Goal: Information Seeking & Learning: Compare options

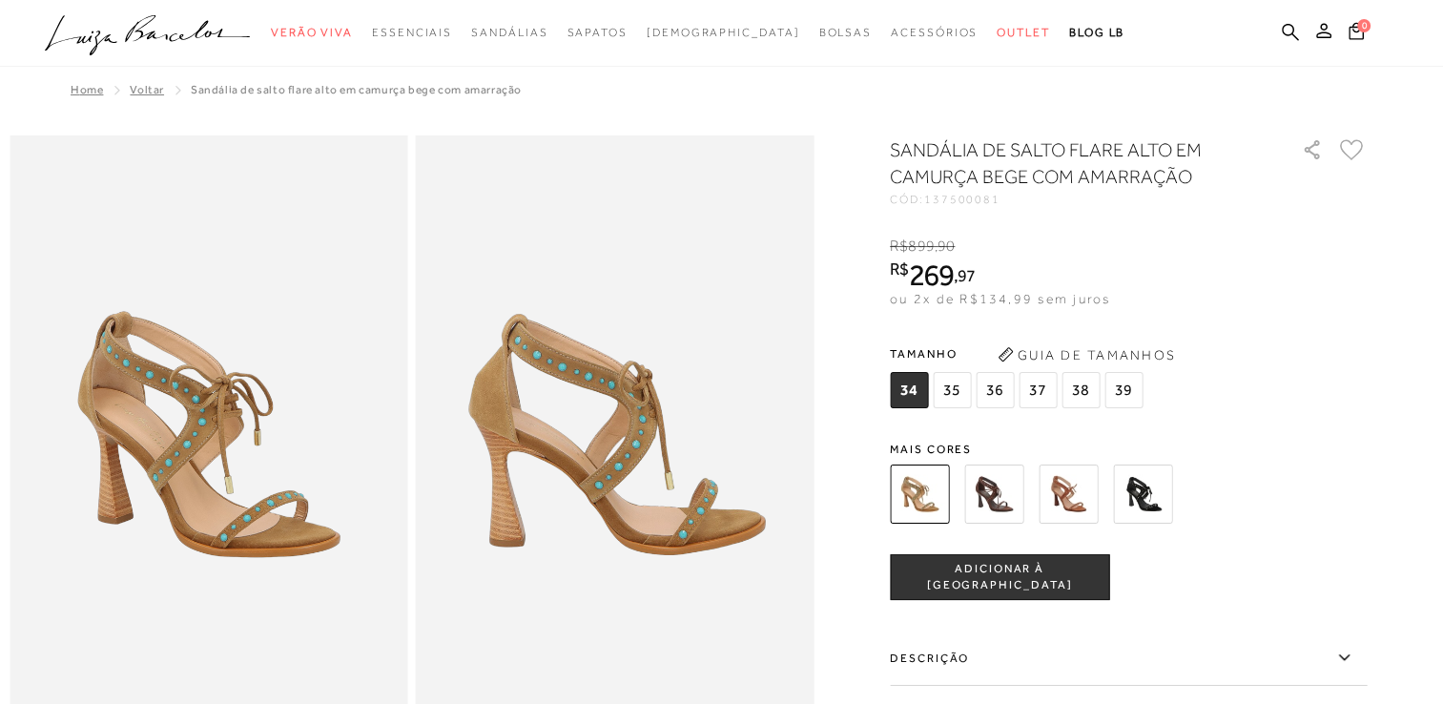
click at [999, 494] on img at bounding box center [993, 493] width 59 height 59
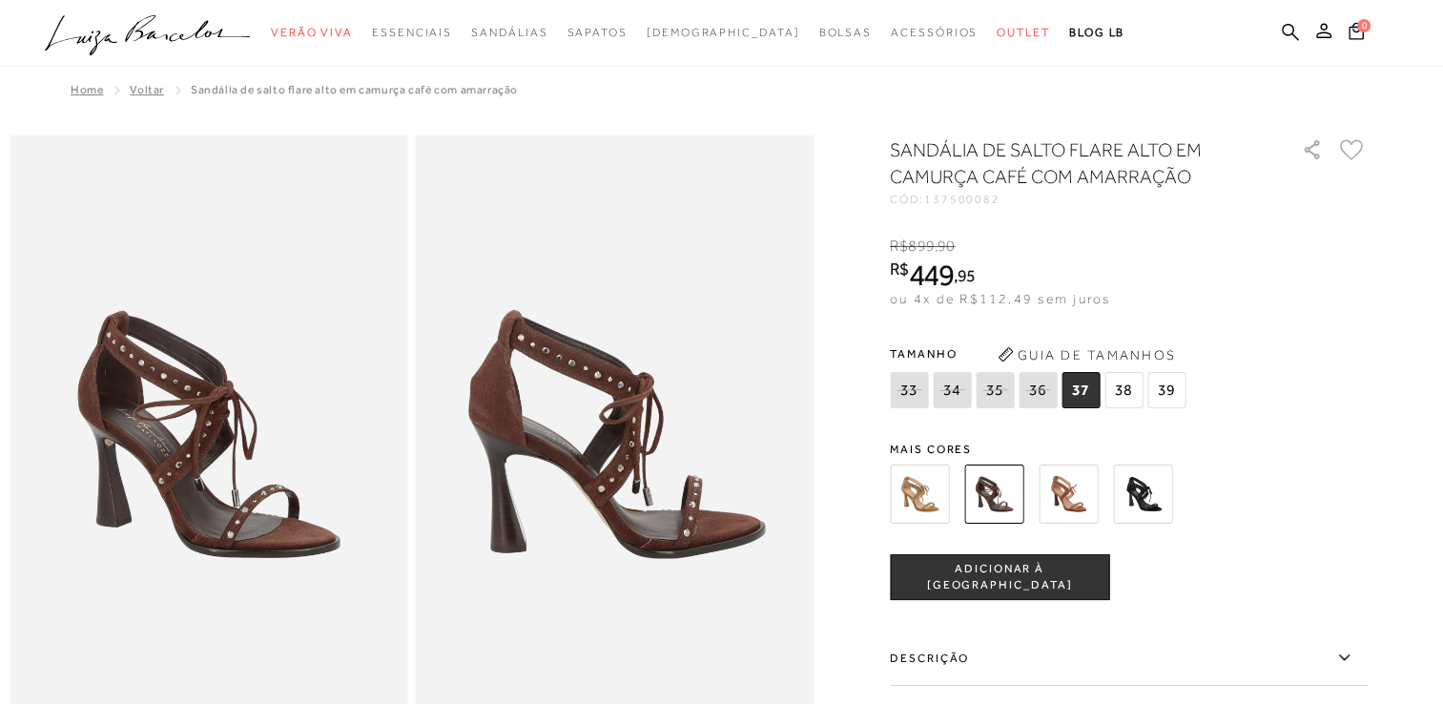
click at [1080, 490] on img at bounding box center [1068, 493] width 59 height 59
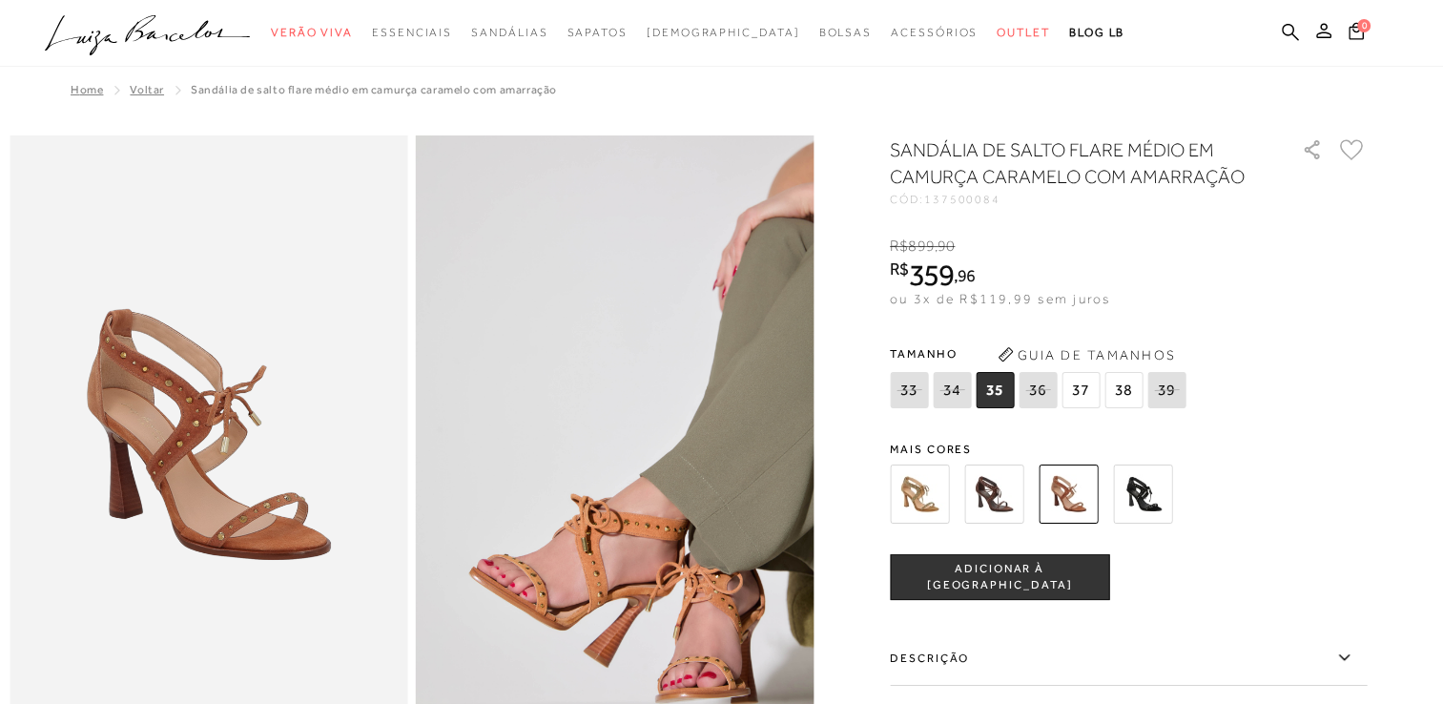
click at [912, 479] on img at bounding box center [919, 493] width 59 height 59
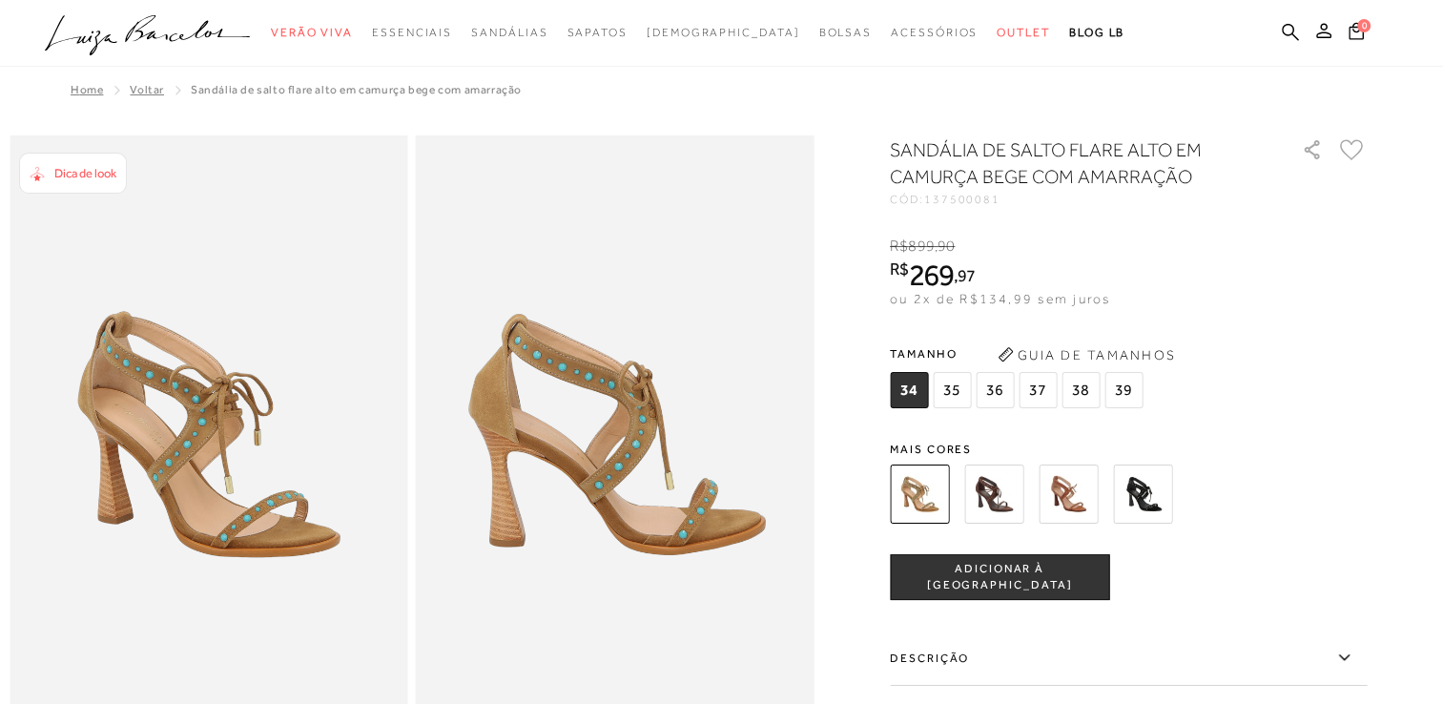
click at [1072, 492] on img at bounding box center [1068, 493] width 59 height 59
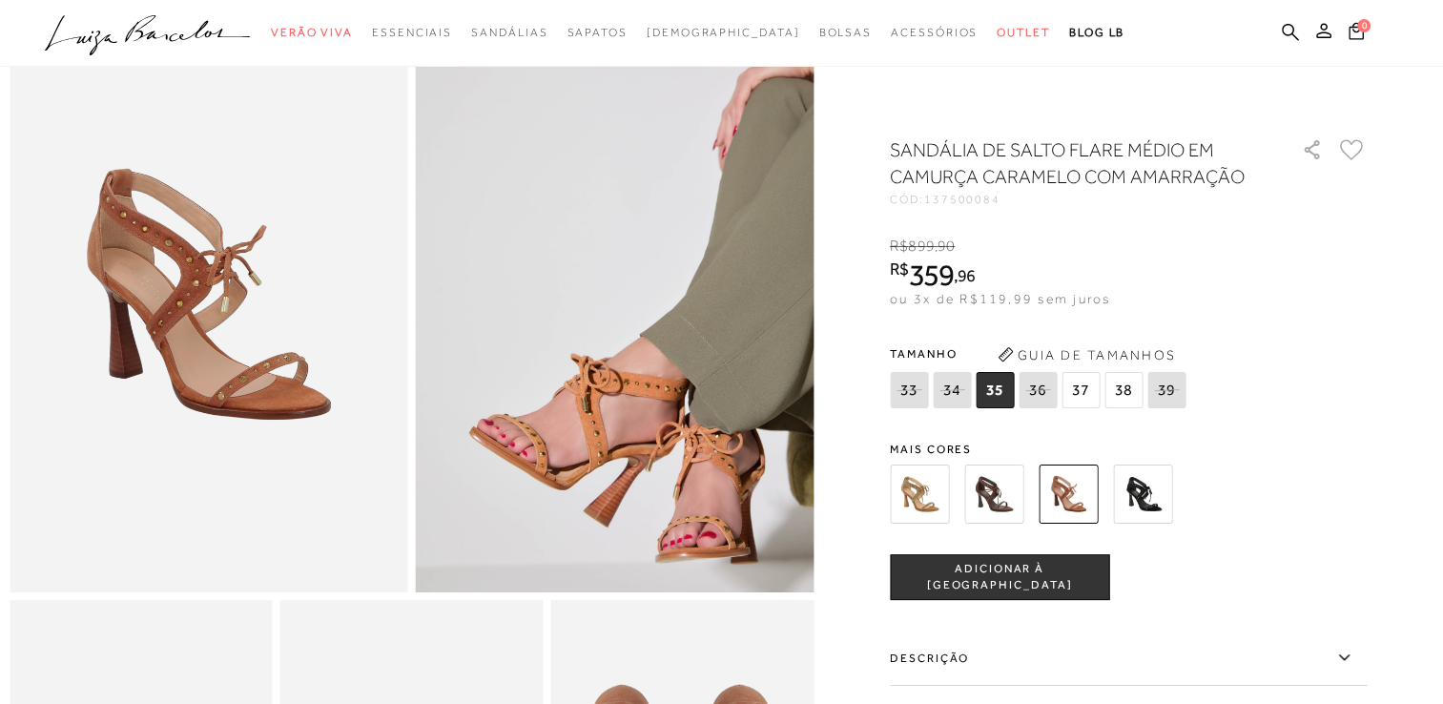
scroll to position [191, 0]
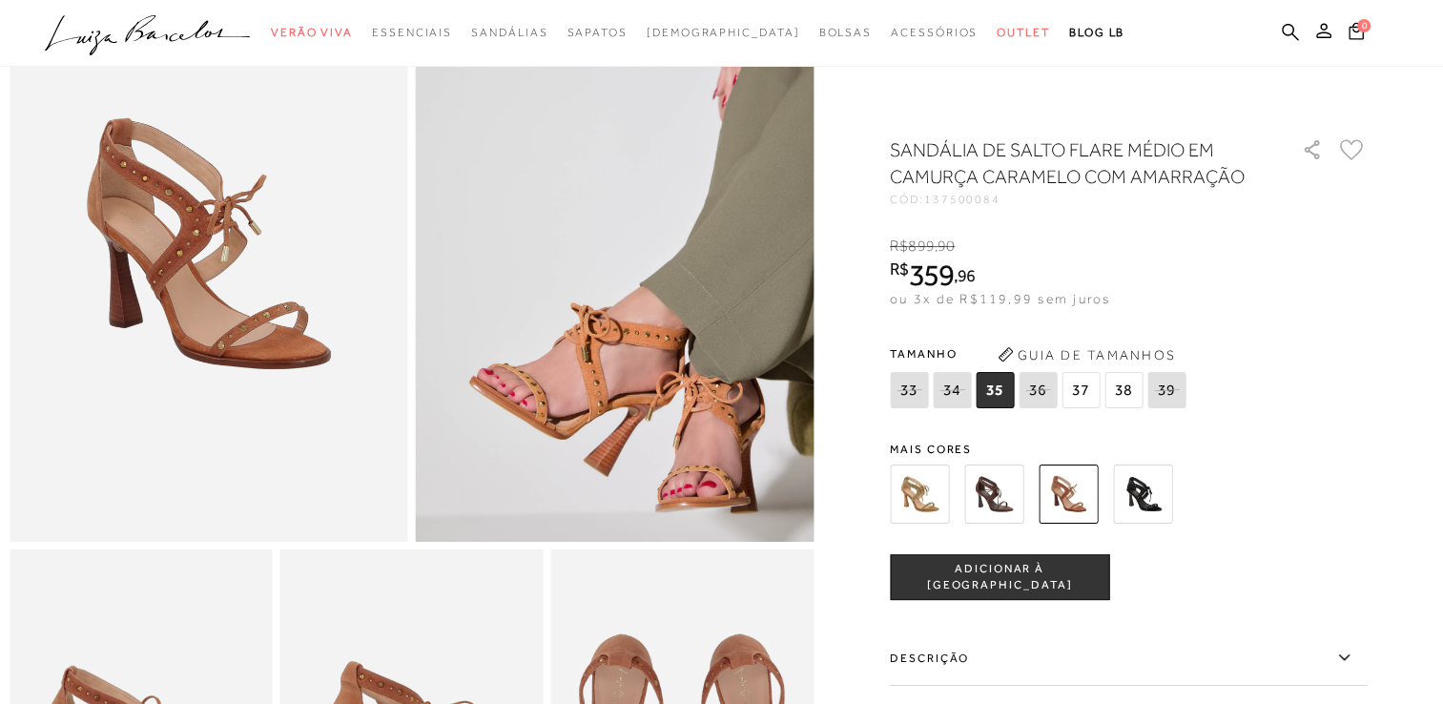
click at [930, 489] on img at bounding box center [919, 493] width 59 height 59
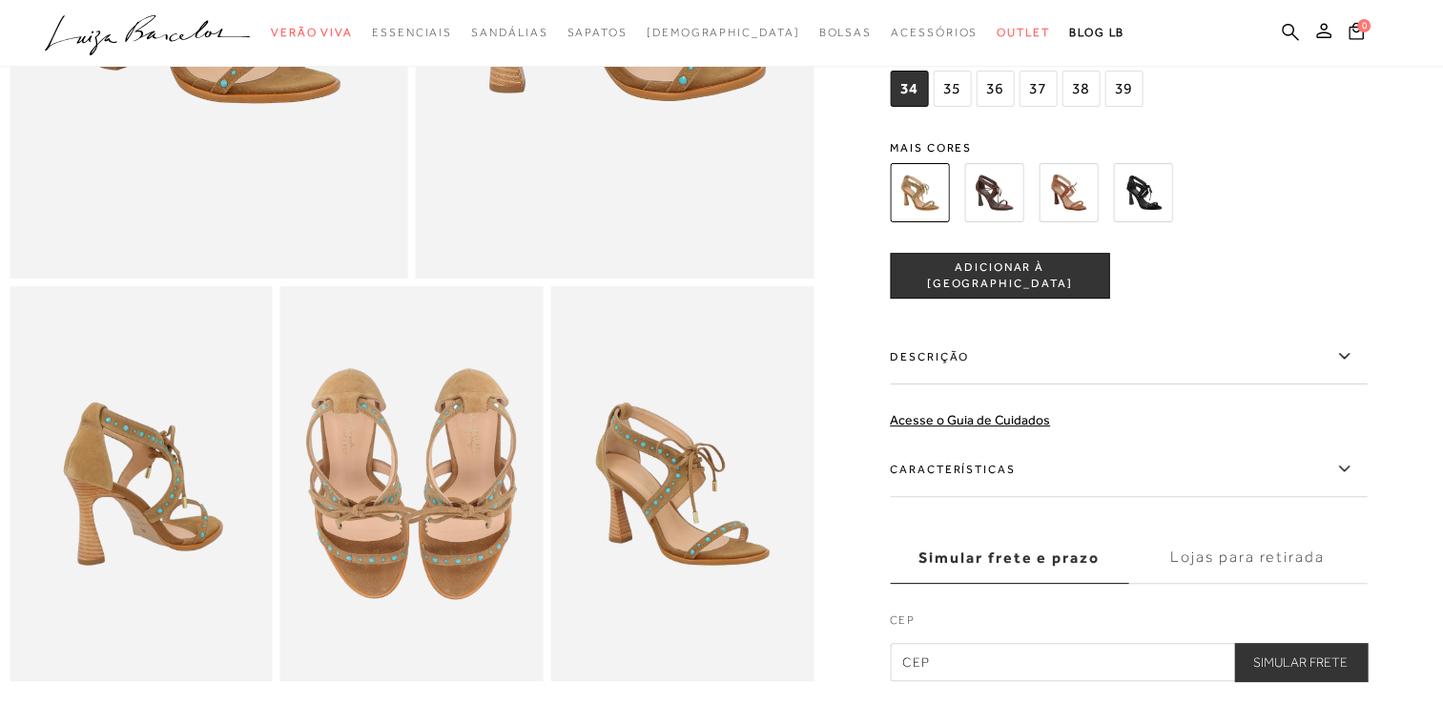
scroll to position [477, 0]
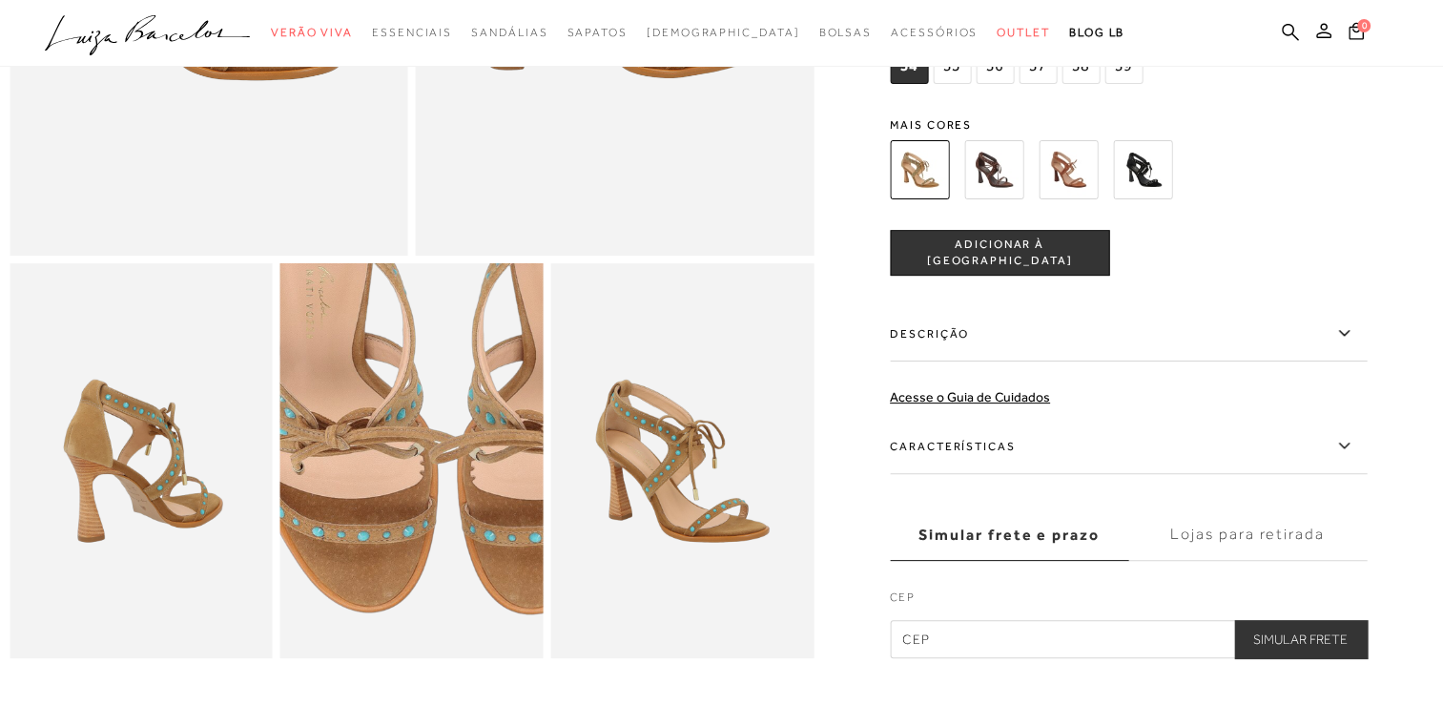
click at [380, 554] on img at bounding box center [443, 383] width 526 height 789
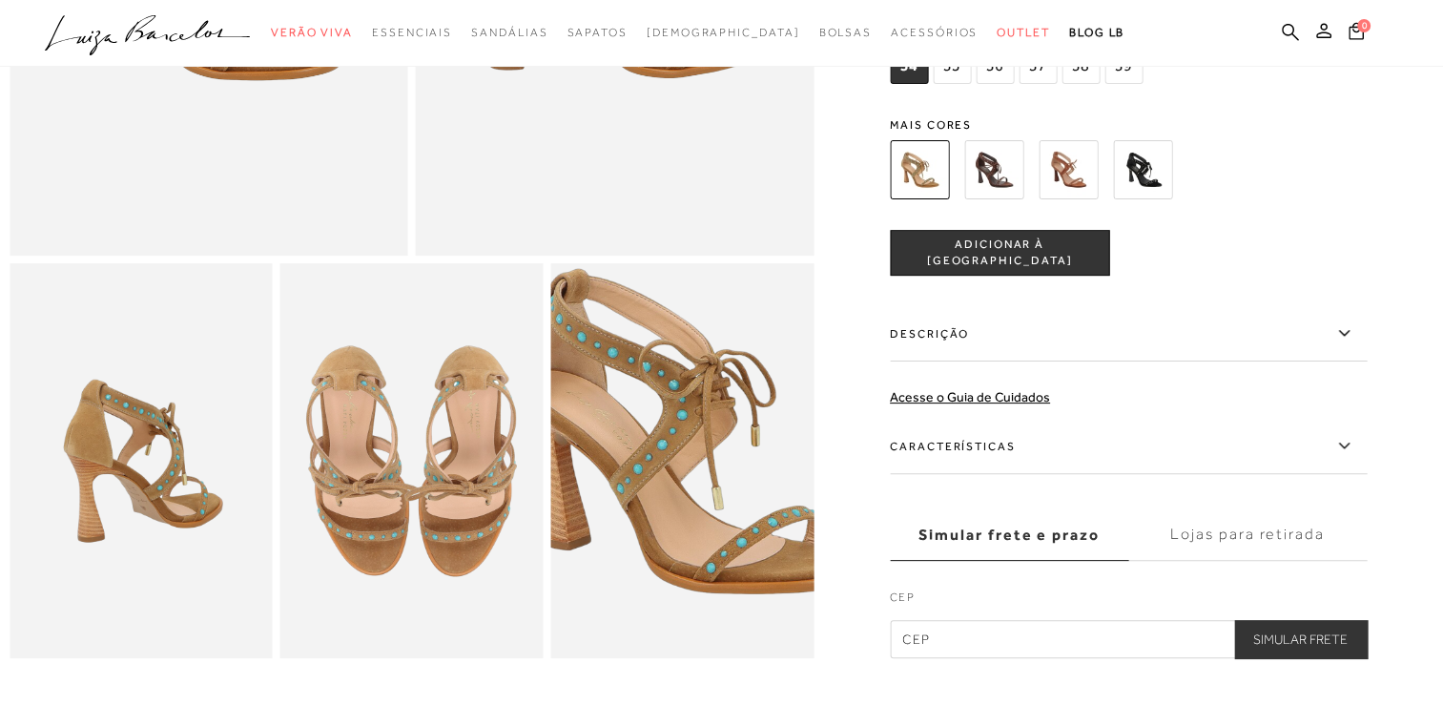
click at [678, 506] on img at bounding box center [690, 430] width 526 height 789
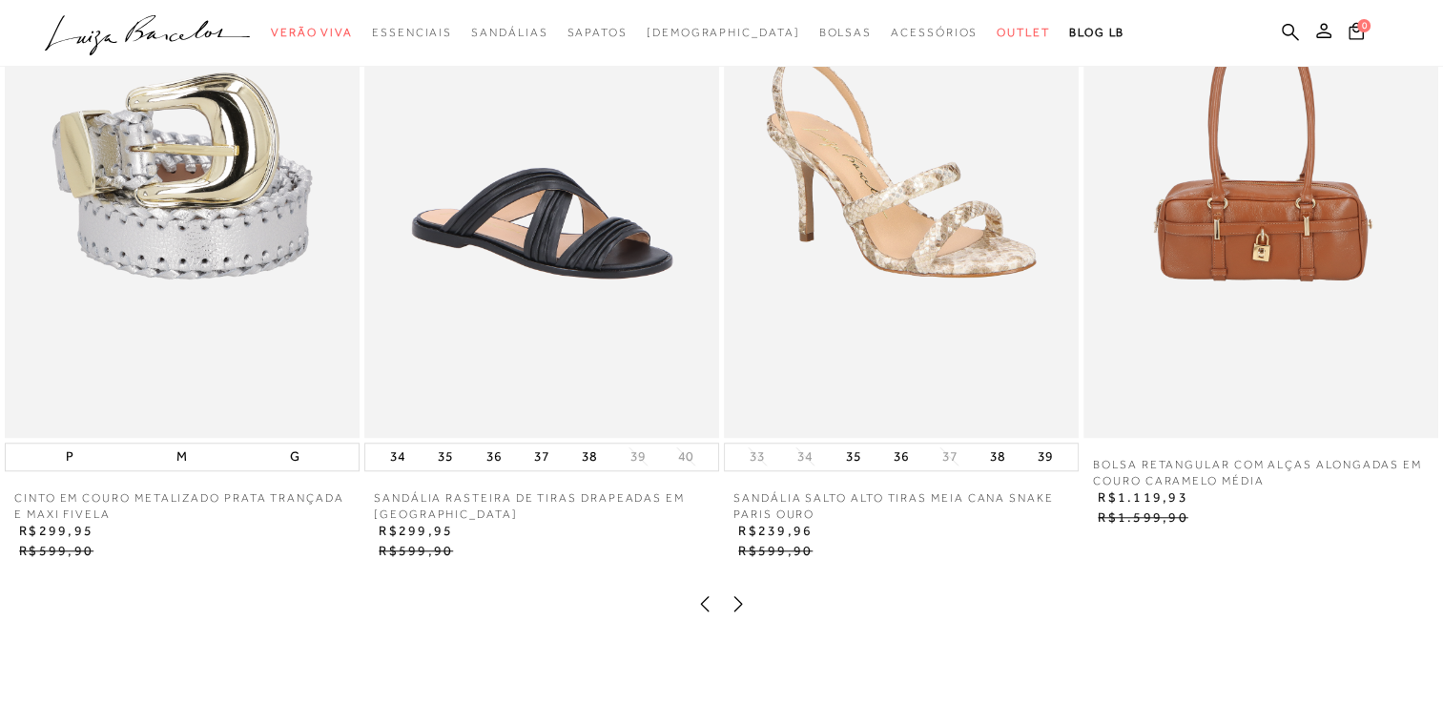
scroll to position [1526, 0]
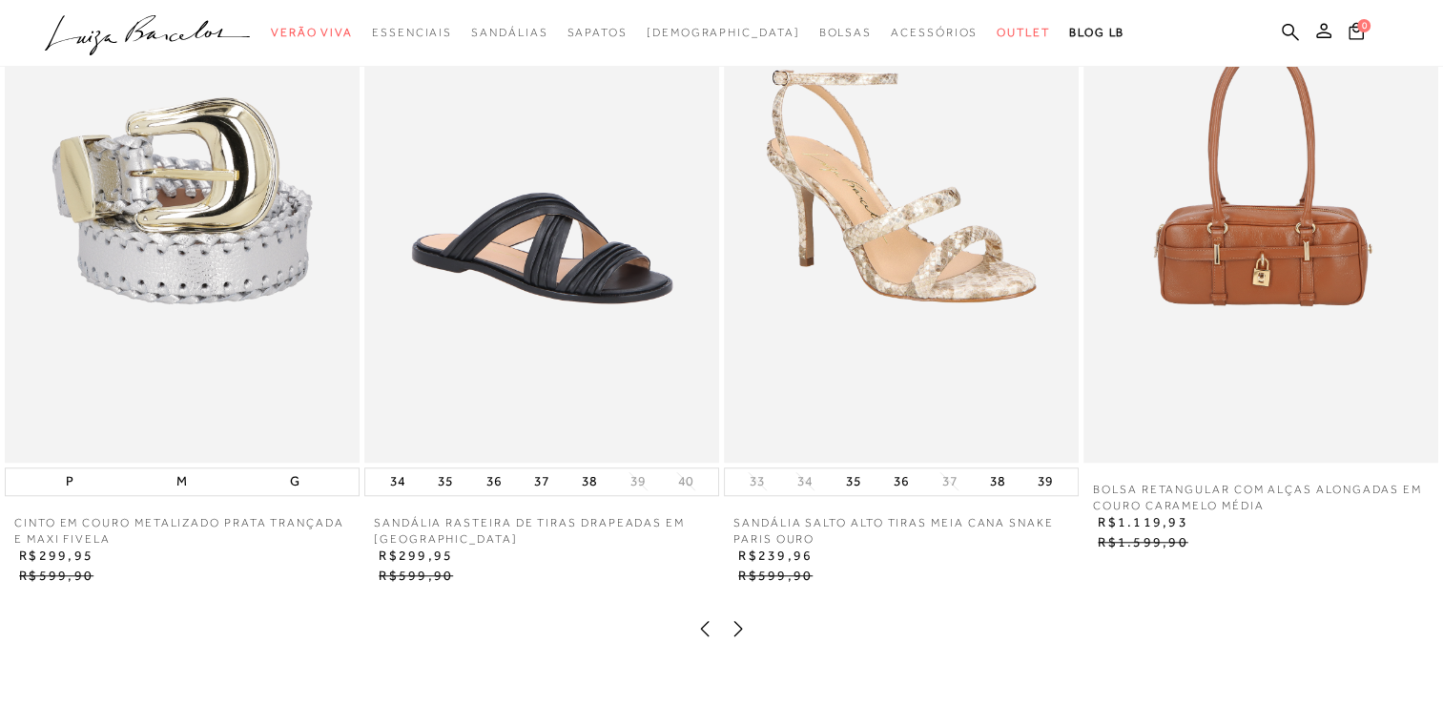
click at [832, 361] on img at bounding box center [901, 196] width 355 height 532
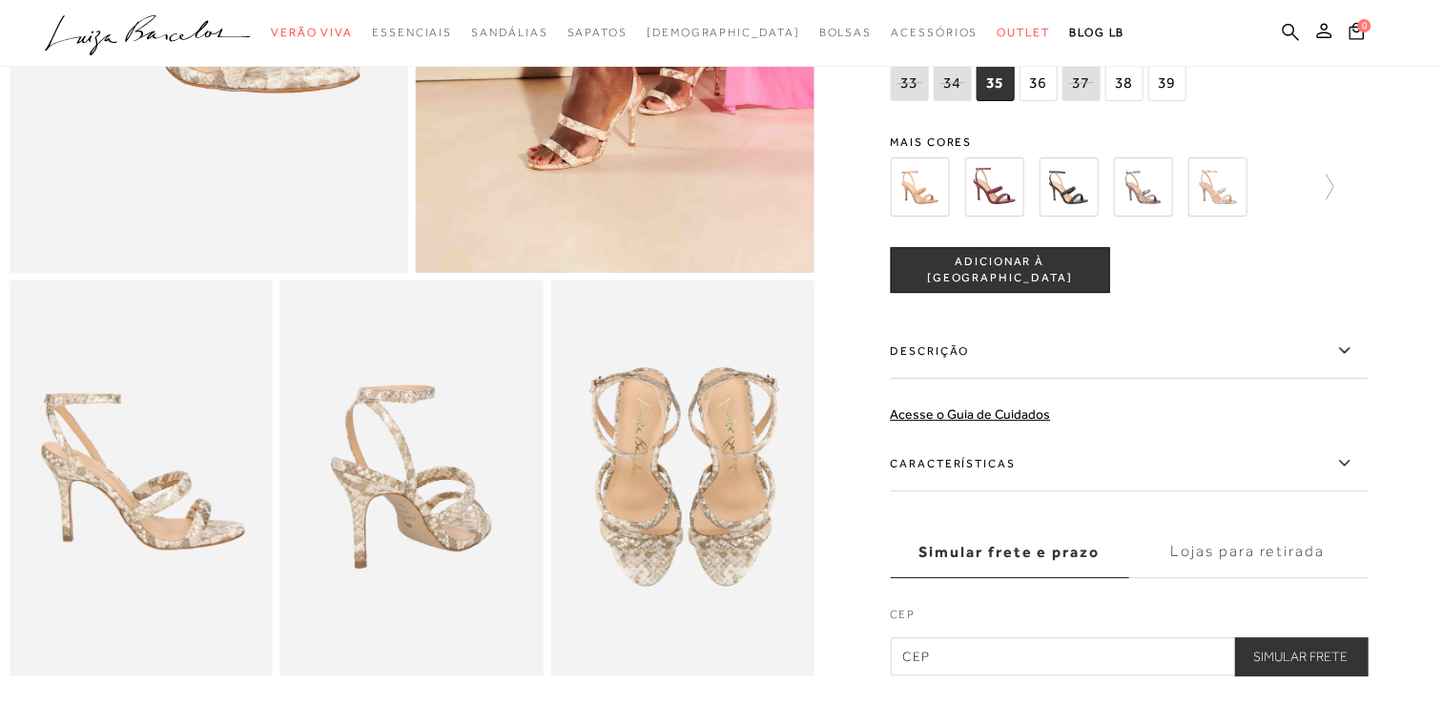
scroll to position [477, 0]
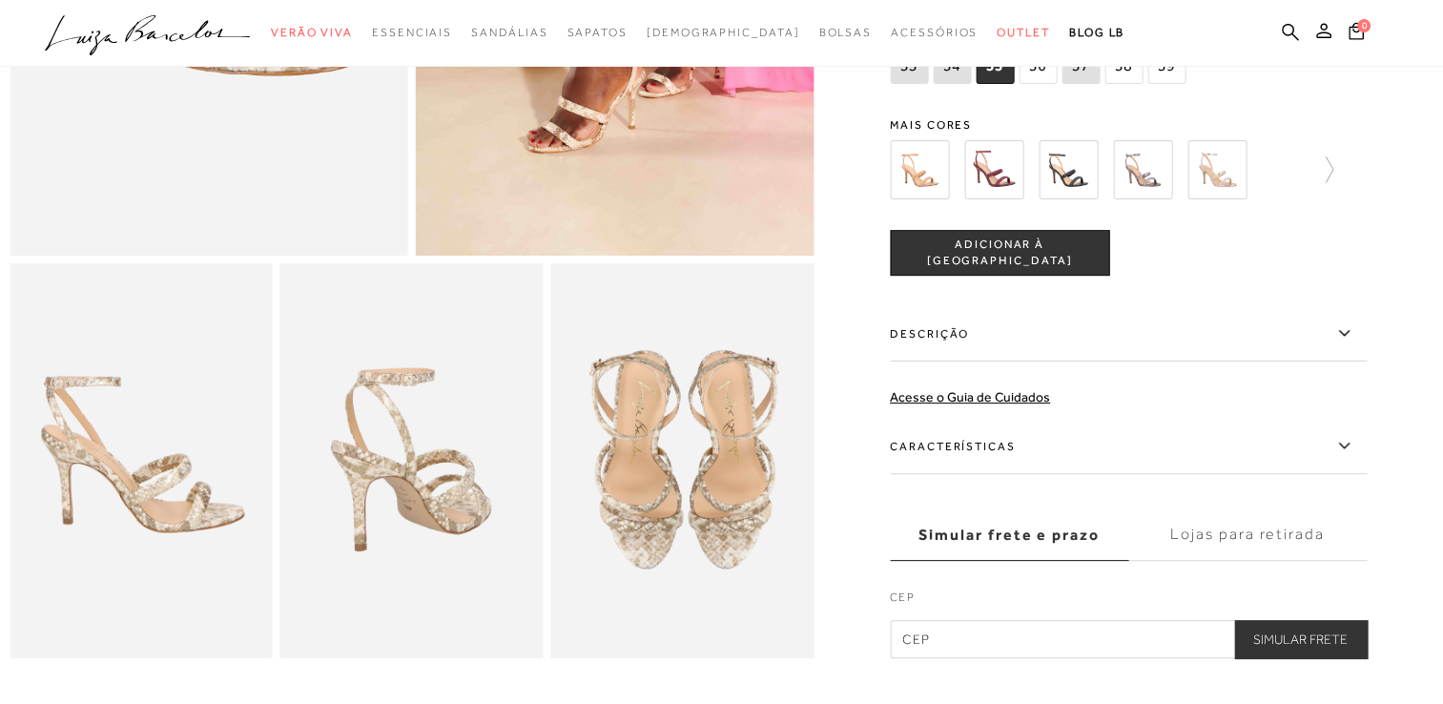
click at [1348, 345] on icon at bounding box center [1343, 333] width 23 height 24
click at [0, 0] on input "Descrição" at bounding box center [0, 0] width 0 height 0
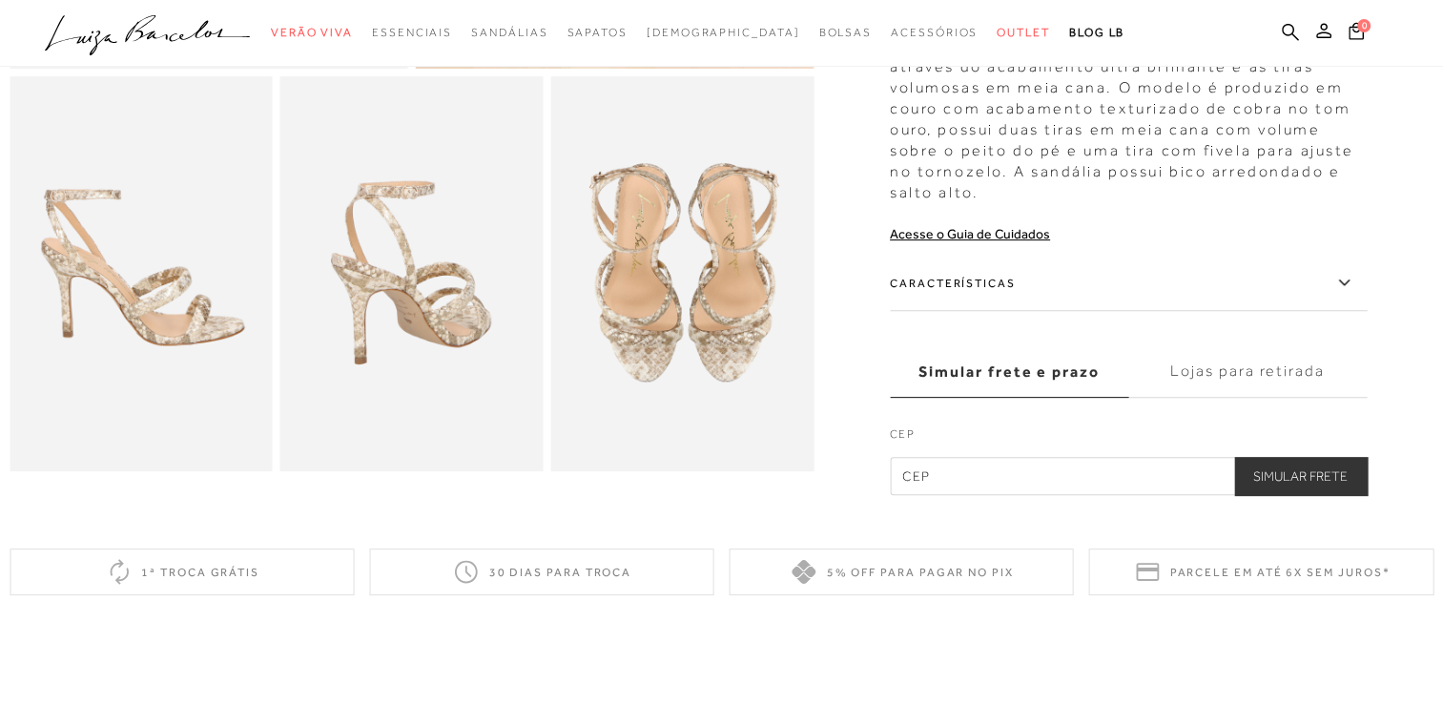
scroll to position [668, 0]
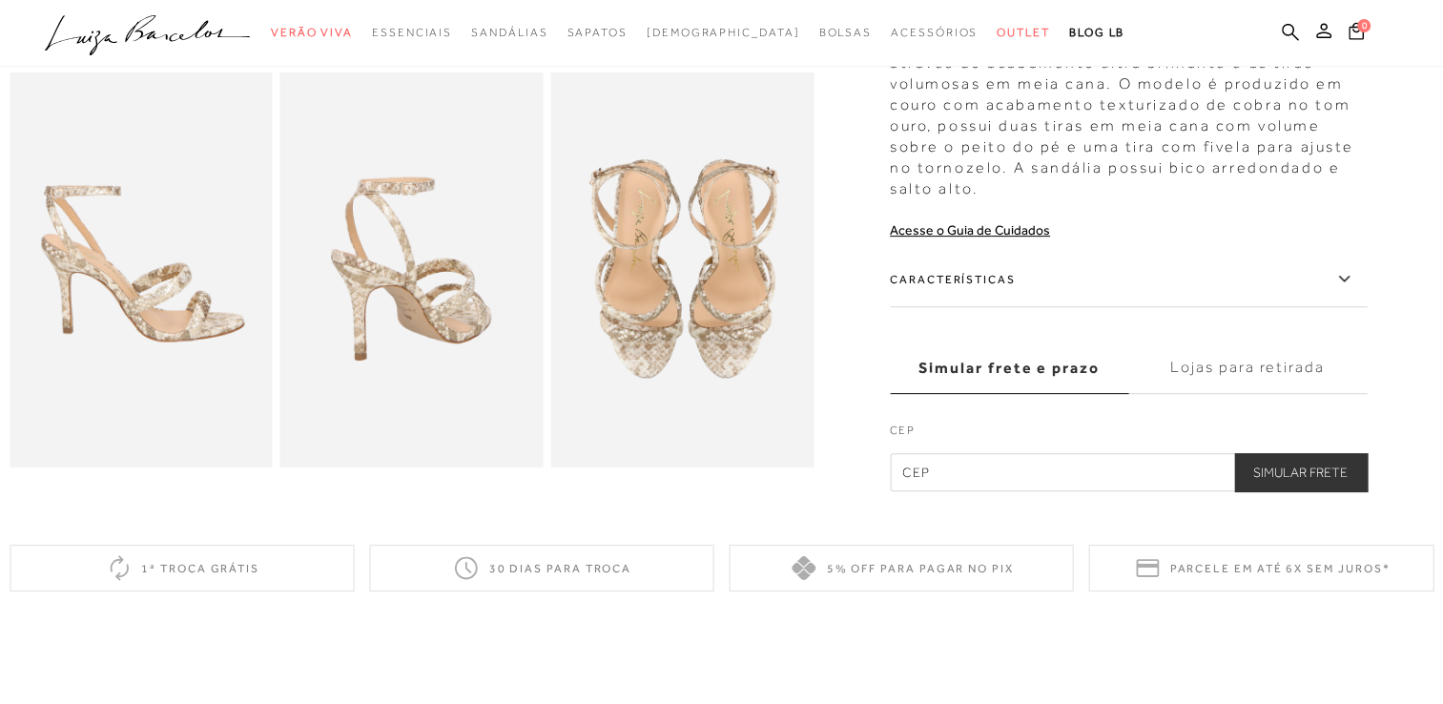
click at [1349, 279] on icon at bounding box center [1343, 279] width 10 height 6
click at [0, 0] on input "Características" at bounding box center [0, 0] width 0 height 0
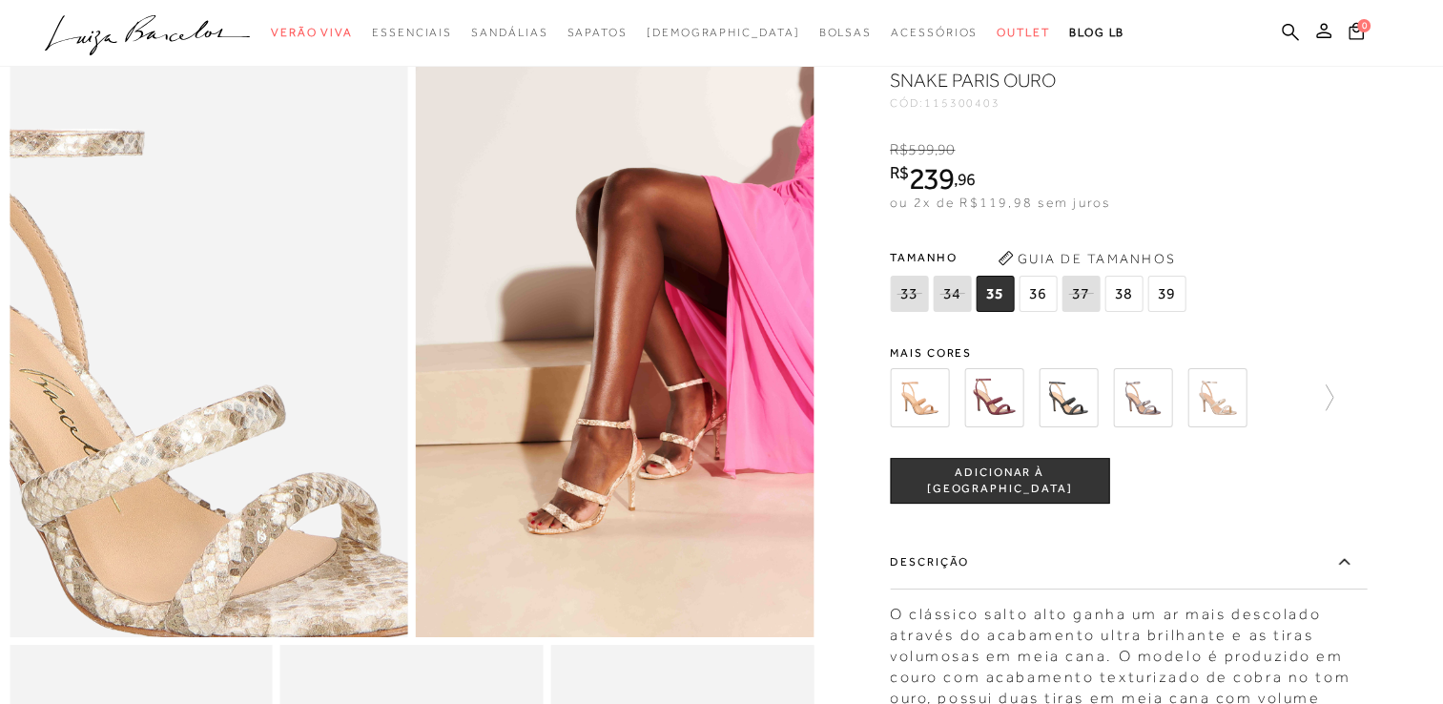
scroll to position [0, 0]
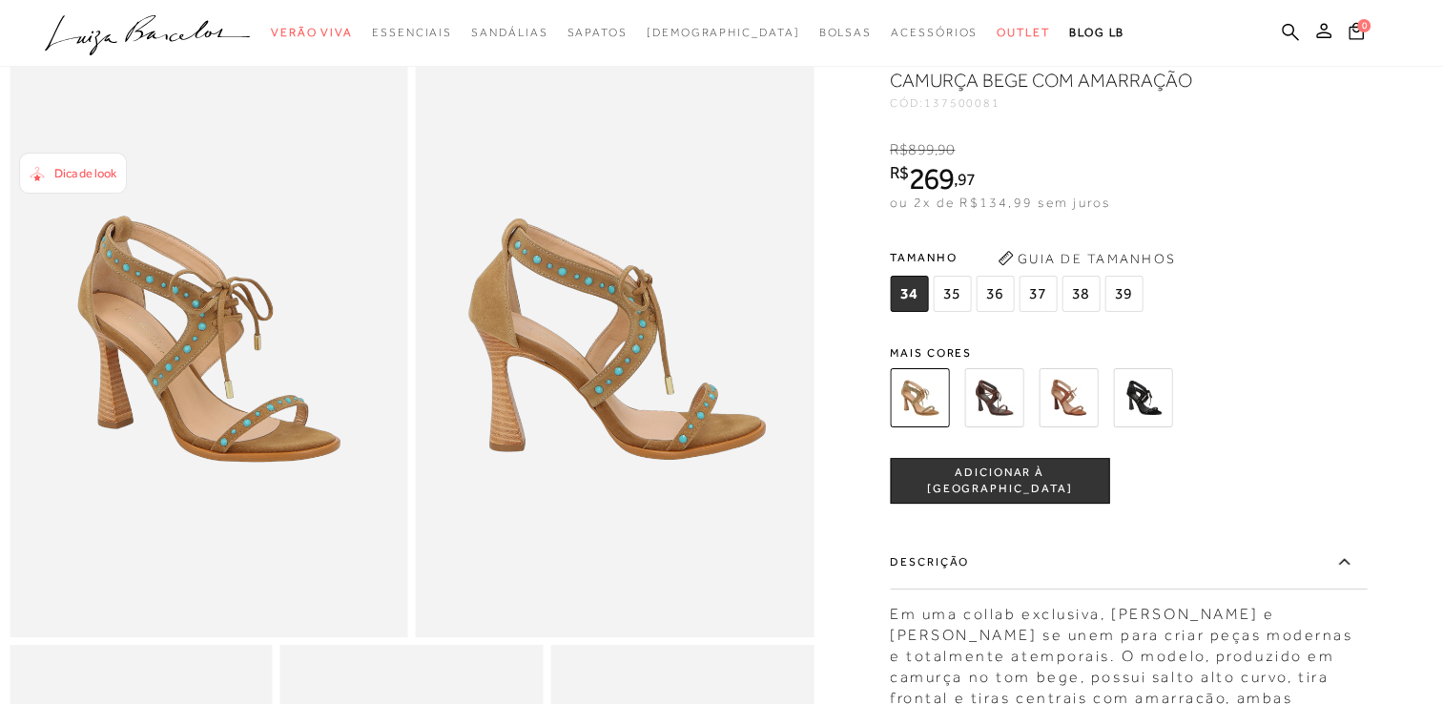
scroll to position [95, 0]
click at [1077, 402] on img at bounding box center [1068, 397] width 59 height 59
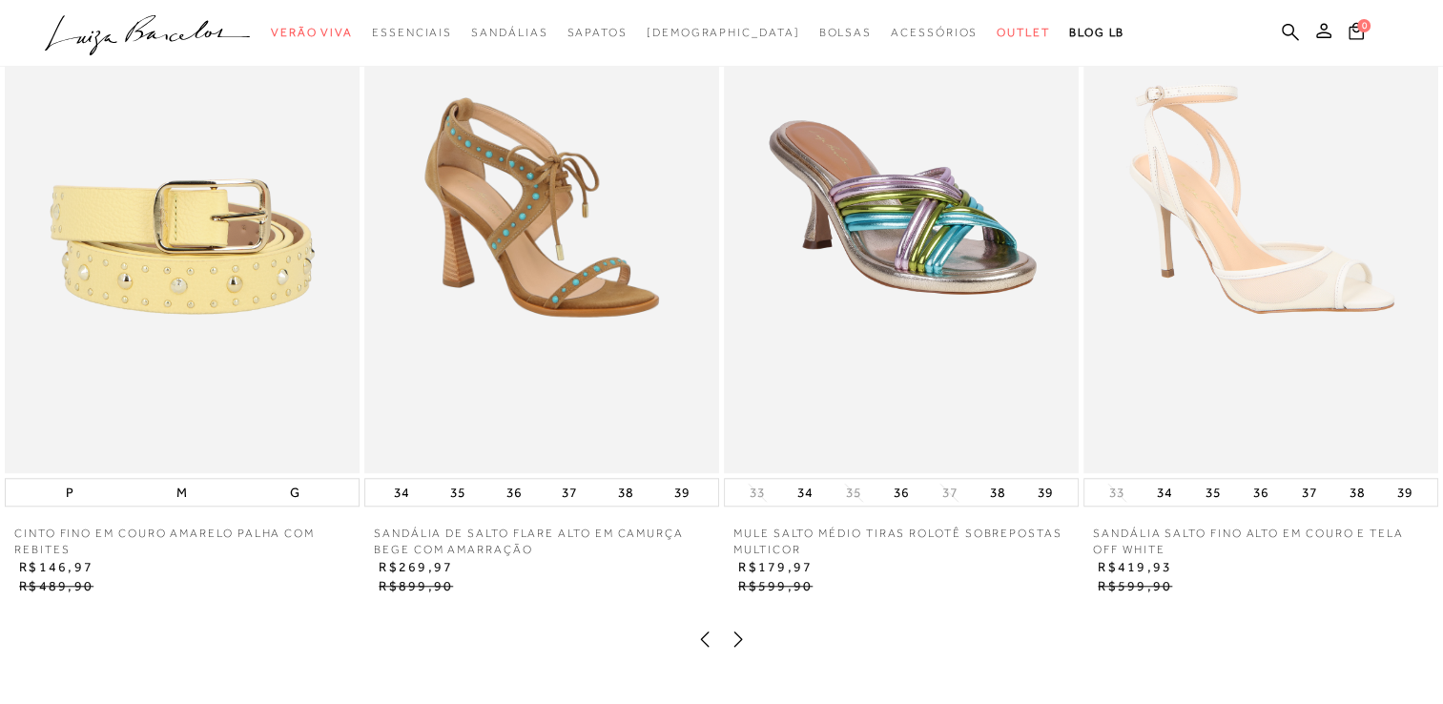
scroll to position [1621, 0]
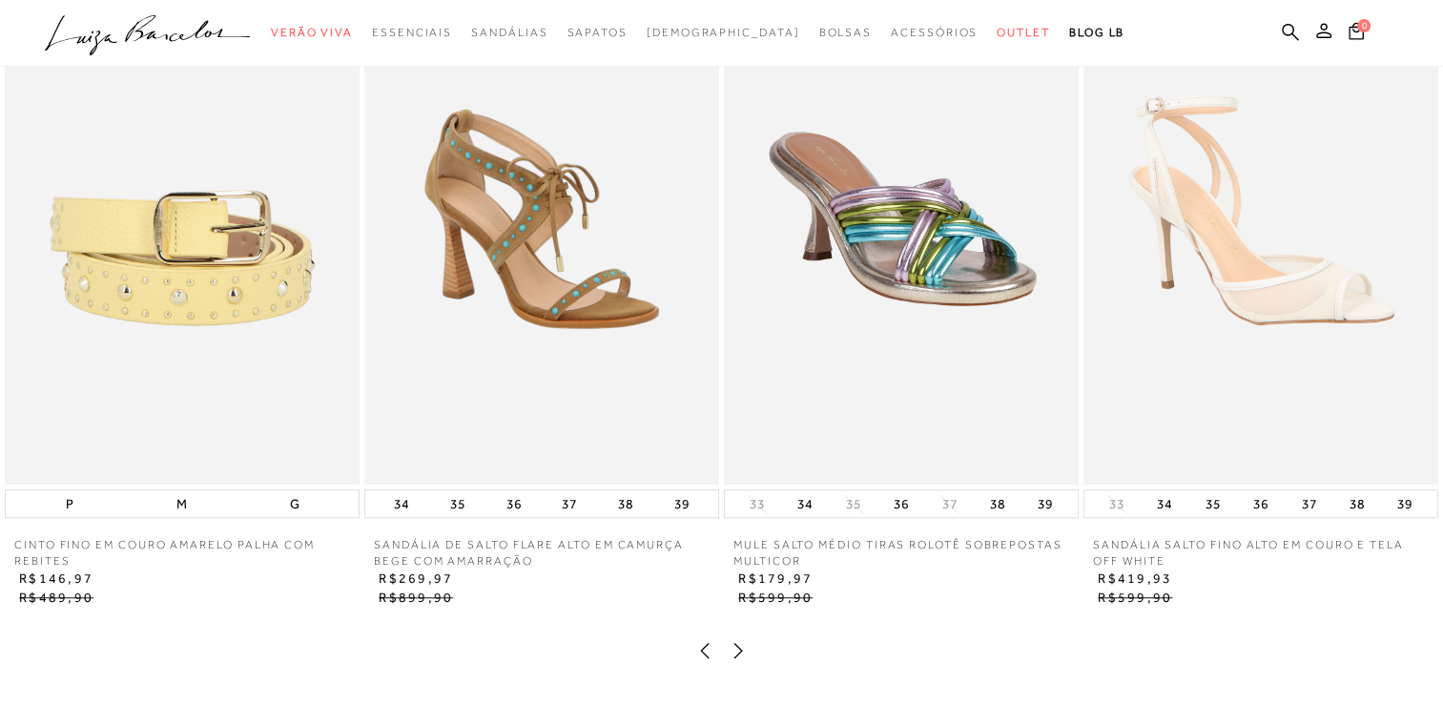
click at [272, 299] on img at bounding box center [182, 218] width 355 height 532
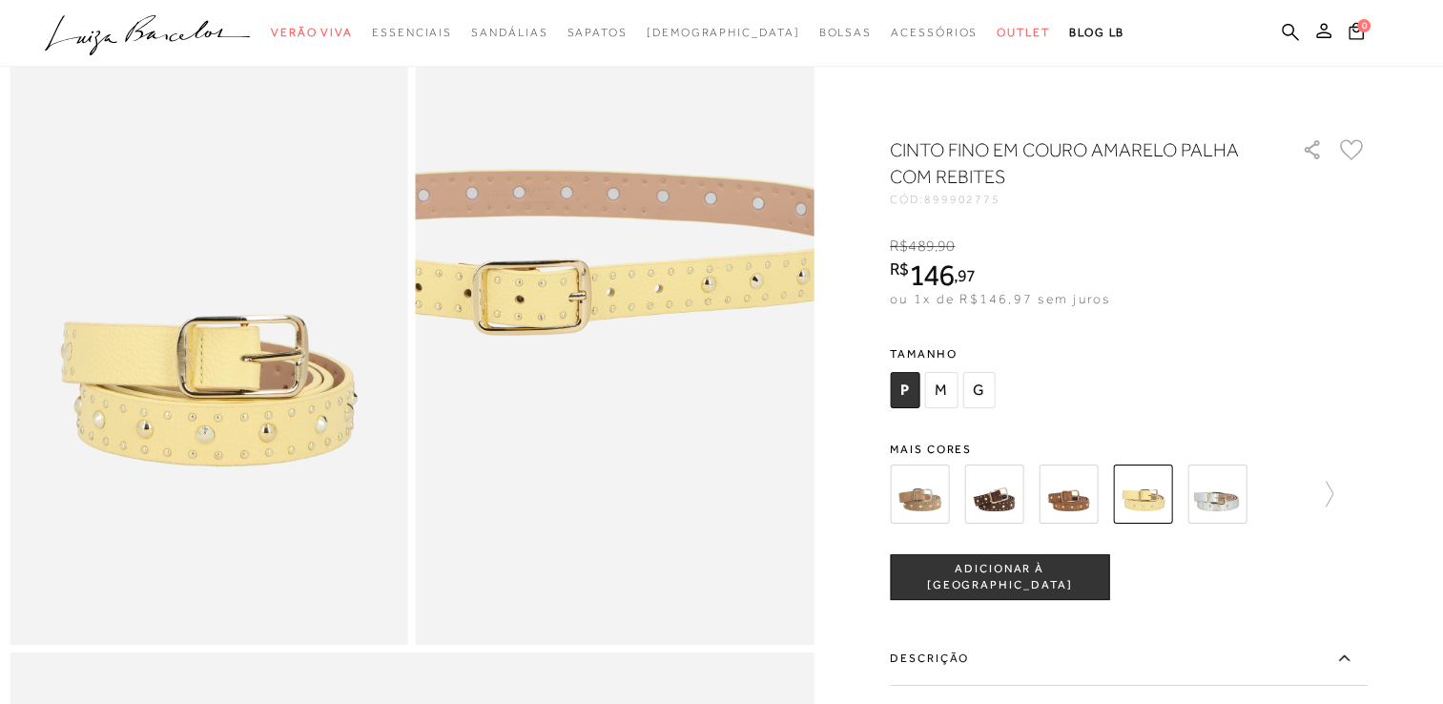
scroll to position [95, 0]
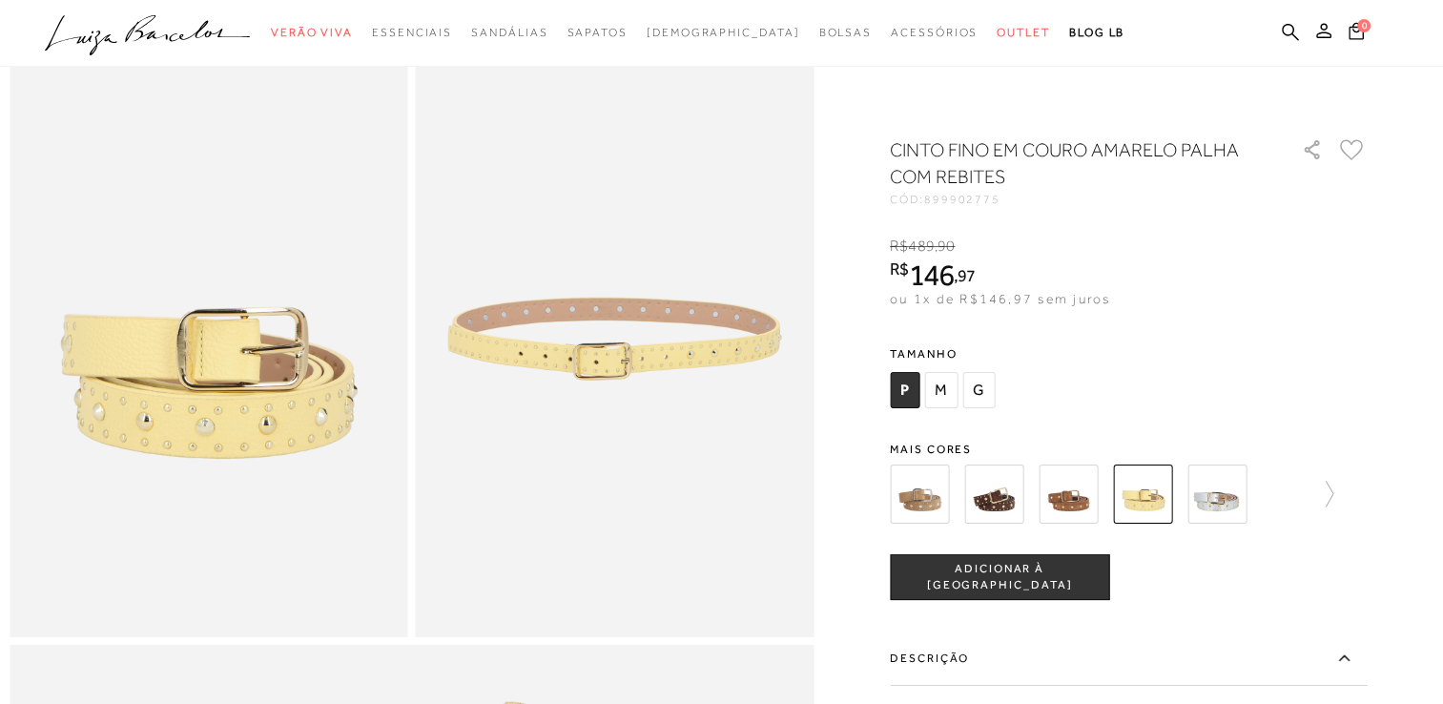
click at [1003, 497] on img at bounding box center [993, 493] width 59 height 59
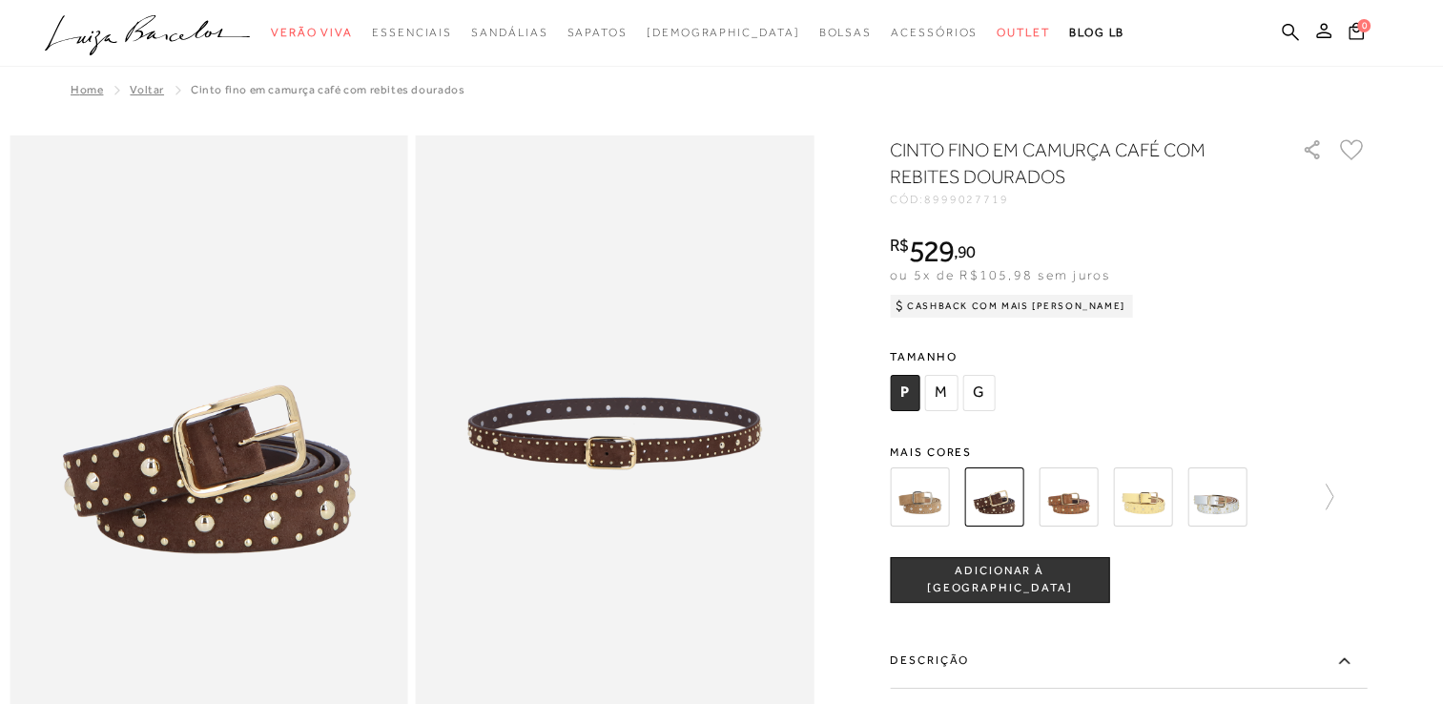
click at [1077, 500] on img at bounding box center [1068, 496] width 59 height 59
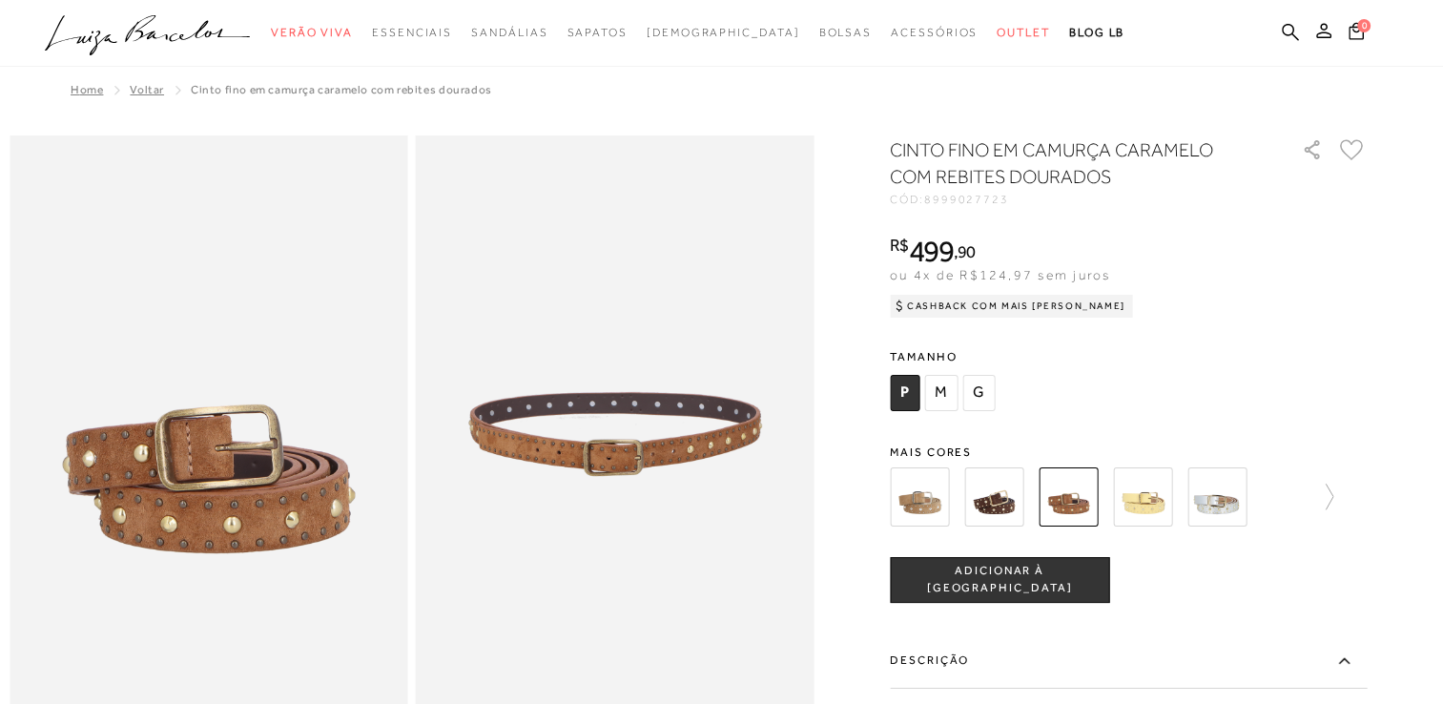
click at [1145, 496] on img at bounding box center [1142, 496] width 59 height 59
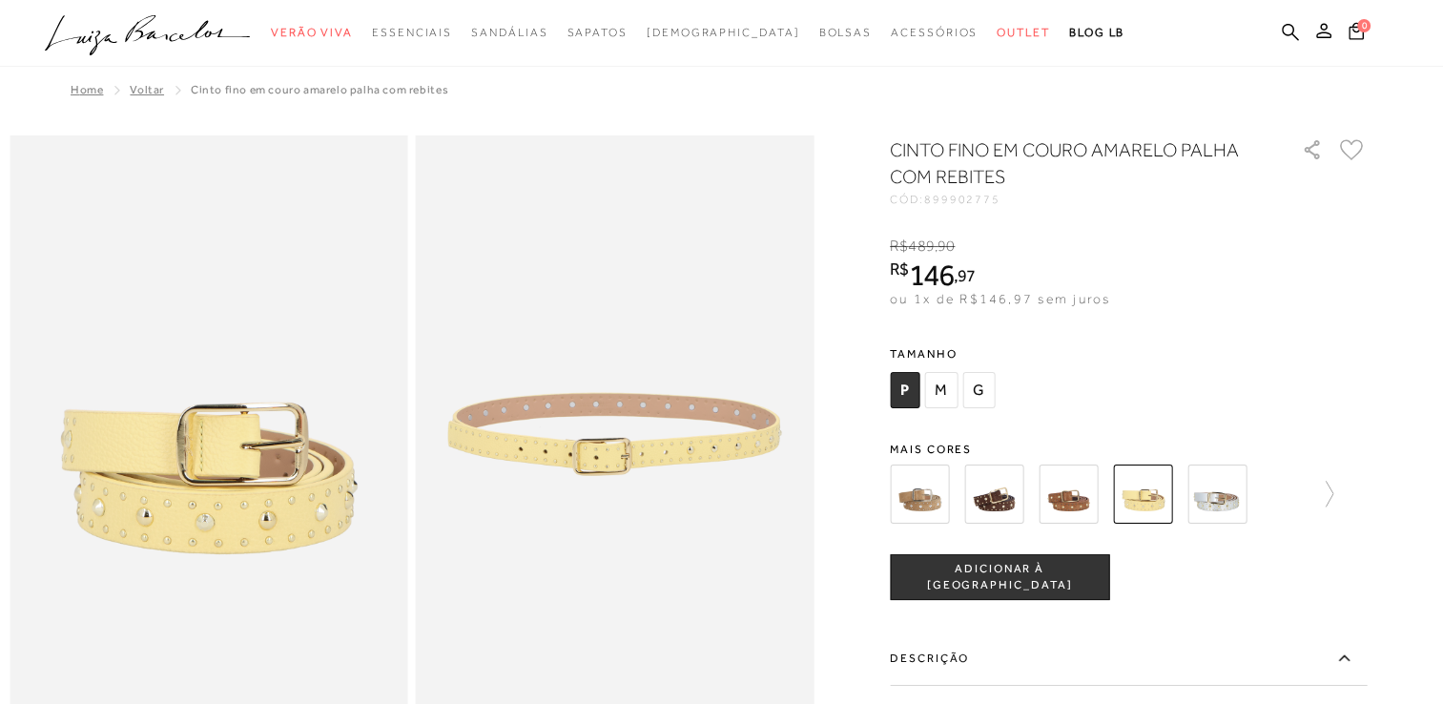
click at [1236, 493] on img at bounding box center [1216, 493] width 59 height 59
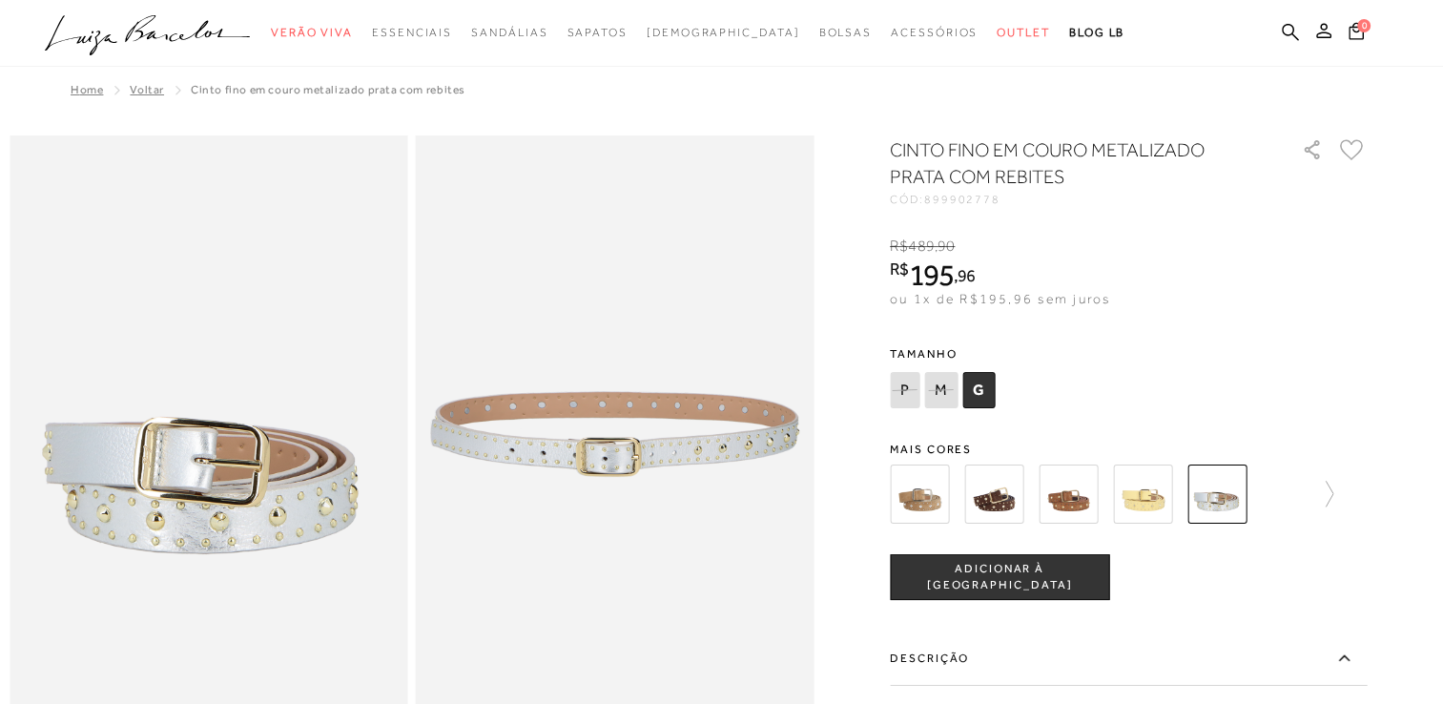
click at [927, 480] on img at bounding box center [919, 493] width 59 height 59
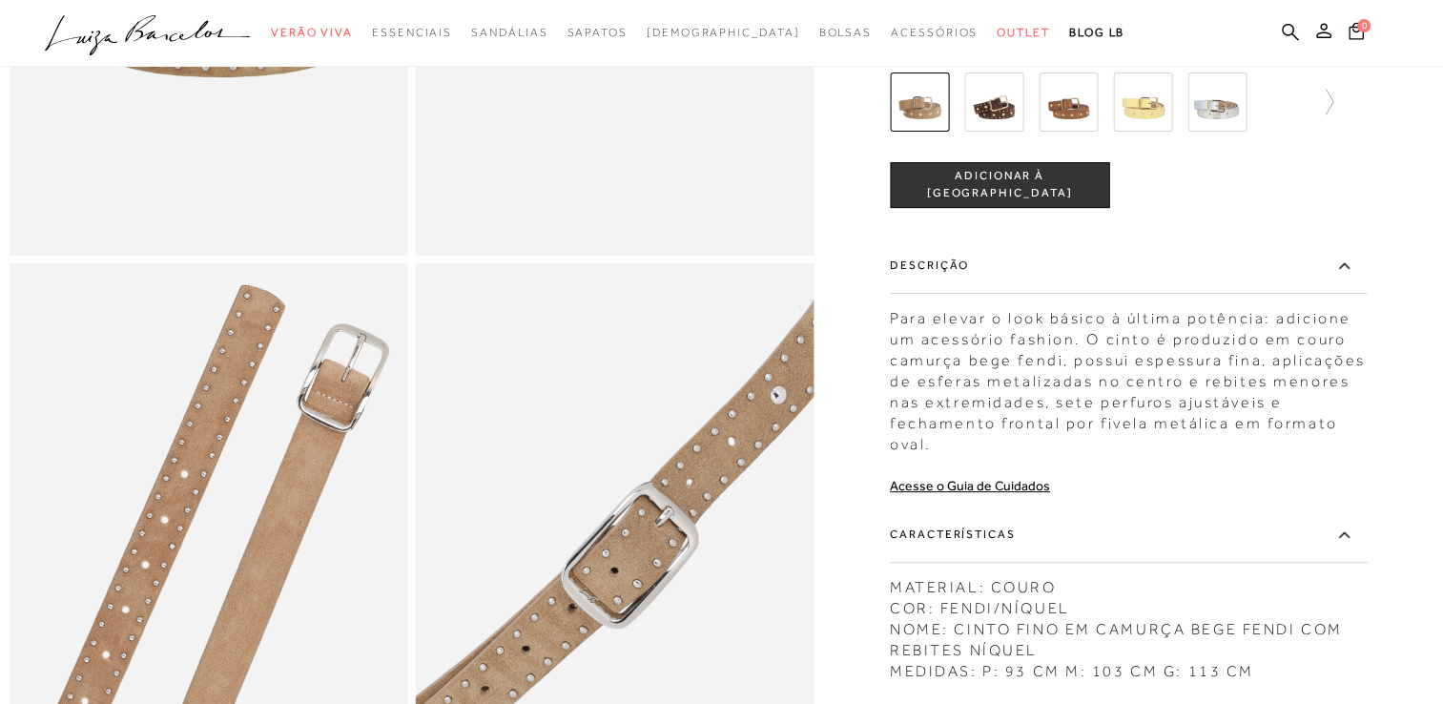
scroll to position [286, 0]
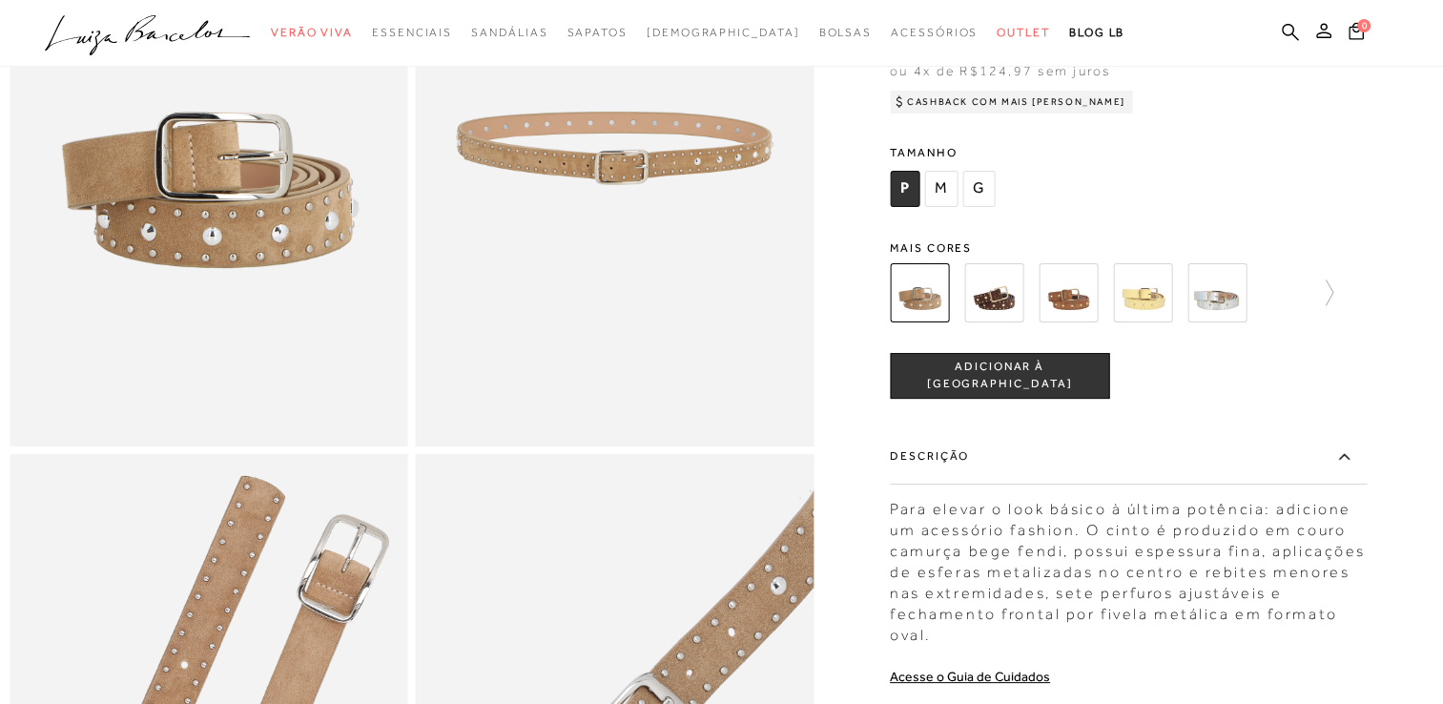
click at [1076, 303] on img at bounding box center [1068, 291] width 59 height 59
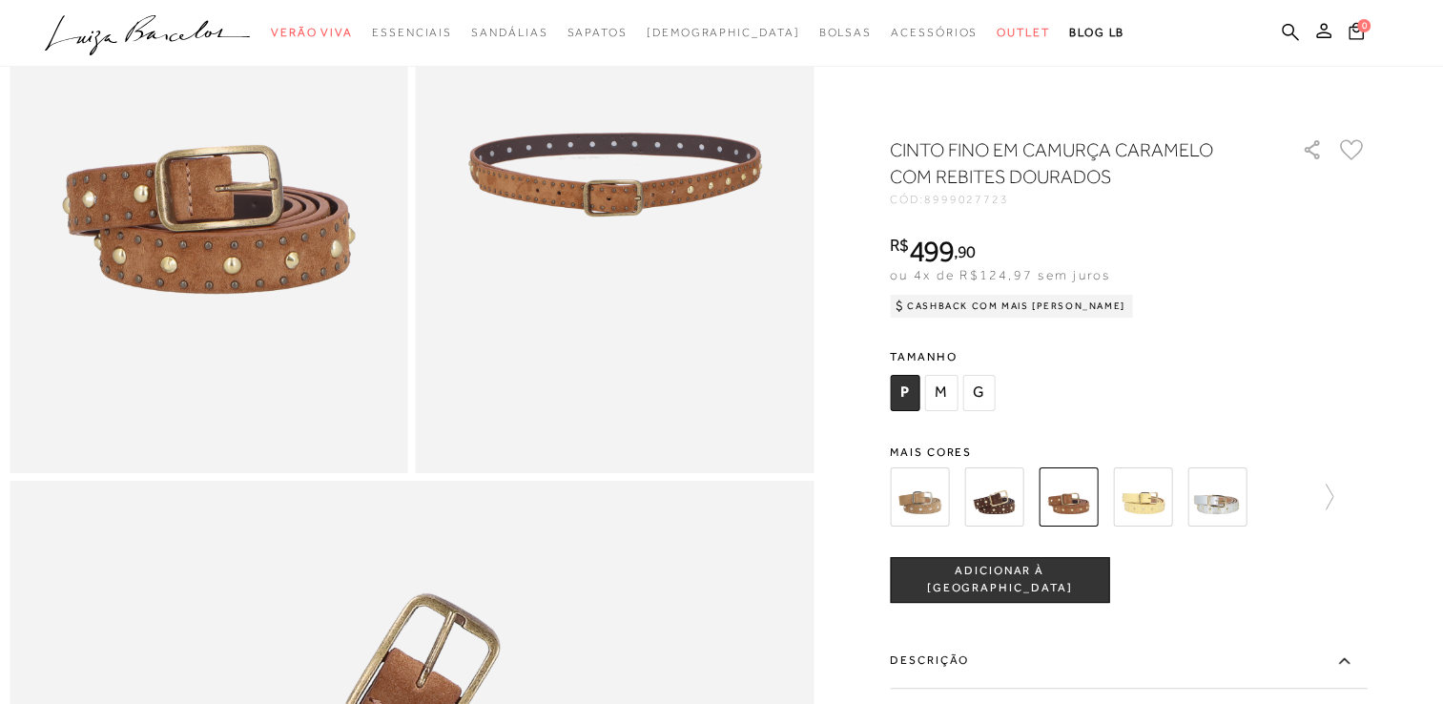
scroll to position [191, 0]
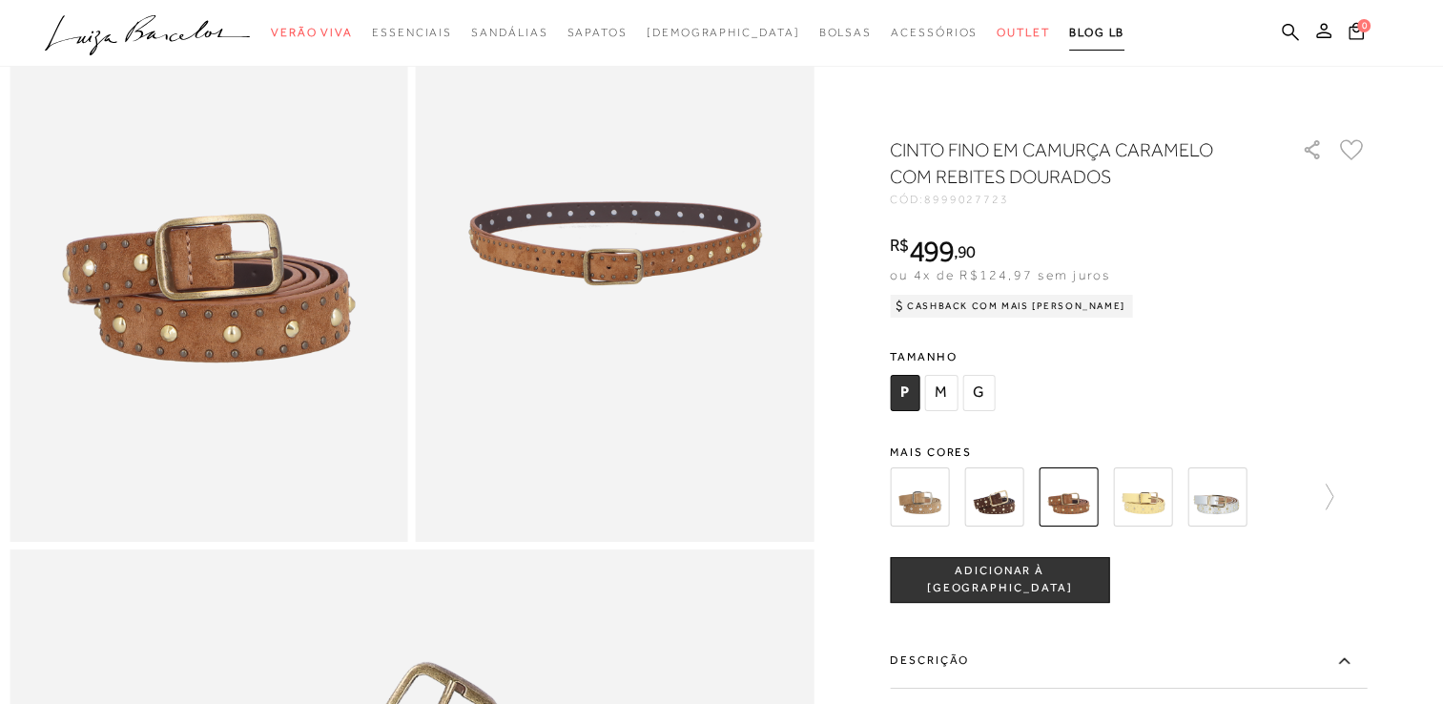
scroll to position [286, 0]
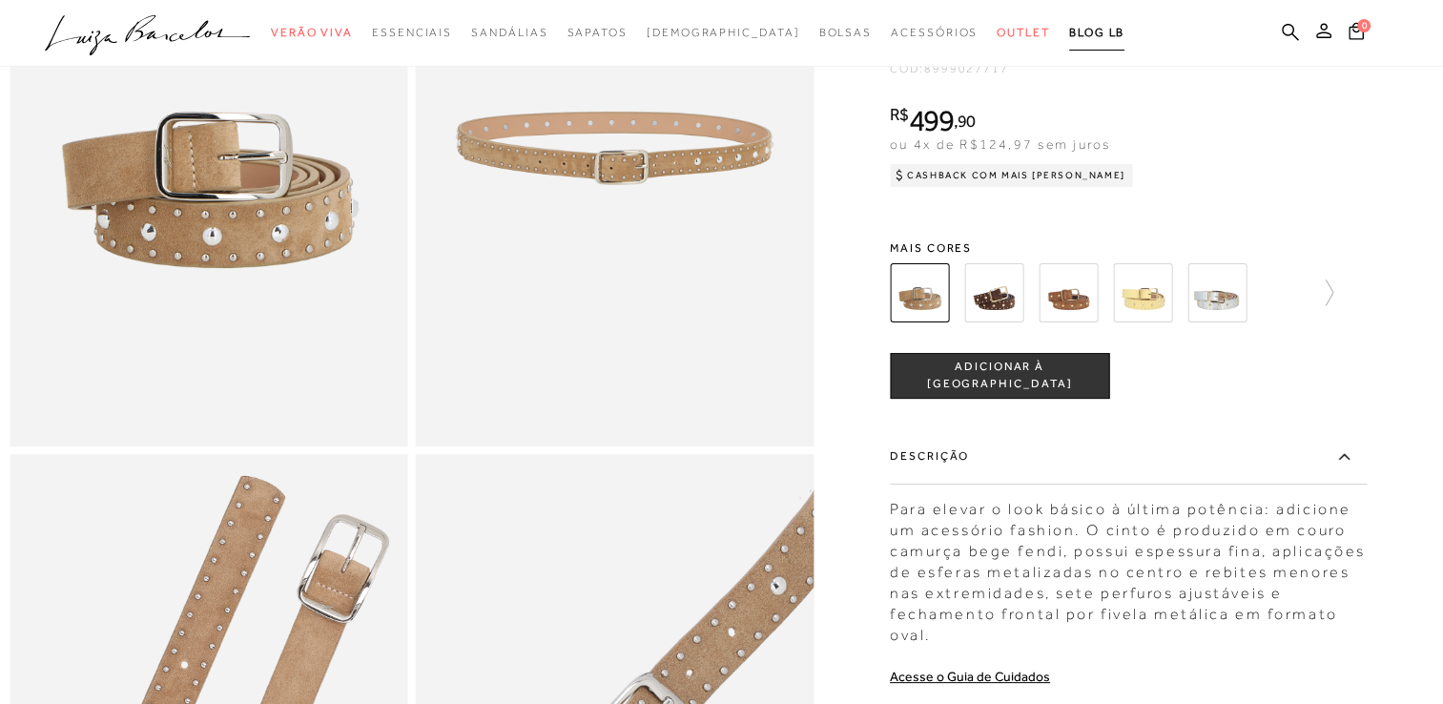
scroll to position [95, 0]
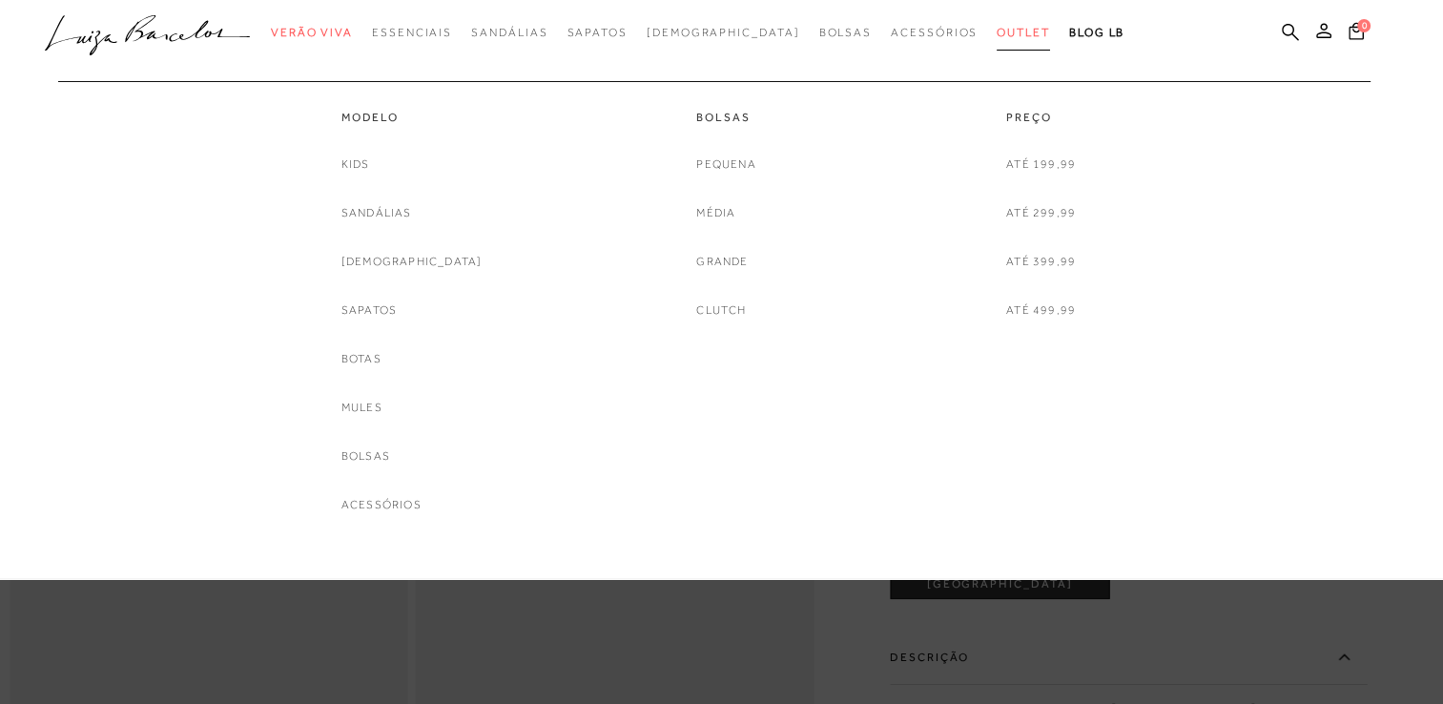
click at [997, 32] on span "Outlet" at bounding box center [1023, 32] width 53 height 13
click at [382, 361] on link "Botas" at bounding box center [361, 359] width 40 height 20
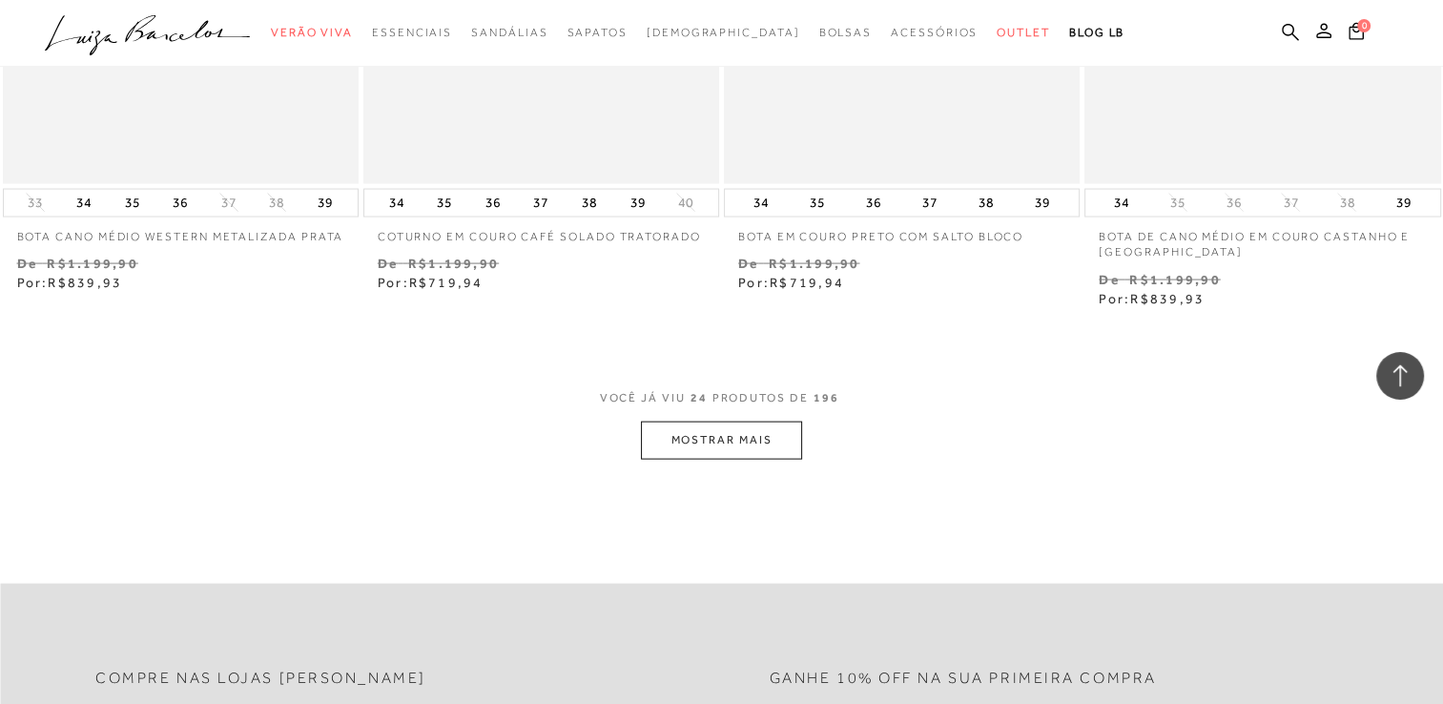
scroll to position [3911, 0]
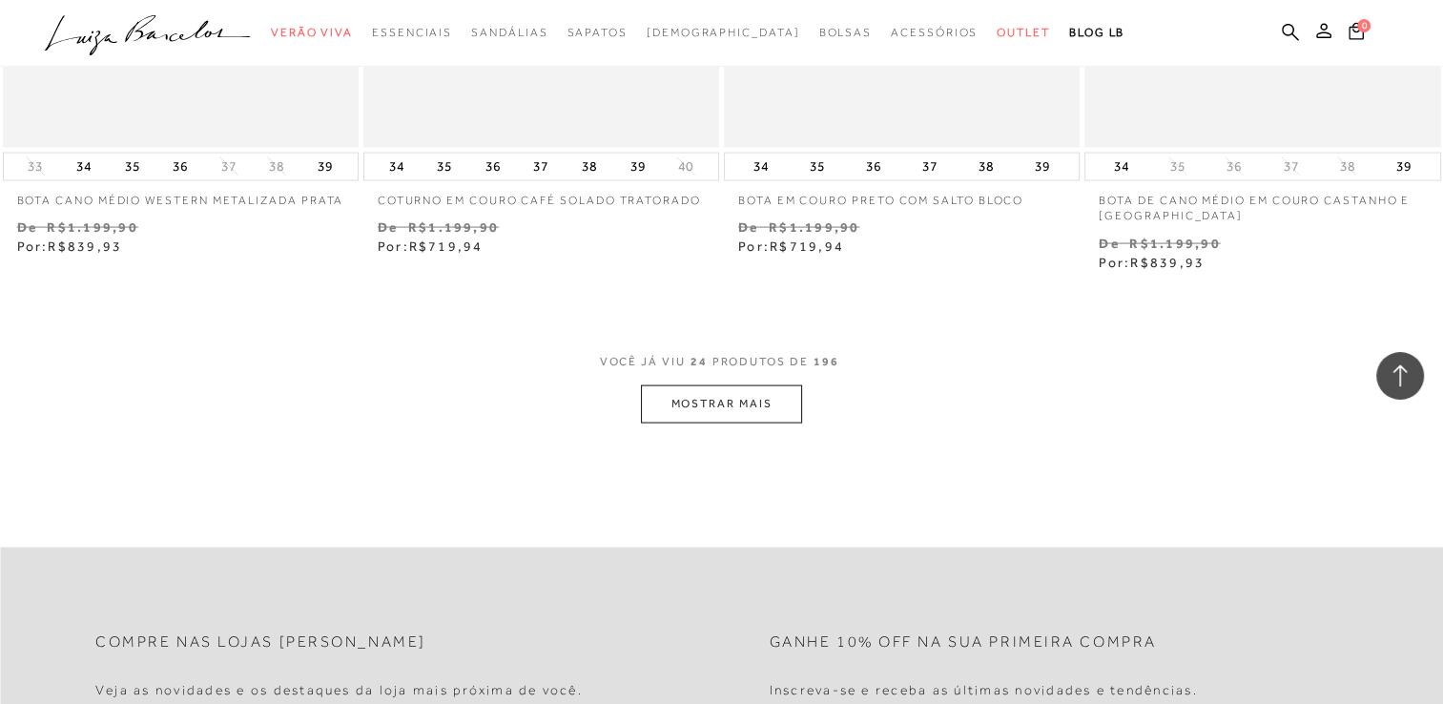
click at [740, 406] on button "MOSTRAR MAIS" at bounding box center [721, 403] width 160 height 37
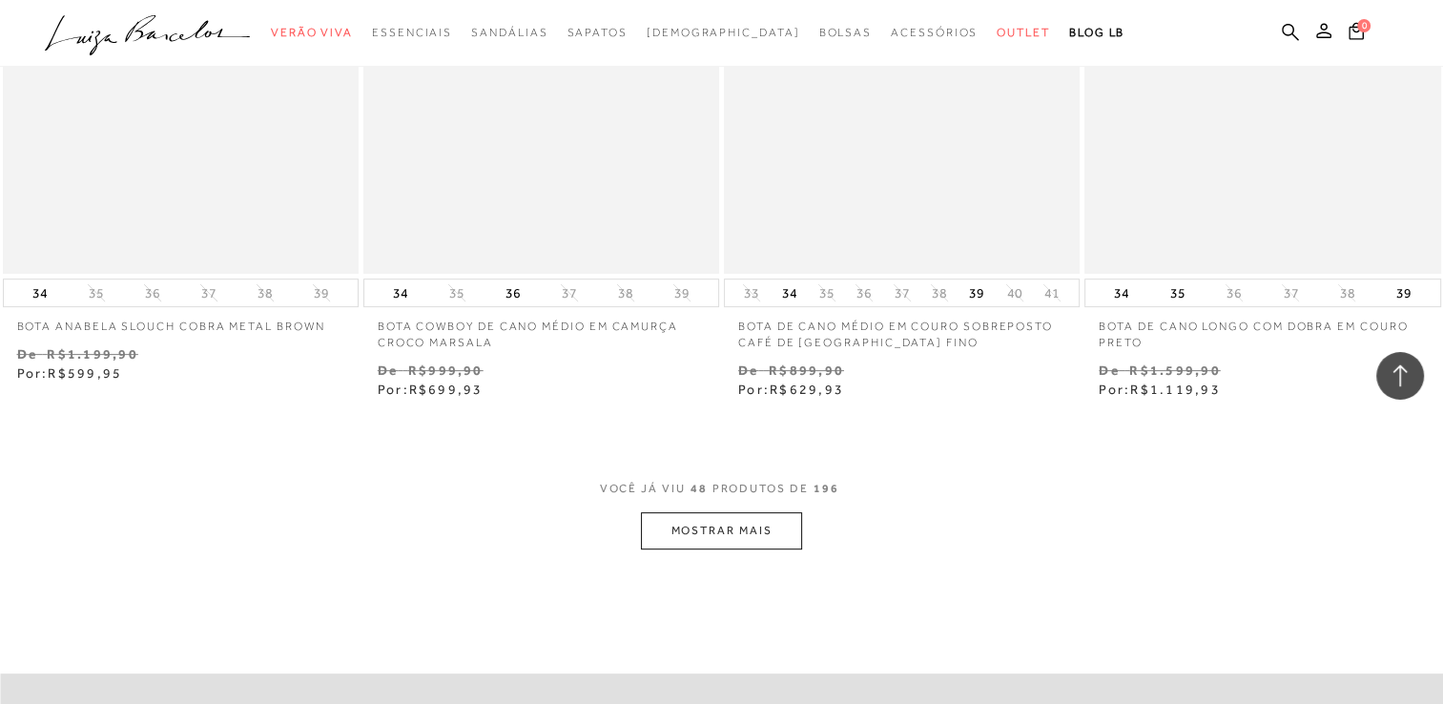
scroll to position [7916, 0]
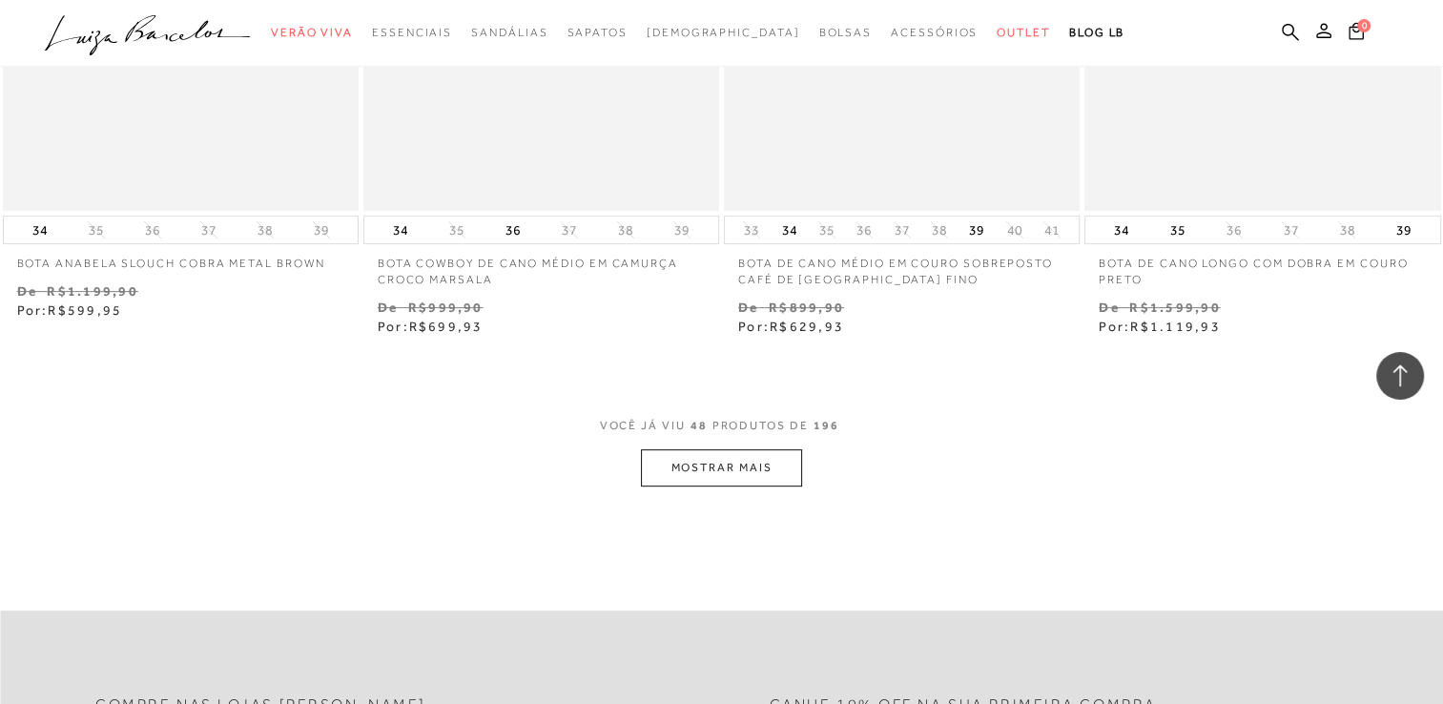
click at [724, 454] on button "MOSTRAR MAIS" at bounding box center [721, 467] width 160 height 37
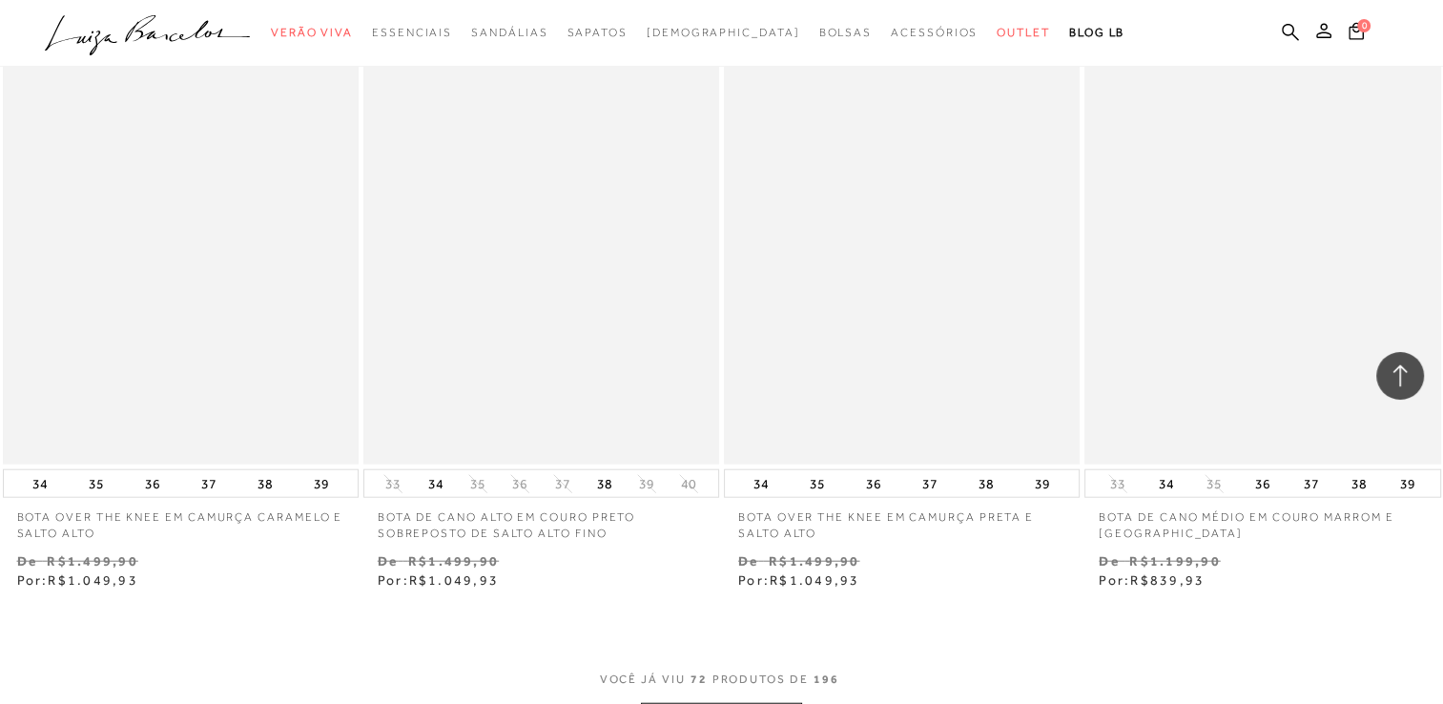
scroll to position [12113, 0]
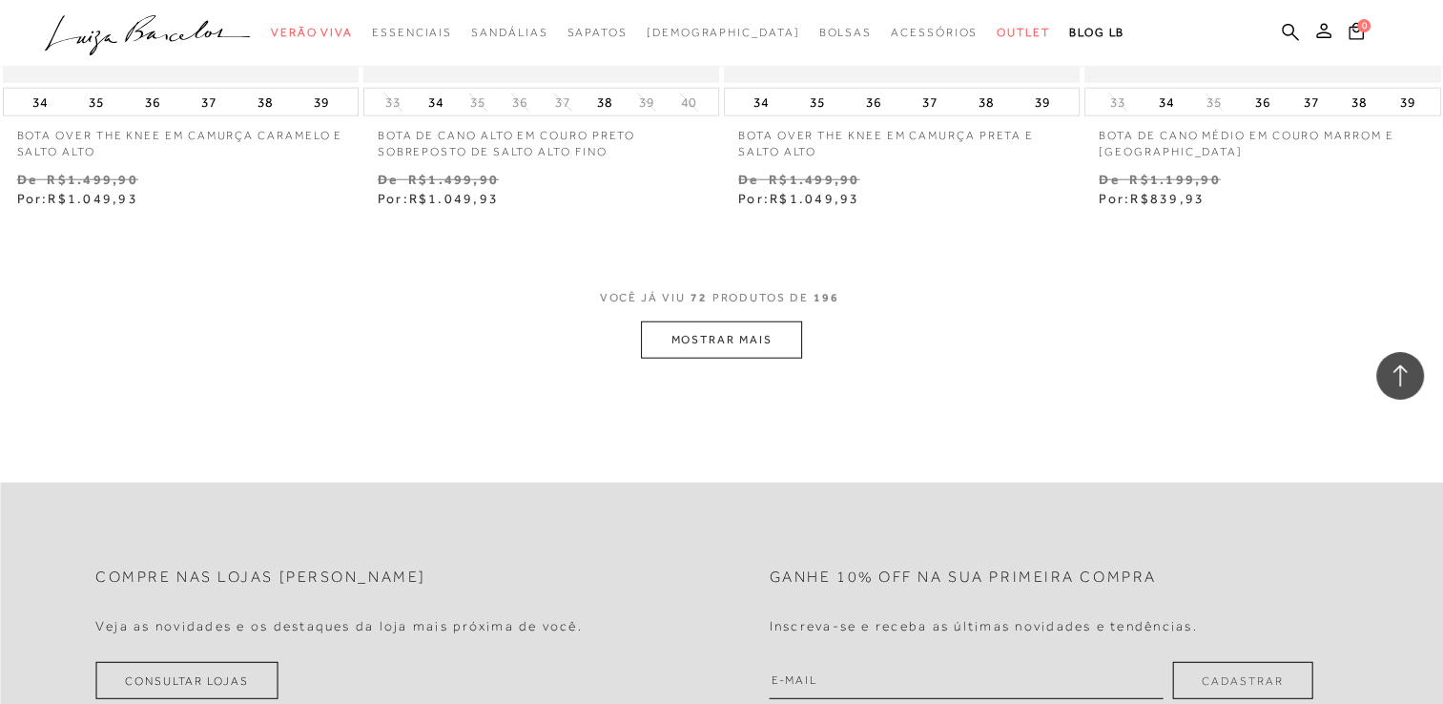
click at [746, 342] on button "MOSTRAR MAIS" at bounding box center [721, 339] width 160 height 37
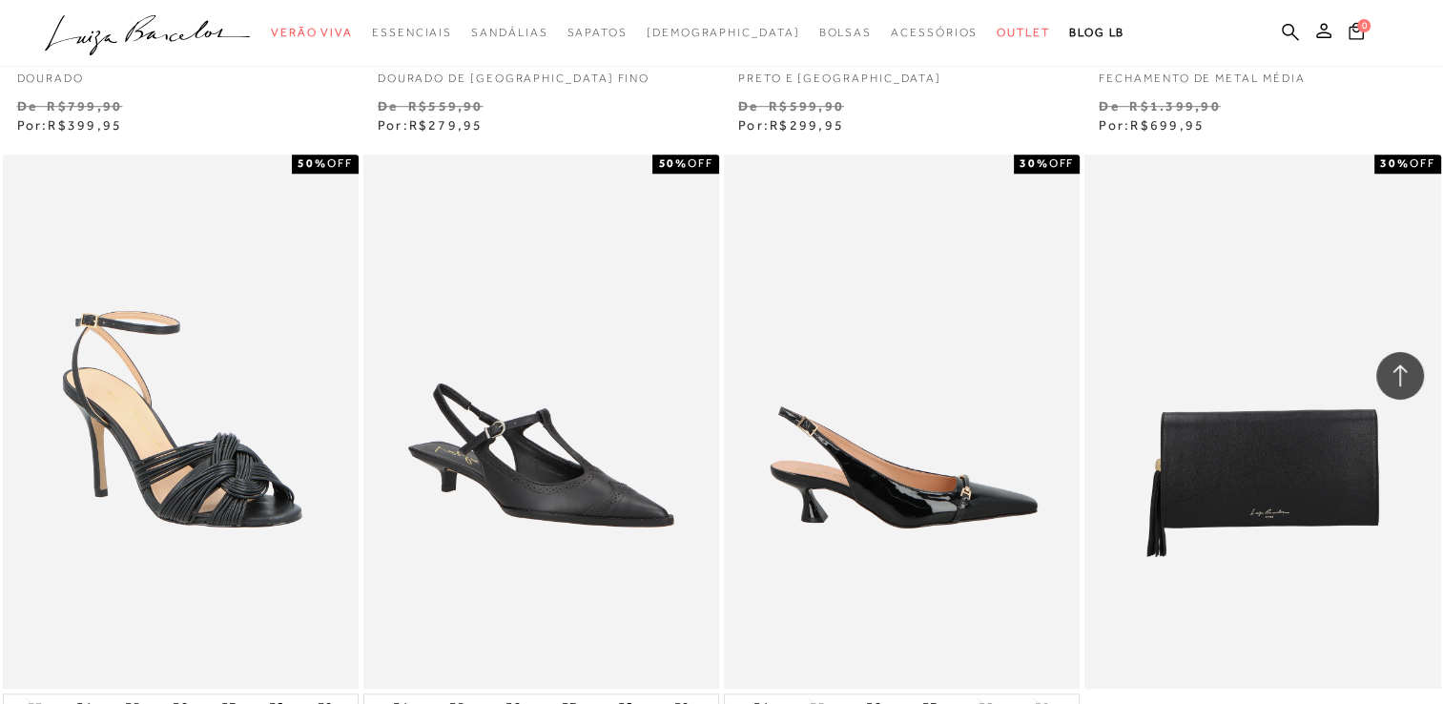
scroll to position [1621, 0]
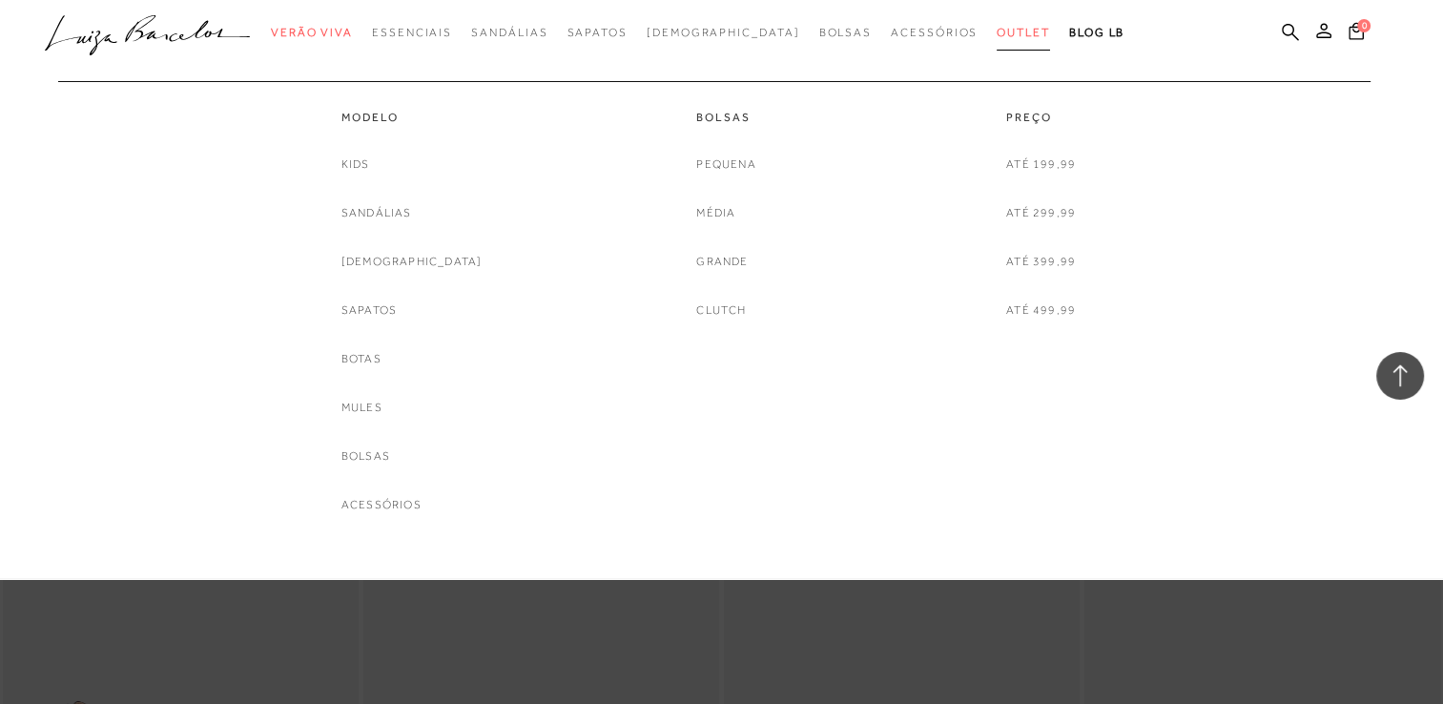
click at [997, 31] on span "Outlet" at bounding box center [1023, 32] width 53 height 13
click at [997, 27] on span "Outlet" at bounding box center [1023, 32] width 53 height 13
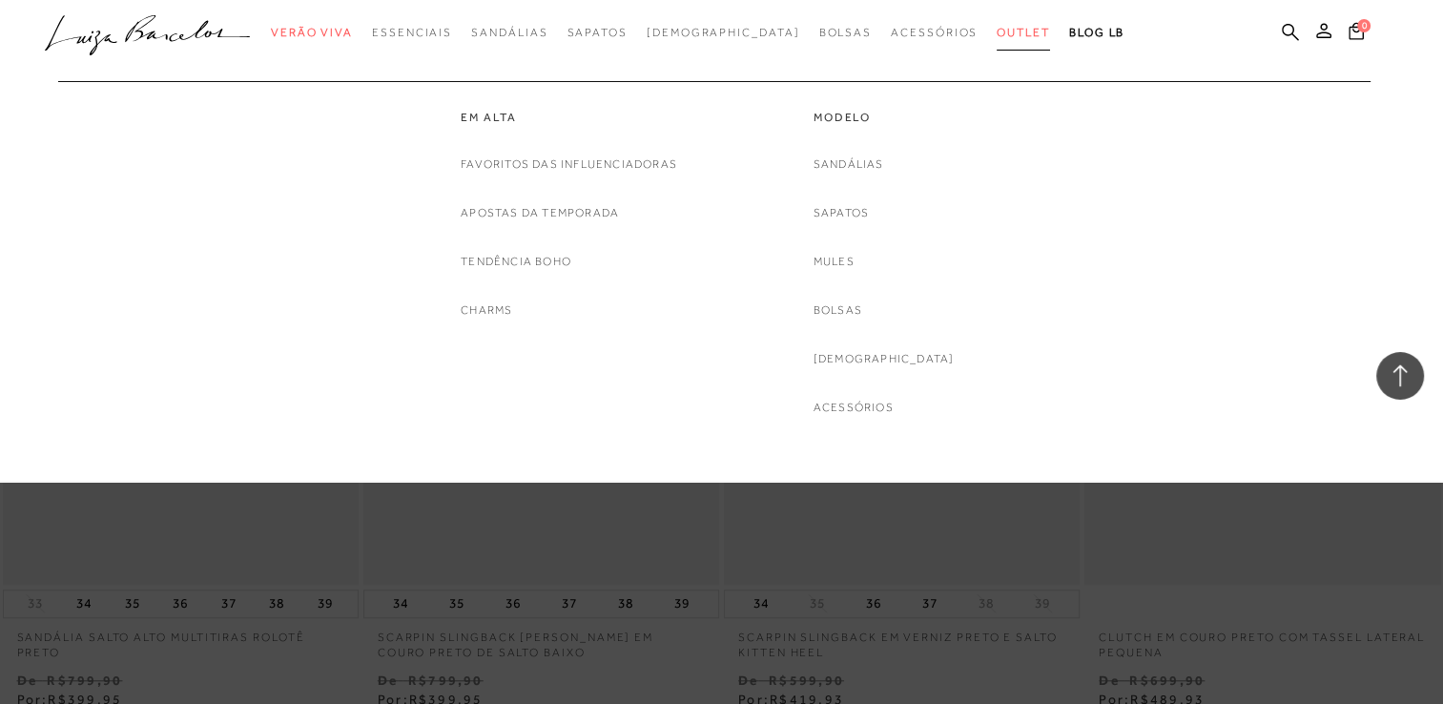
scroll to position [1431, 0]
click at [867, 159] on link "Sandálias" at bounding box center [849, 165] width 71 height 20
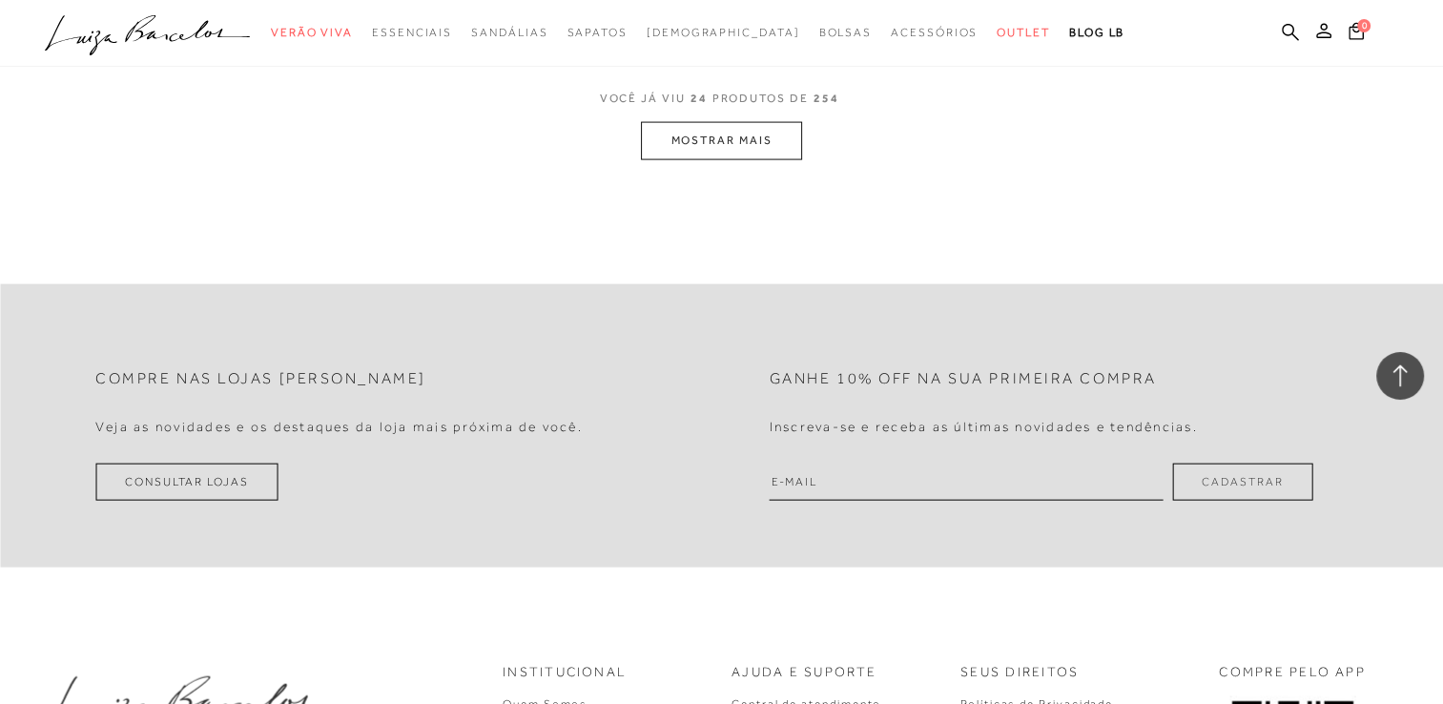
scroll to position [3911, 0]
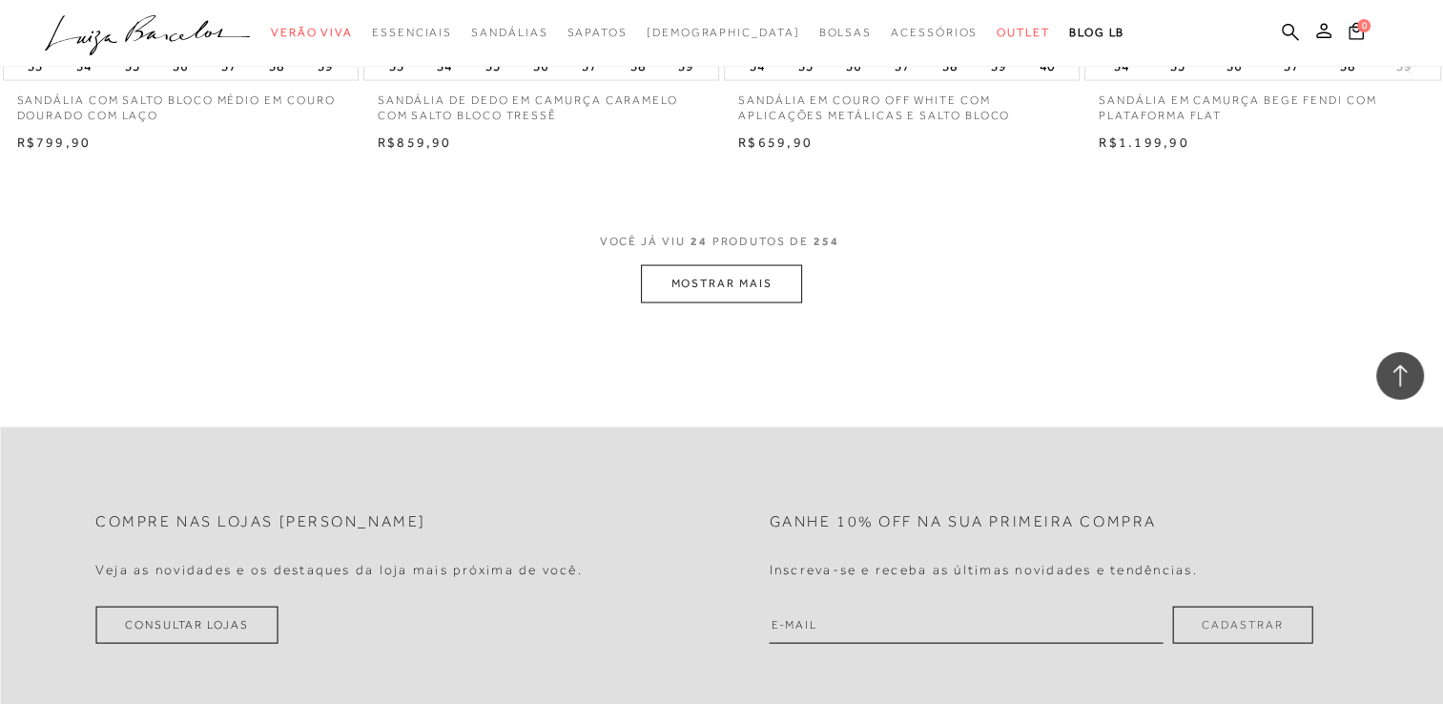
click at [753, 273] on button "MOSTRAR MAIS" at bounding box center [721, 283] width 160 height 37
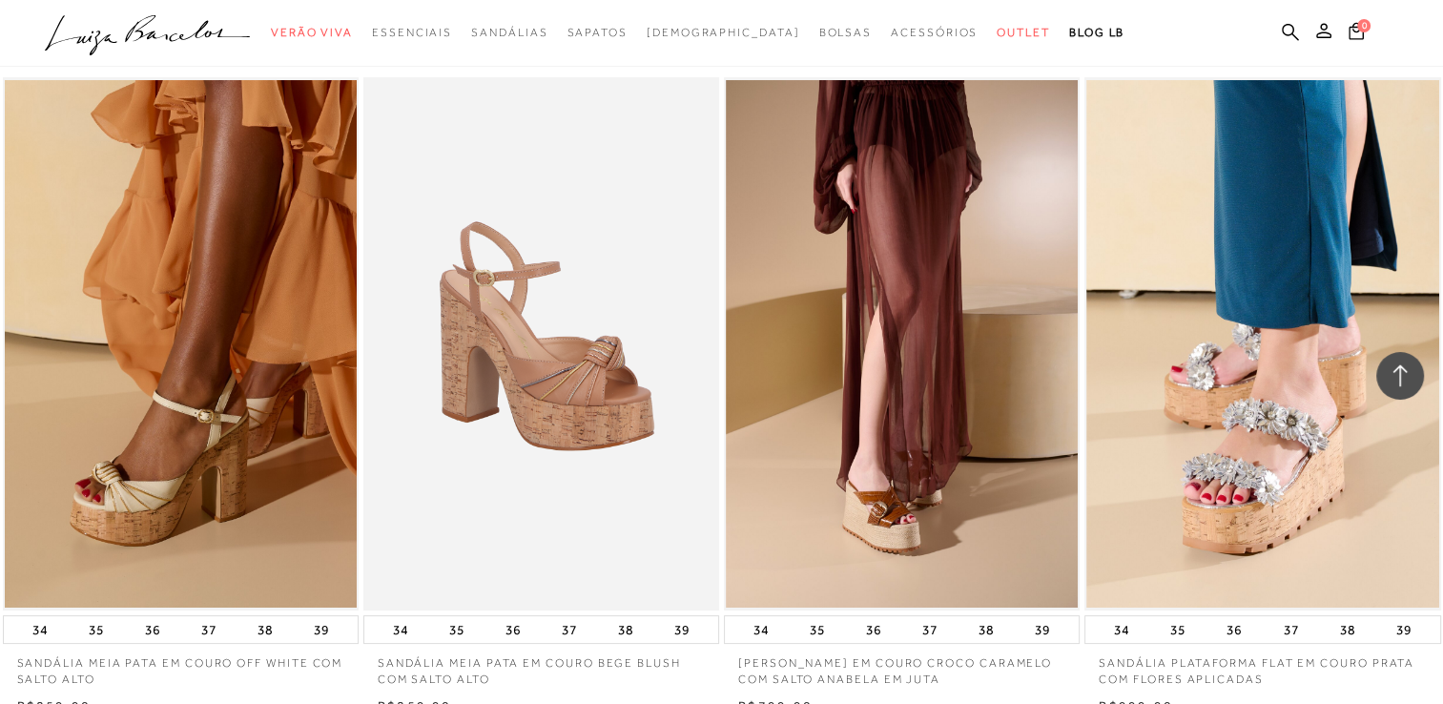
scroll to position [6677, 0]
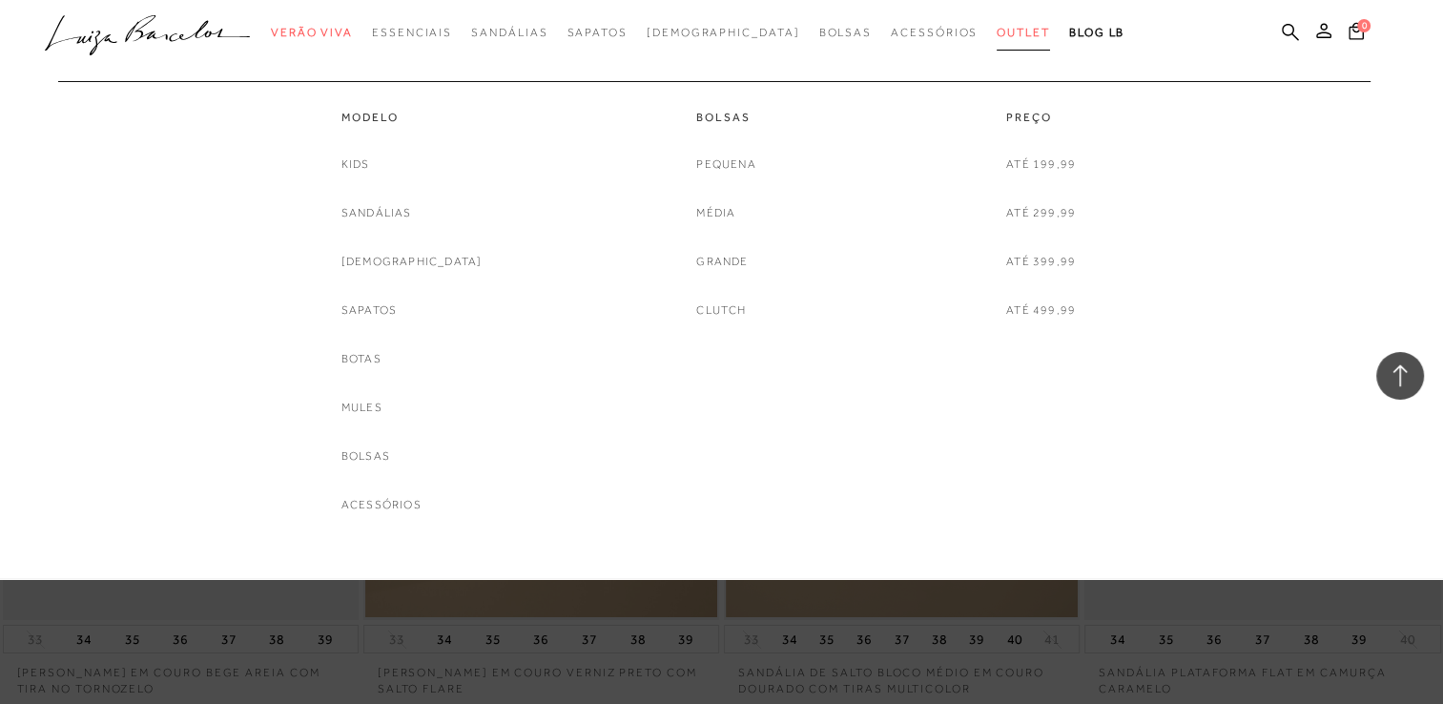
click at [997, 26] on span "Outlet" at bounding box center [1023, 32] width 53 height 13
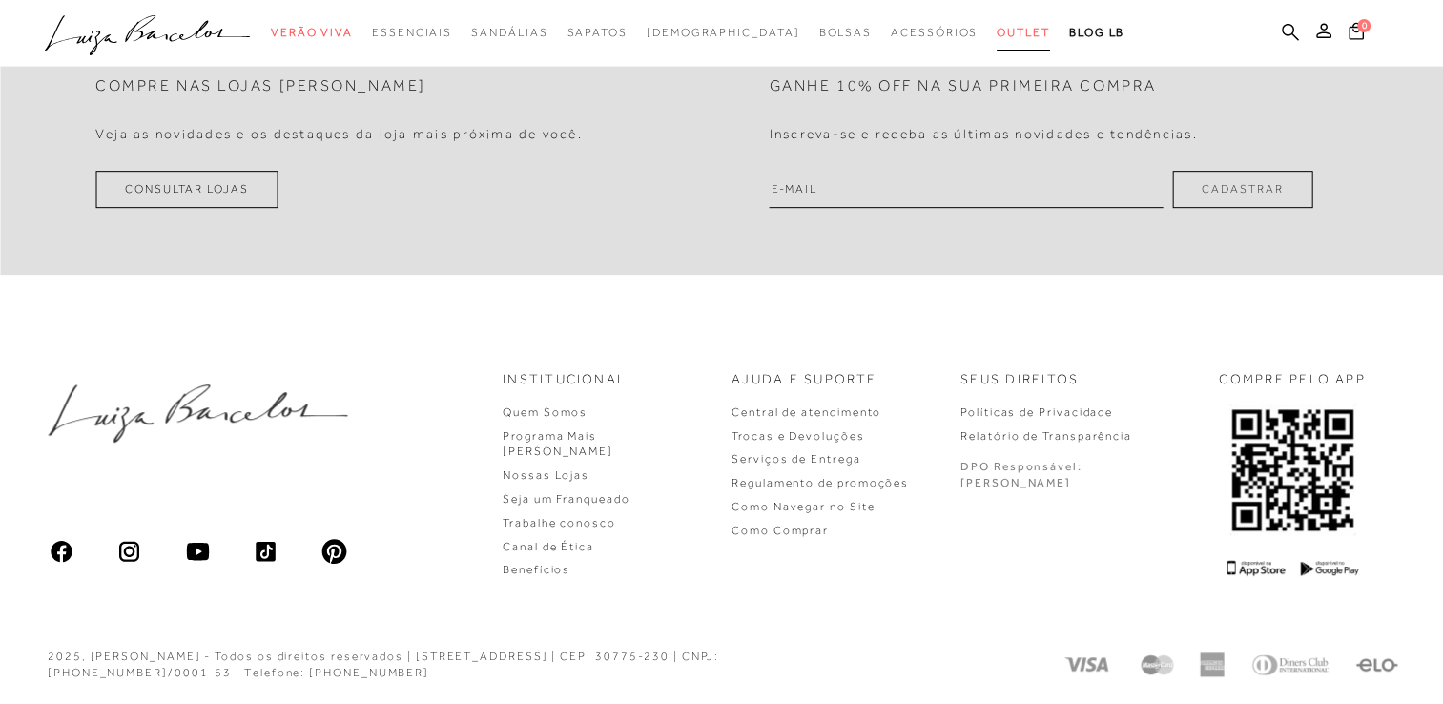
click at [997, 33] on span "Outlet" at bounding box center [1023, 32] width 53 height 13
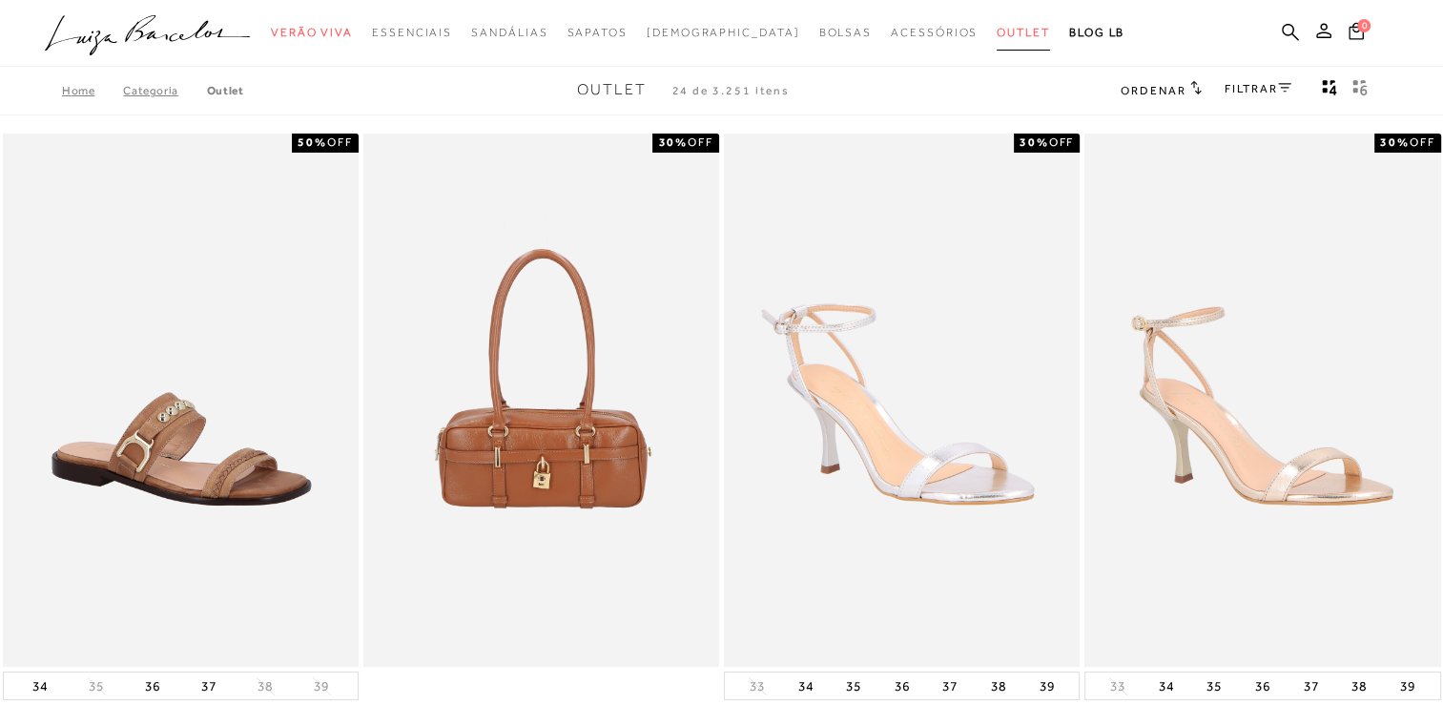
click at [997, 33] on span "Outlet" at bounding box center [1023, 32] width 53 height 13
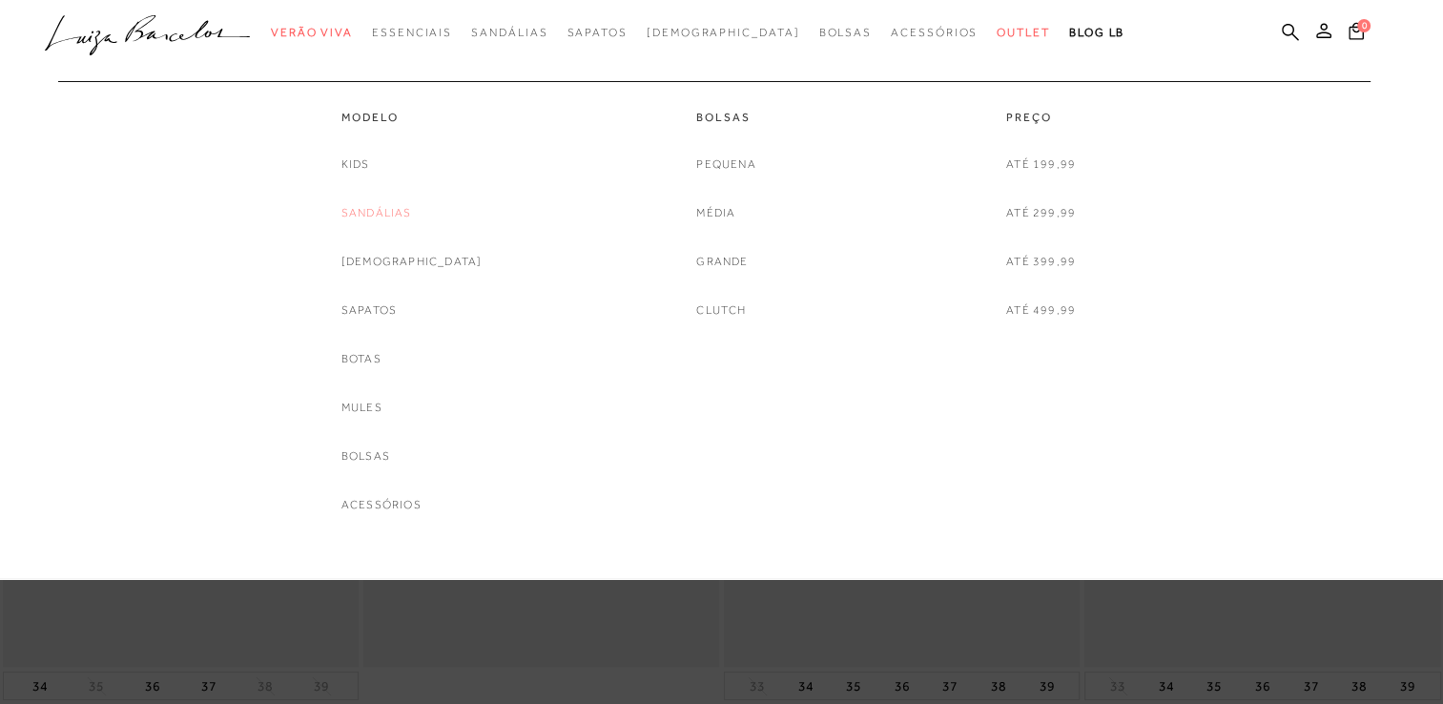
click at [412, 208] on link "Sandálias" at bounding box center [376, 213] width 71 height 20
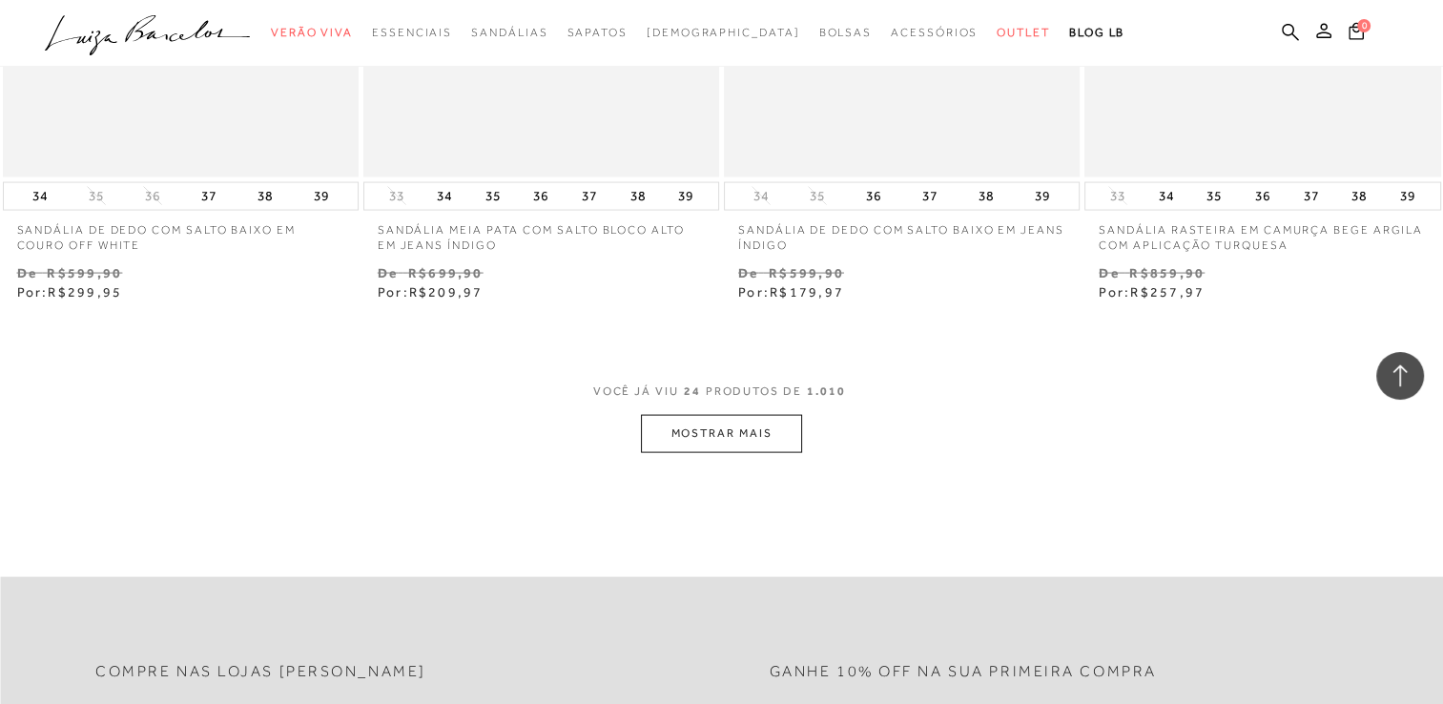
scroll to position [3911, 0]
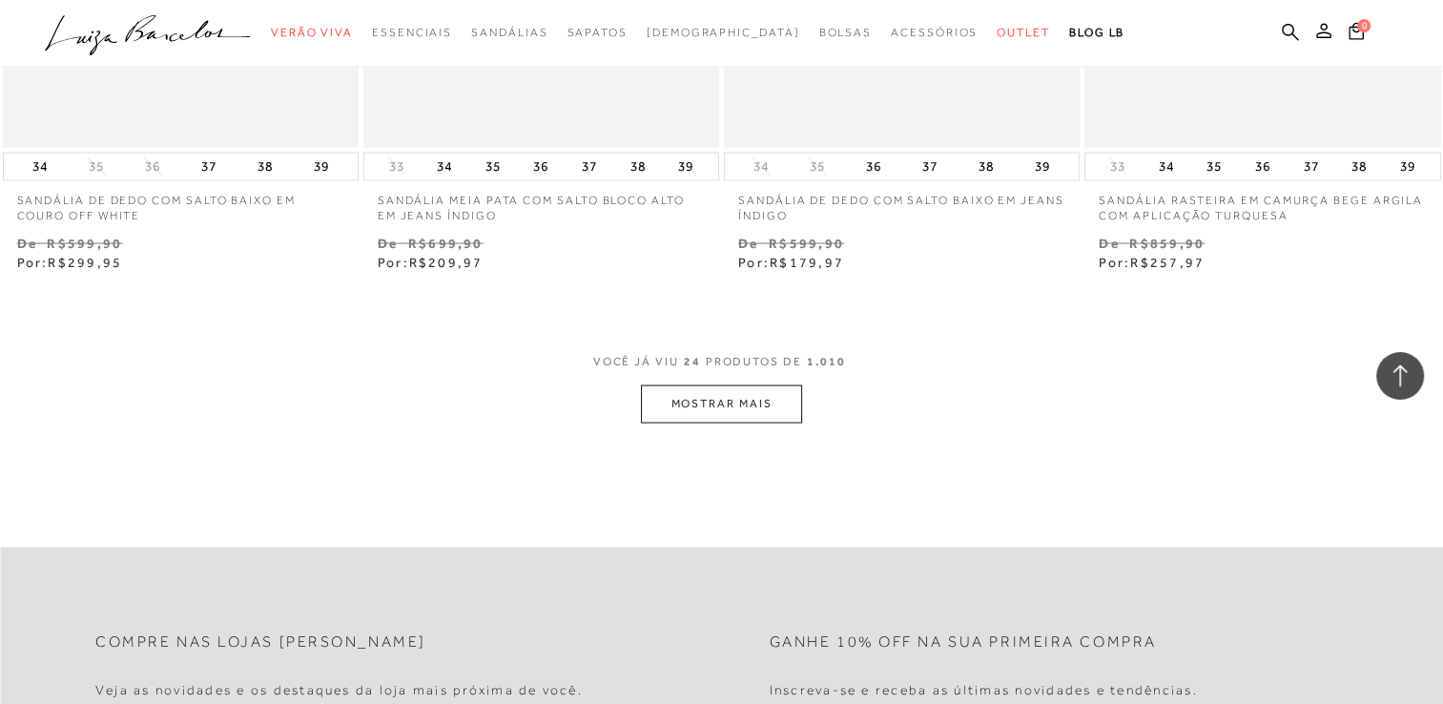
click at [772, 404] on button "MOSTRAR MAIS" at bounding box center [721, 403] width 160 height 37
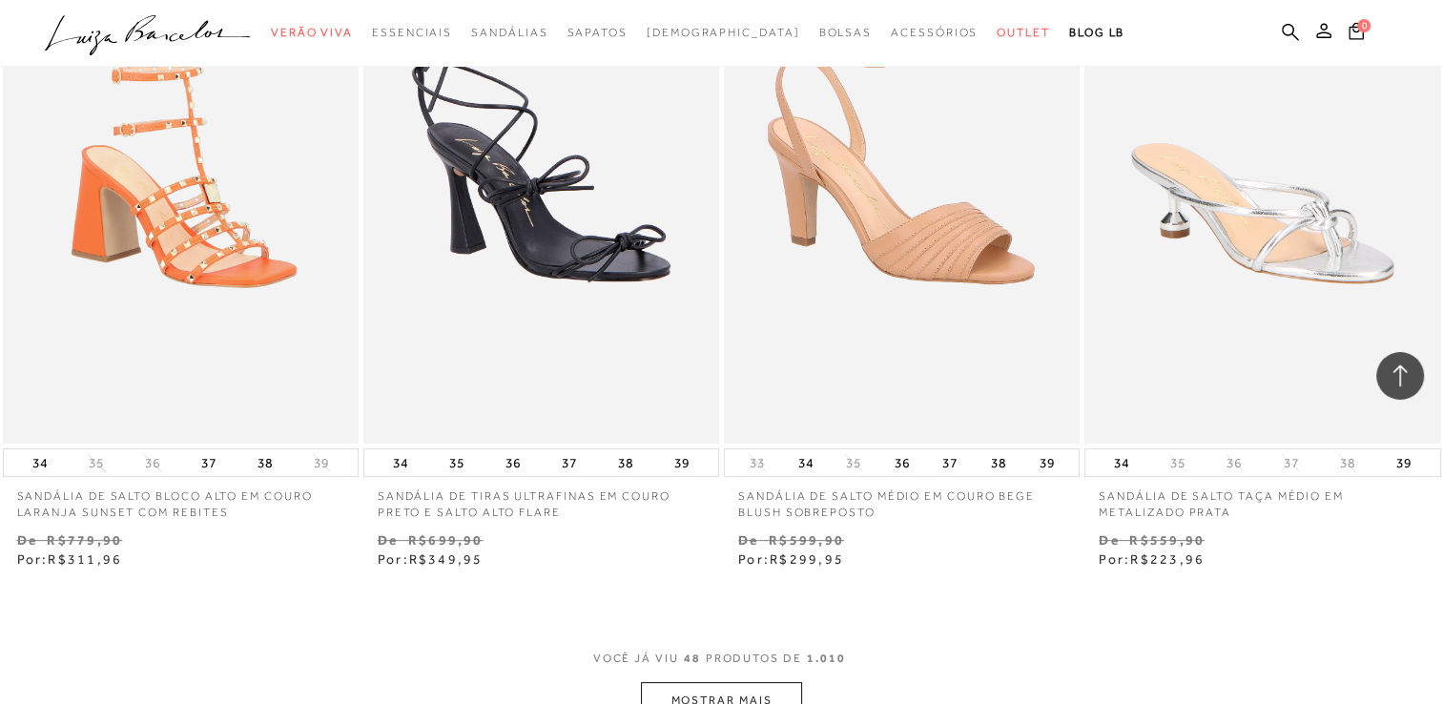
scroll to position [7726, 0]
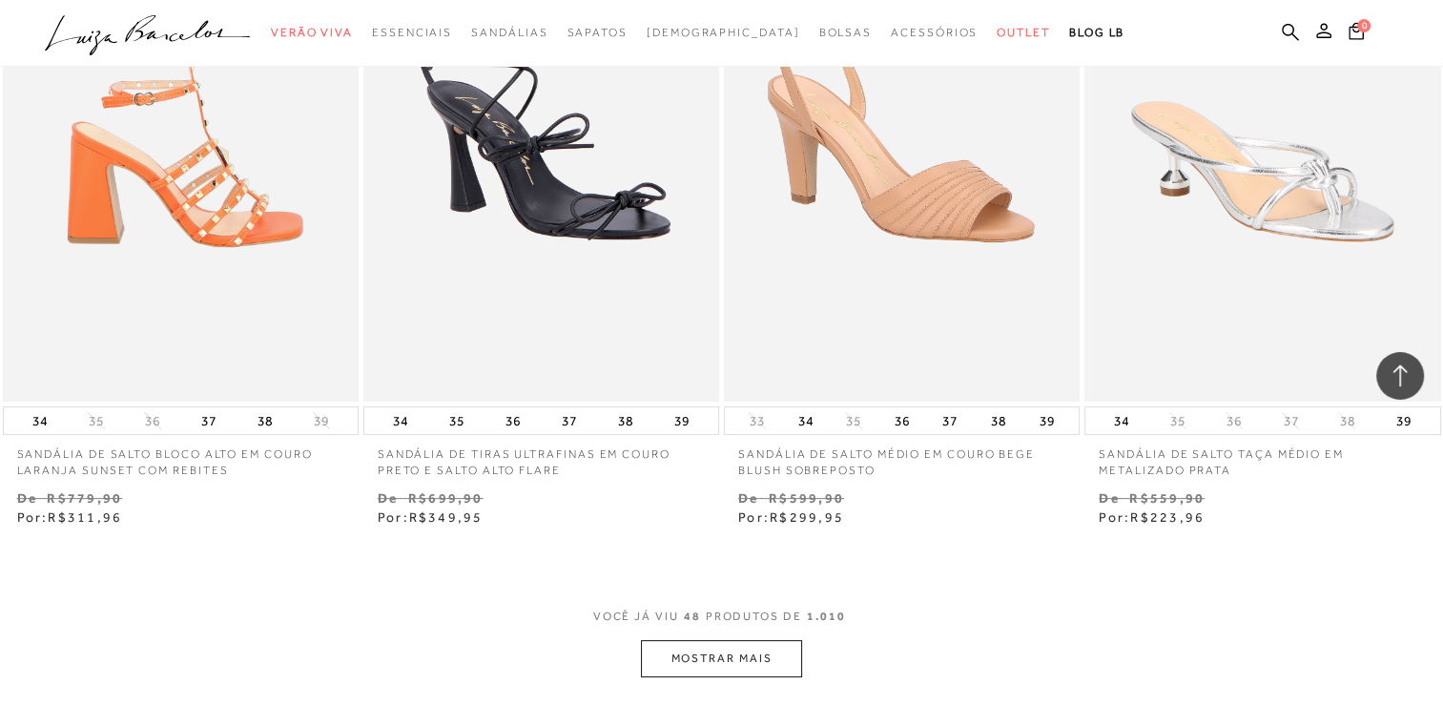
click at [223, 290] on img at bounding box center [182, 134] width 354 height 534
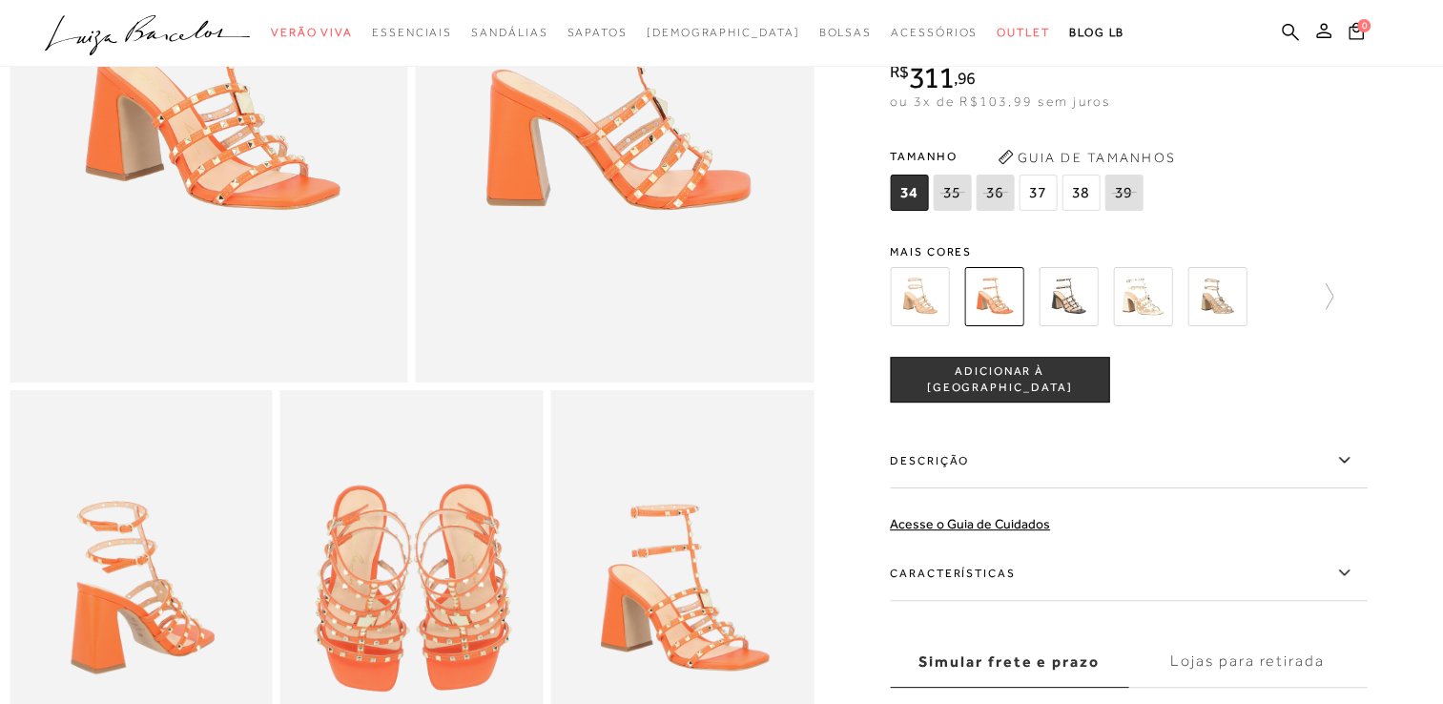
scroll to position [382, 0]
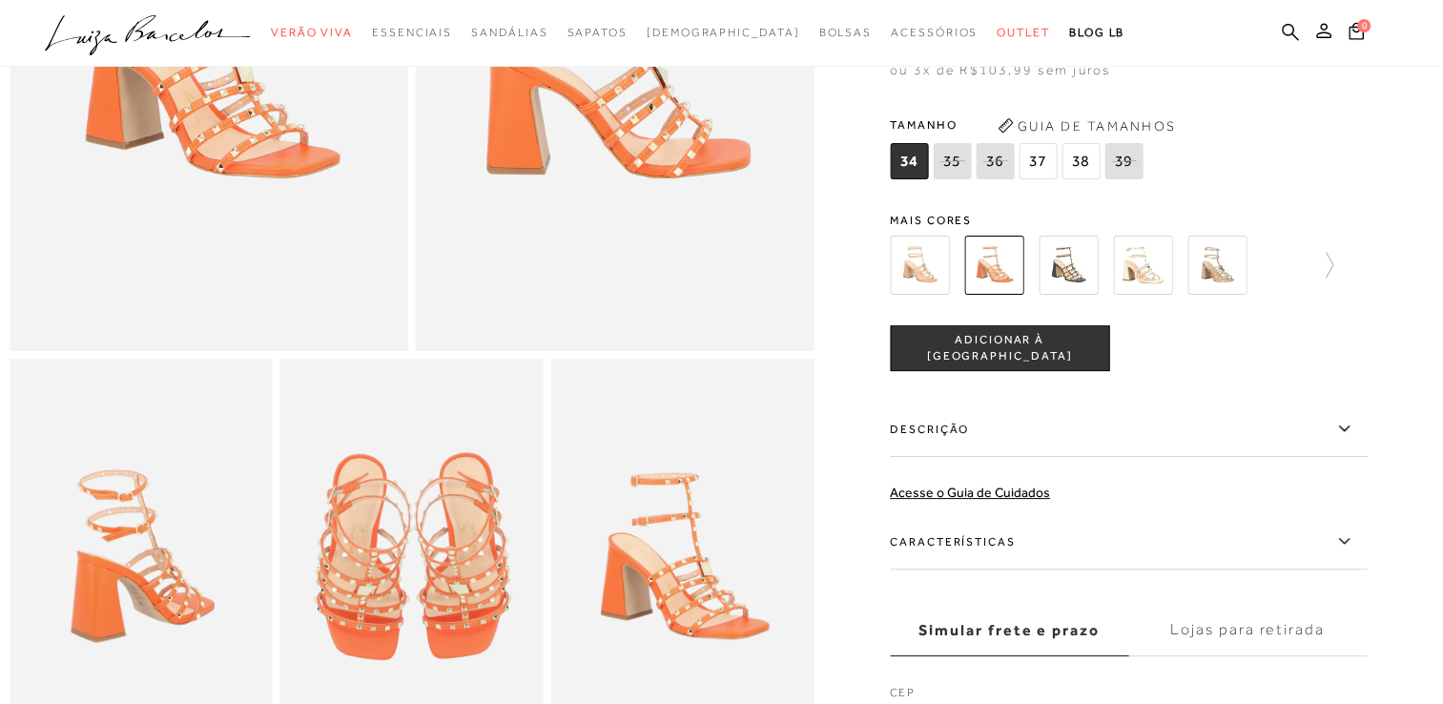
click at [1354, 553] on icon at bounding box center [1343, 541] width 23 height 24
click at [0, 0] on input "Características" at bounding box center [0, 0] width 0 height 0
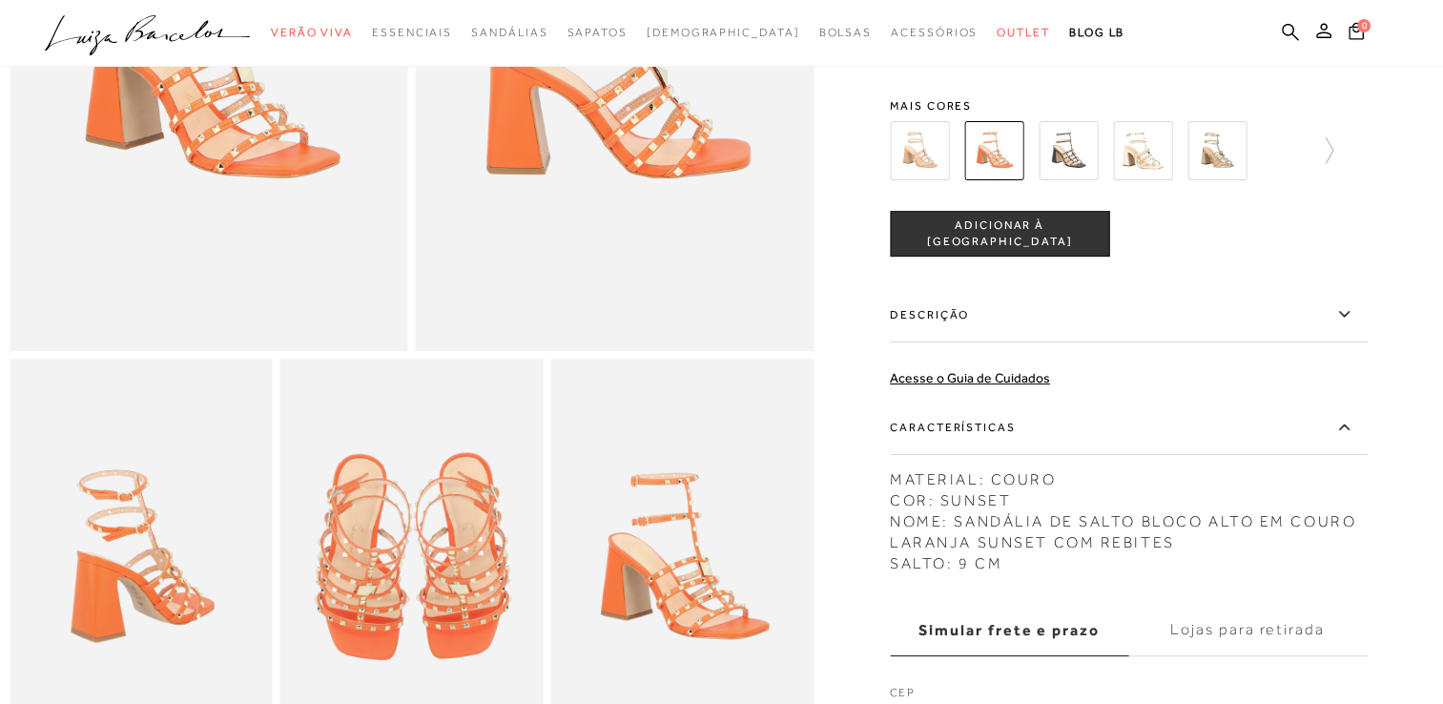
scroll to position [95, 0]
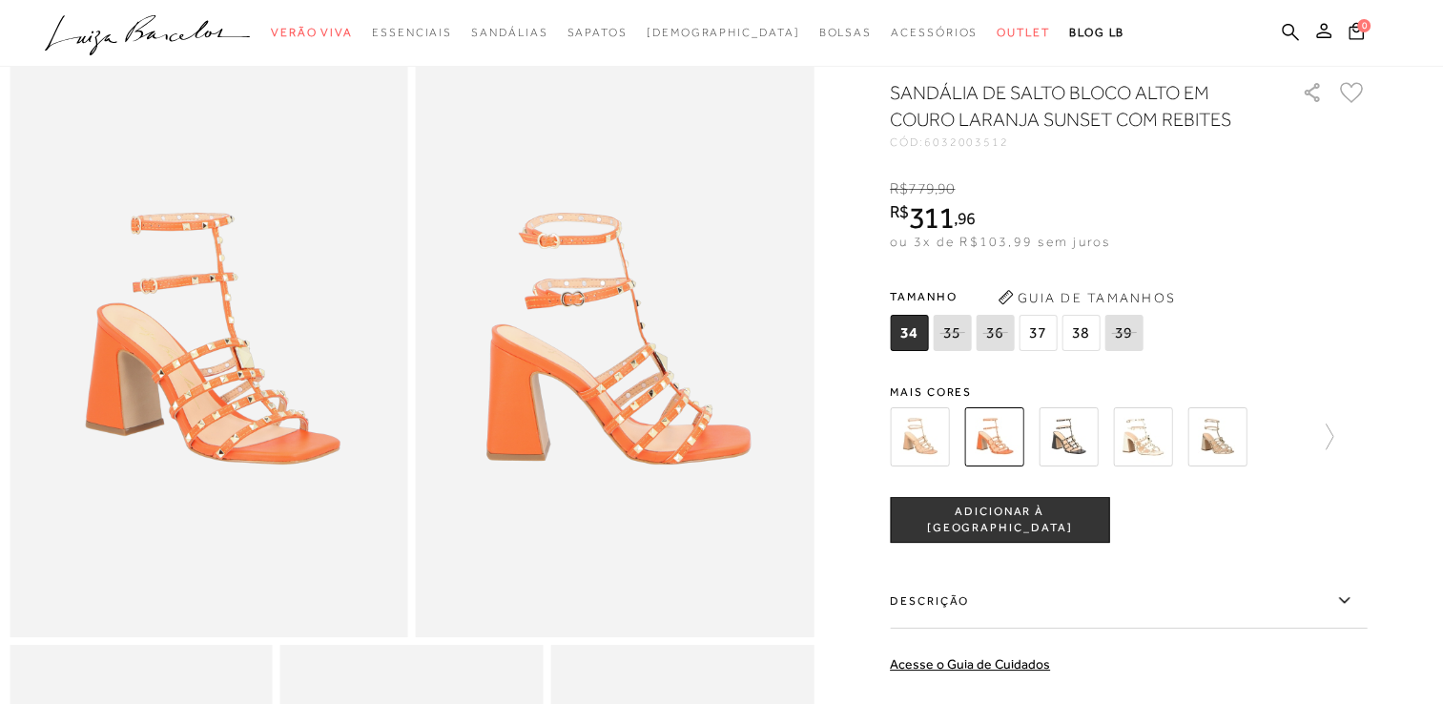
click at [947, 454] on img at bounding box center [919, 436] width 59 height 59
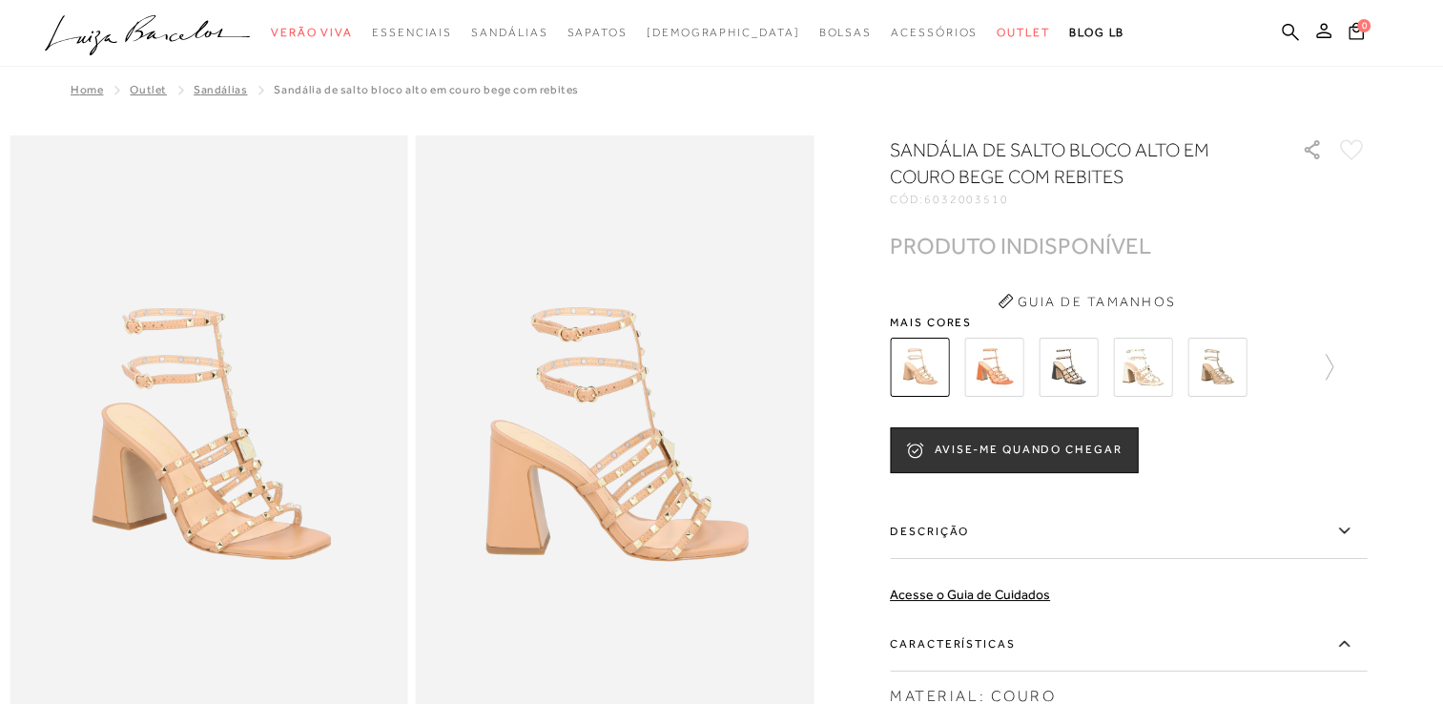
scroll to position [95, 0]
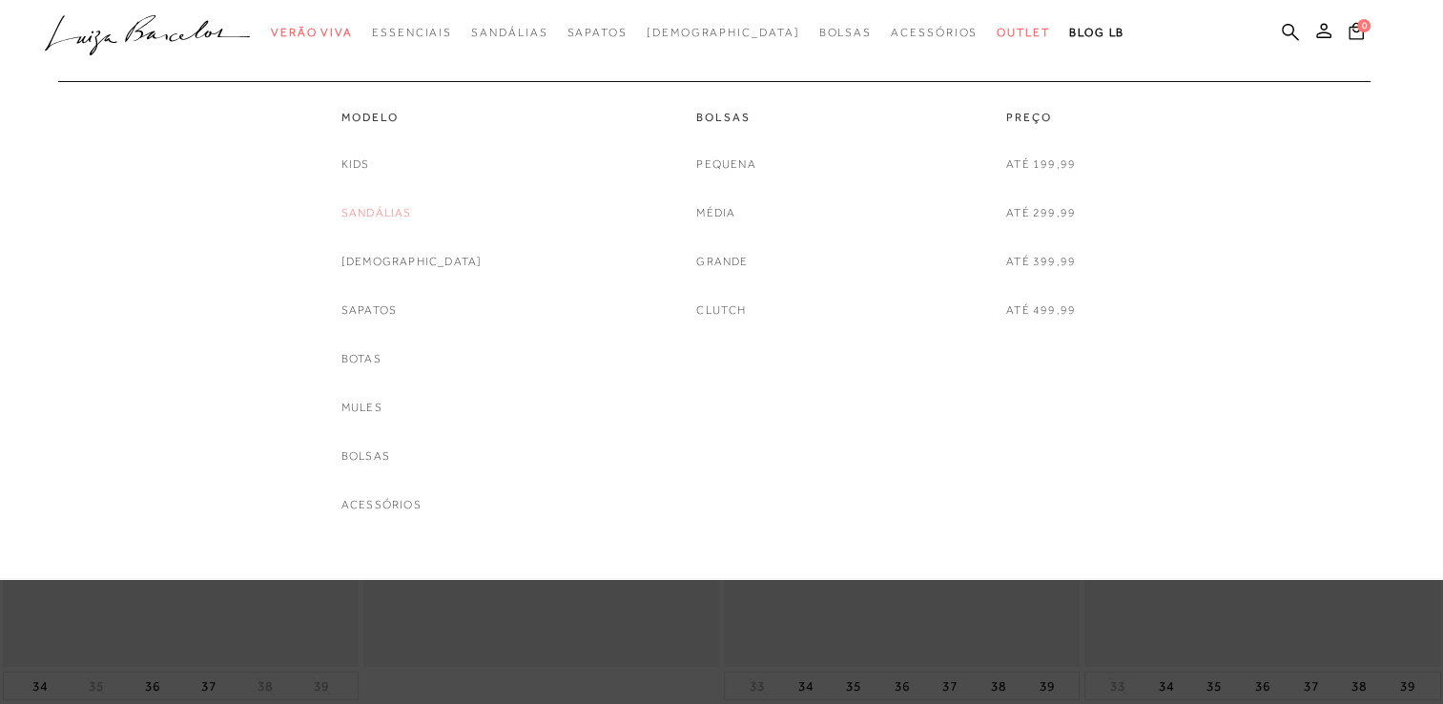
click at [412, 215] on link "Sandálias" at bounding box center [376, 213] width 71 height 20
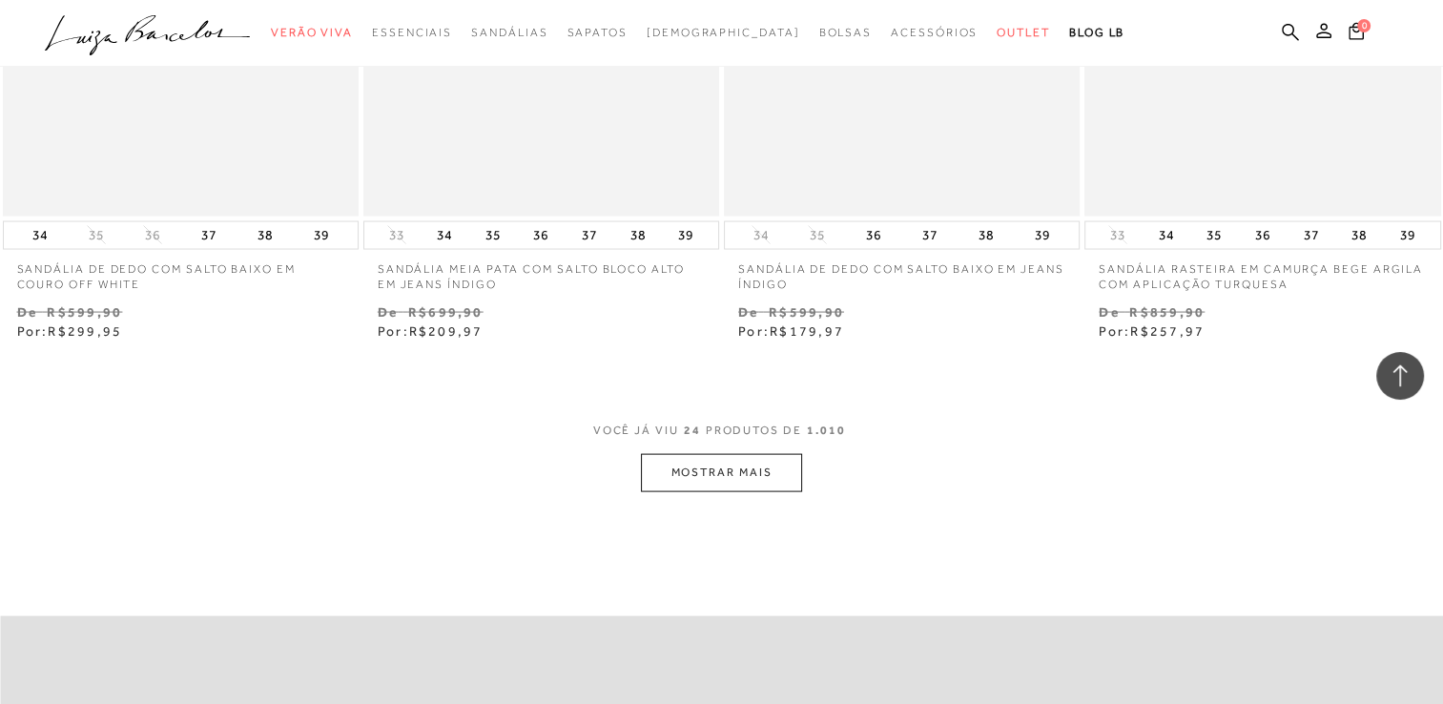
scroll to position [4101, 0]
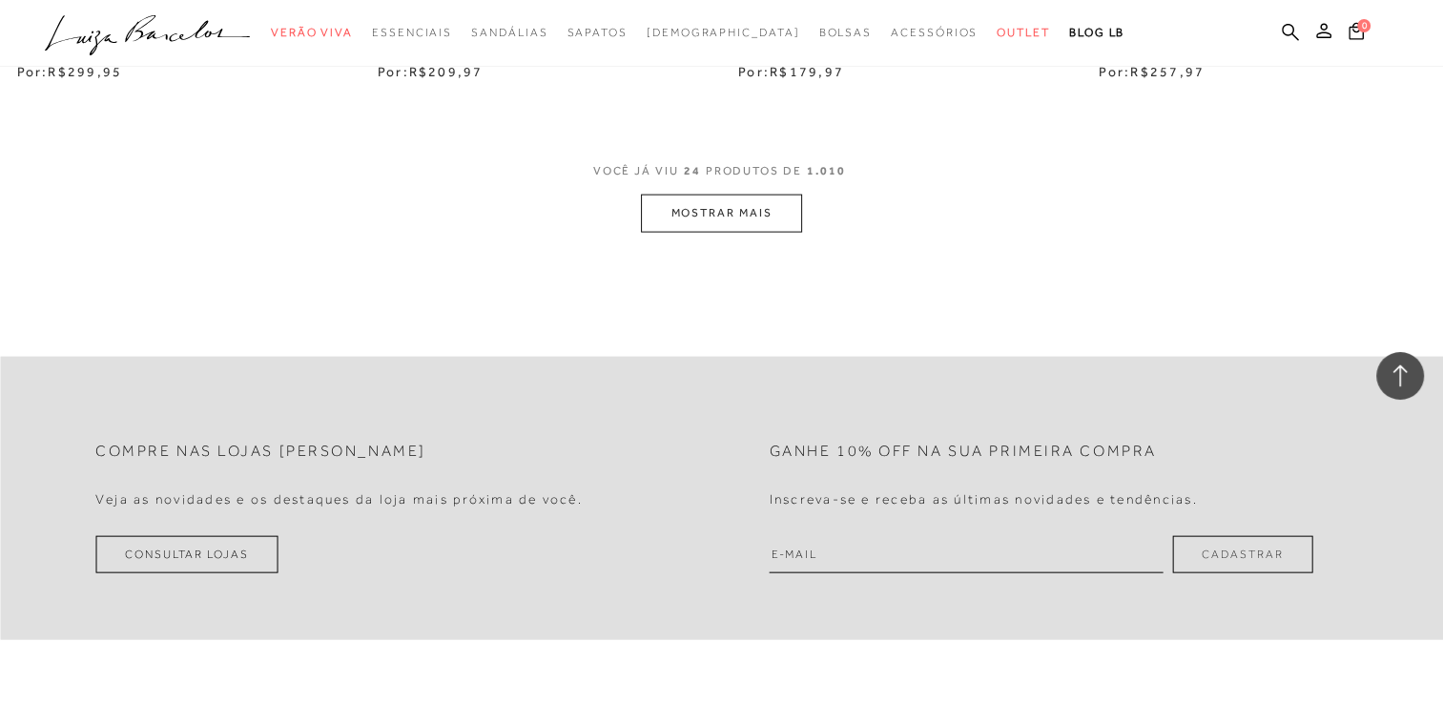
click at [712, 212] on button "MOSTRAR MAIS" at bounding box center [721, 213] width 160 height 37
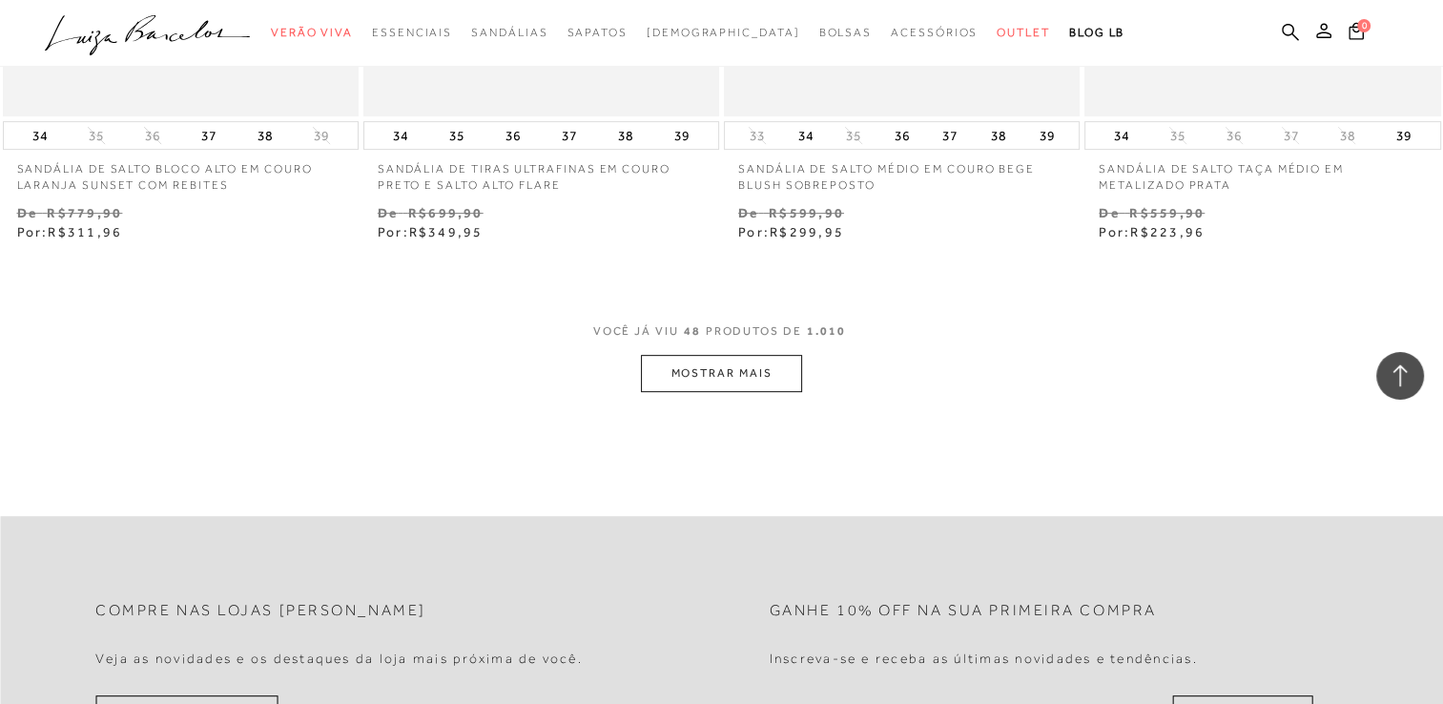
scroll to position [8012, 0]
click at [717, 365] on button "MOSTRAR MAIS" at bounding box center [721, 372] width 160 height 37
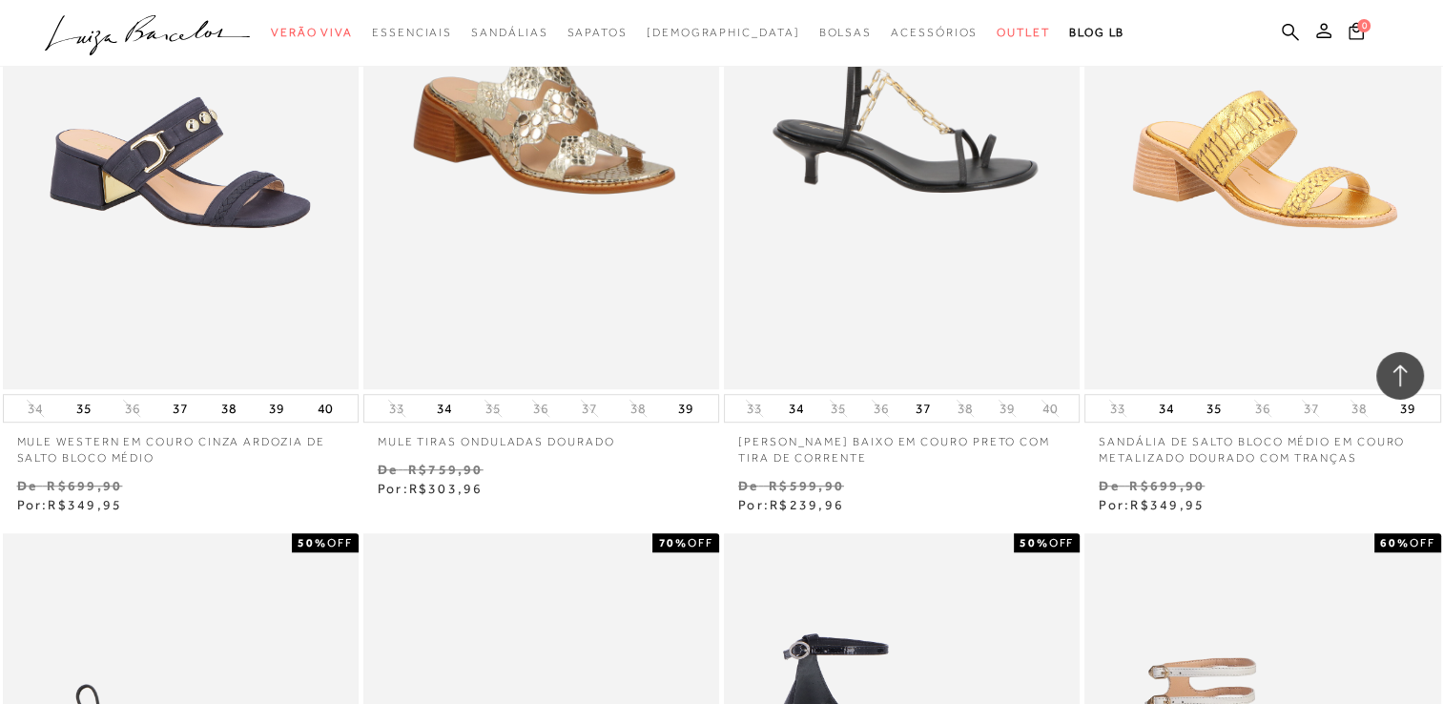
scroll to position [8584, 0]
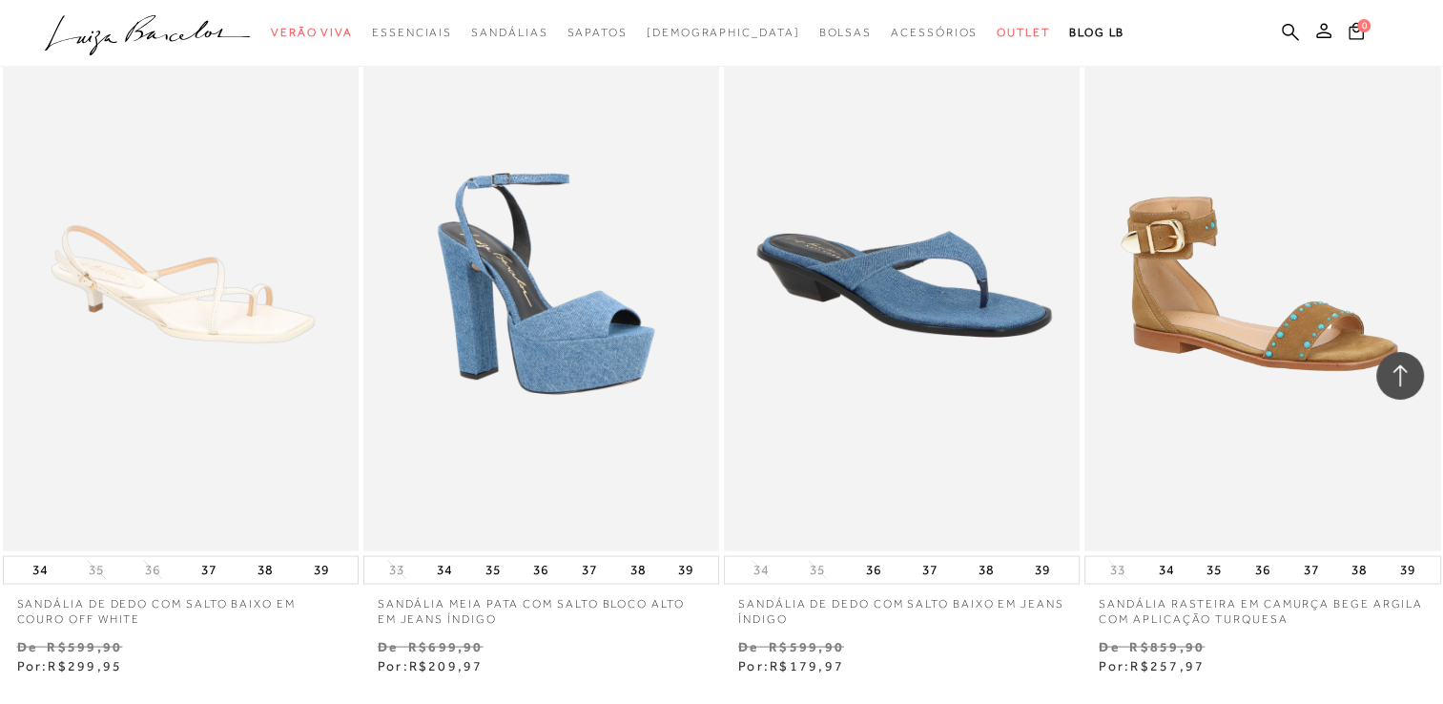
scroll to position [4080, 0]
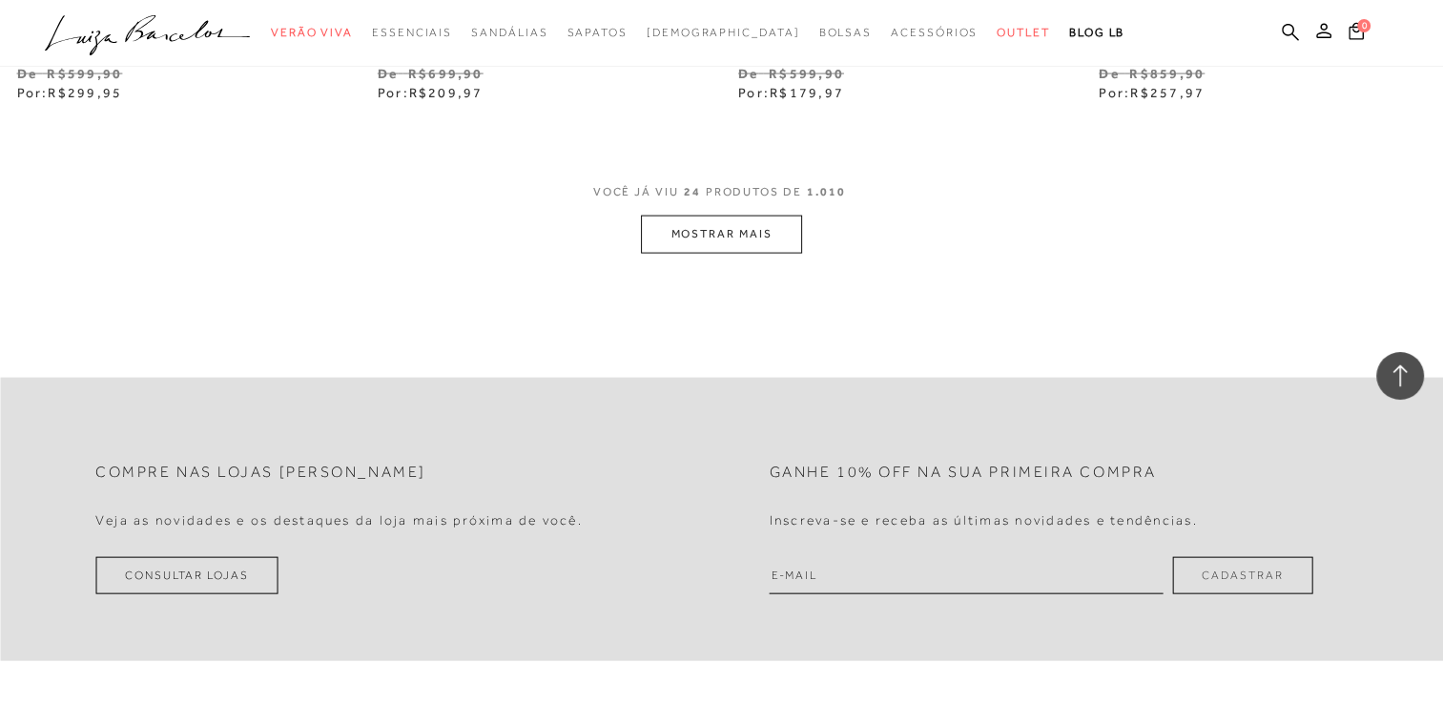
click at [725, 233] on button "MOSTRAR MAIS" at bounding box center [721, 234] width 160 height 37
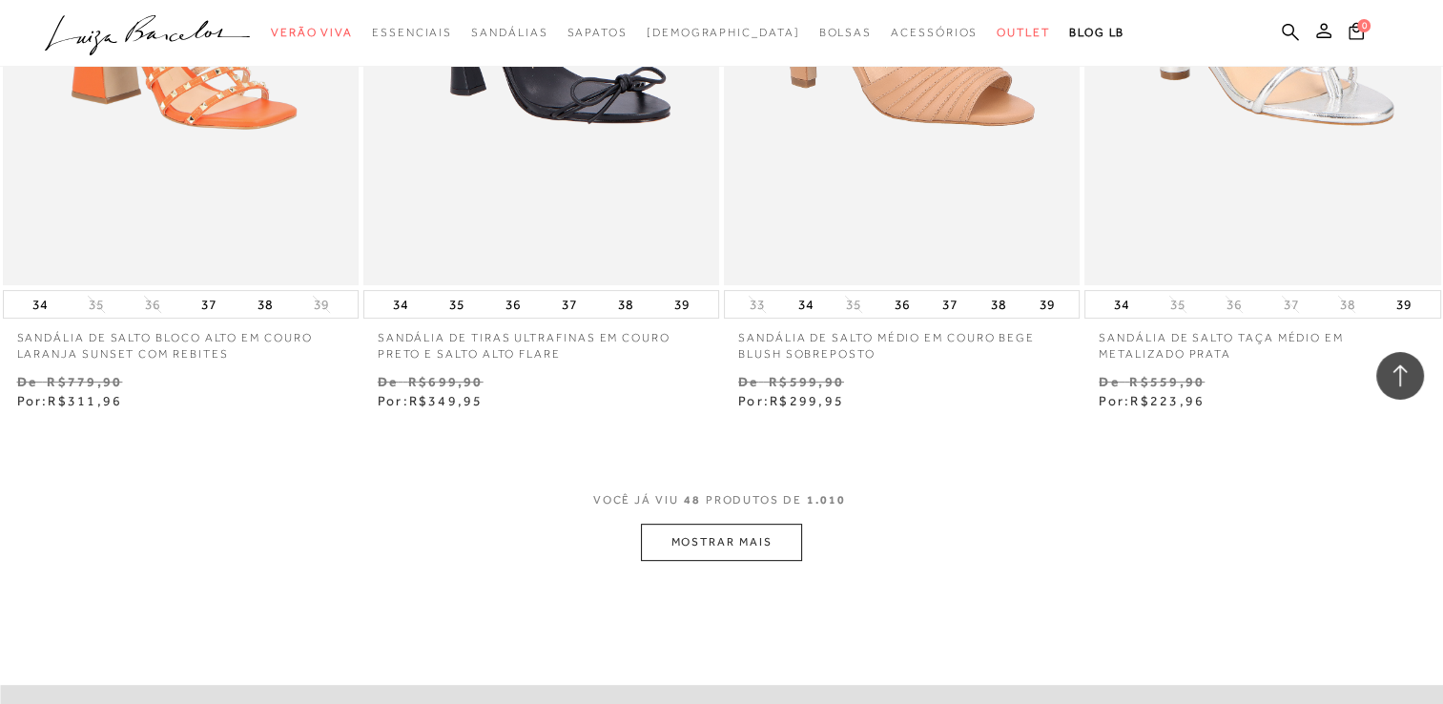
scroll to position [7895, 0]
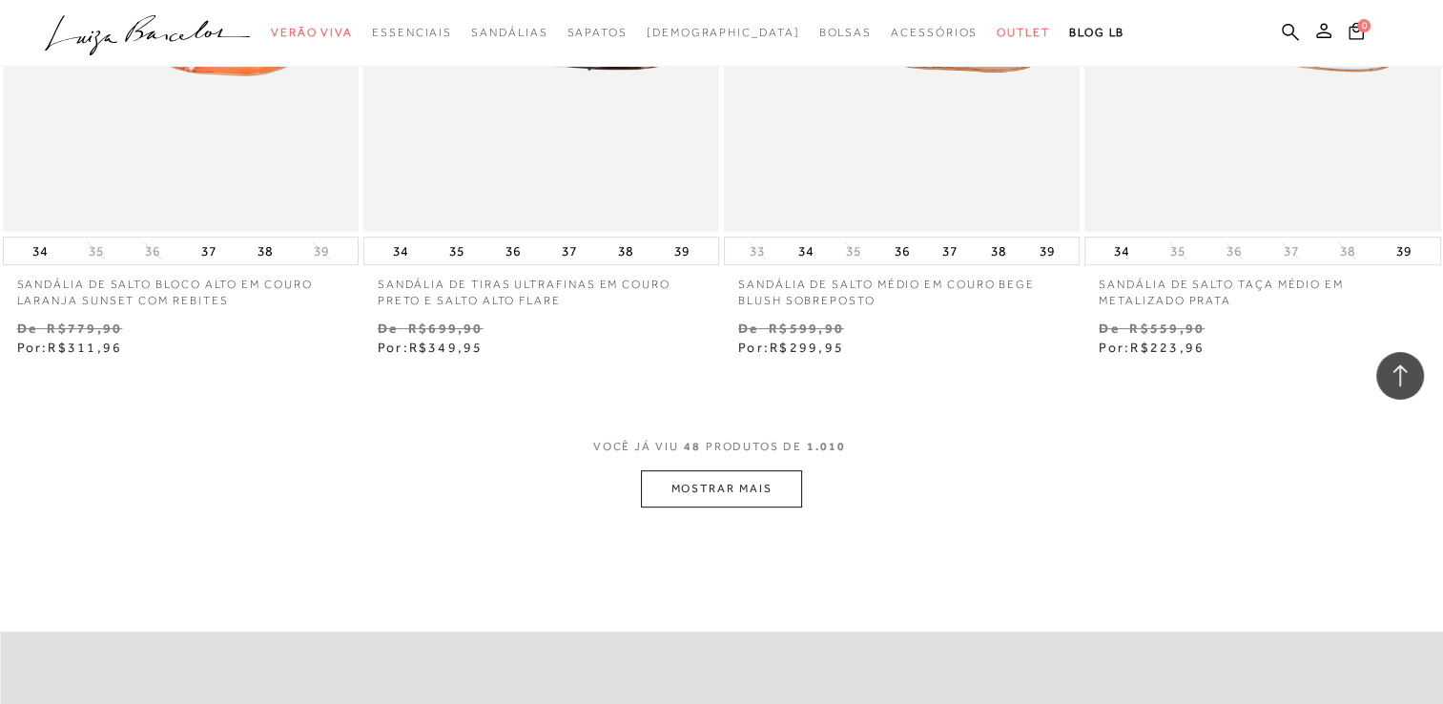
click at [741, 486] on button "MOSTRAR MAIS" at bounding box center [721, 488] width 160 height 37
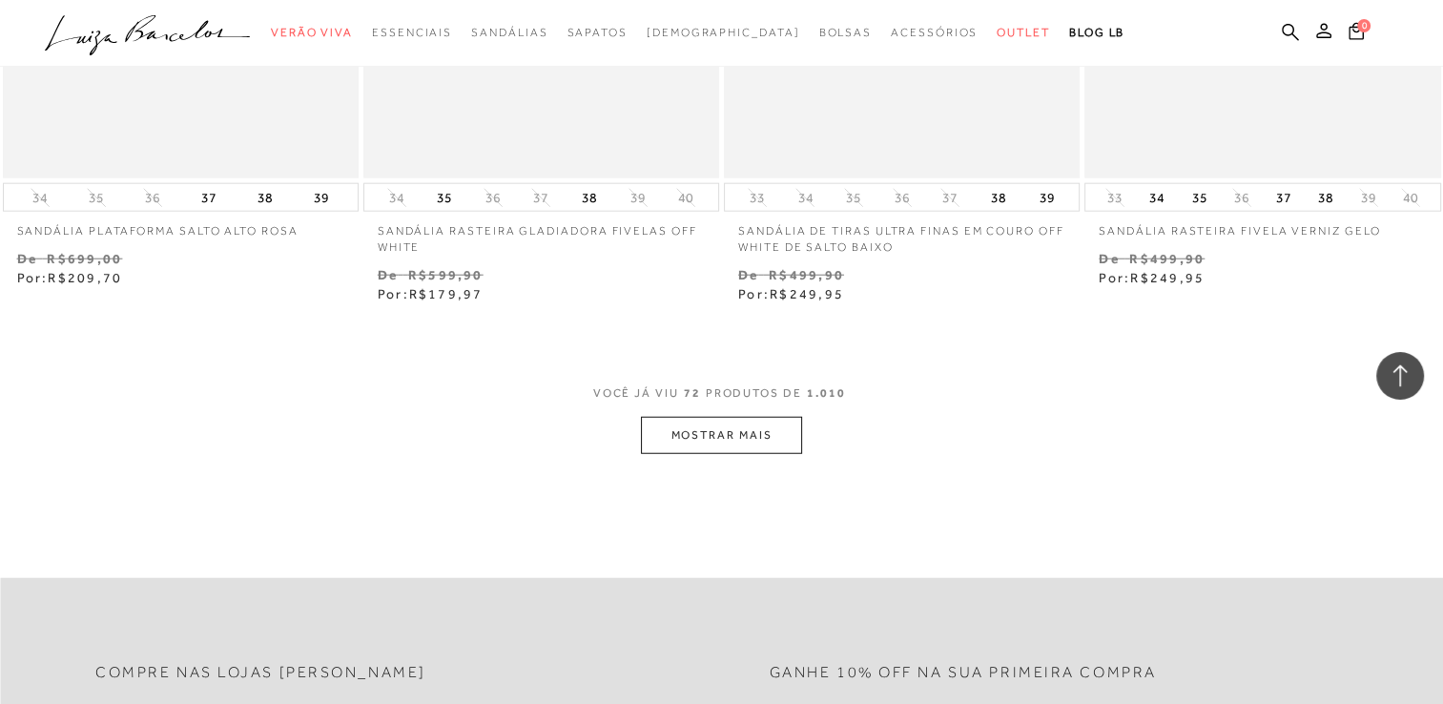
scroll to position [12092, 0]
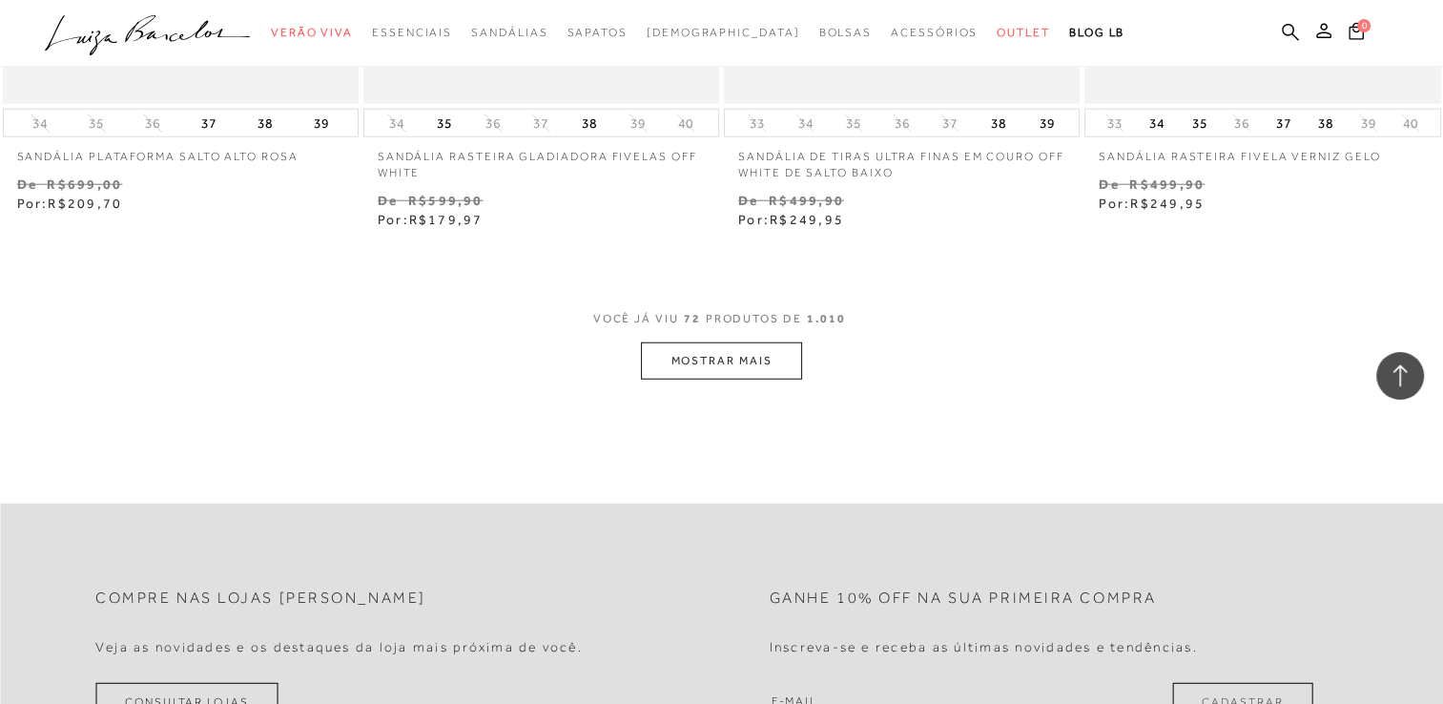
click at [728, 361] on button "MOSTRAR MAIS" at bounding box center [721, 360] width 160 height 37
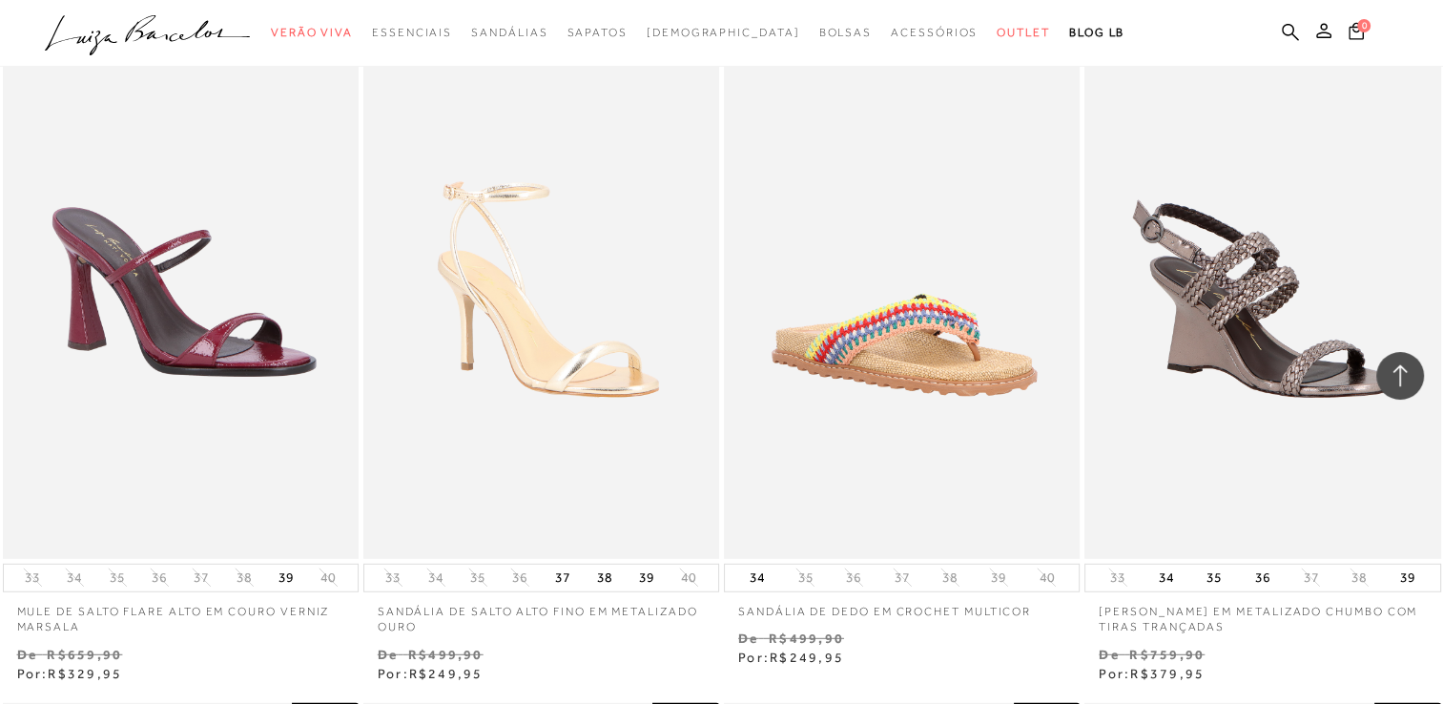
scroll to position [12378, 0]
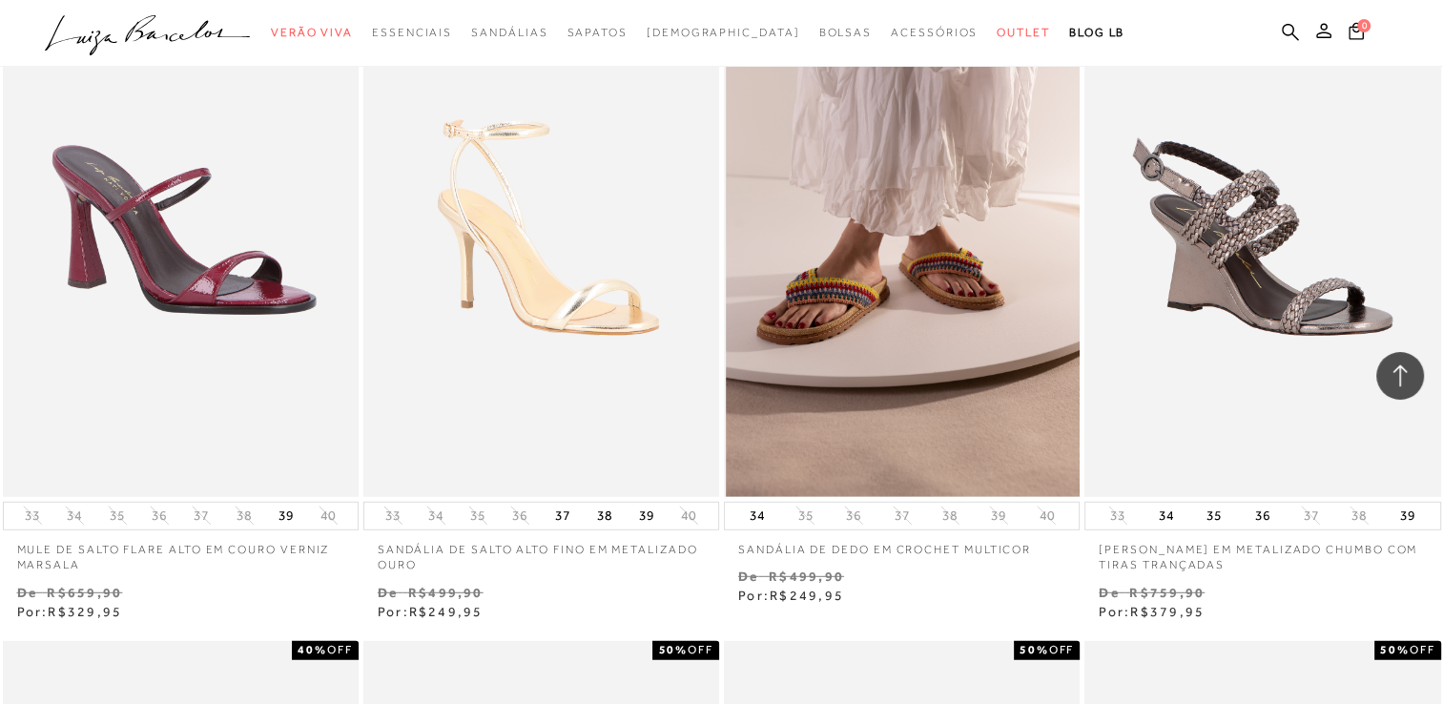
click at [906, 321] on img at bounding box center [903, 230] width 354 height 534
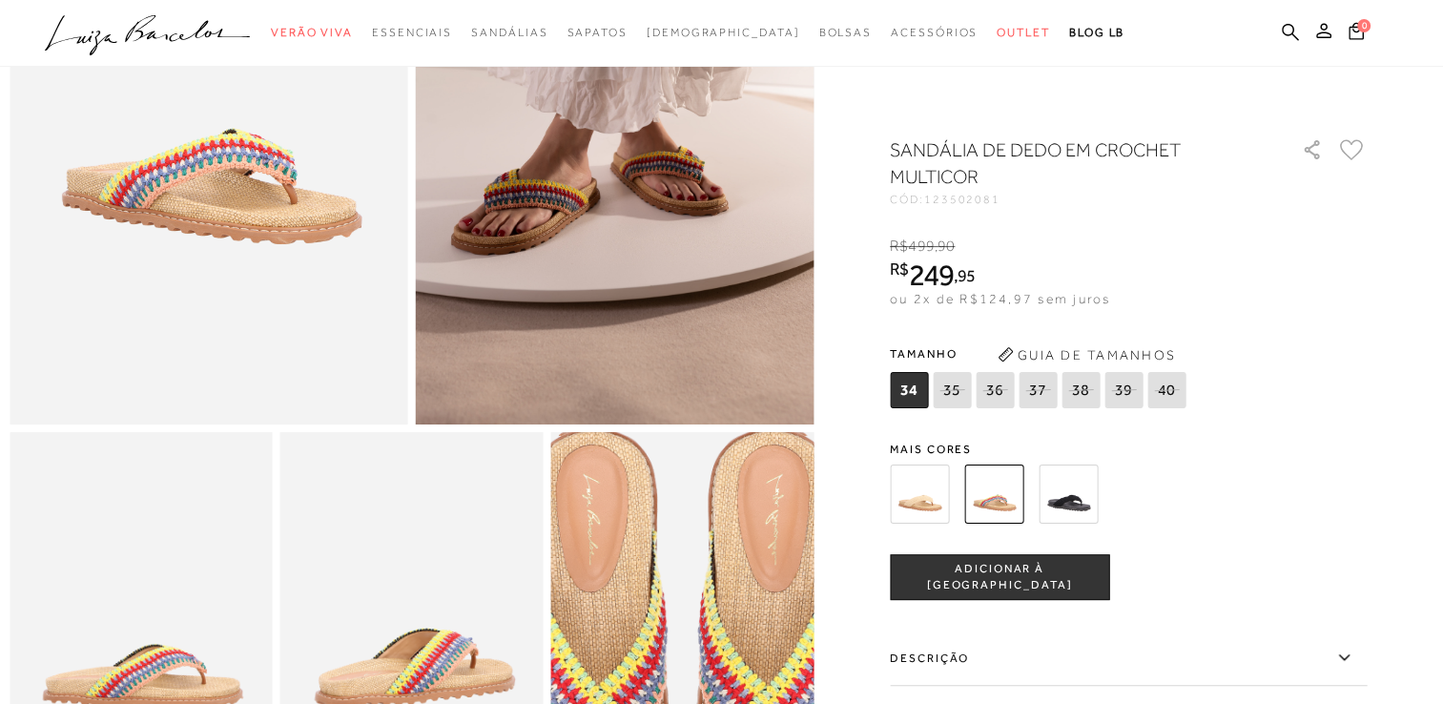
scroll to position [191, 0]
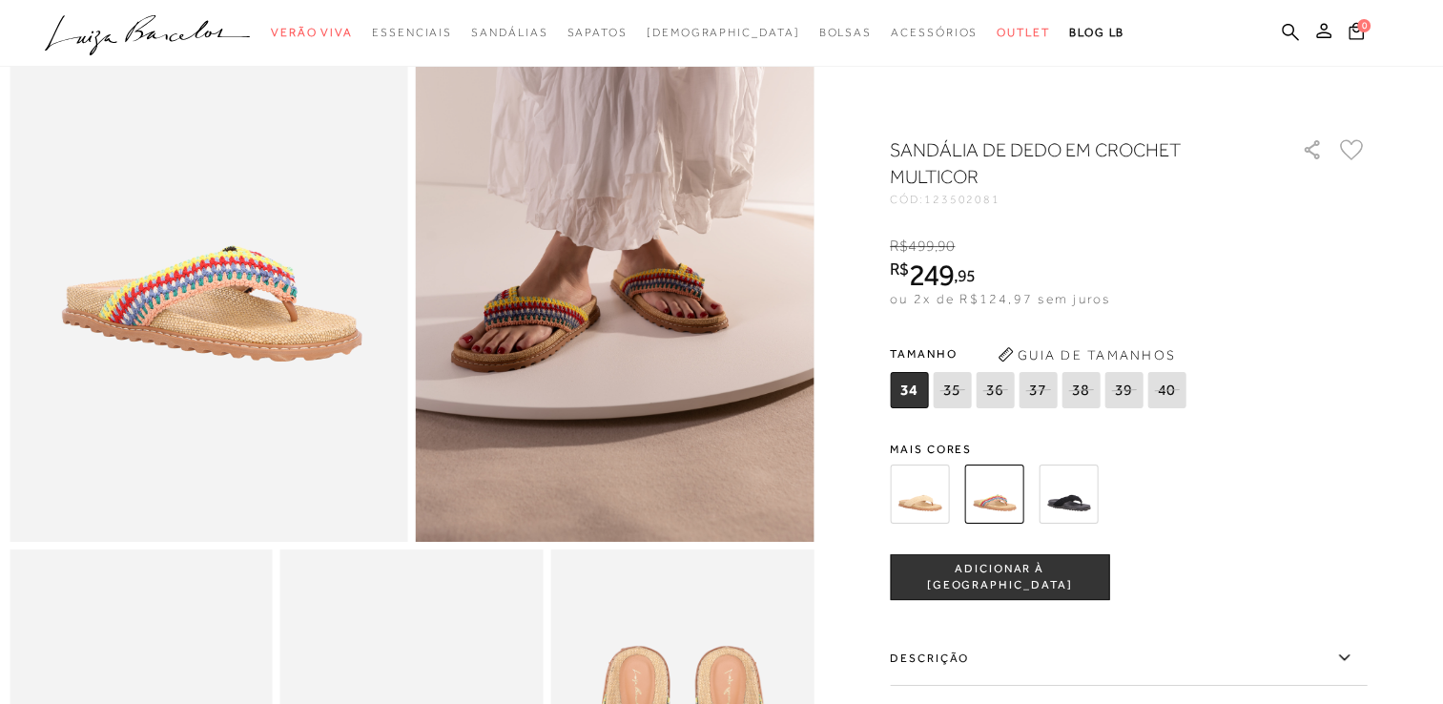
click at [918, 492] on img at bounding box center [919, 493] width 59 height 59
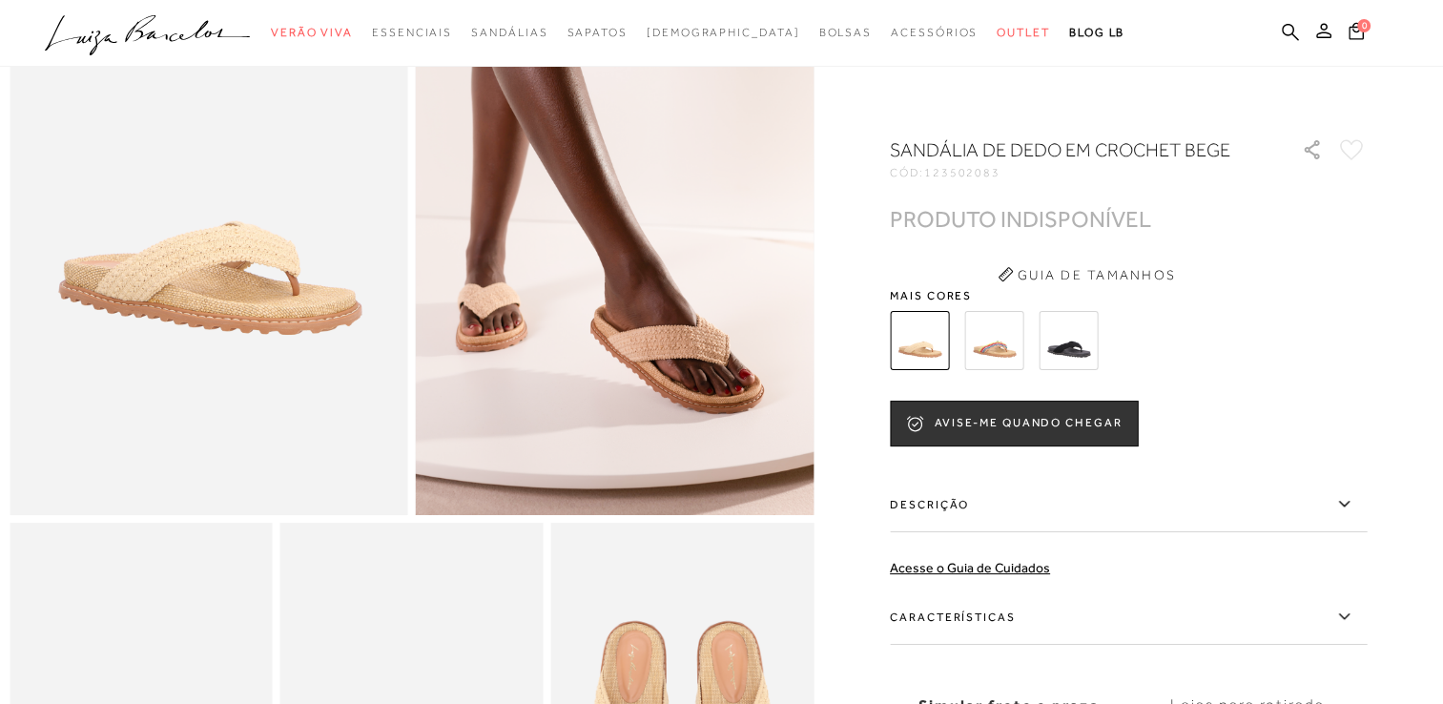
scroll to position [191, 0]
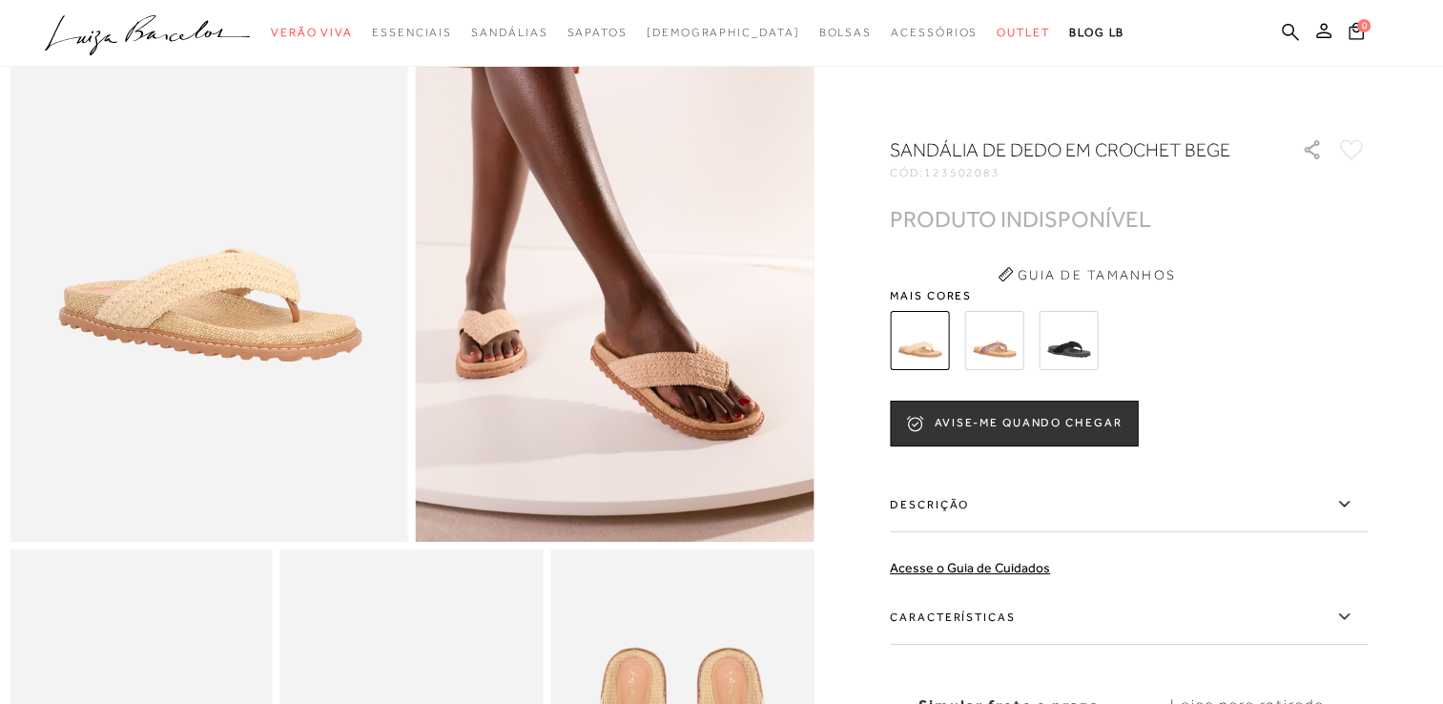
click at [1066, 339] on img at bounding box center [1068, 340] width 59 height 59
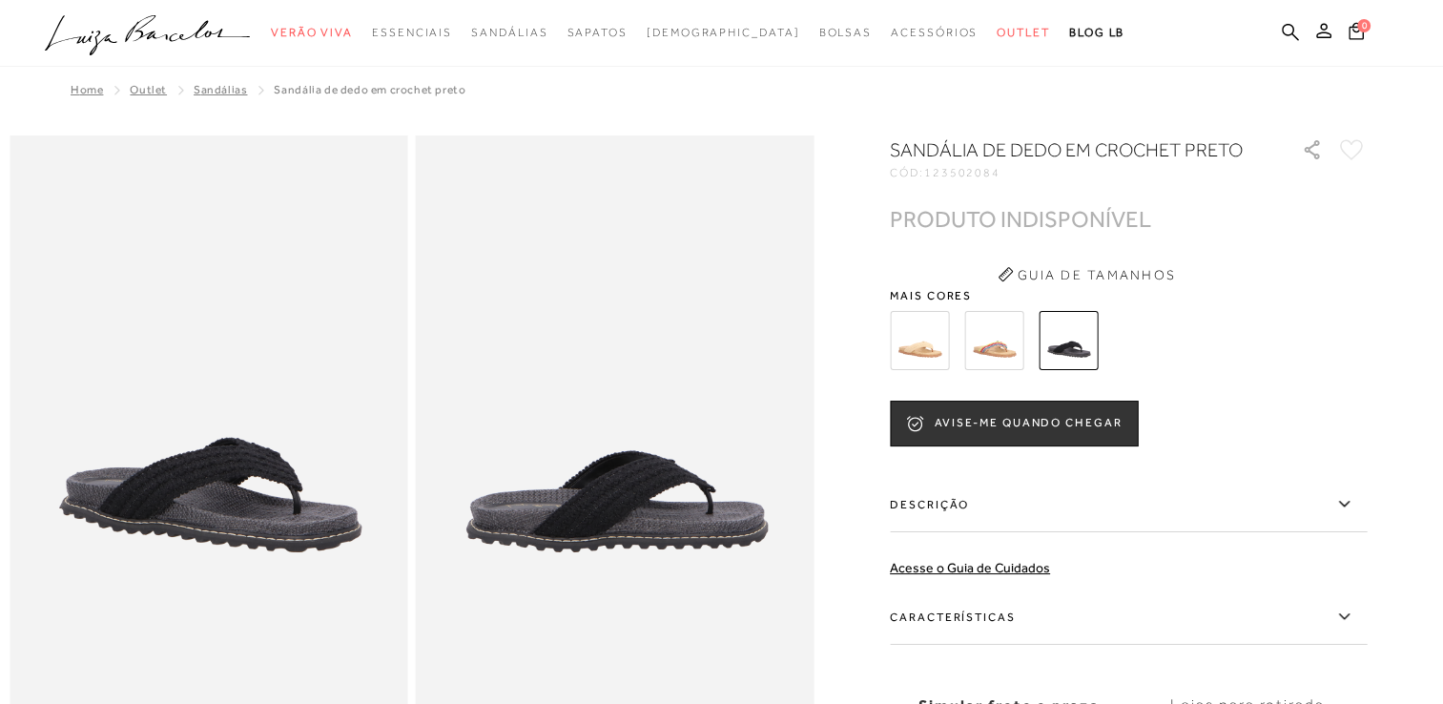
click at [927, 341] on img at bounding box center [919, 340] width 59 height 59
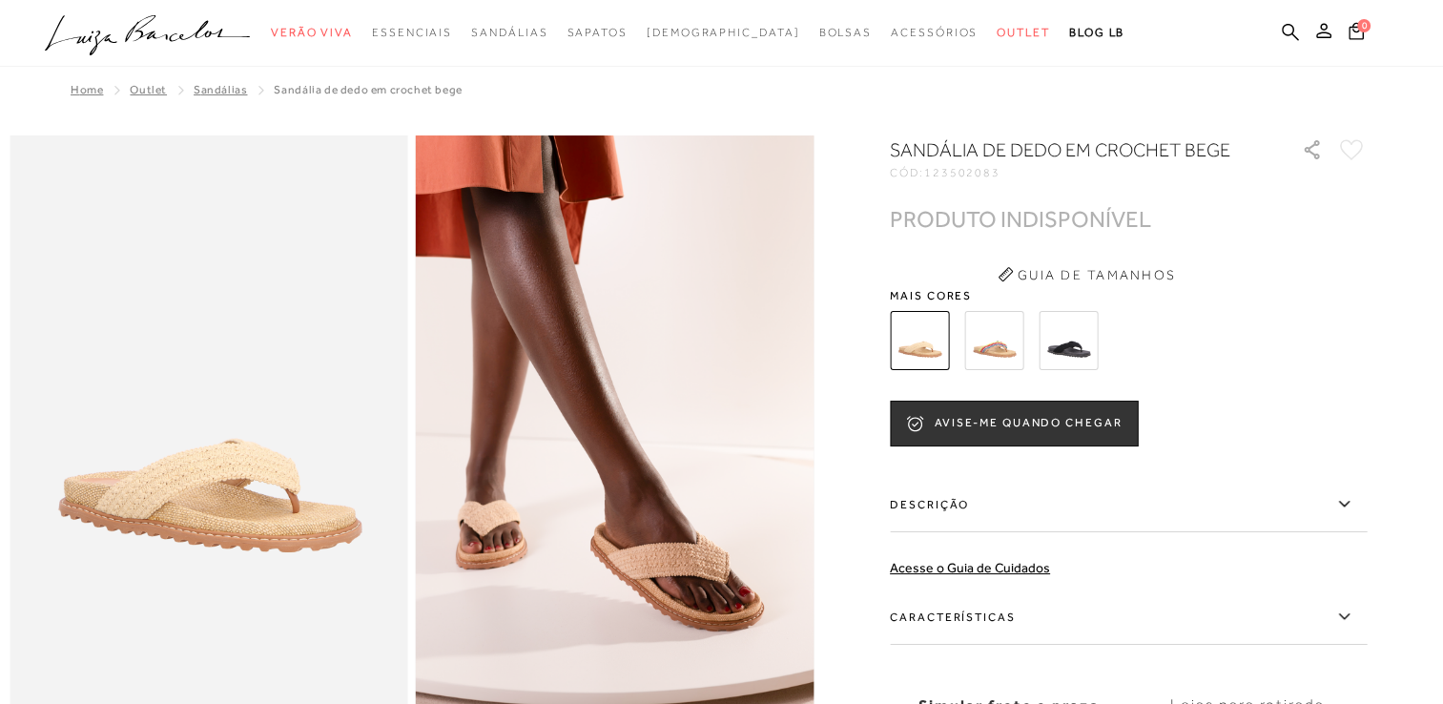
click at [1010, 345] on img at bounding box center [993, 340] width 59 height 59
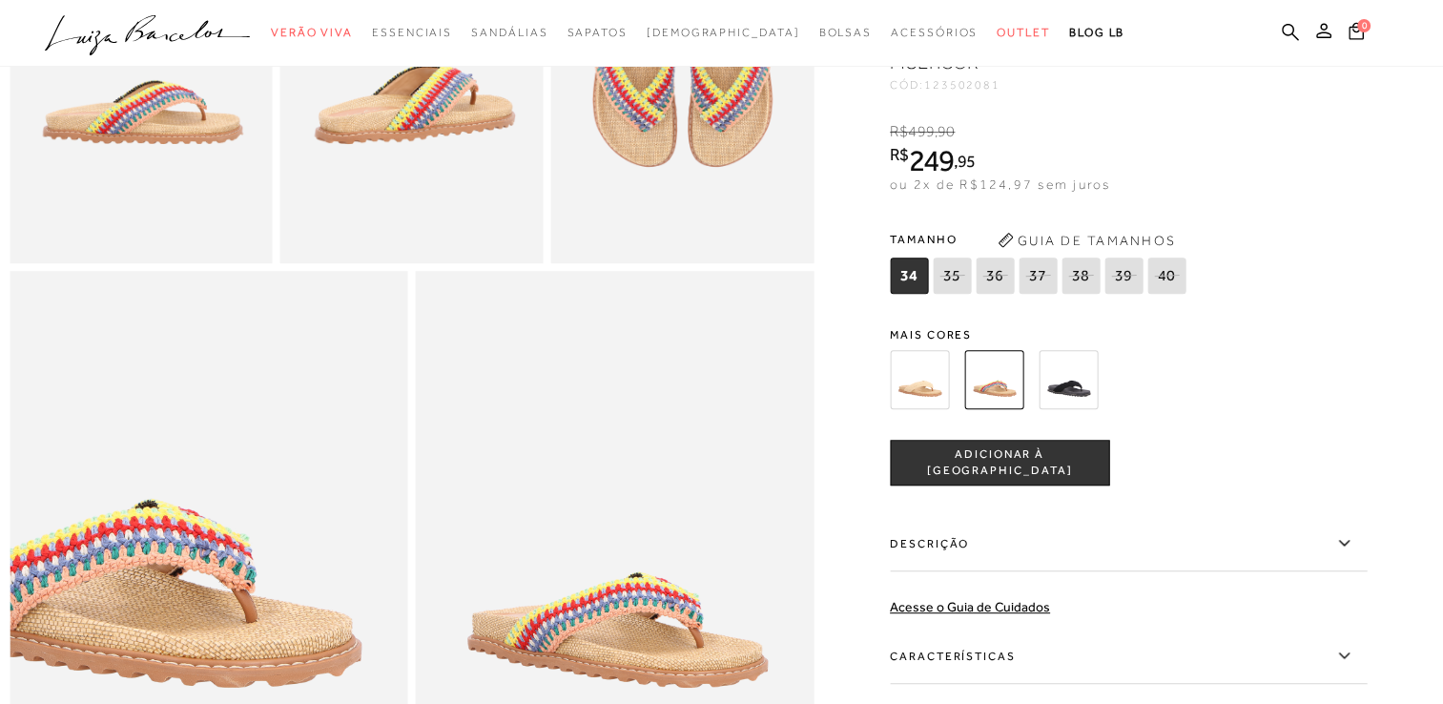
scroll to position [954, 0]
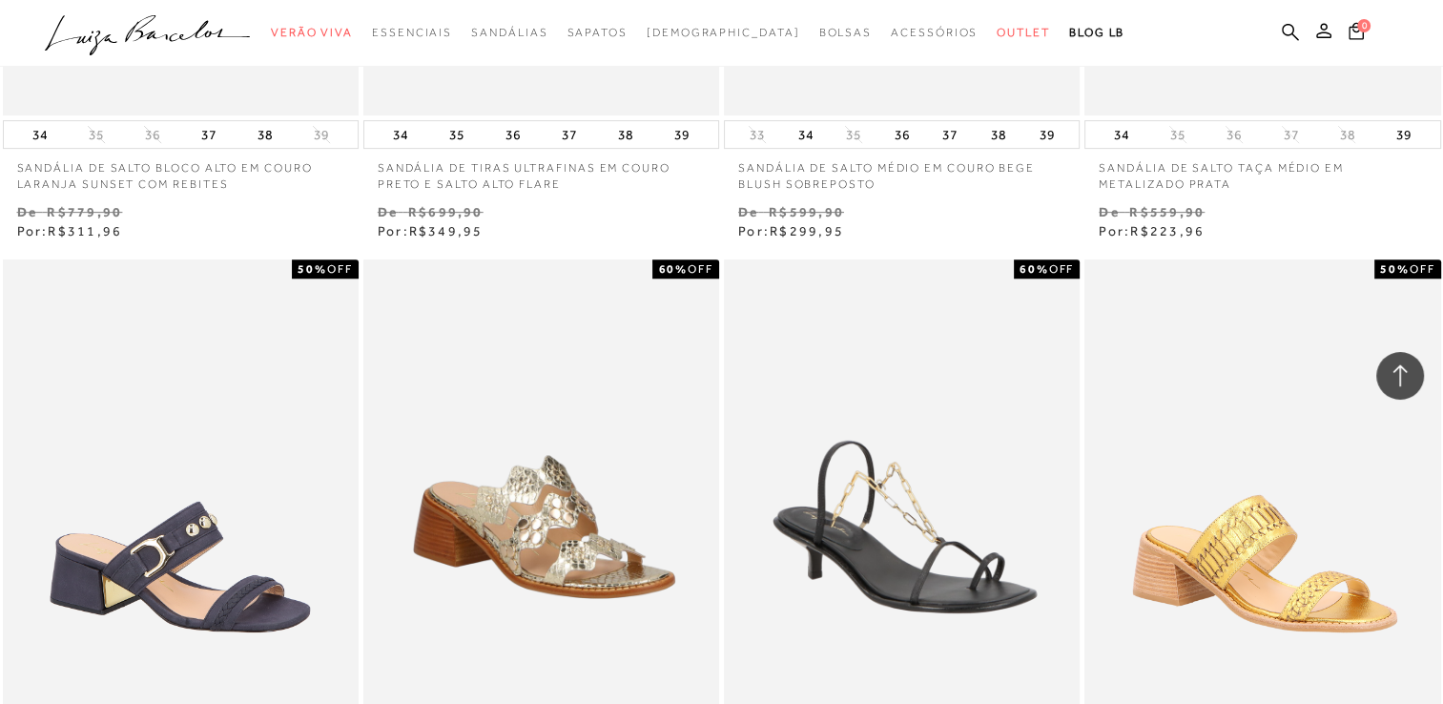
scroll to position [8047, 0]
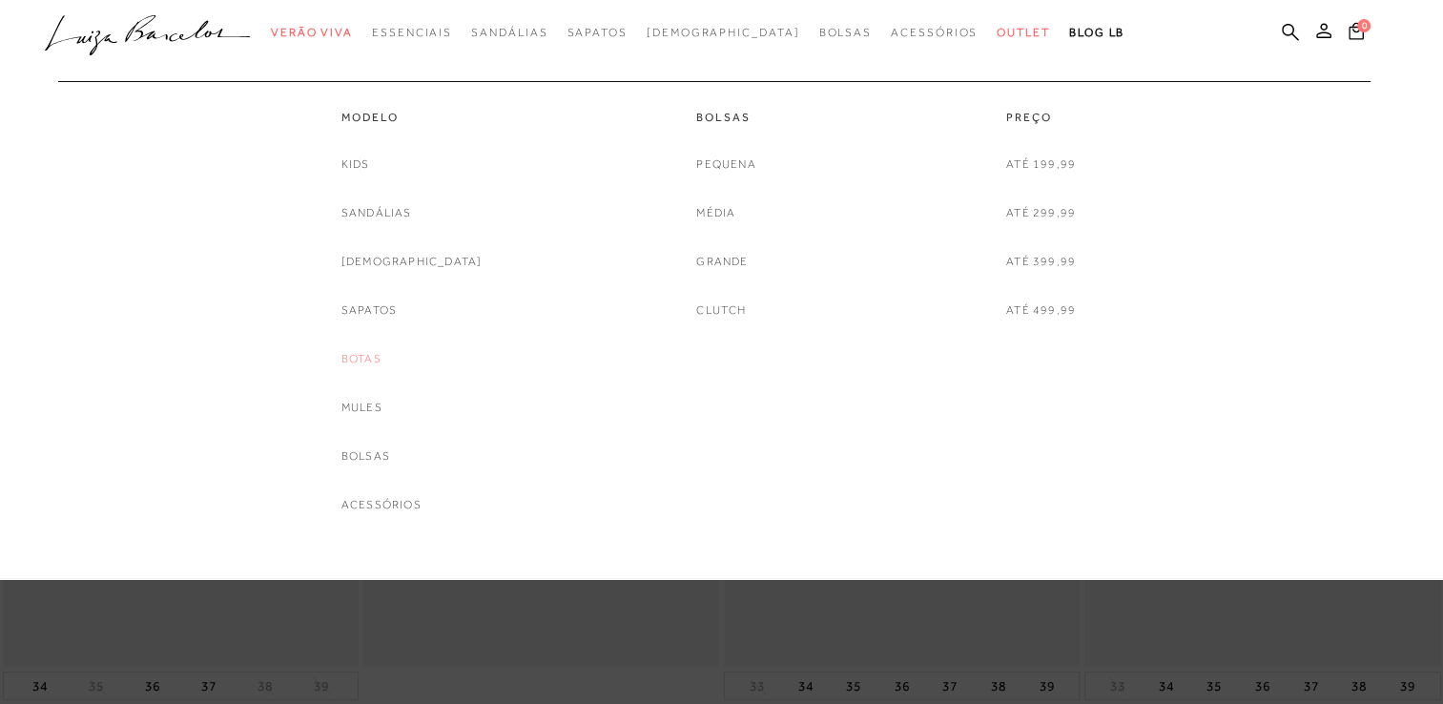
click at [382, 353] on link "Botas" at bounding box center [361, 359] width 40 height 20
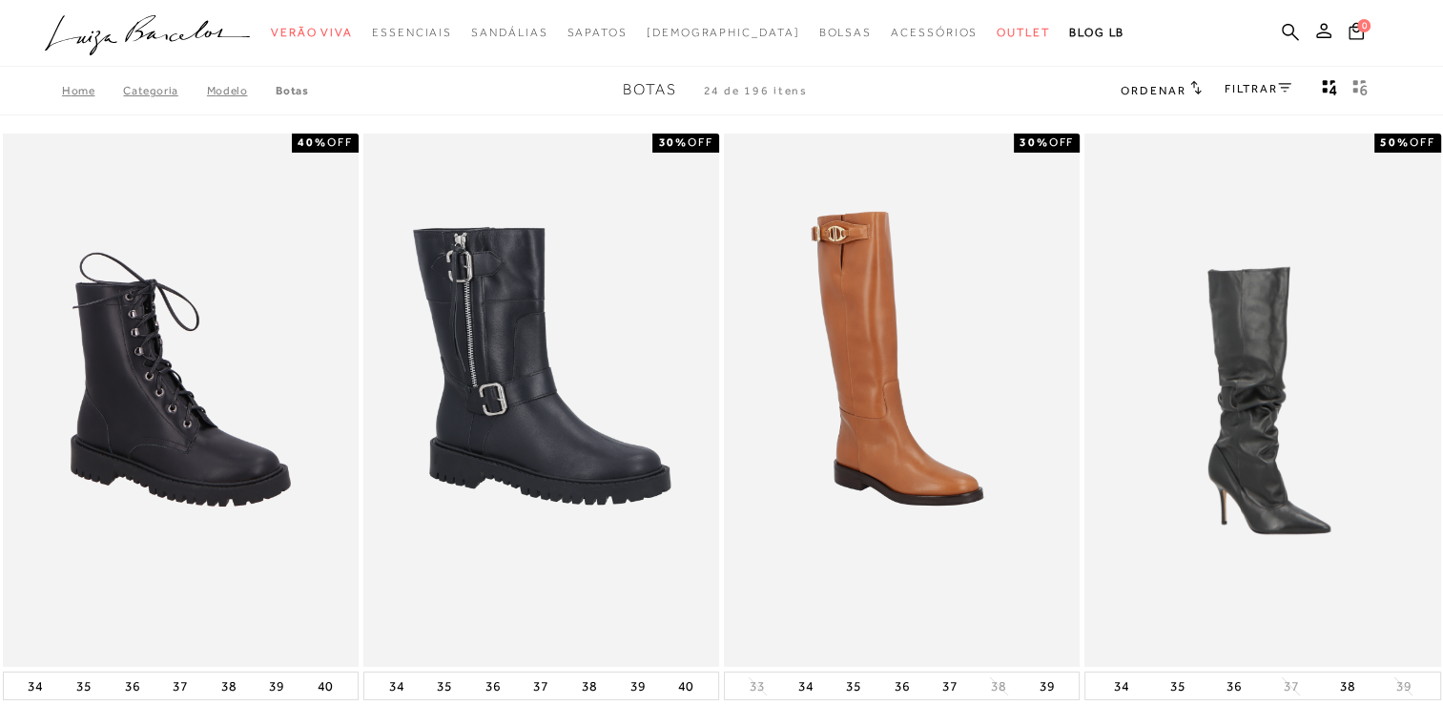
click at [1285, 82] on link "FILTRAR" at bounding box center [1258, 88] width 67 height 13
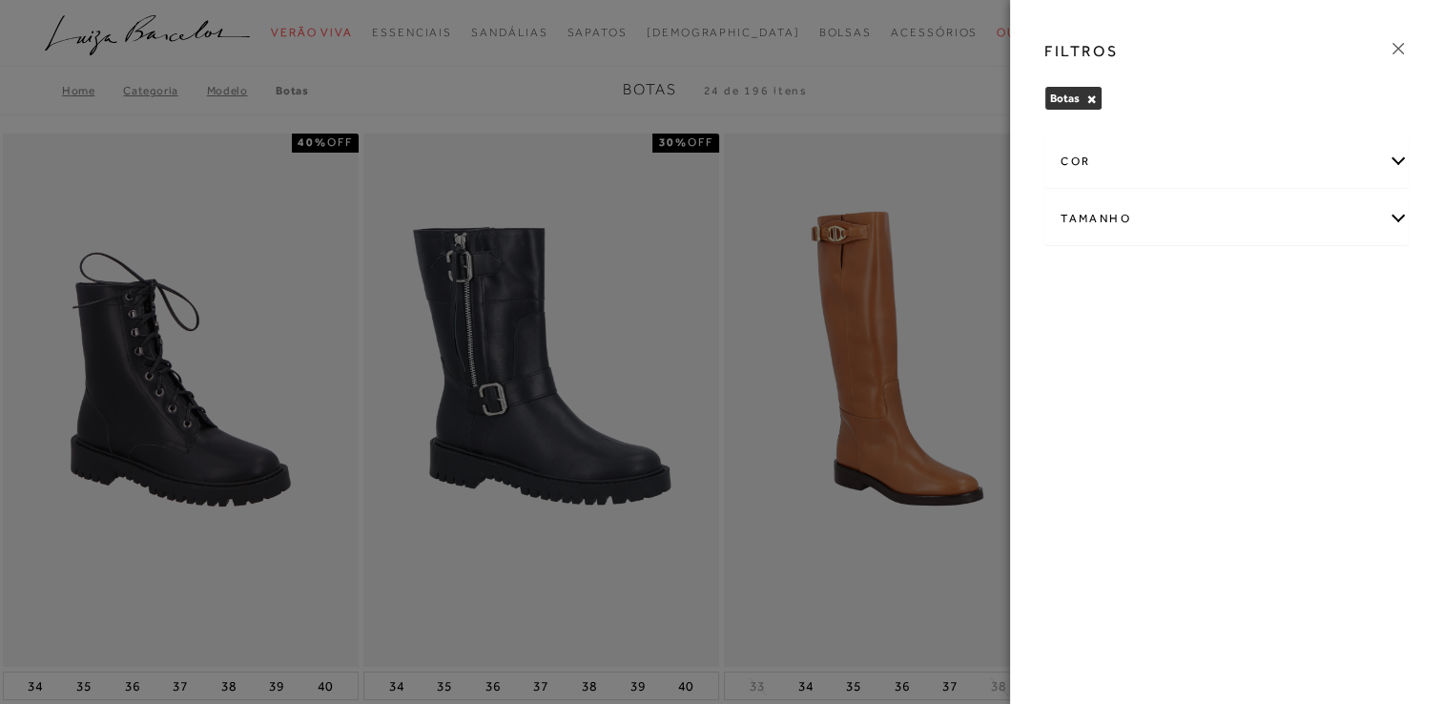
click at [1400, 158] on div "cor" at bounding box center [1226, 161] width 362 height 51
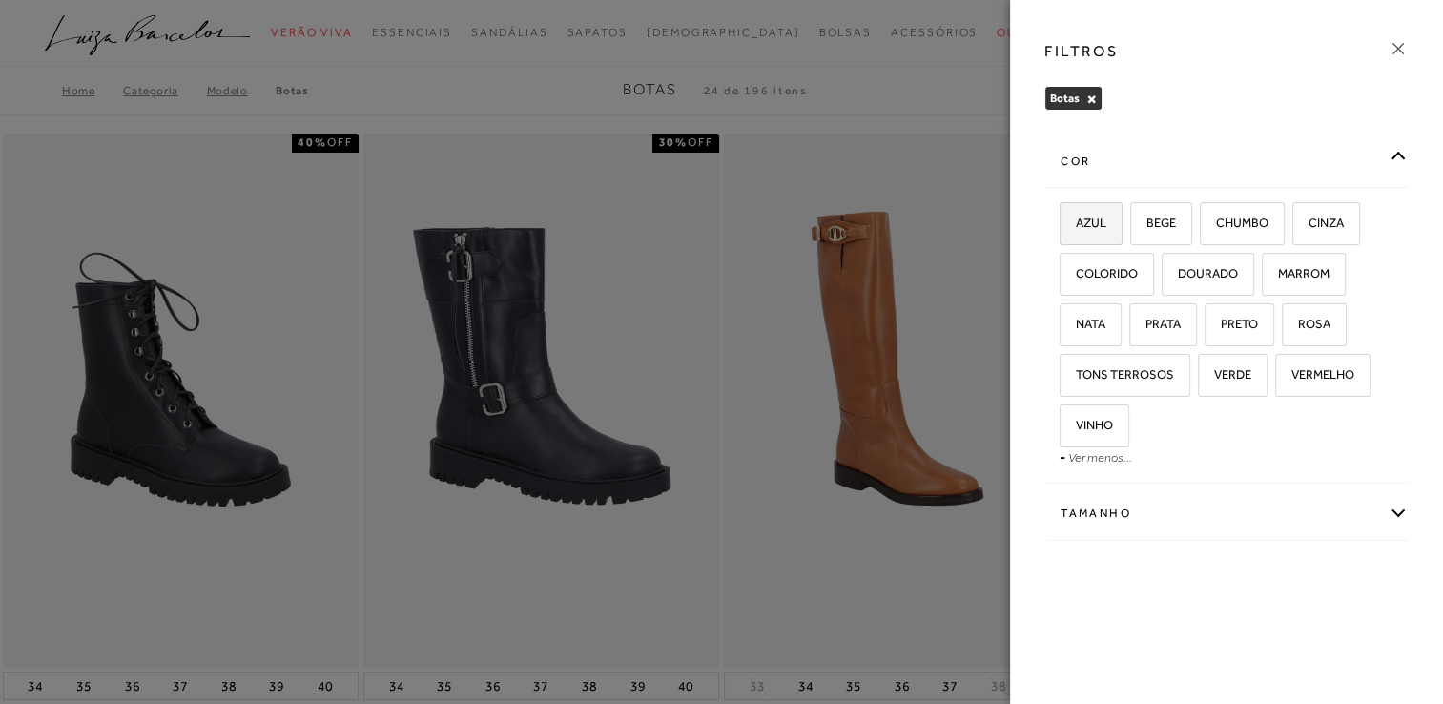
click at [1104, 219] on span "AZUL" at bounding box center [1084, 223] width 45 height 14
click at [1076, 219] on input "AZUL" at bounding box center [1066, 226] width 19 height 19
checkbox input "true"
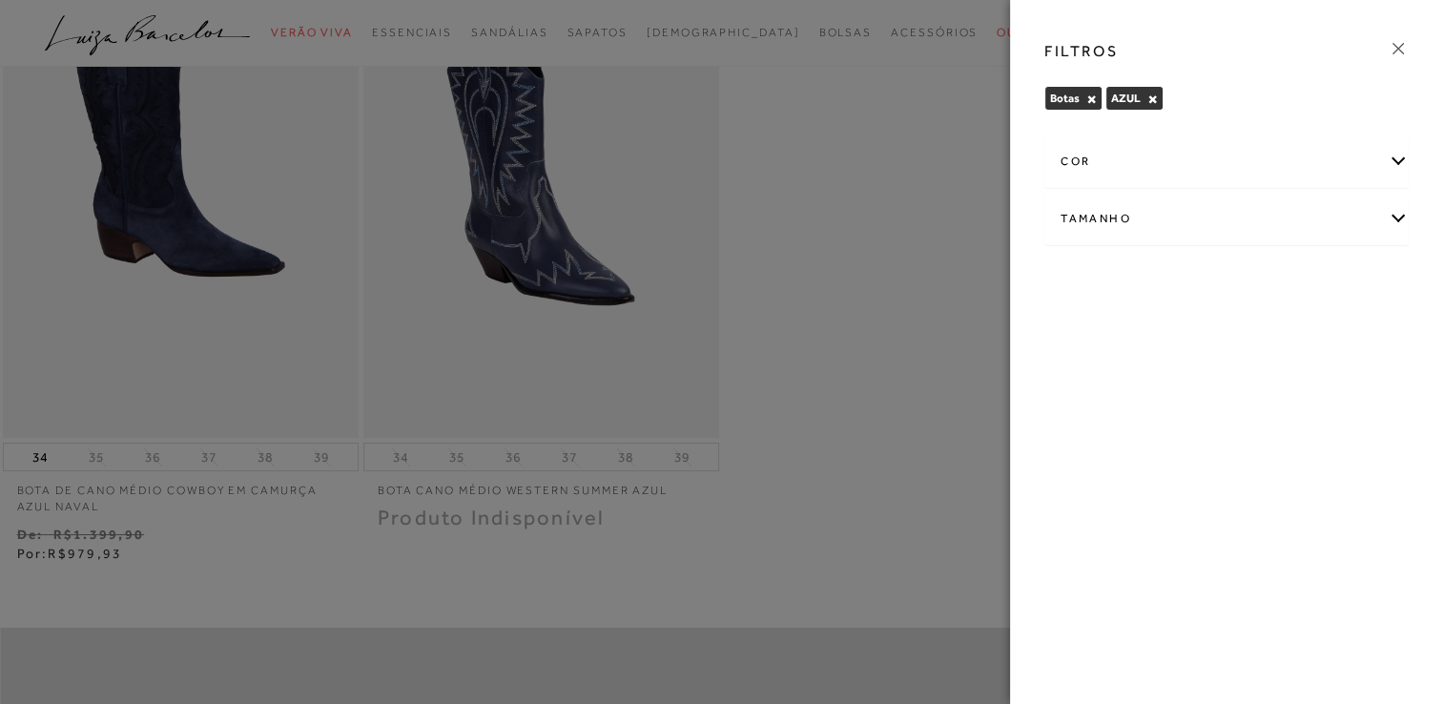
scroll to position [382, 0]
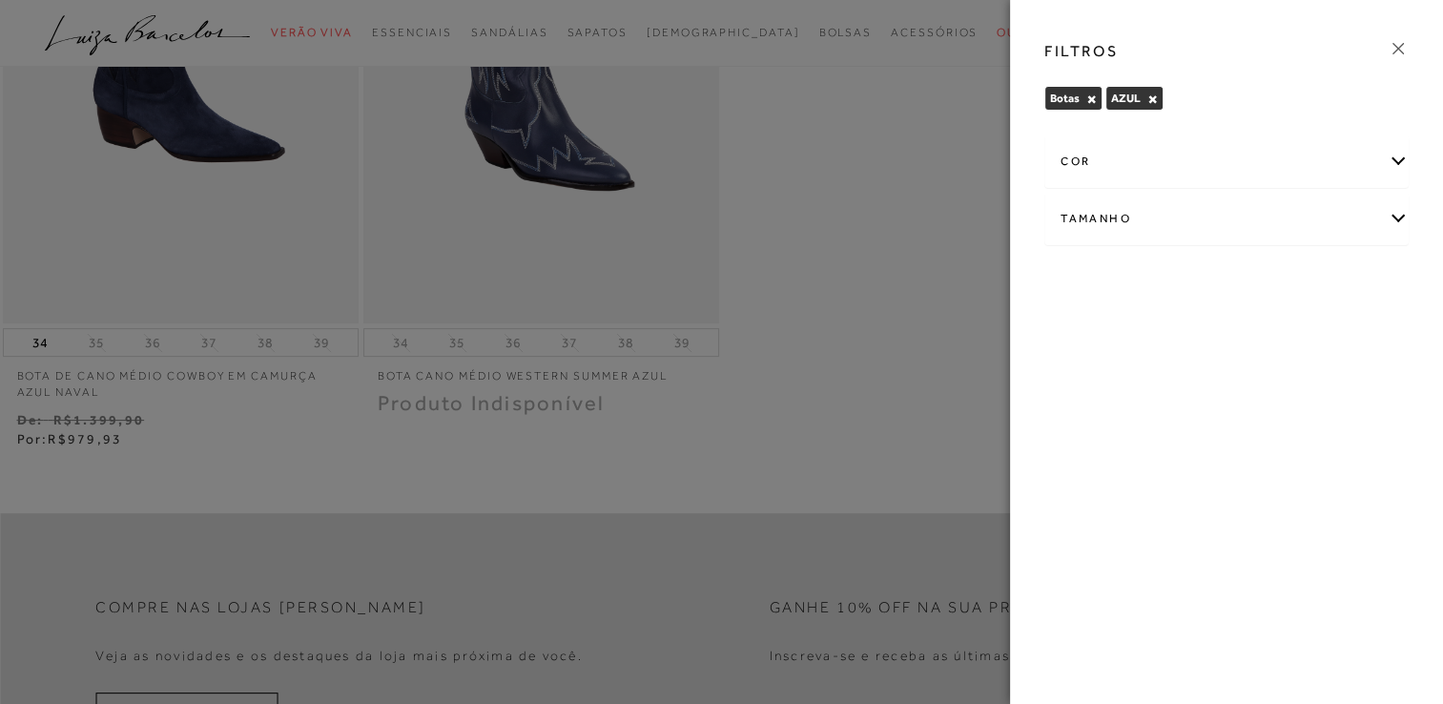
click at [866, 414] on div at bounding box center [721, 352] width 1443 height 704
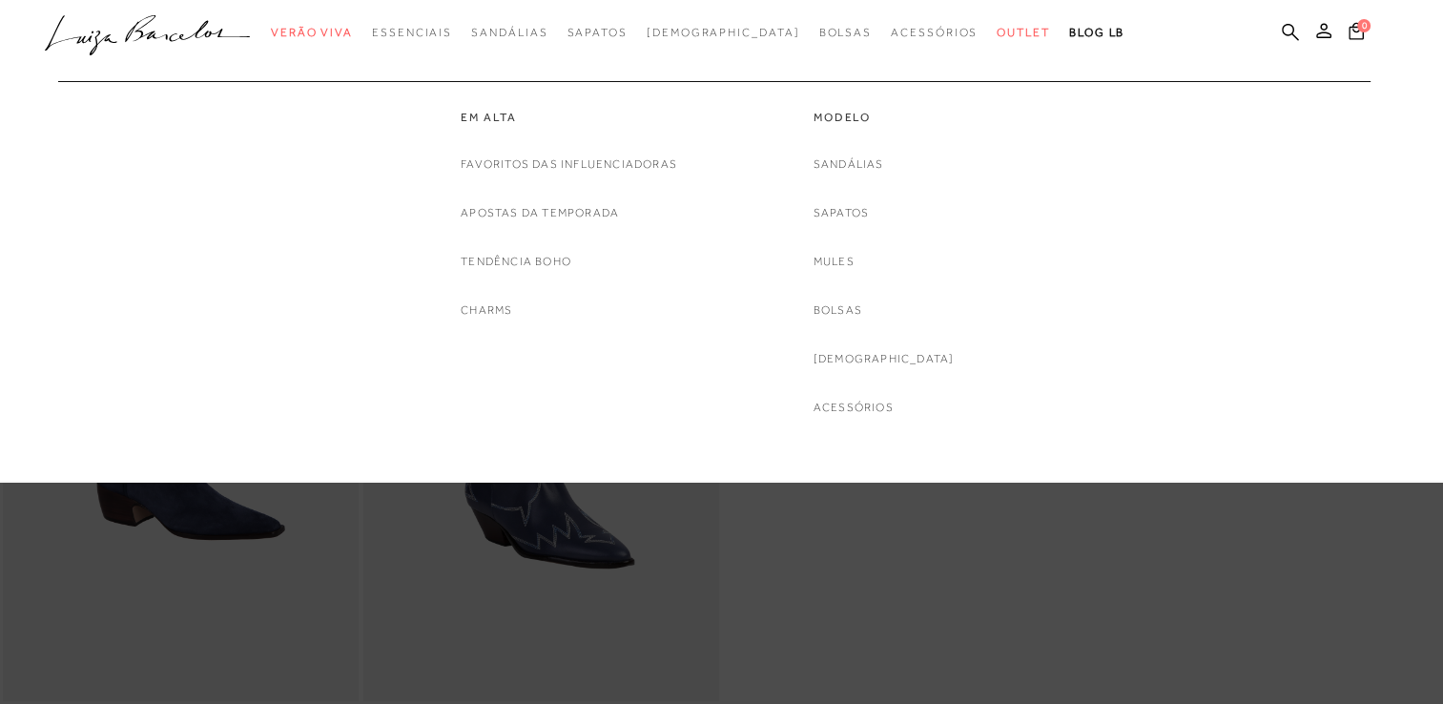
scroll to position [0, 0]
click at [1119, 279] on div "Em alta Favoritos das Influenciadoras Apostas da Temporada Tendência Boho Charm…" at bounding box center [711, 249] width 1317 height 337
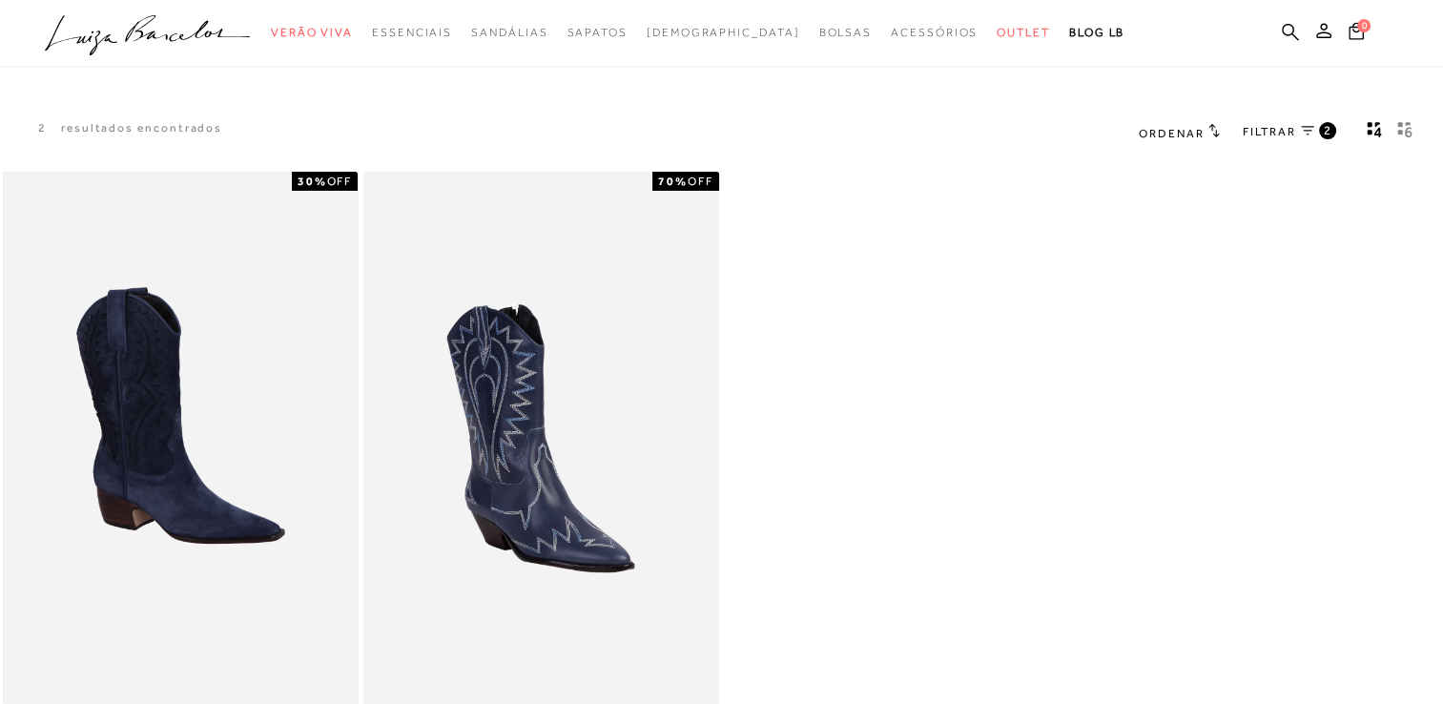
click at [158, 460] on img at bounding box center [181, 439] width 352 height 528
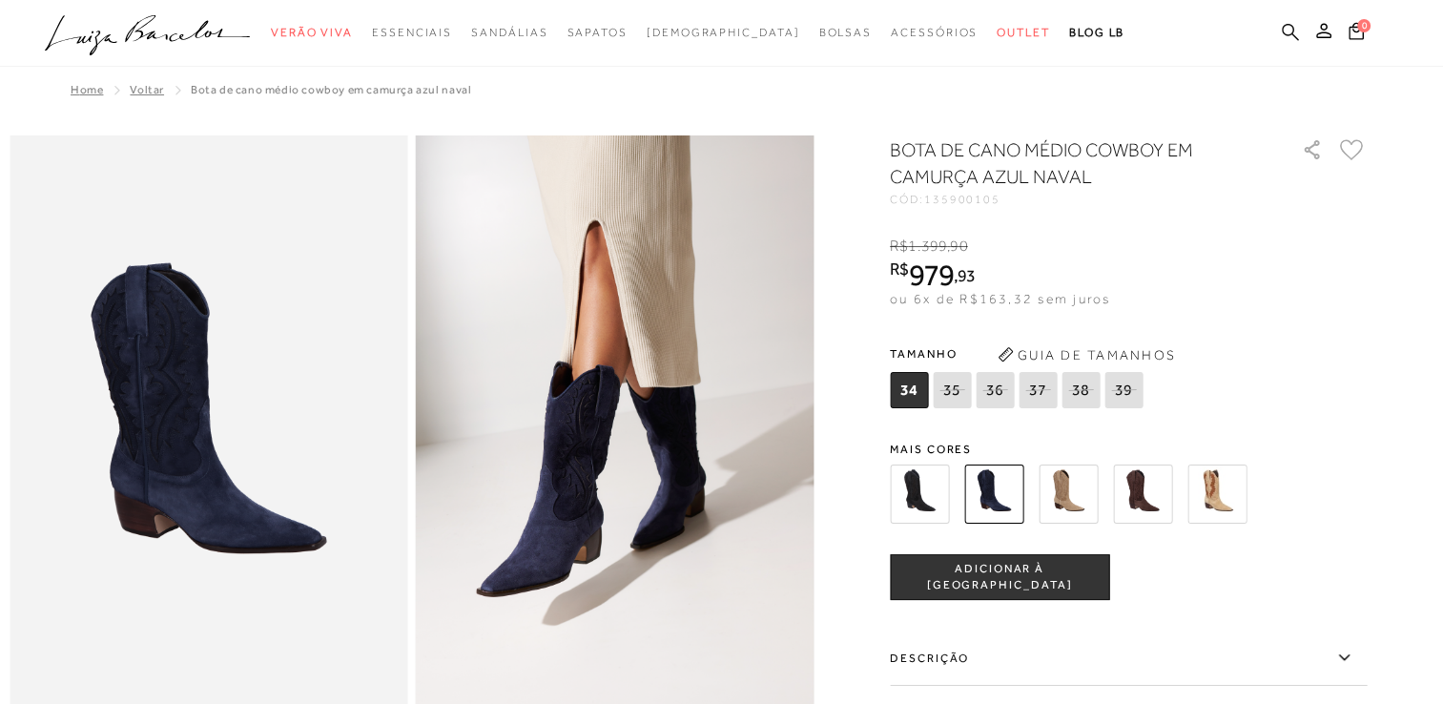
click at [1288, 30] on icon at bounding box center [1290, 32] width 17 height 18
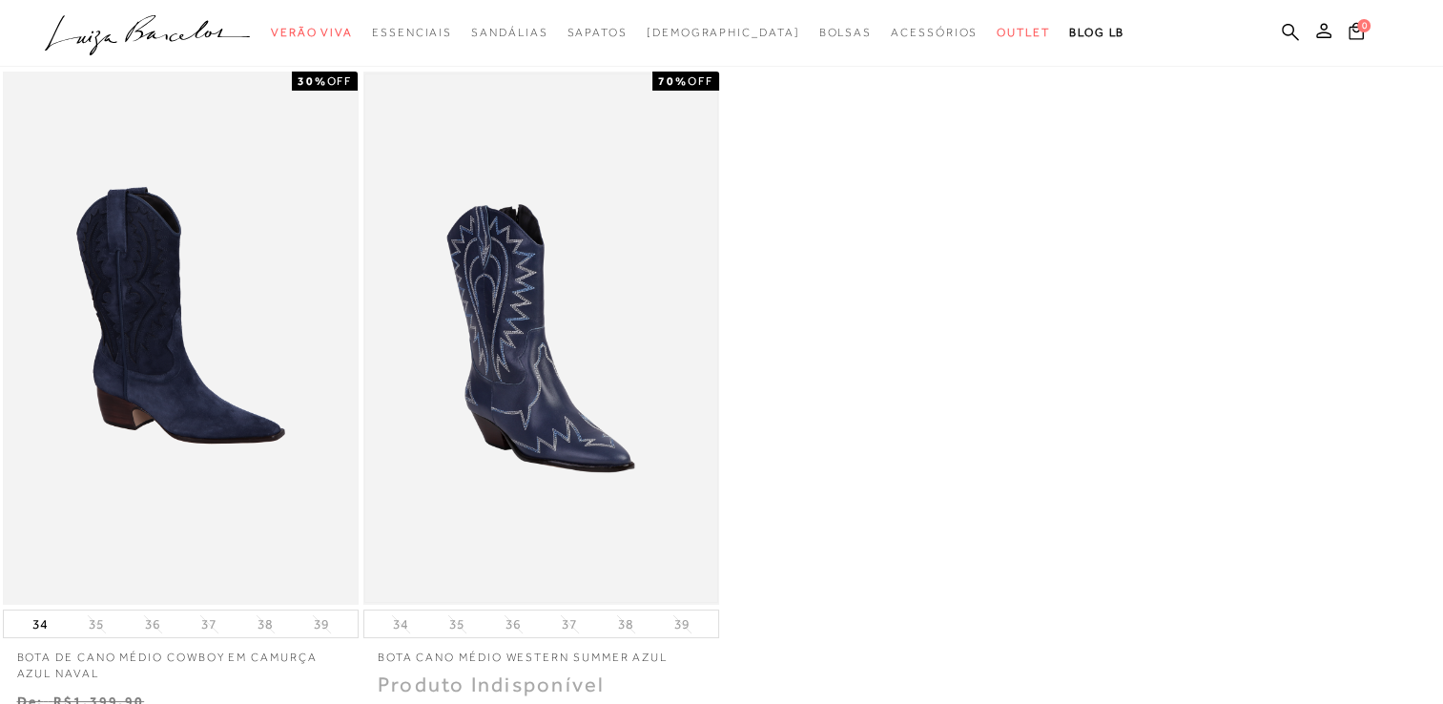
scroll to position [95, 0]
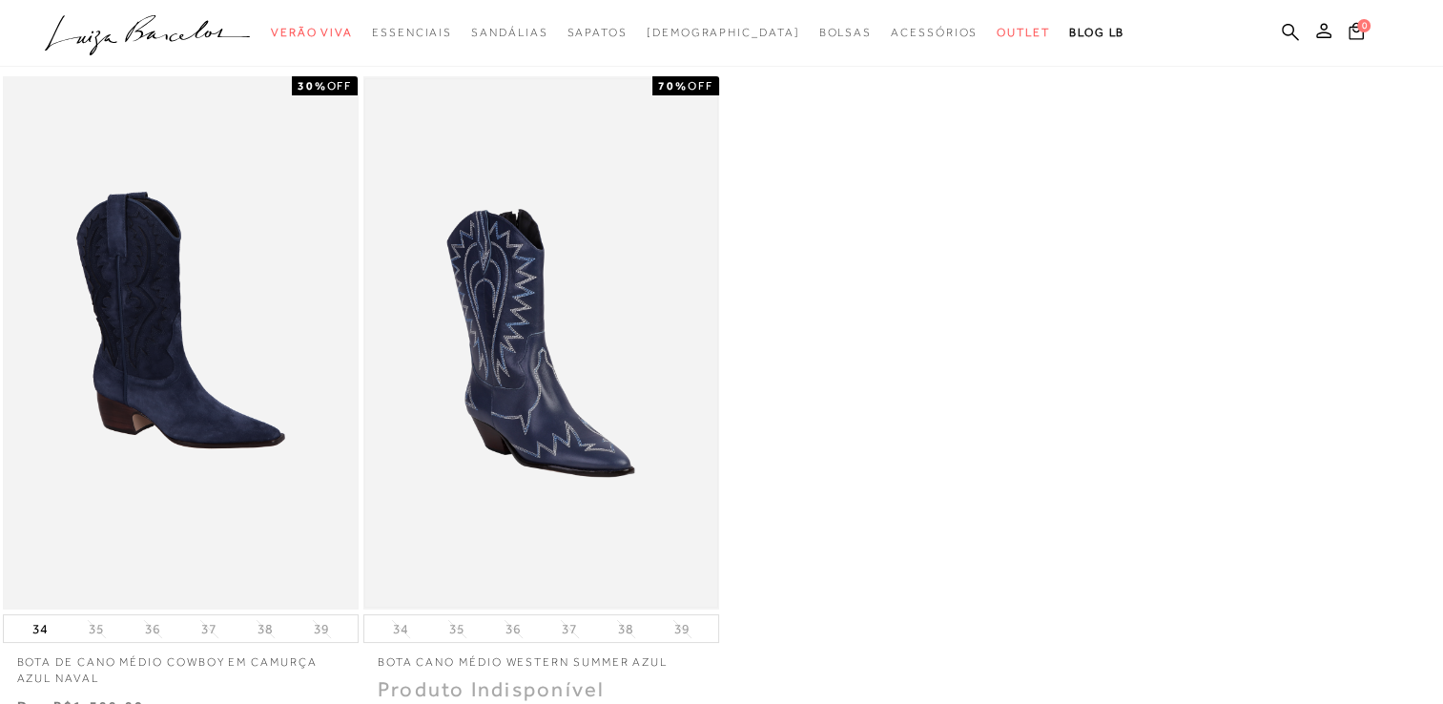
click at [553, 313] on img at bounding box center [541, 343] width 352 height 528
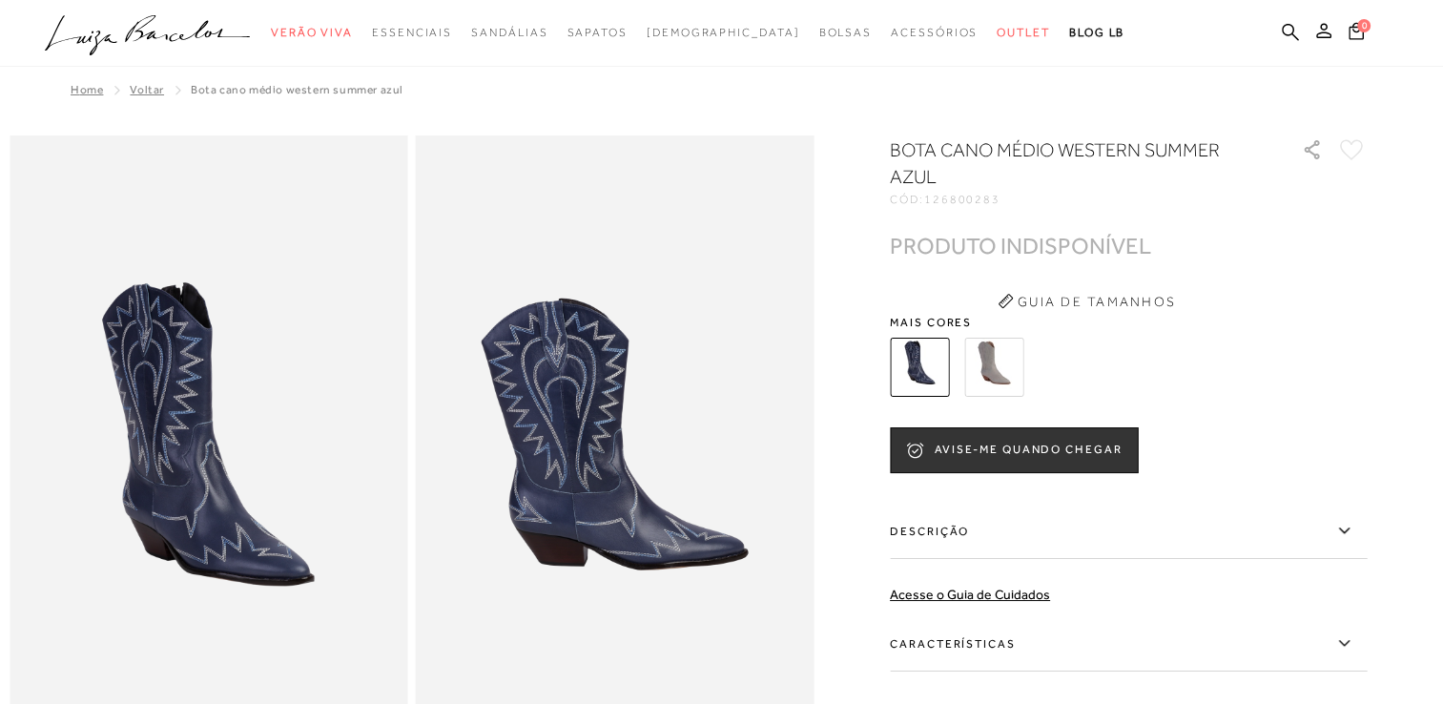
click at [992, 358] on img at bounding box center [993, 367] width 59 height 59
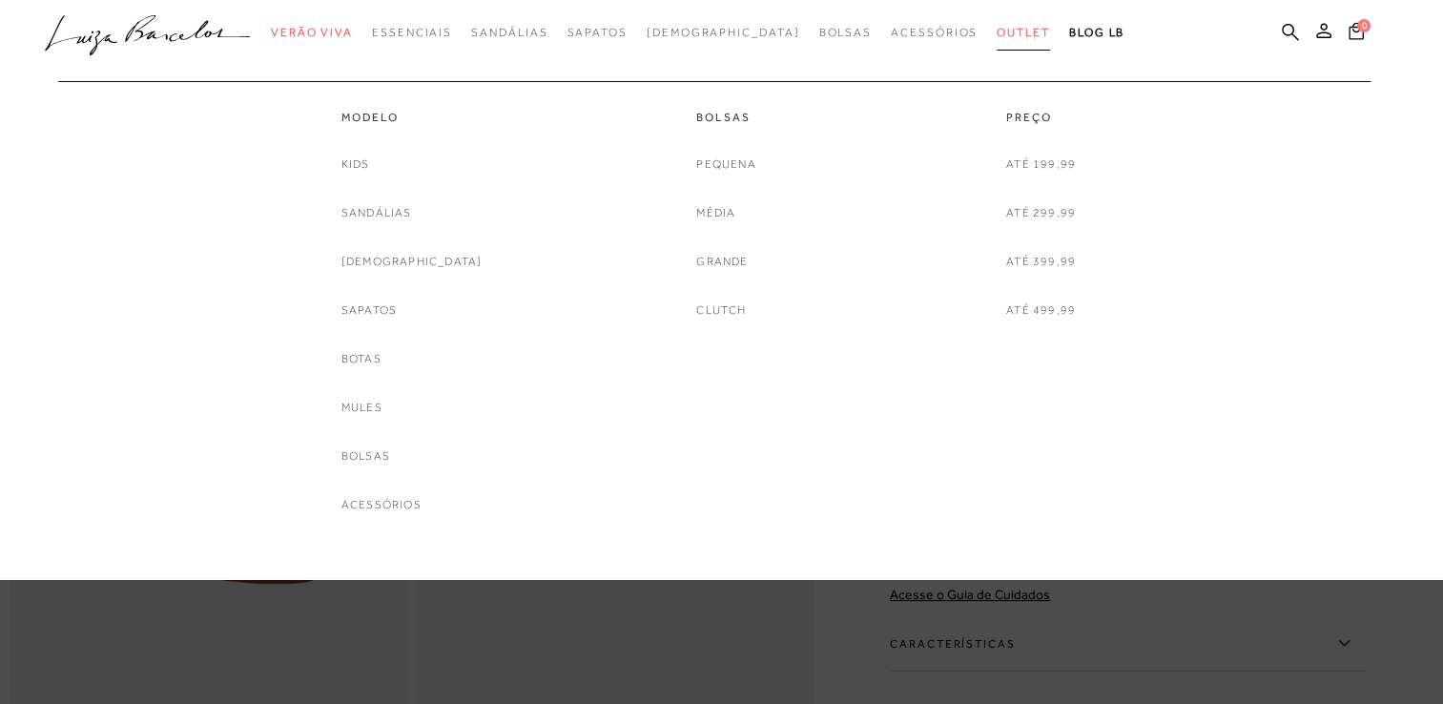
click at [997, 26] on span "Outlet" at bounding box center [1023, 32] width 53 height 13
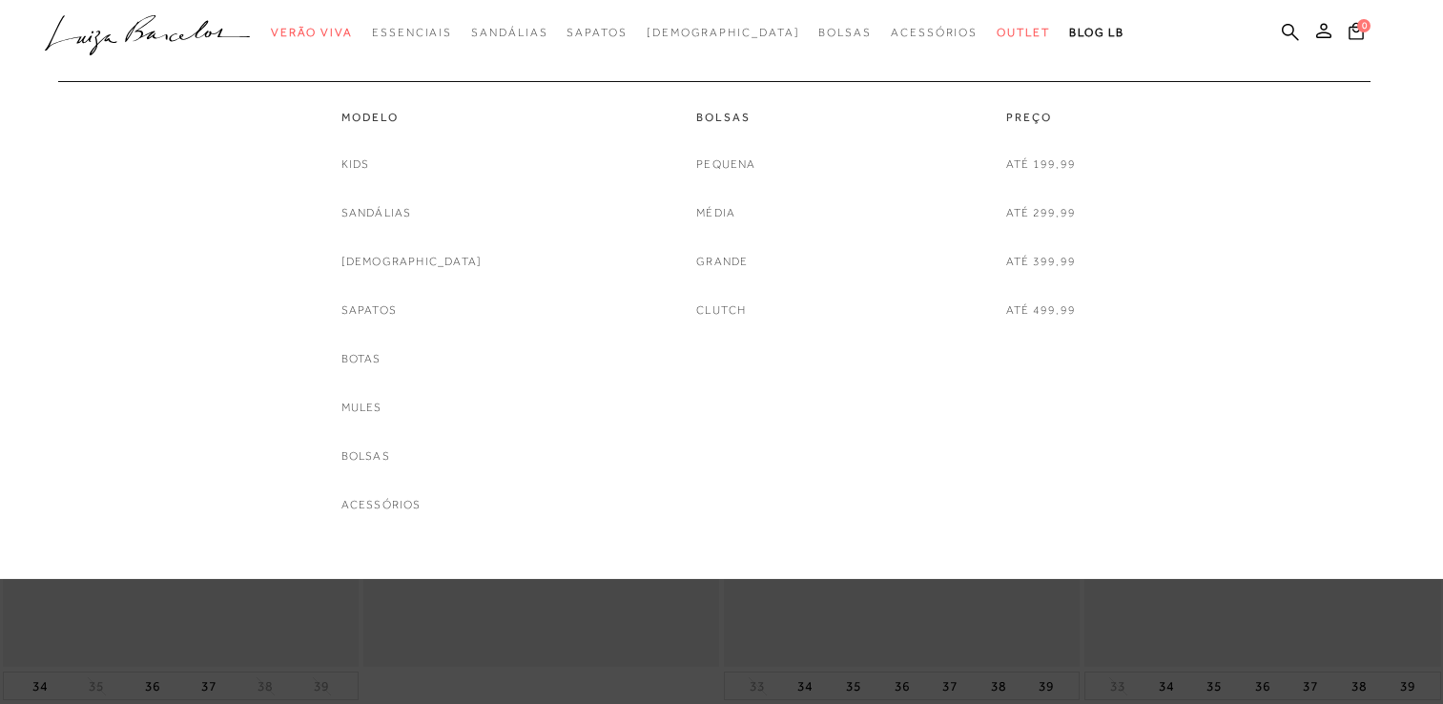
click at [381, 358] on link "Botas" at bounding box center [361, 359] width 40 height 20
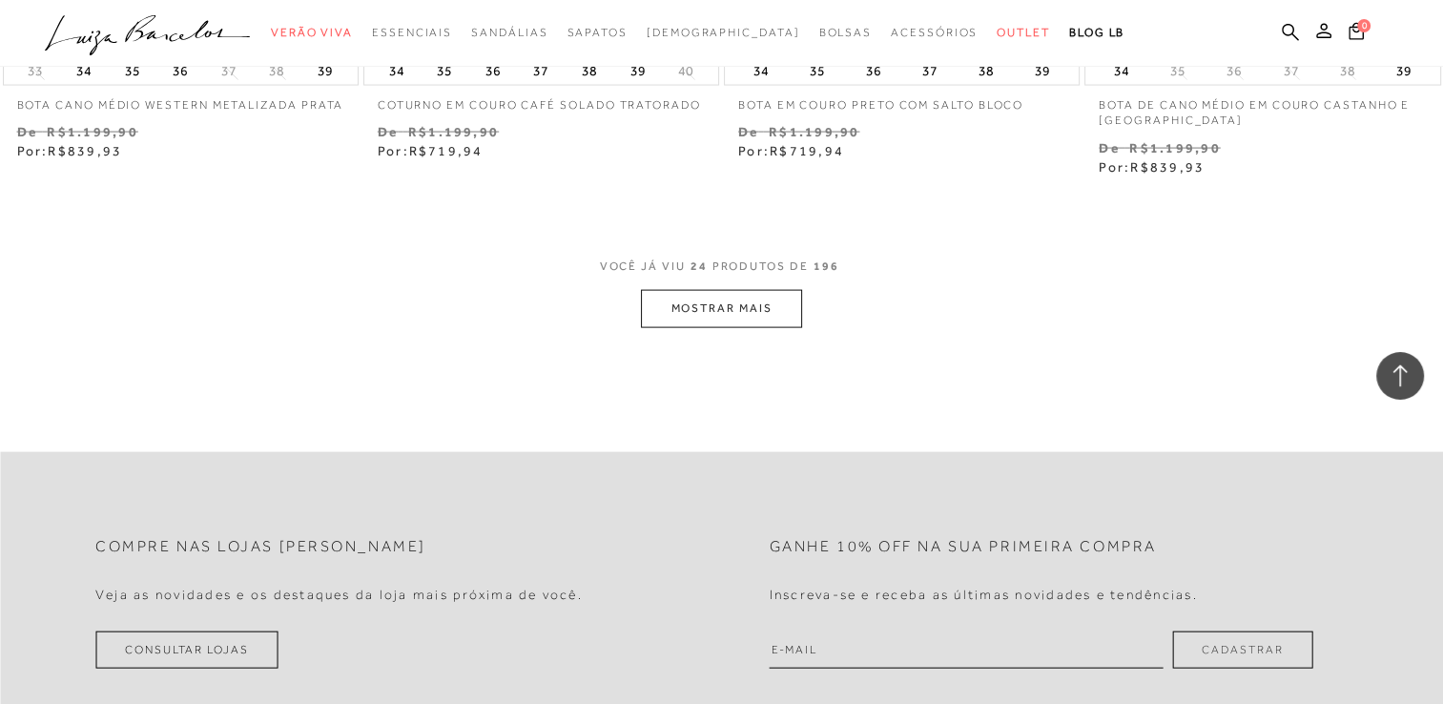
scroll to position [4101, 0]
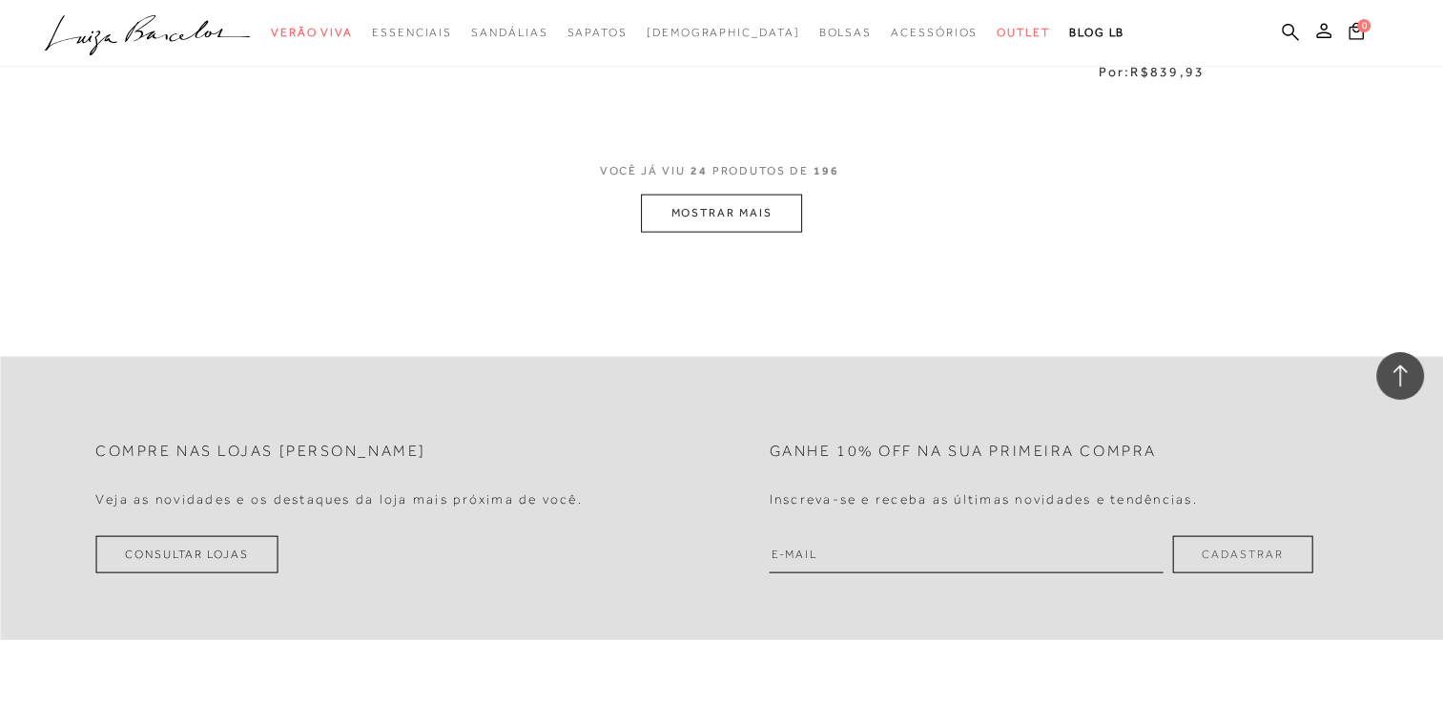
click at [717, 208] on button "MOSTRAR MAIS" at bounding box center [721, 213] width 160 height 37
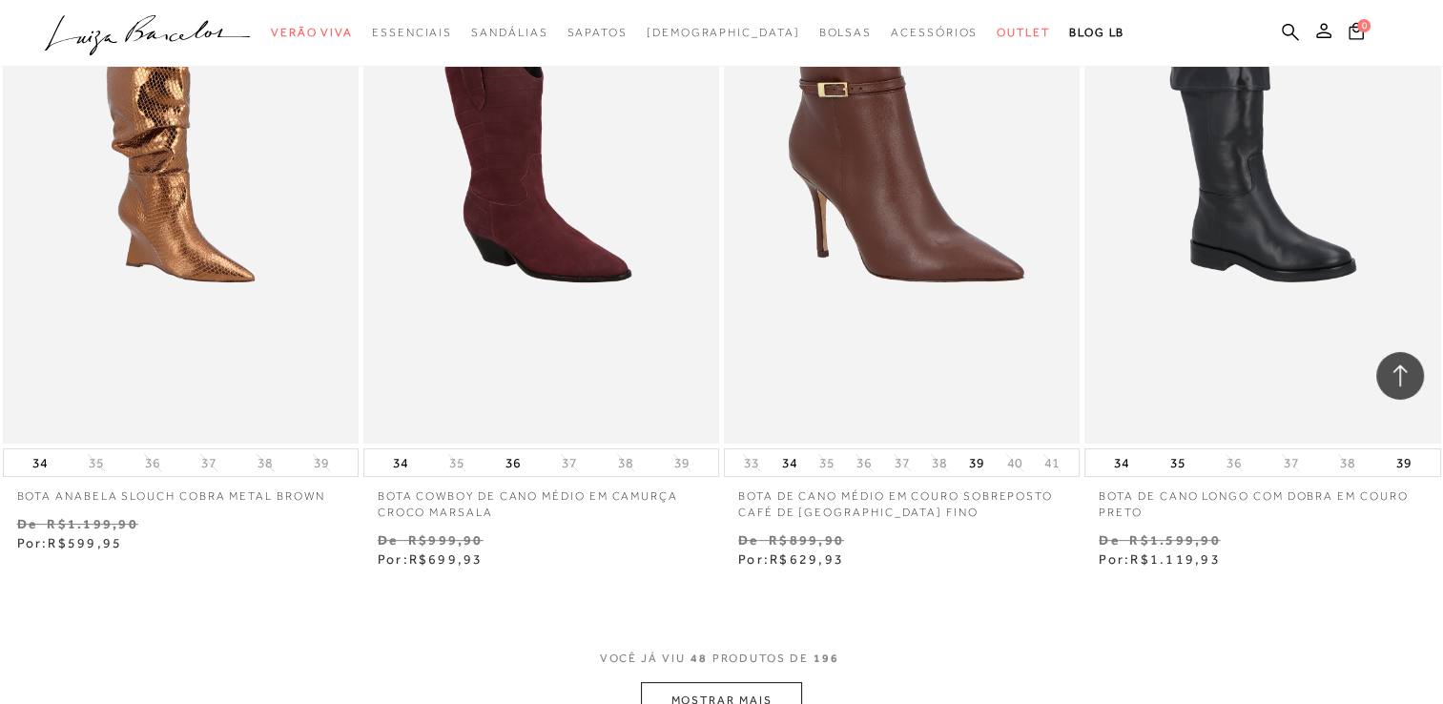
scroll to position [7726, 0]
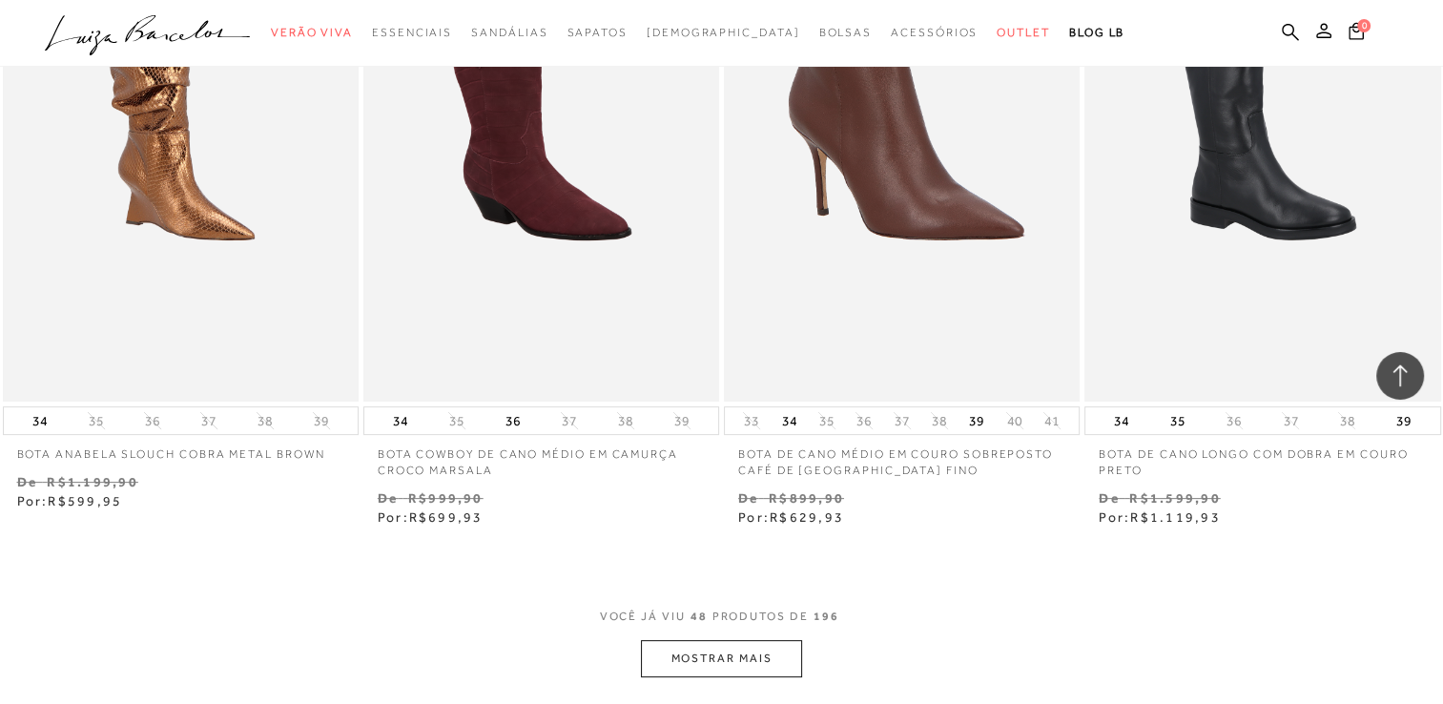
click at [723, 658] on button "MOSTRAR MAIS" at bounding box center [721, 658] width 160 height 37
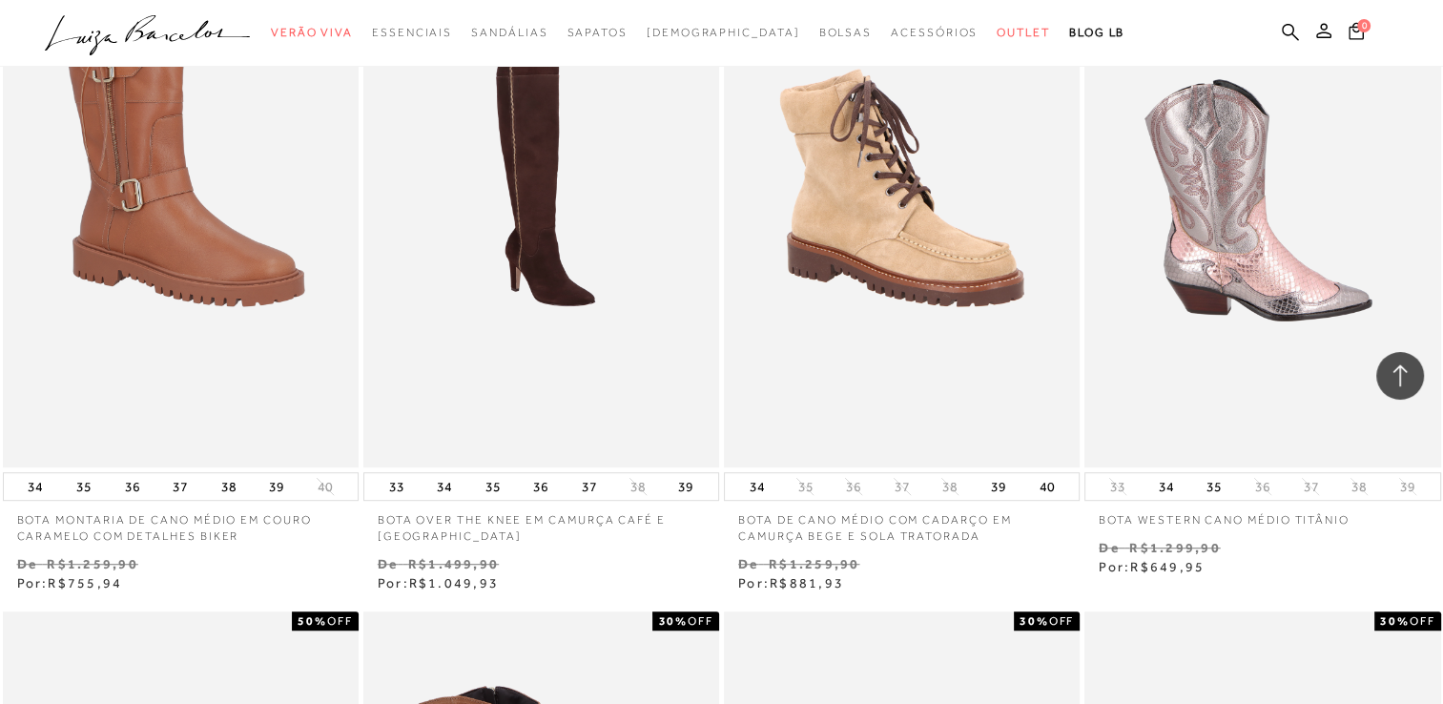
scroll to position [8298, 0]
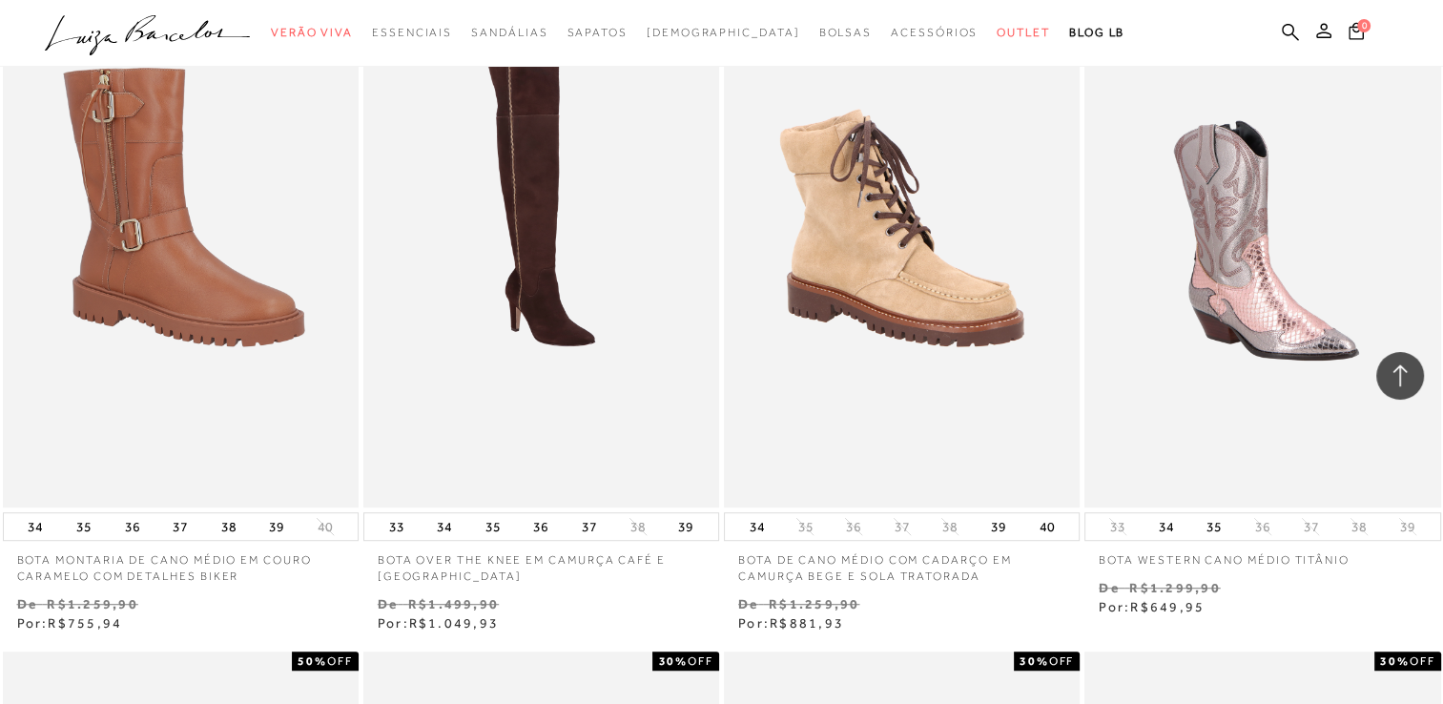
click at [1400, 368] on icon at bounding box center [1400, 375] width 25 height 25
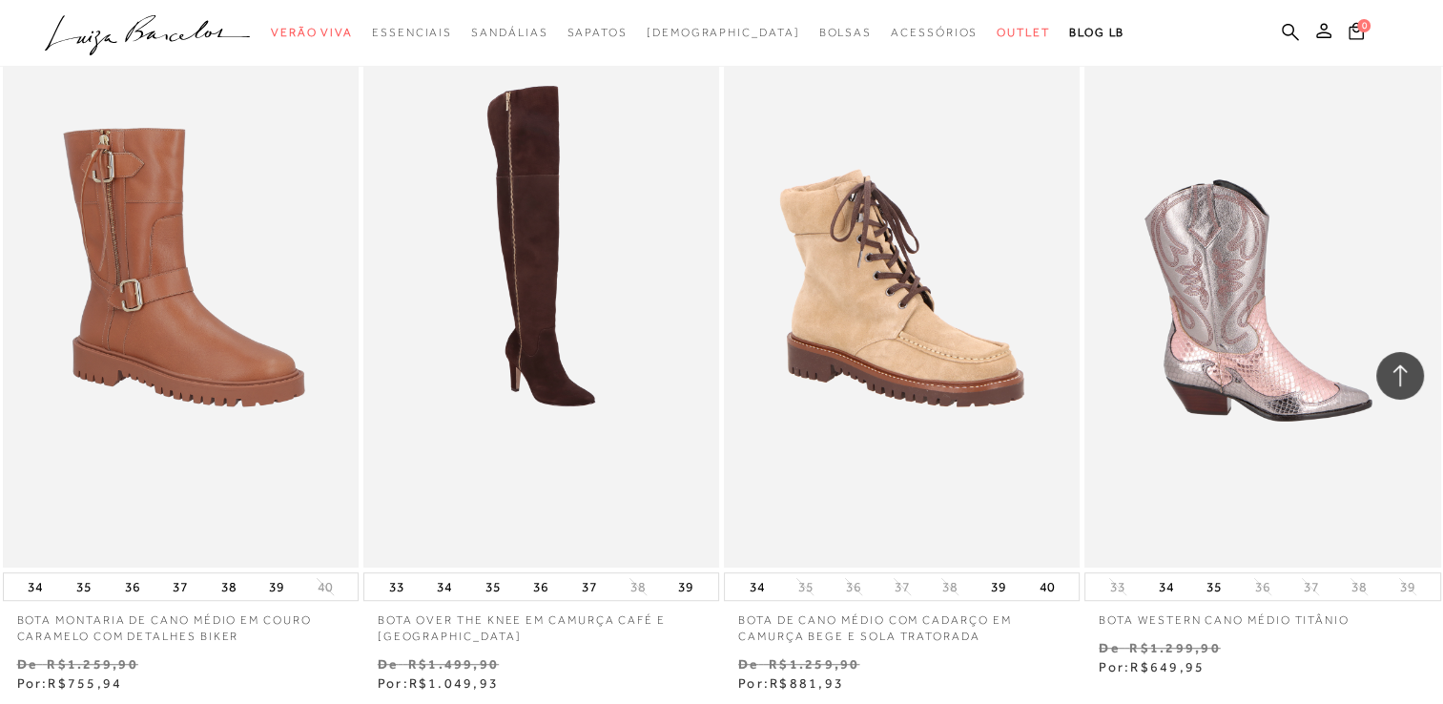
scroll to position [8253, 0]
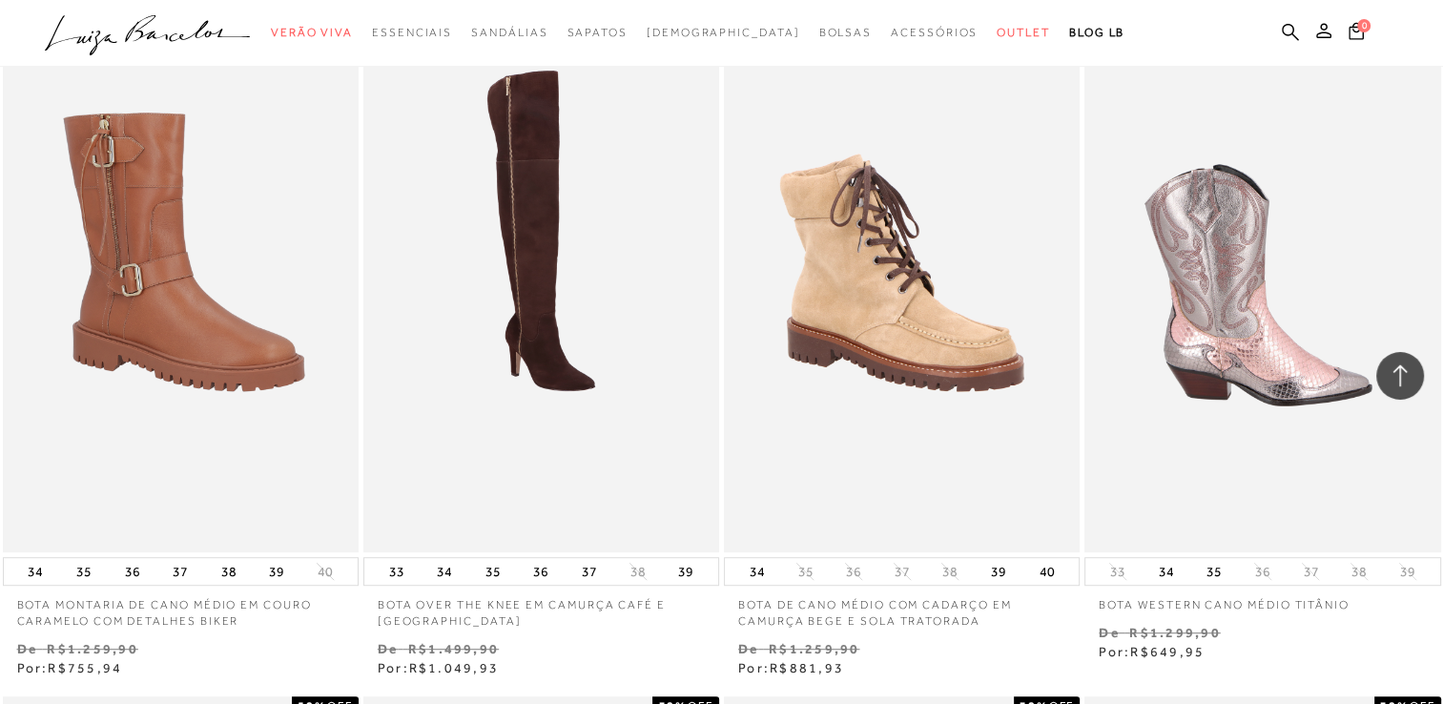
click at [1234, 297] on img at bounding box center [1263, 285] width 354 height 534
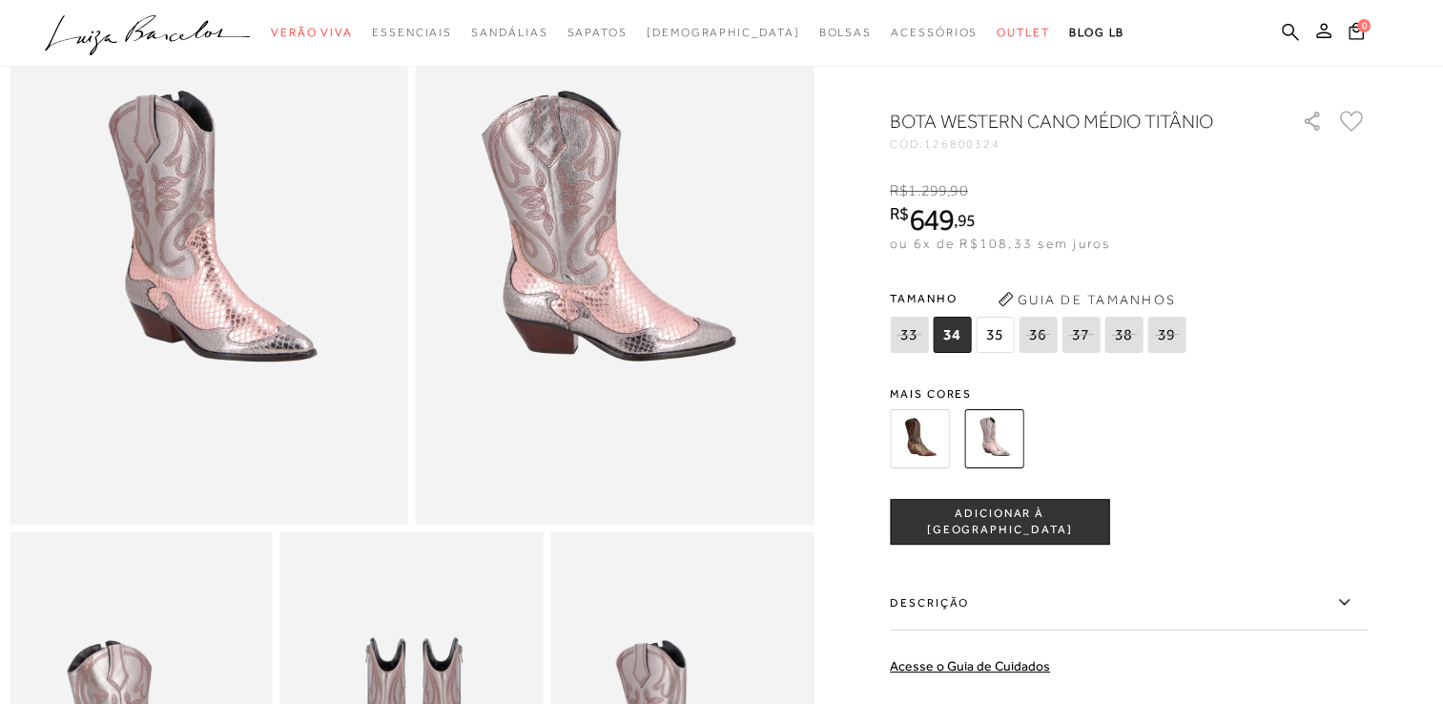
scroll to position [95, 0]
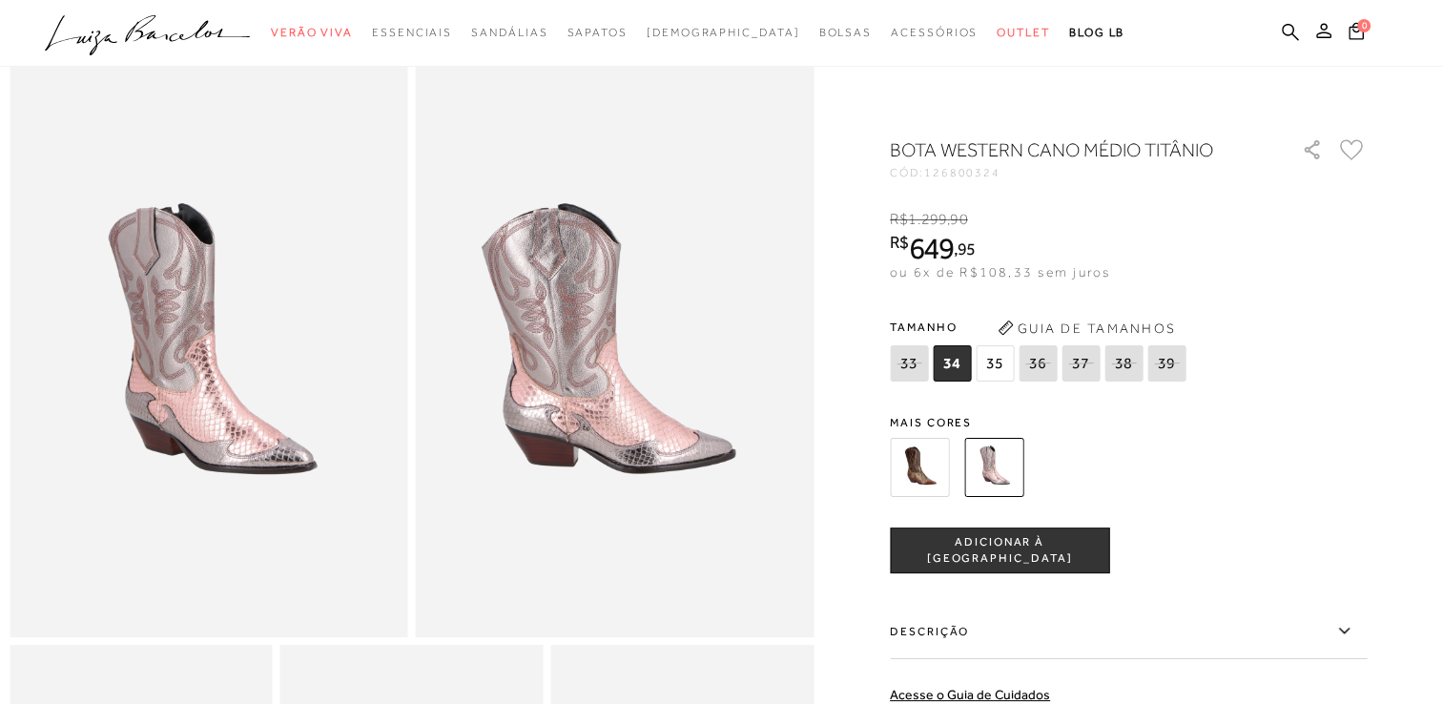
click at [935, 464] on img at bounding box center [919, 467] width 59 height 59
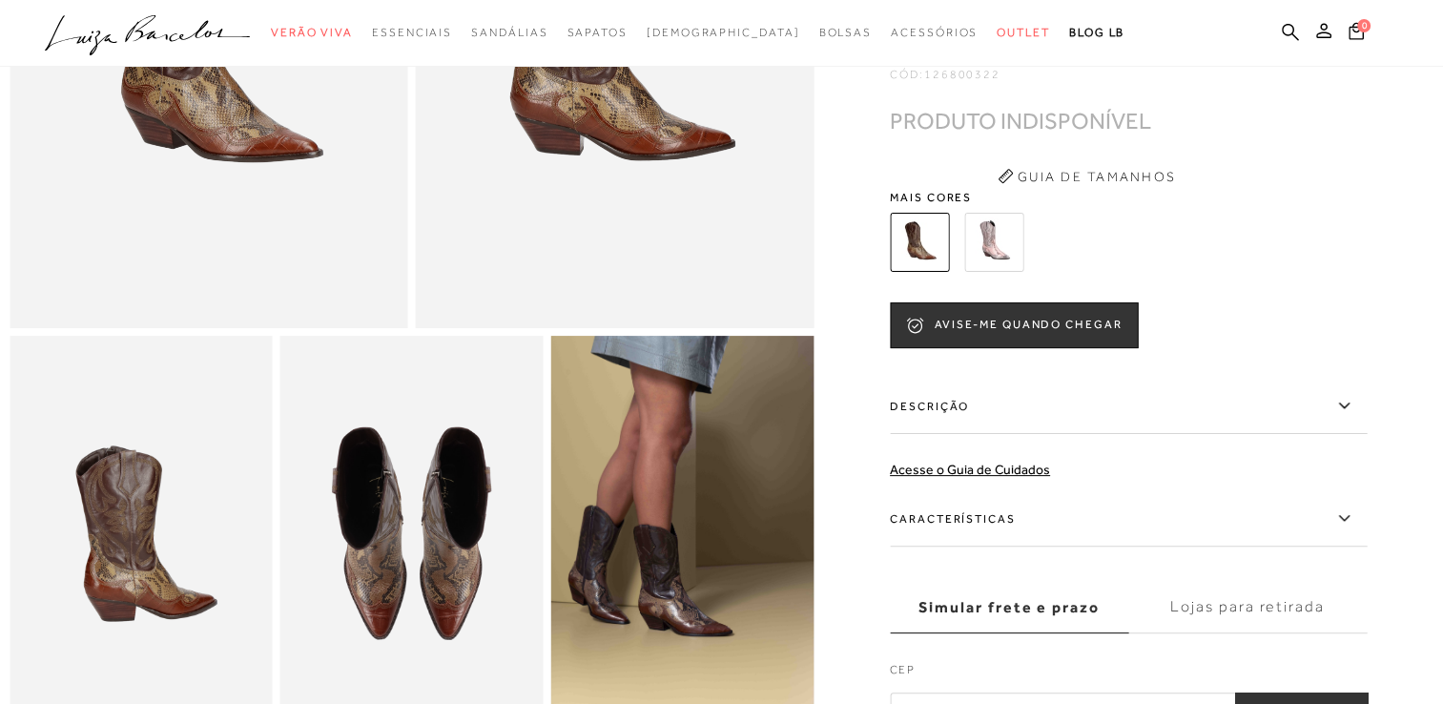
scroll to position [191, 0]
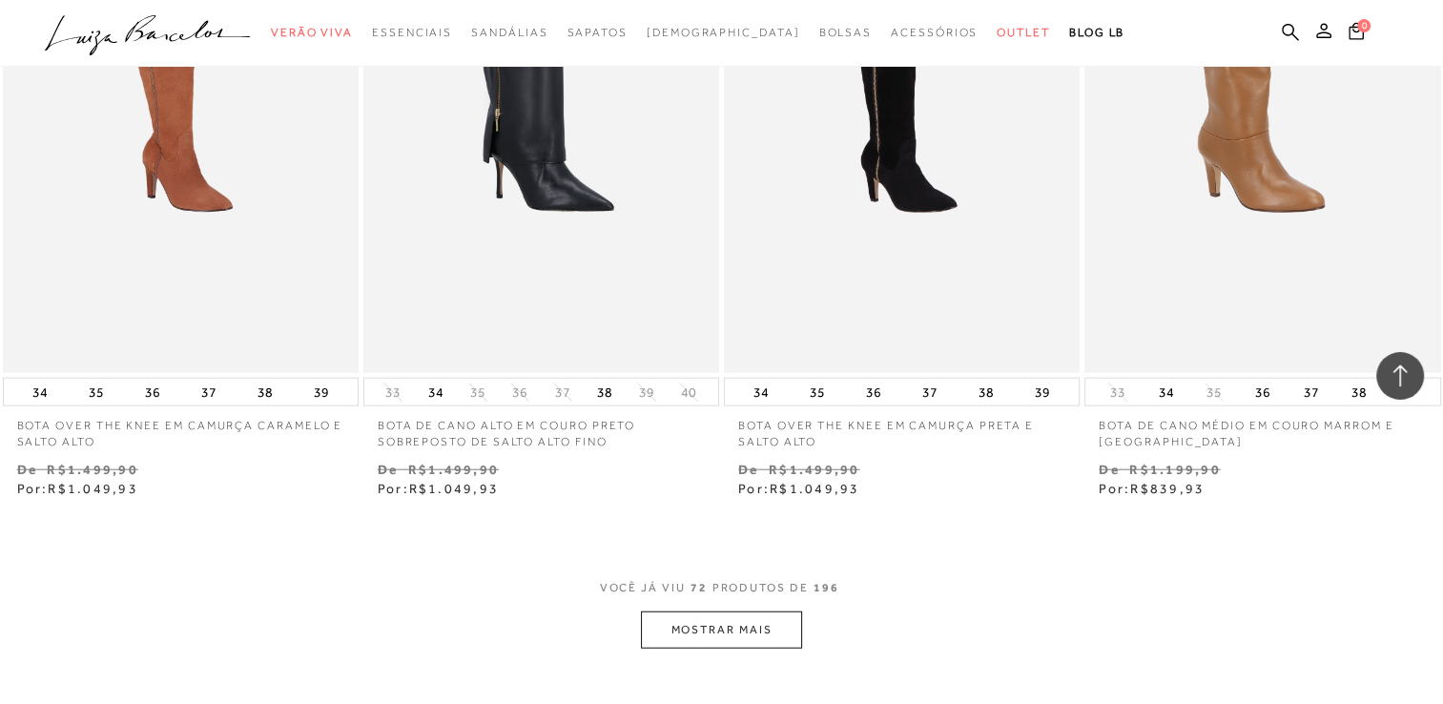
scroll to position [11850, 0]
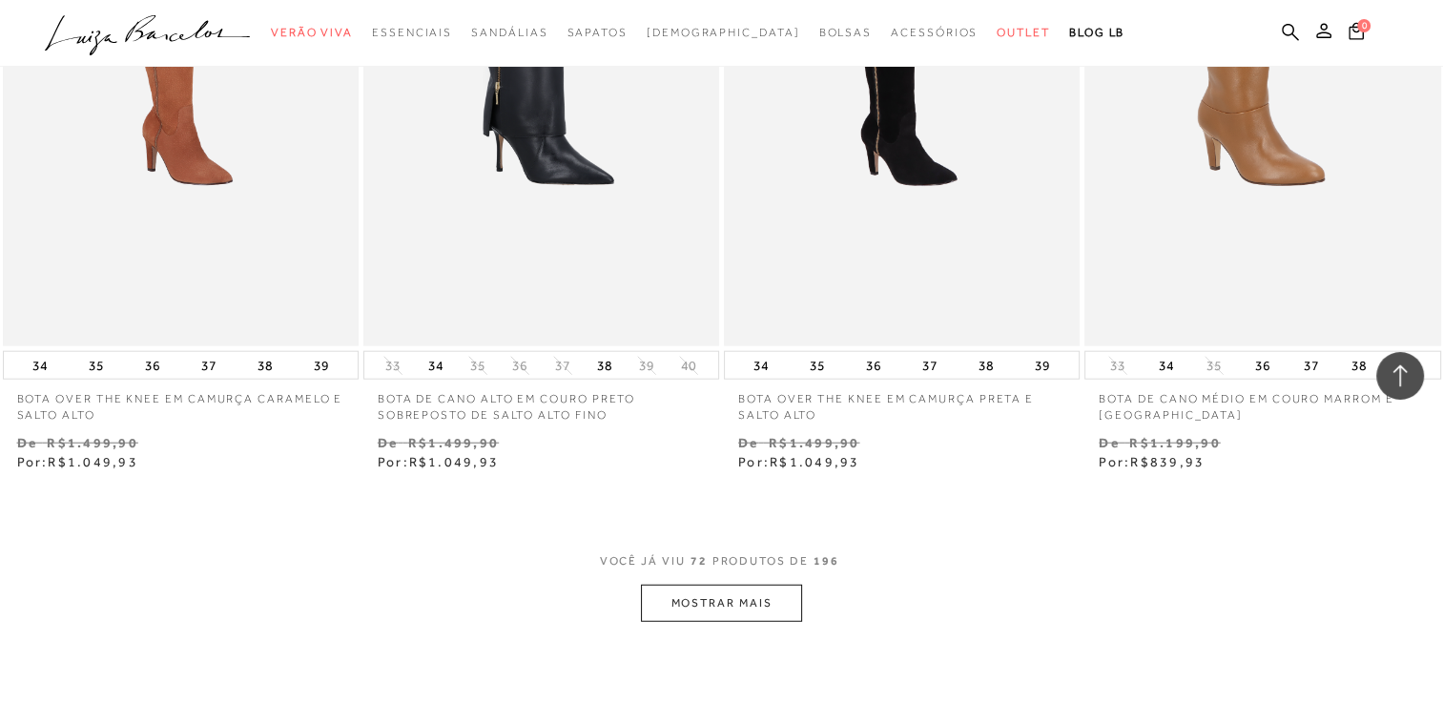
click at [761, 597] on button "MOSTRAR MAIS" at bounding box center [721, 603] width 160 height 37
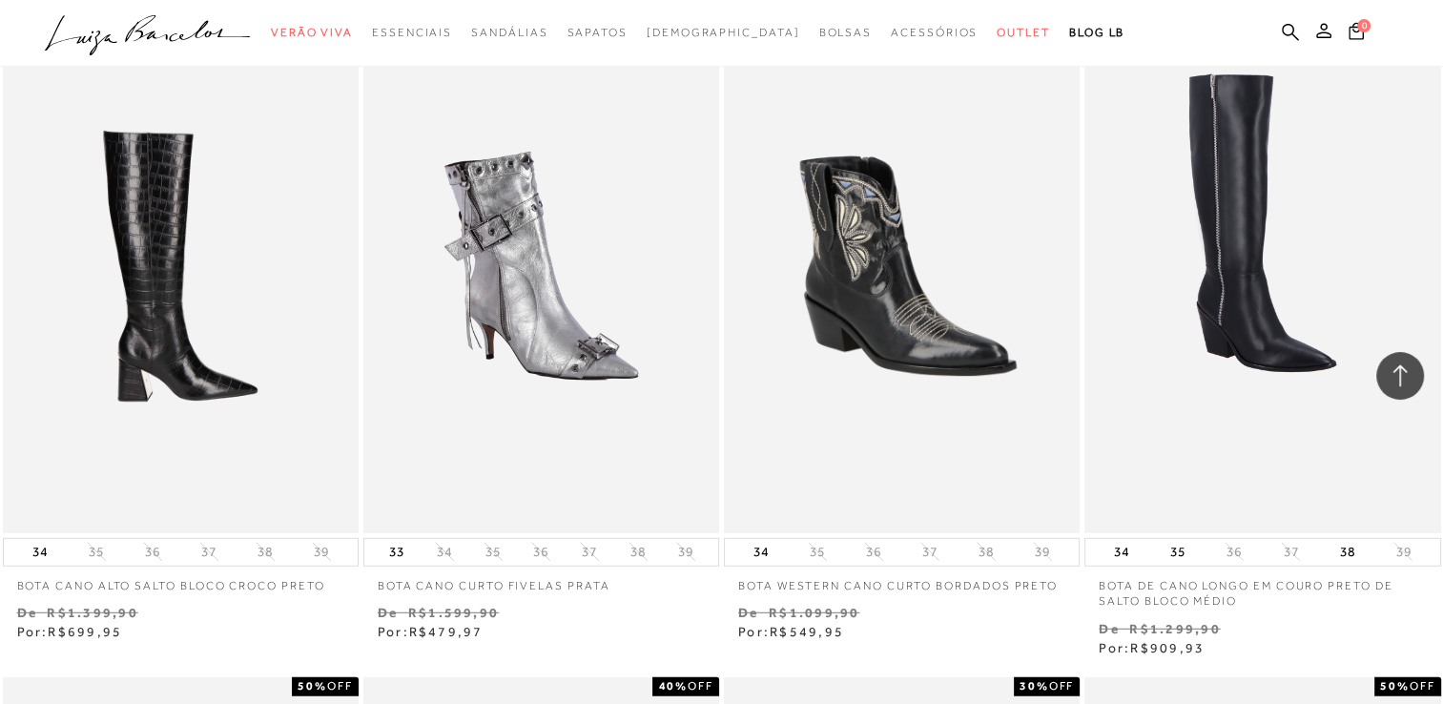
scroll to position [12327, 0]
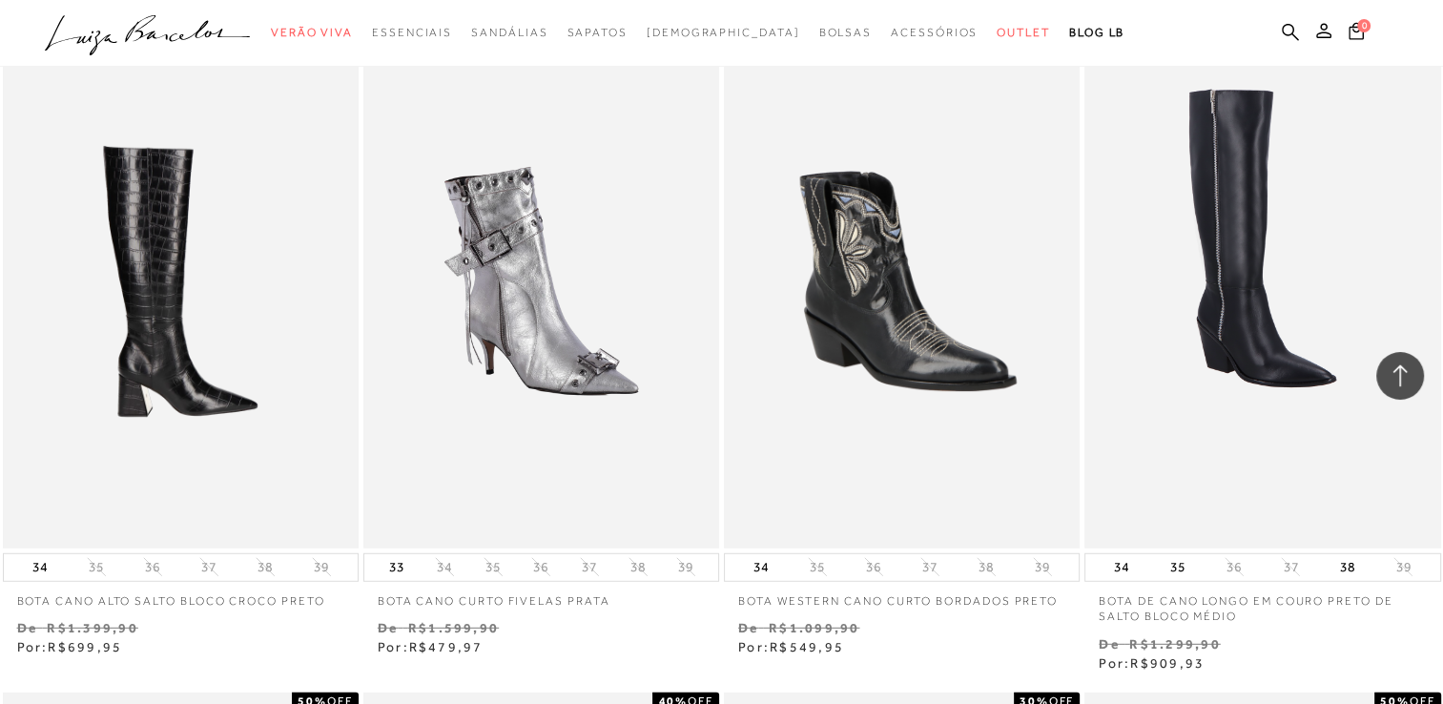
click at [213, 250] on img at bounding box center [182, 281] width 354 height 534
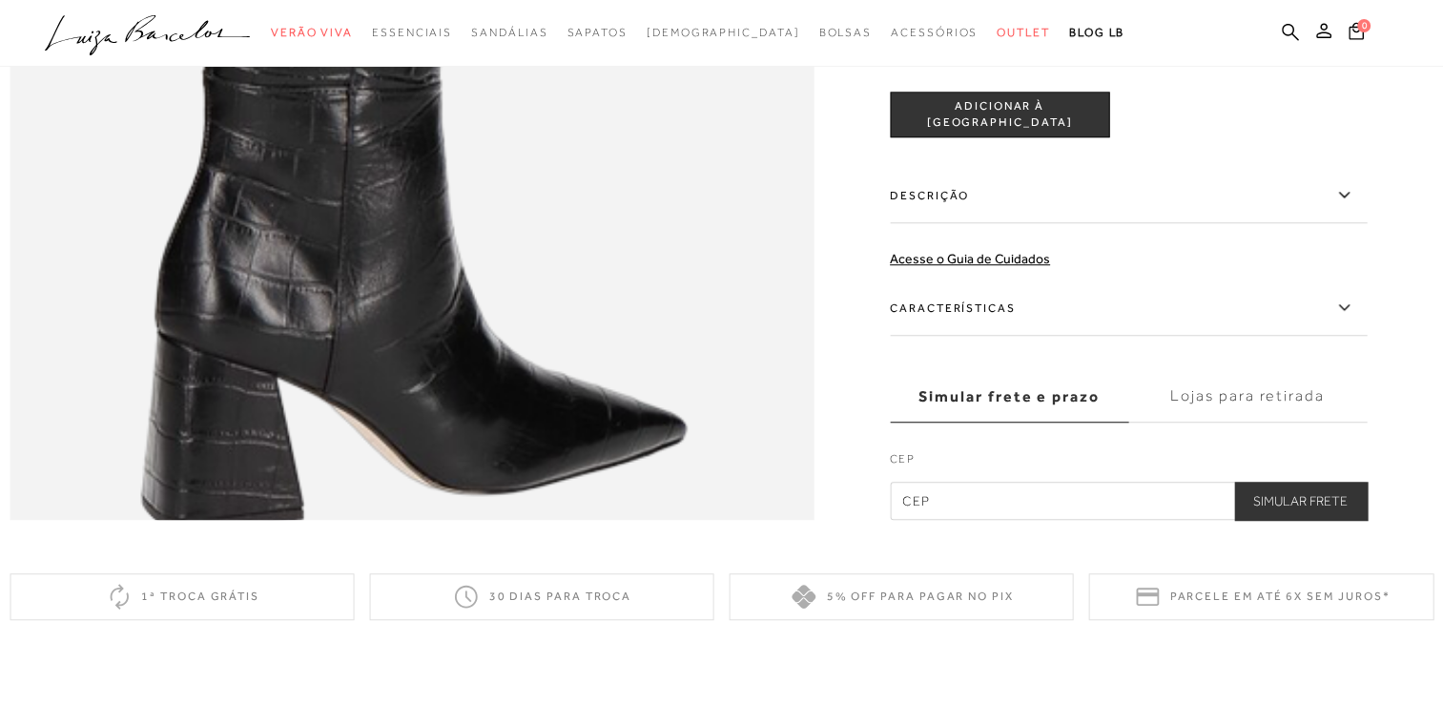
scroll to position [1431, 0]
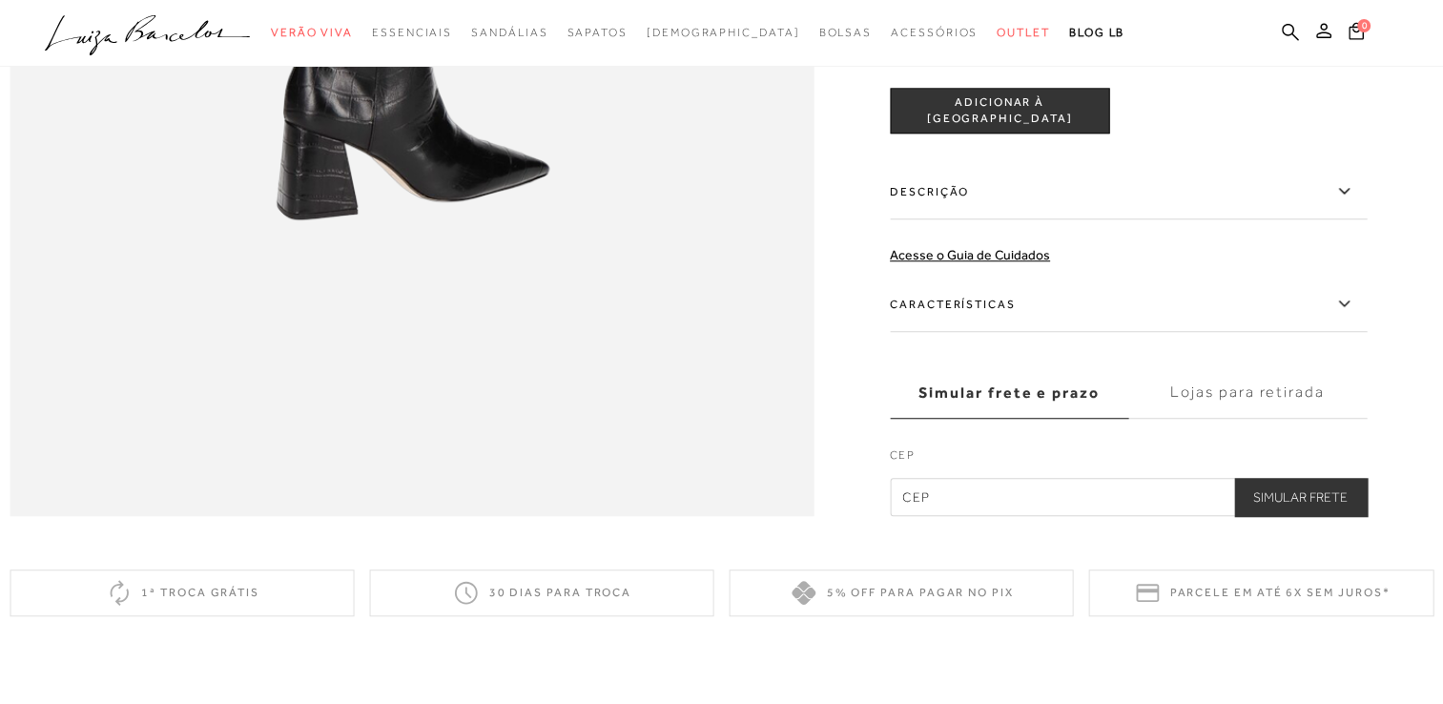
click at [1351, 316] on icon at bounding box center [1343, 304] width 23 height 24
click at [0, 0] on input "Características" at bounding box center [0, 0] width 0 height 0
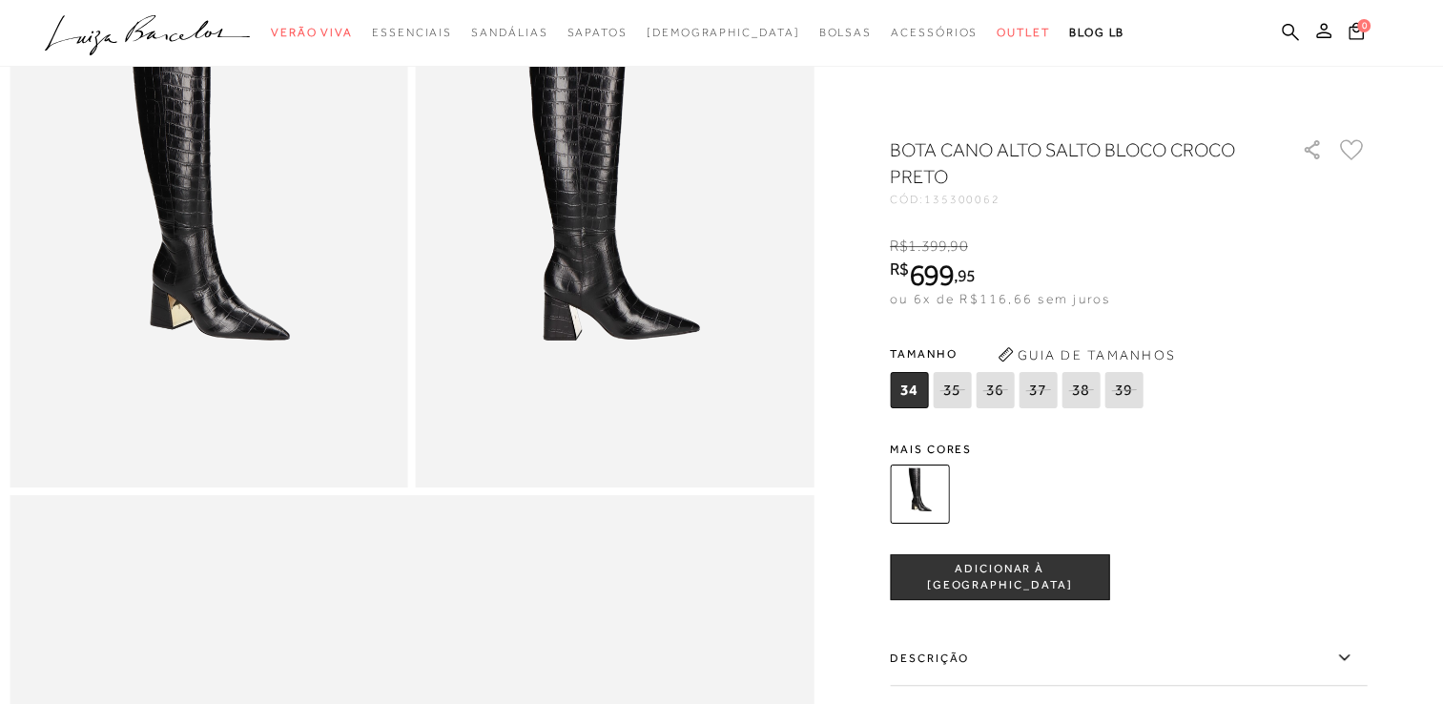
scroll to position [0, 0]
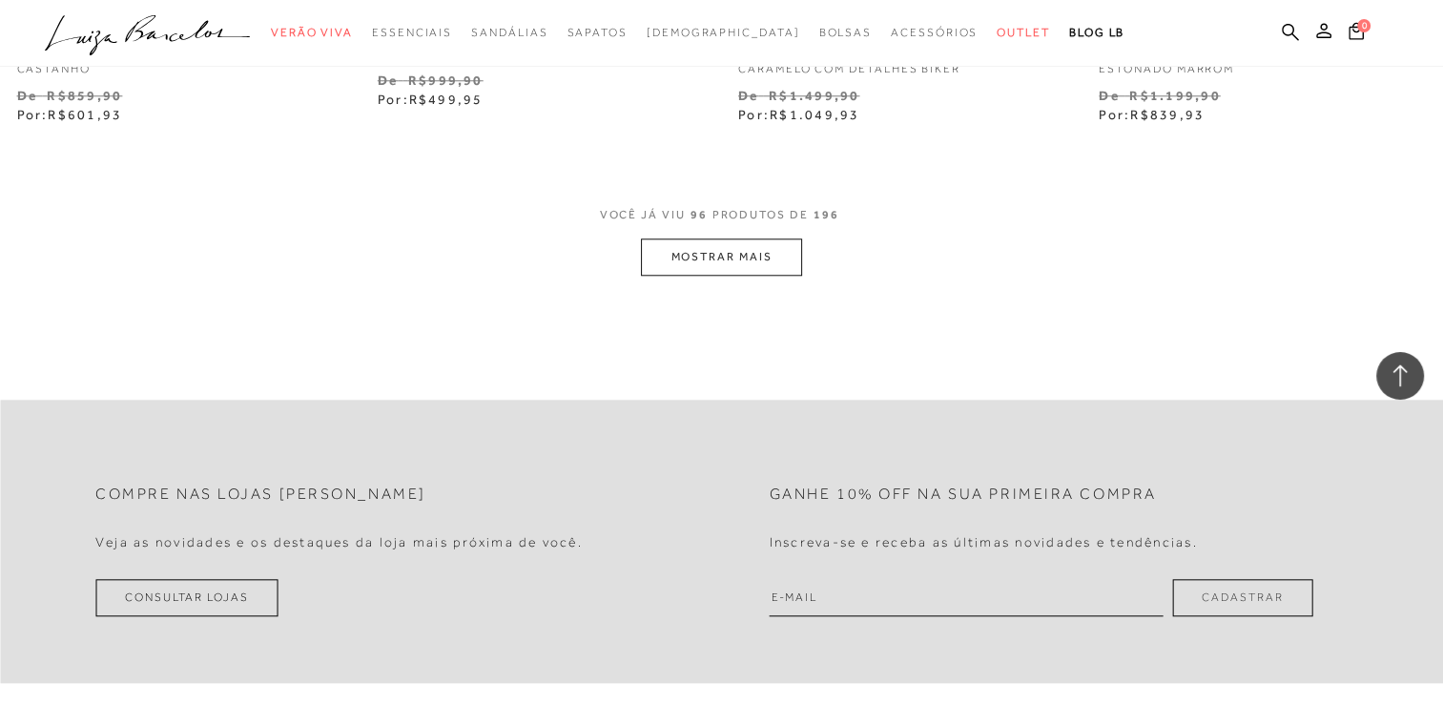
scroll to position [16272, 0]
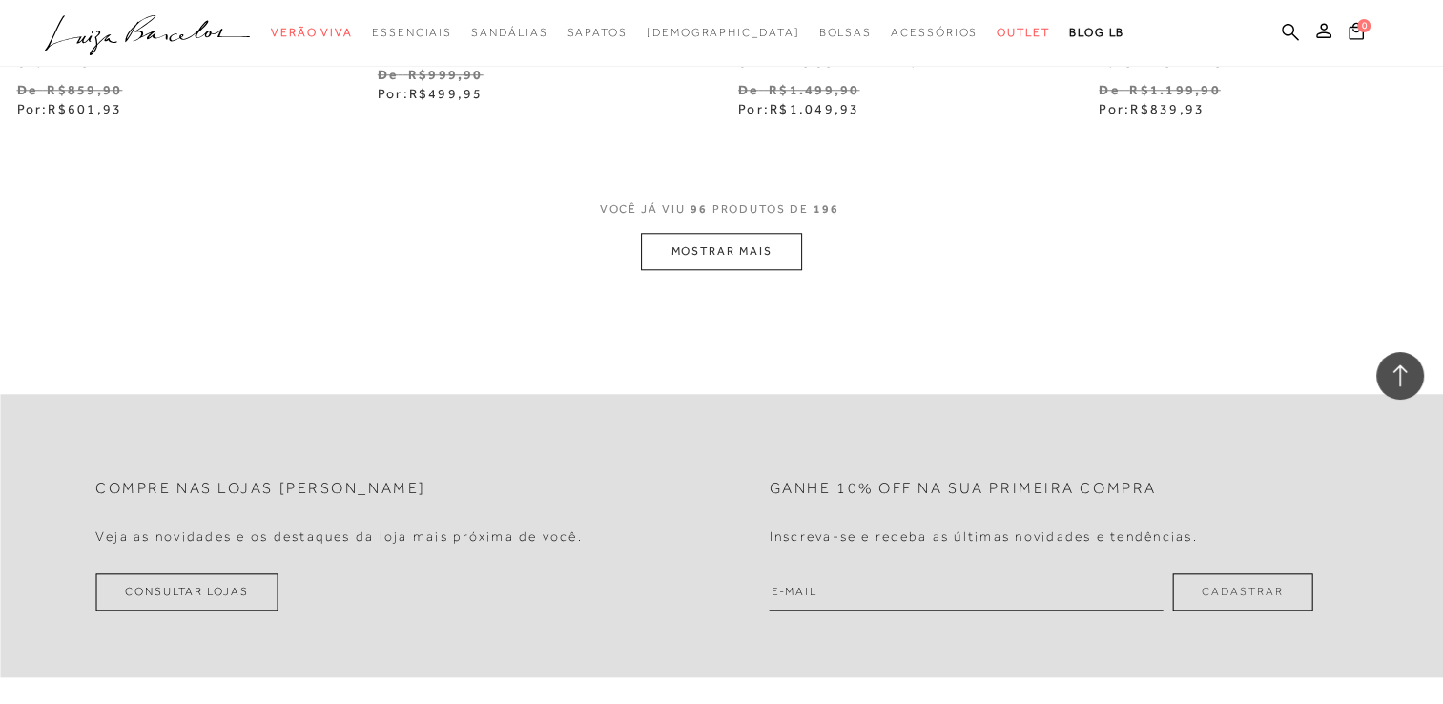
click at [725, 250] on button "MOSTRAR MAIS" at bounding box center [721, 251] width 160 height 37
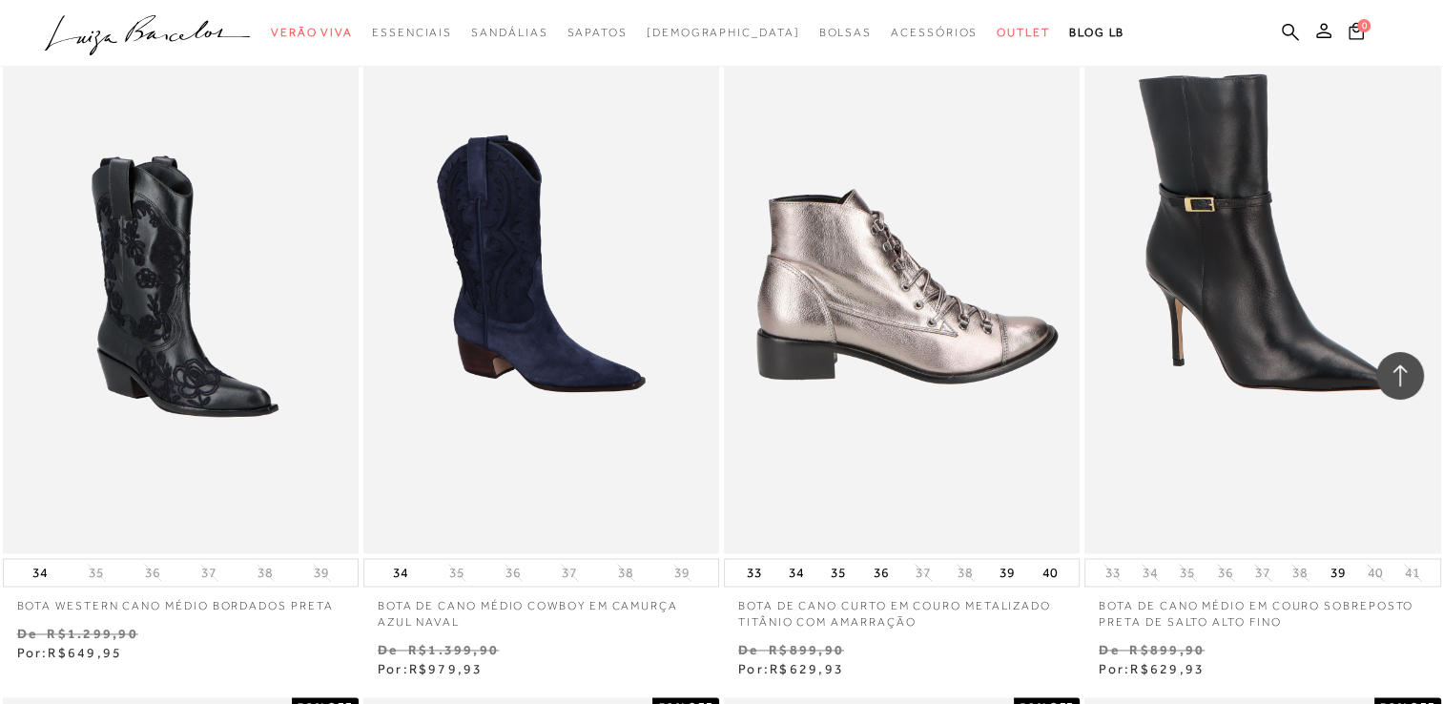
scroll to position [17130, 0]
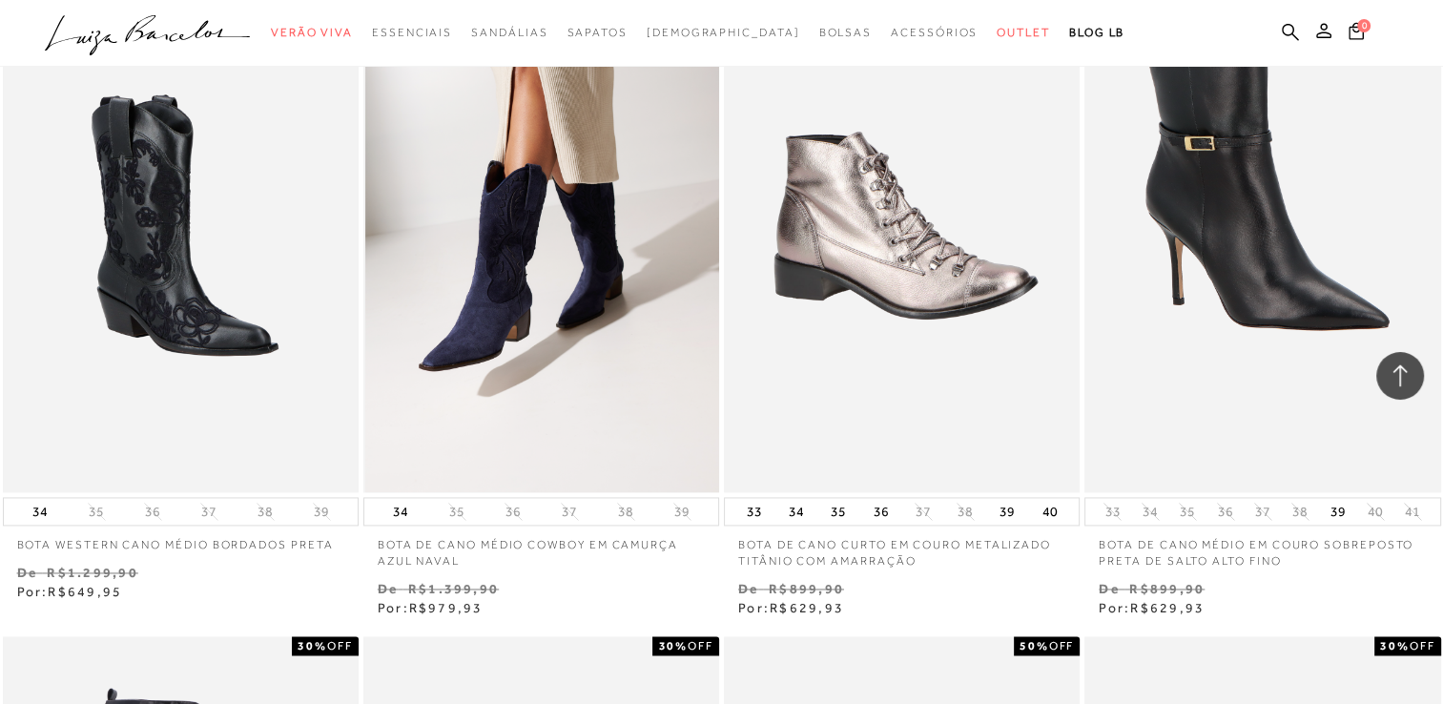
click at [511, 347] on img at bounding box center [542, 225] width 354 height 534
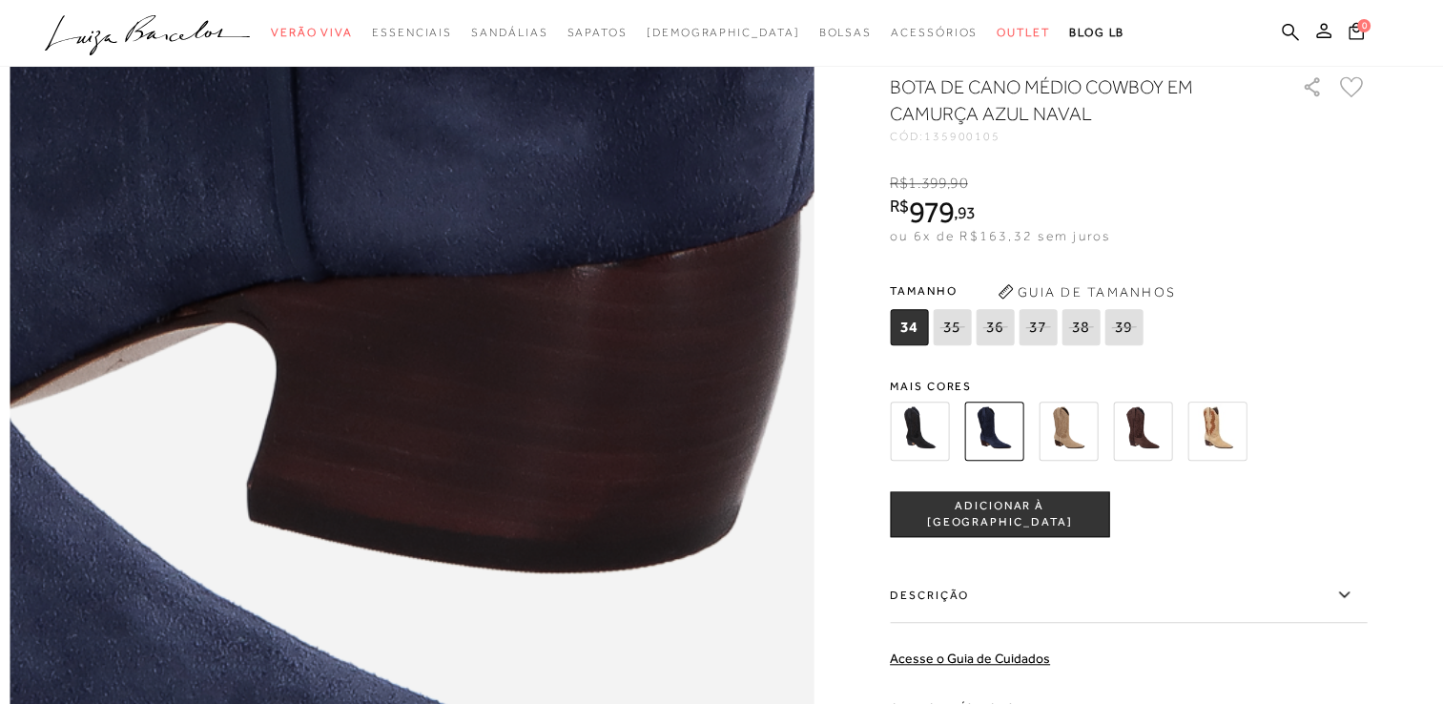
scroll to position [1717, 0]
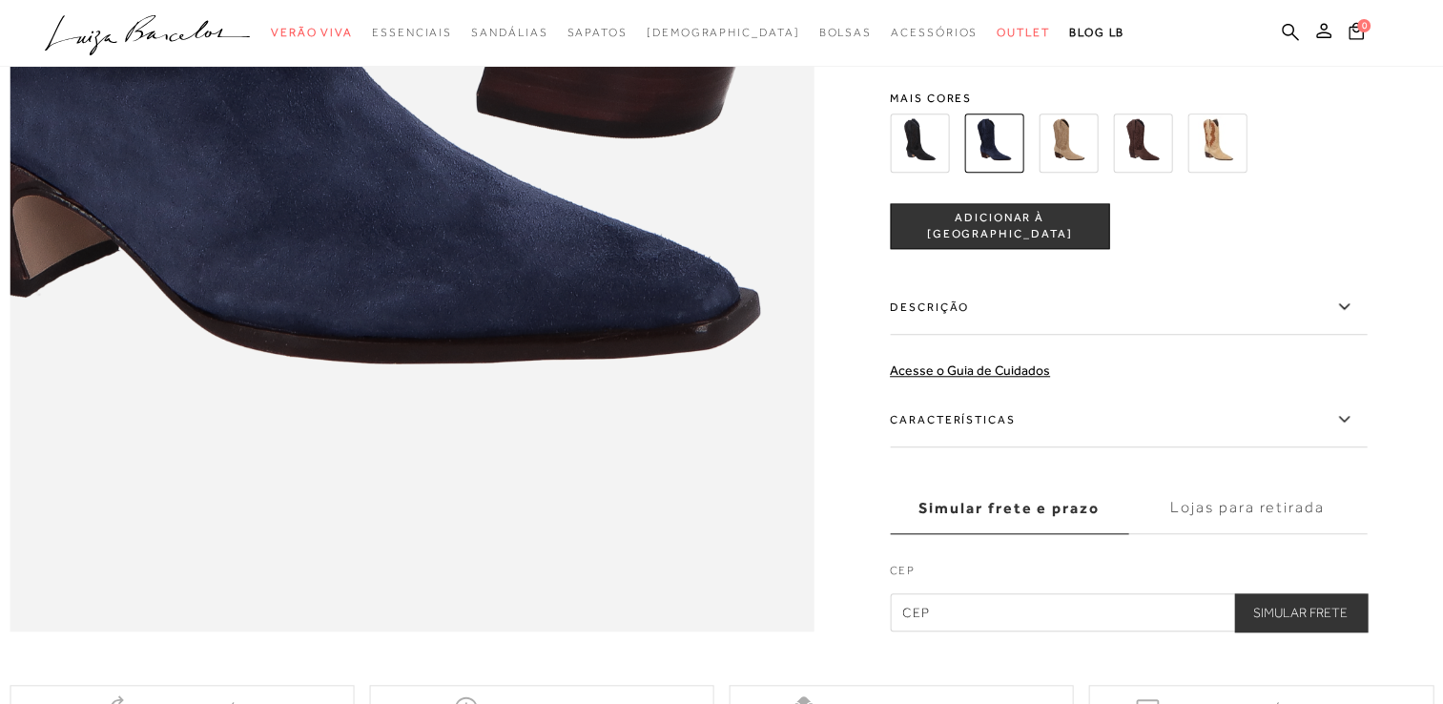
click at [1347, 431] on icon at bounding box center [1343, 419] width 23 height 24
click at [0, 0] on input "Características" at bounding box center [0, 0] width 0 height 0
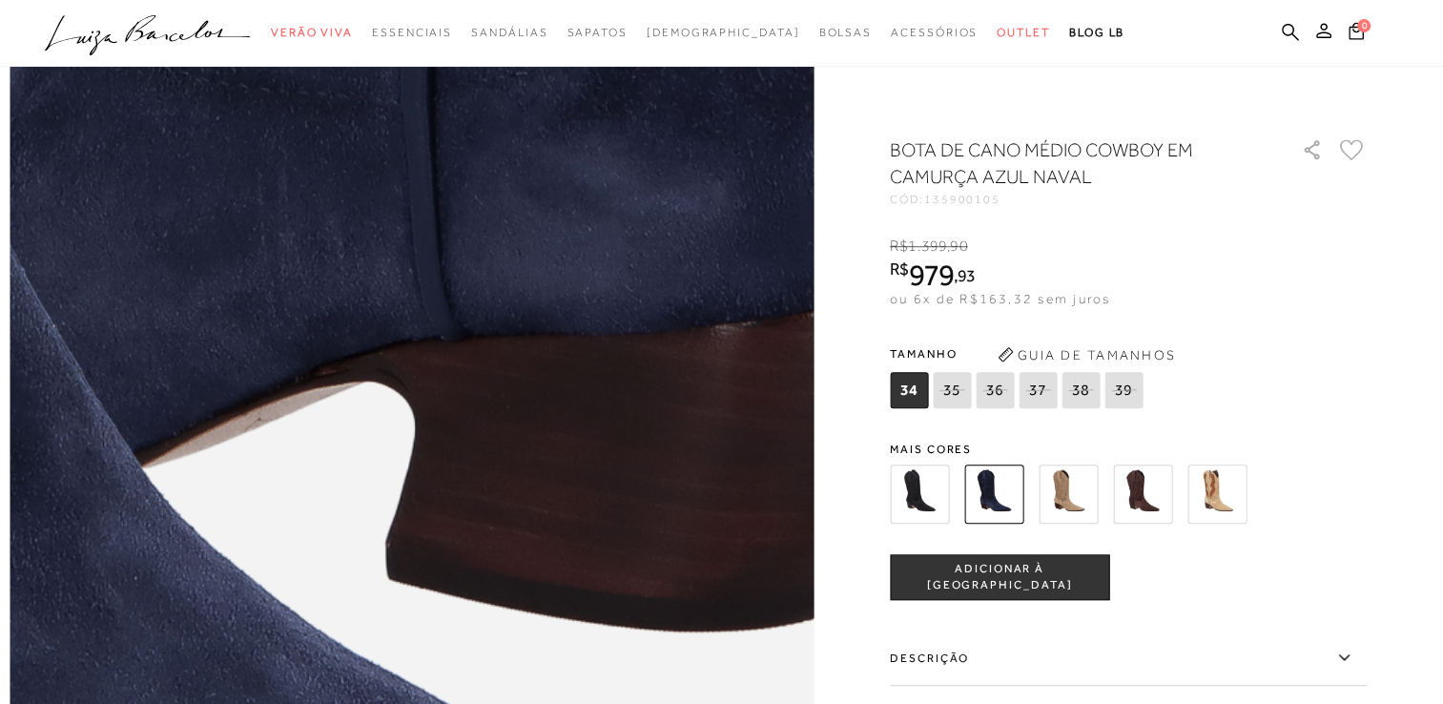
scroll to position [1049, 0]
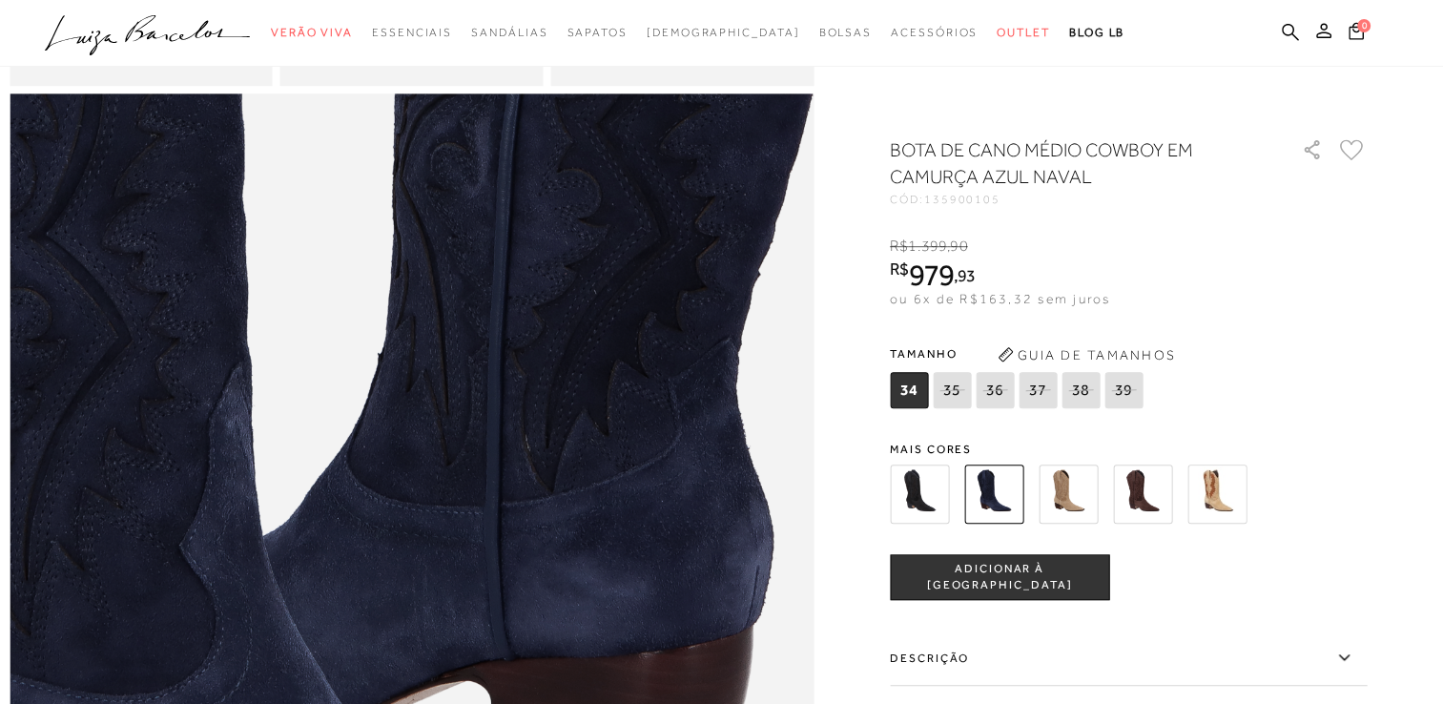
click at [1076, 498] on img at bounding box center [1068, 493] width 59 height 59
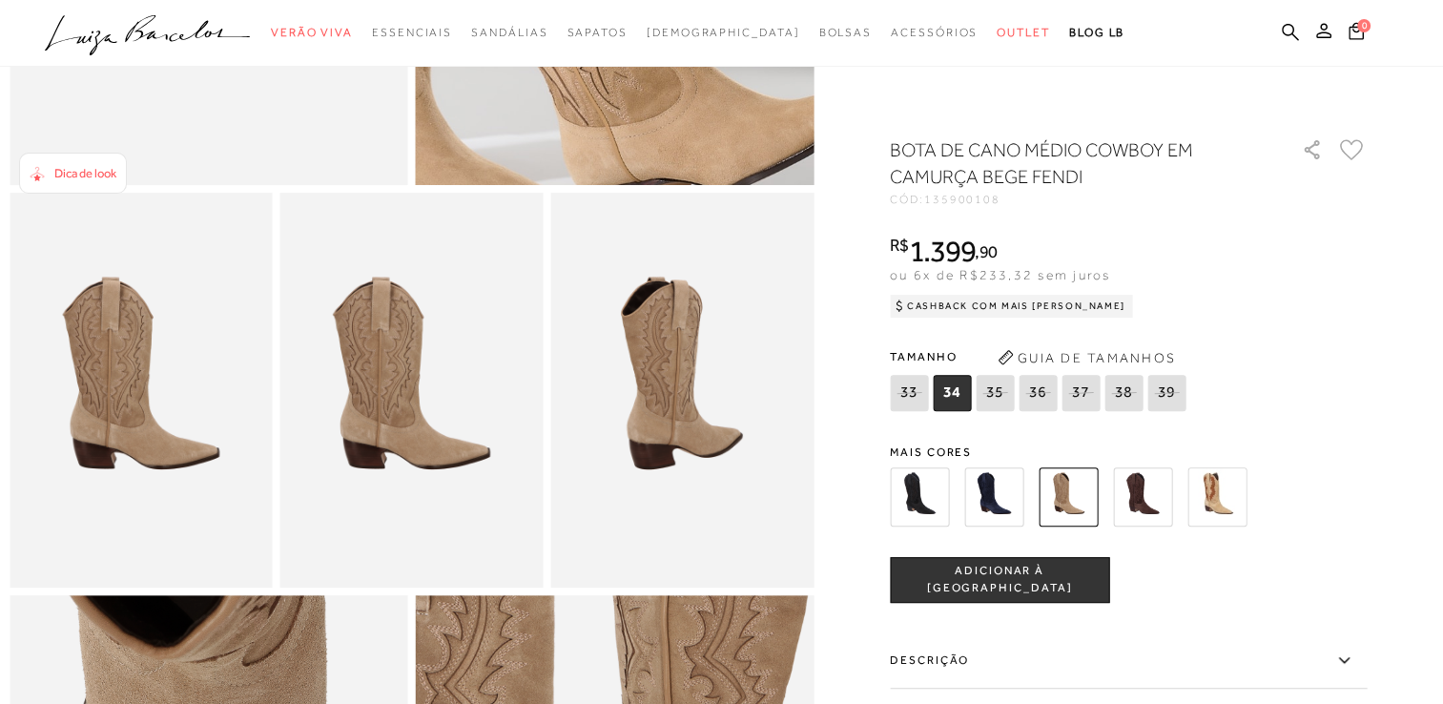
scroll to position [668, 0]
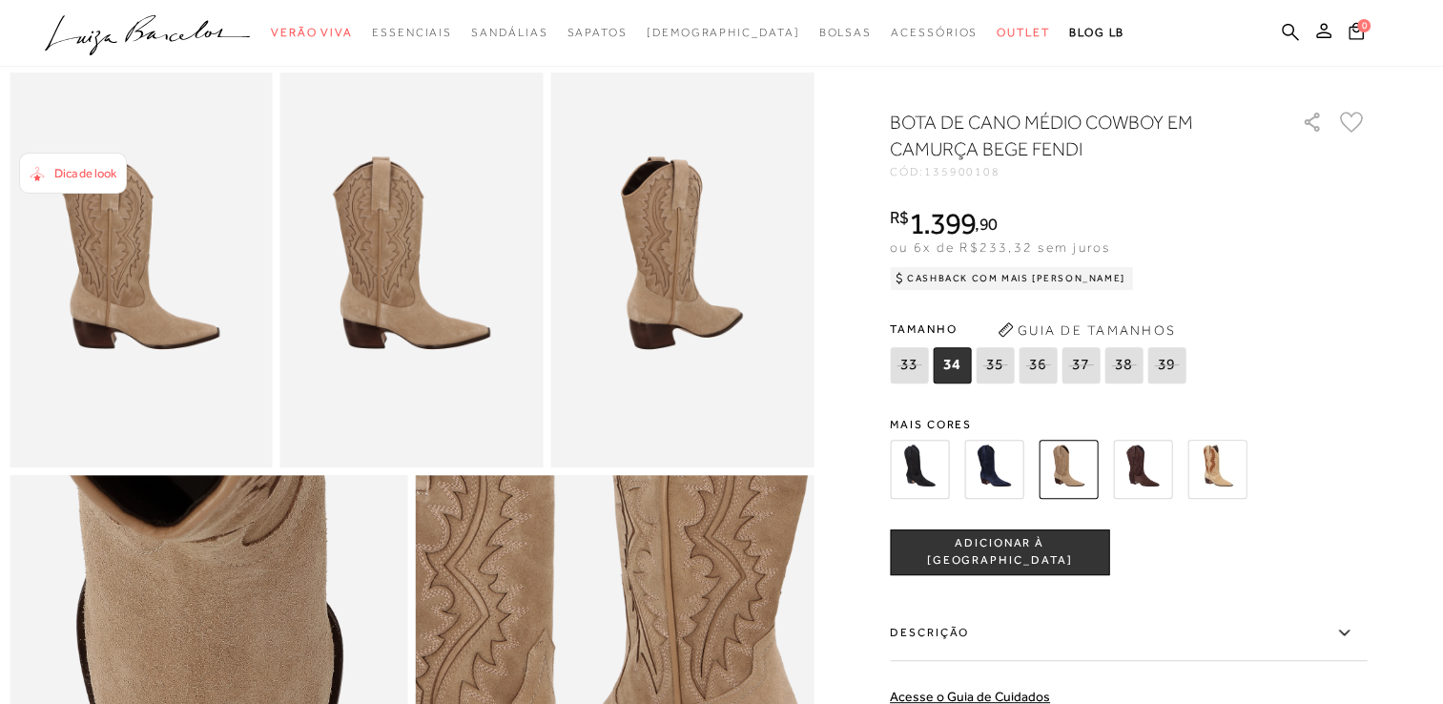
click at [1142, 491] on img at bounding box center [1142, 469] width 59 height 59
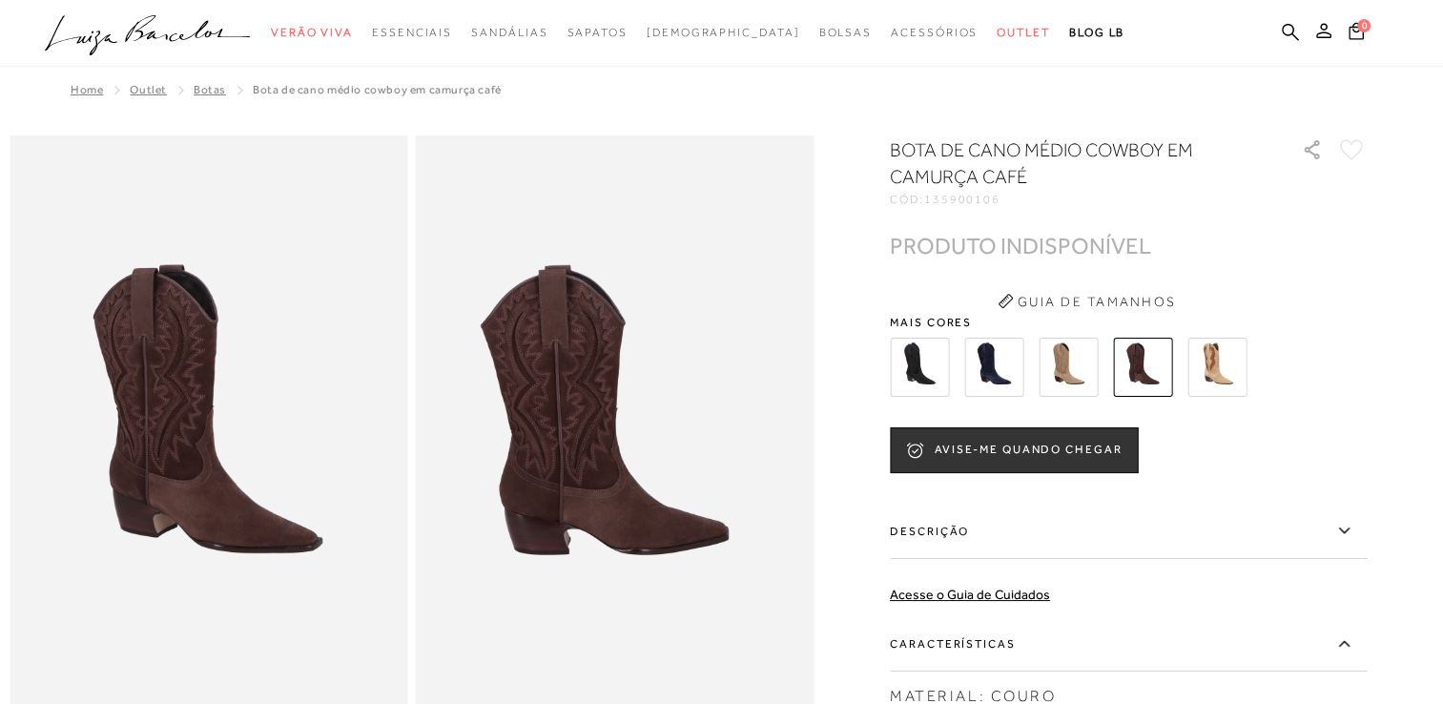
click at [1228, 364] on img at bounding box center [1216, 367] width 59 height 59
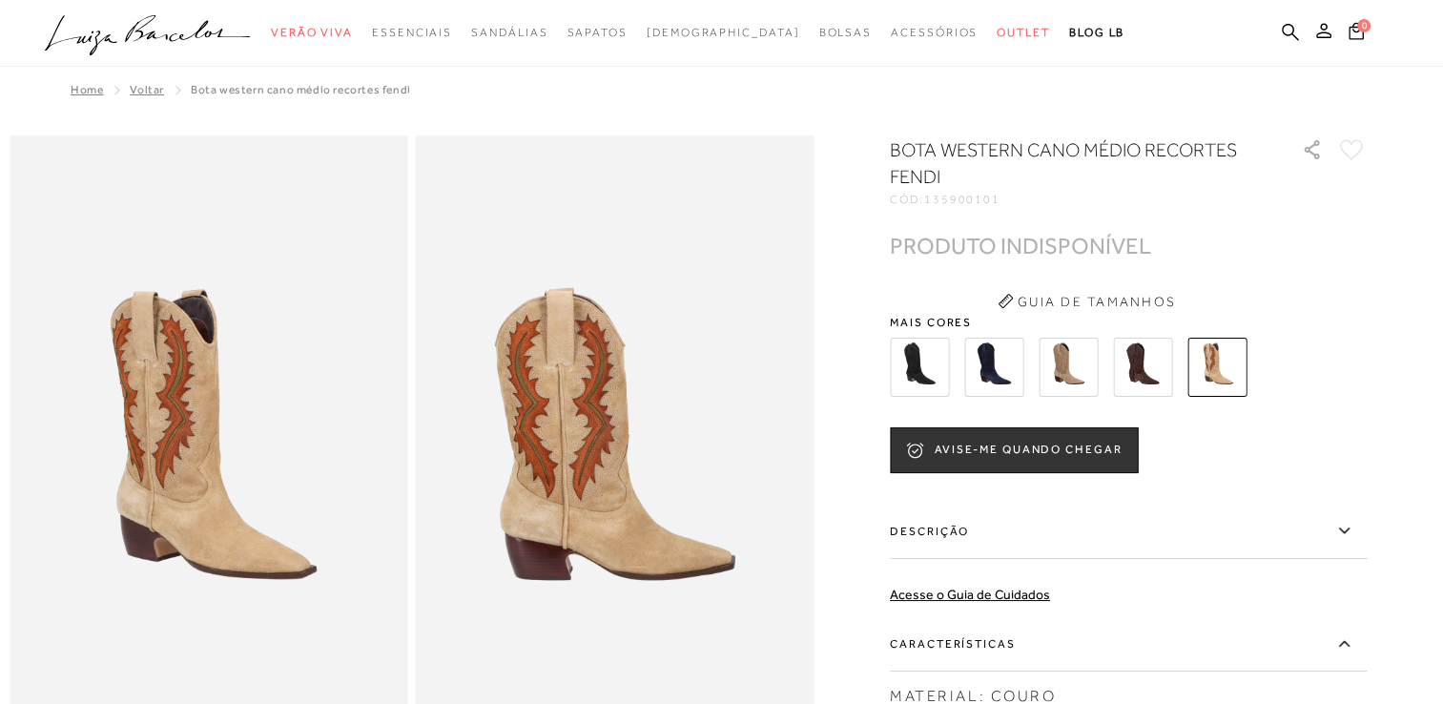
click at [938, 368] on img at bounding box center [919, 367] width 59 height 59
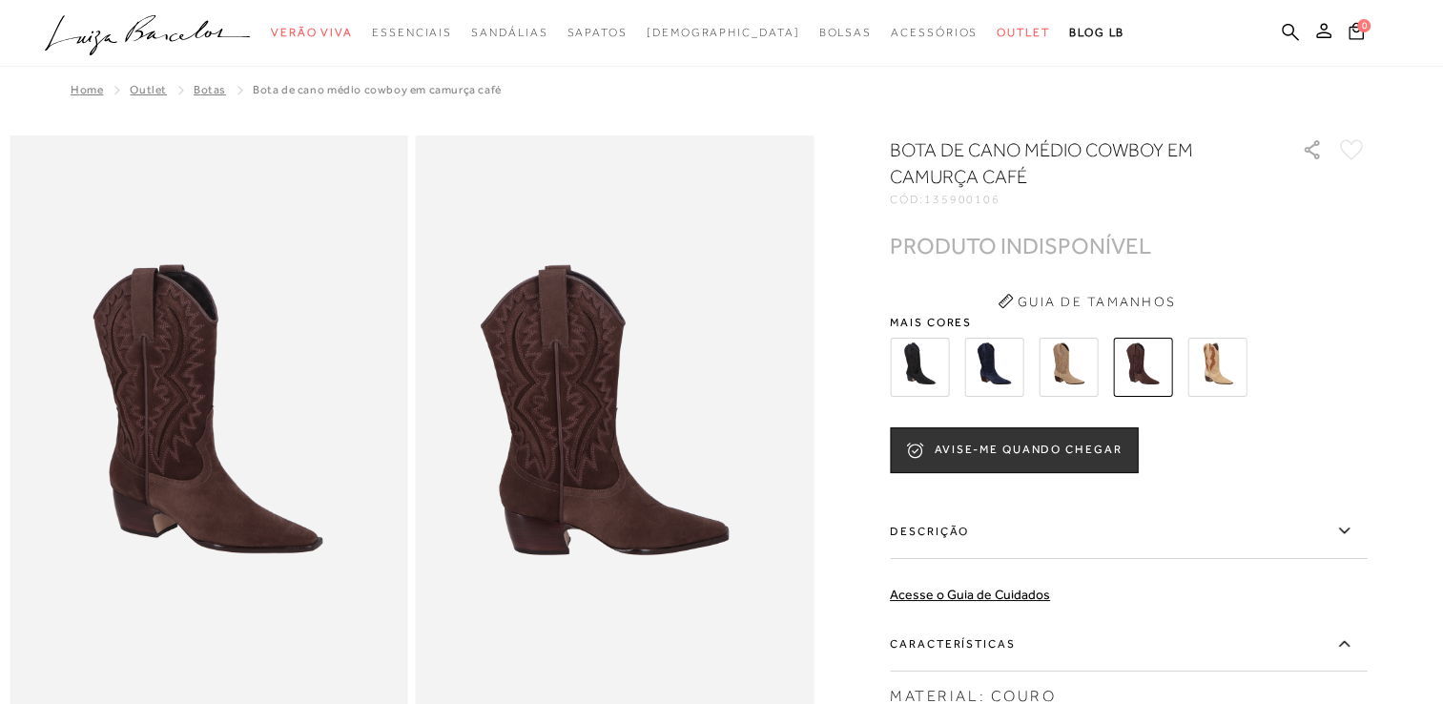
scroll to position [668, 0]
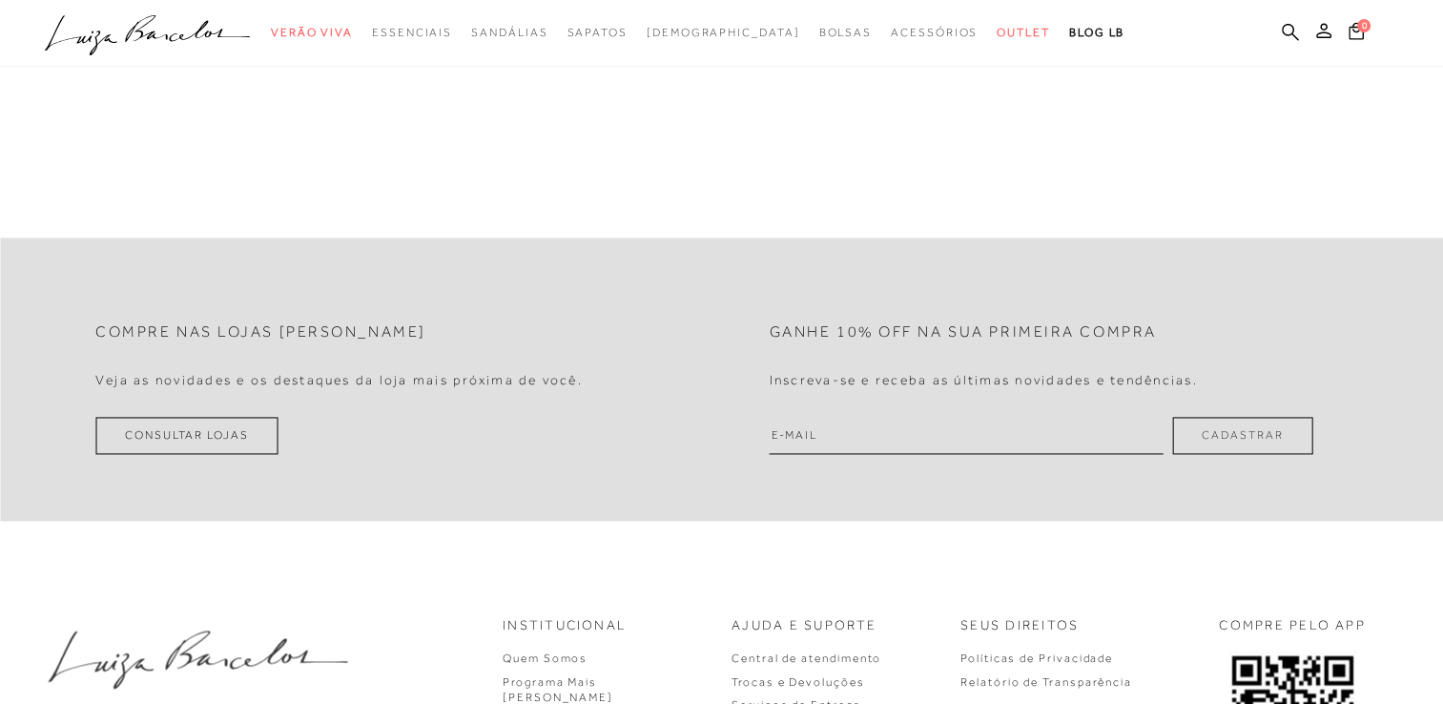
scroll to position [2575, 0]
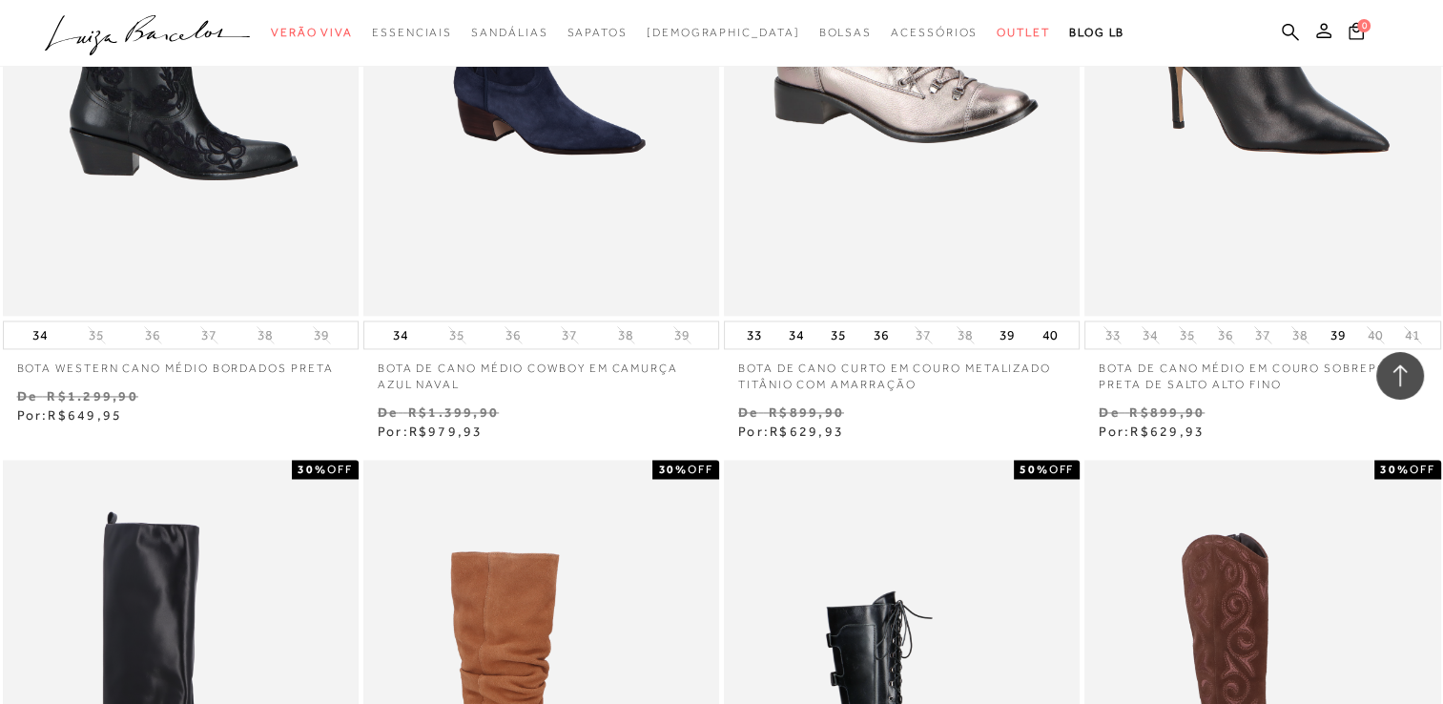
scroll to position [17116, 0]
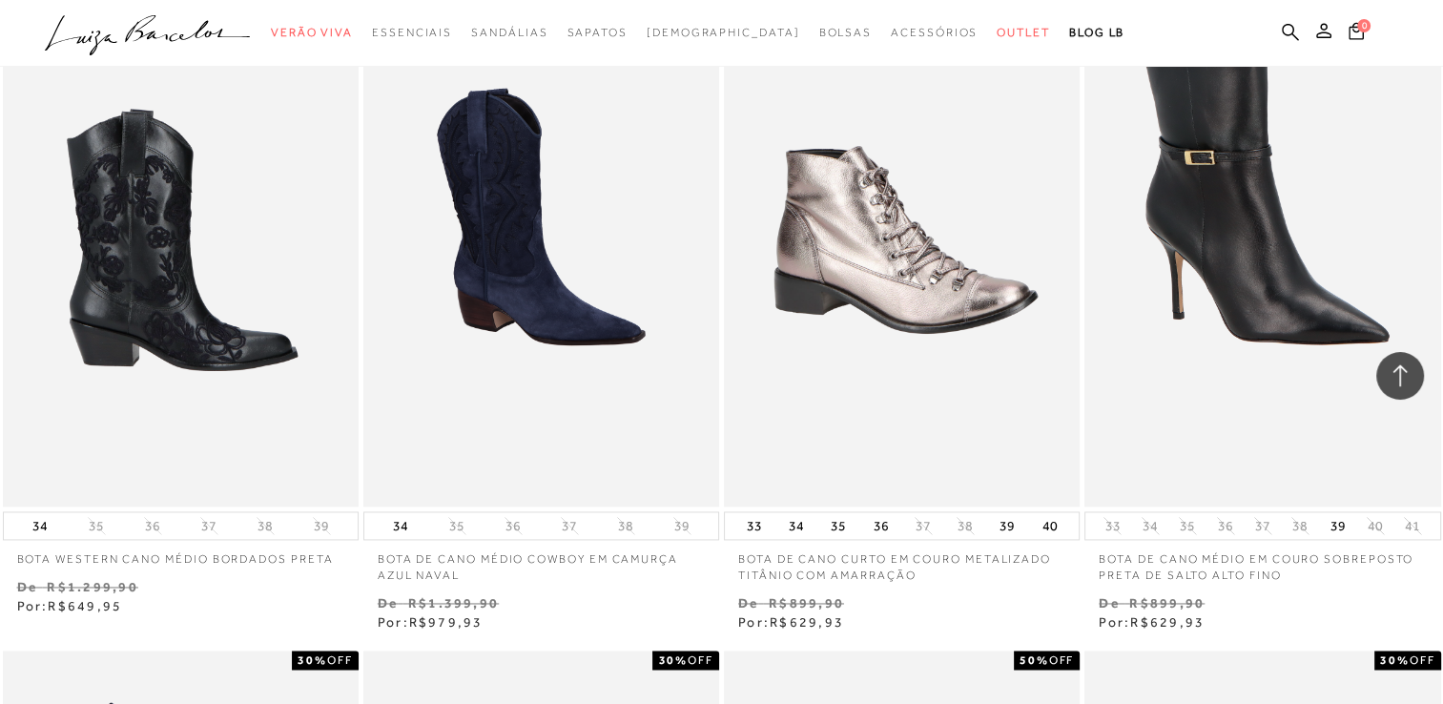
click at [218, 196] on img at bounding box center [182, 239] width 354 height 534
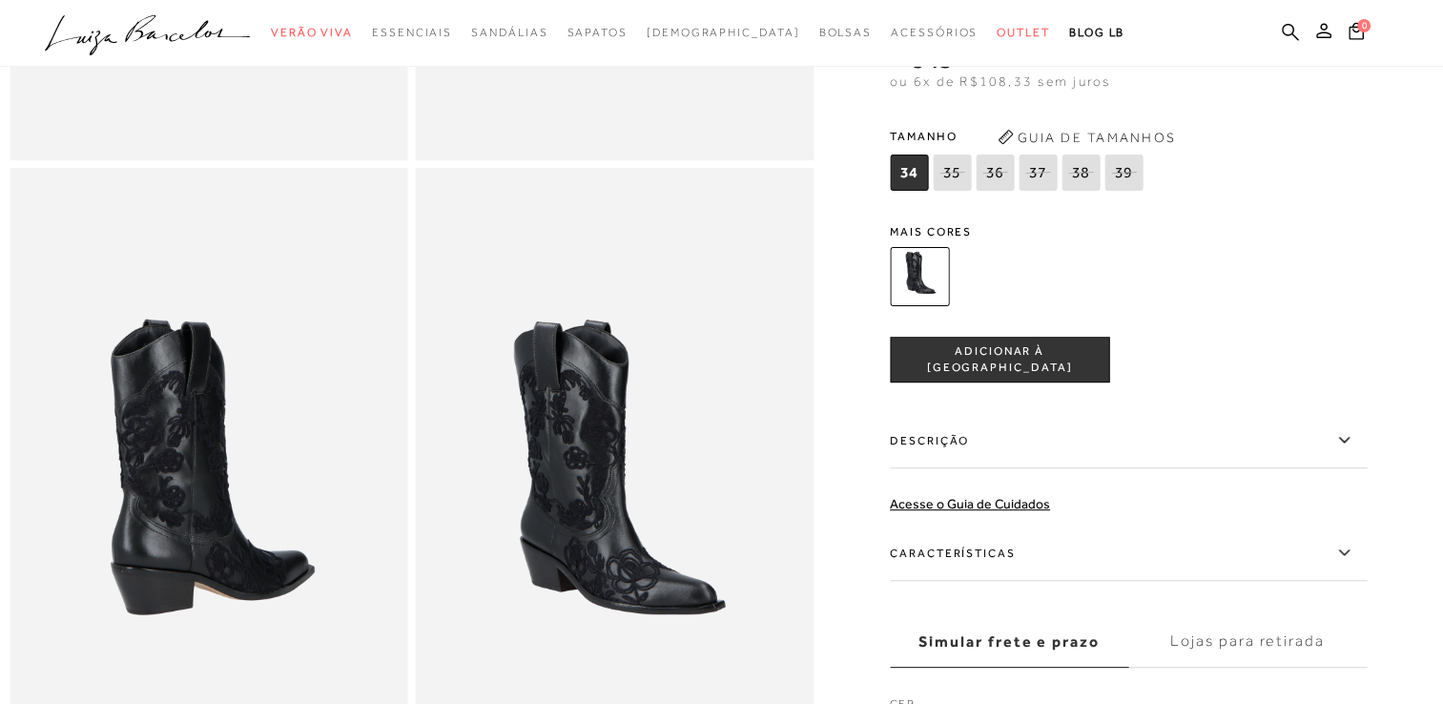
scroll to position [763, 0]
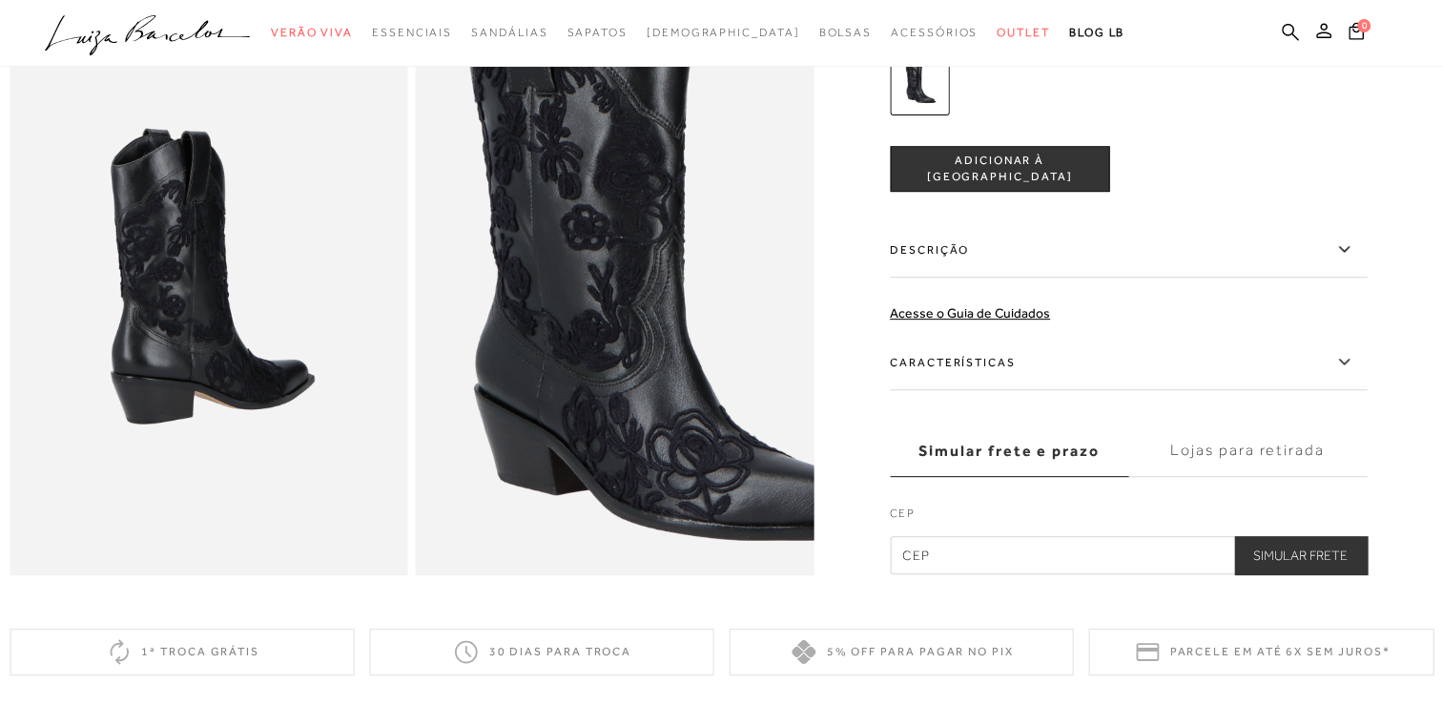
click at [568, 322] on img at bounding box center [663, 246] width 796 height 1195
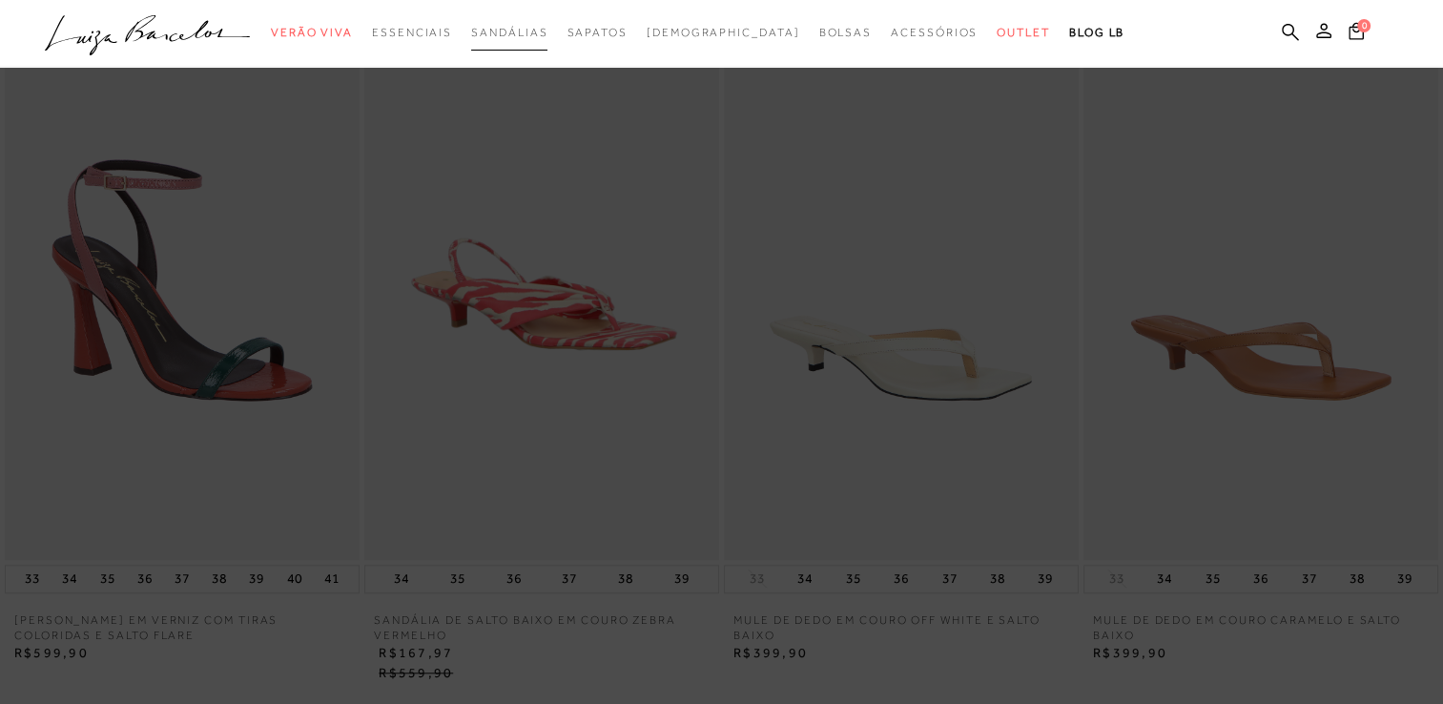
scroll to position [1621, 0]
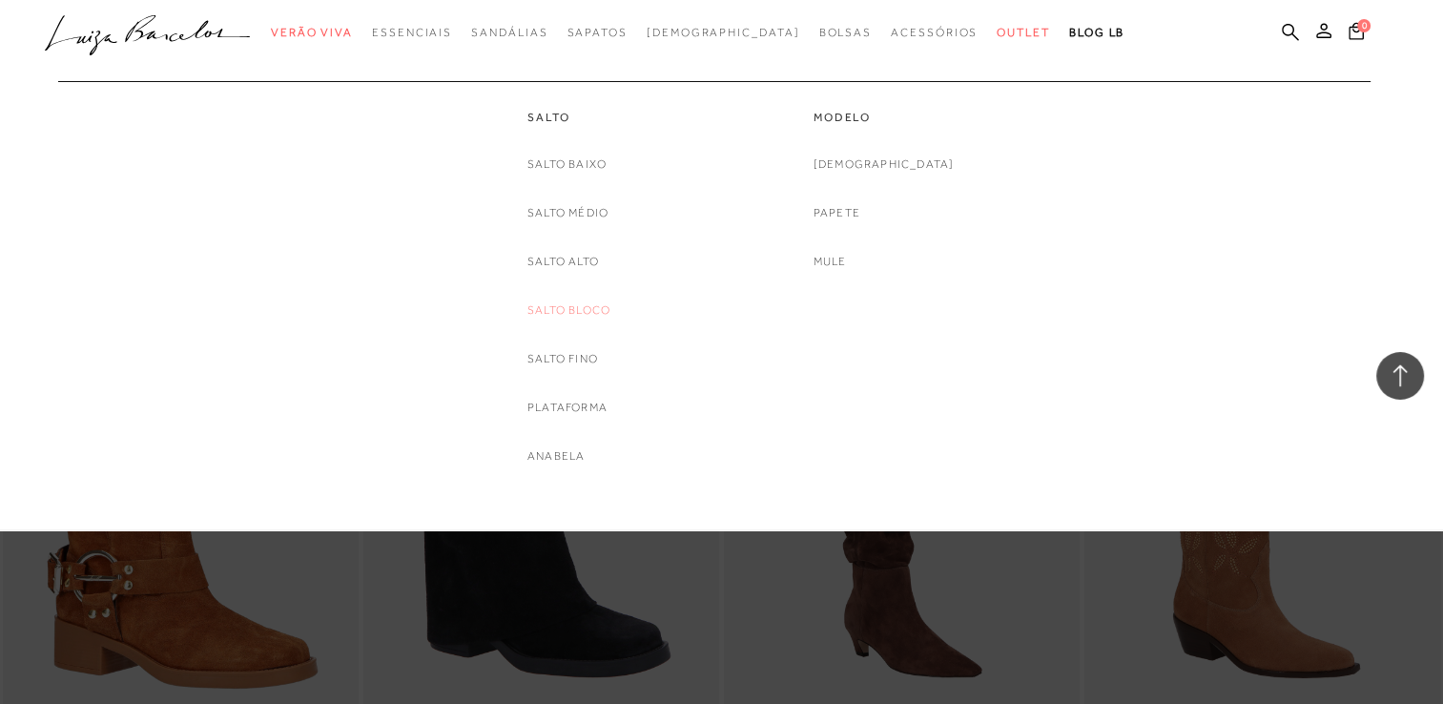
scroll to position [17116, 0]
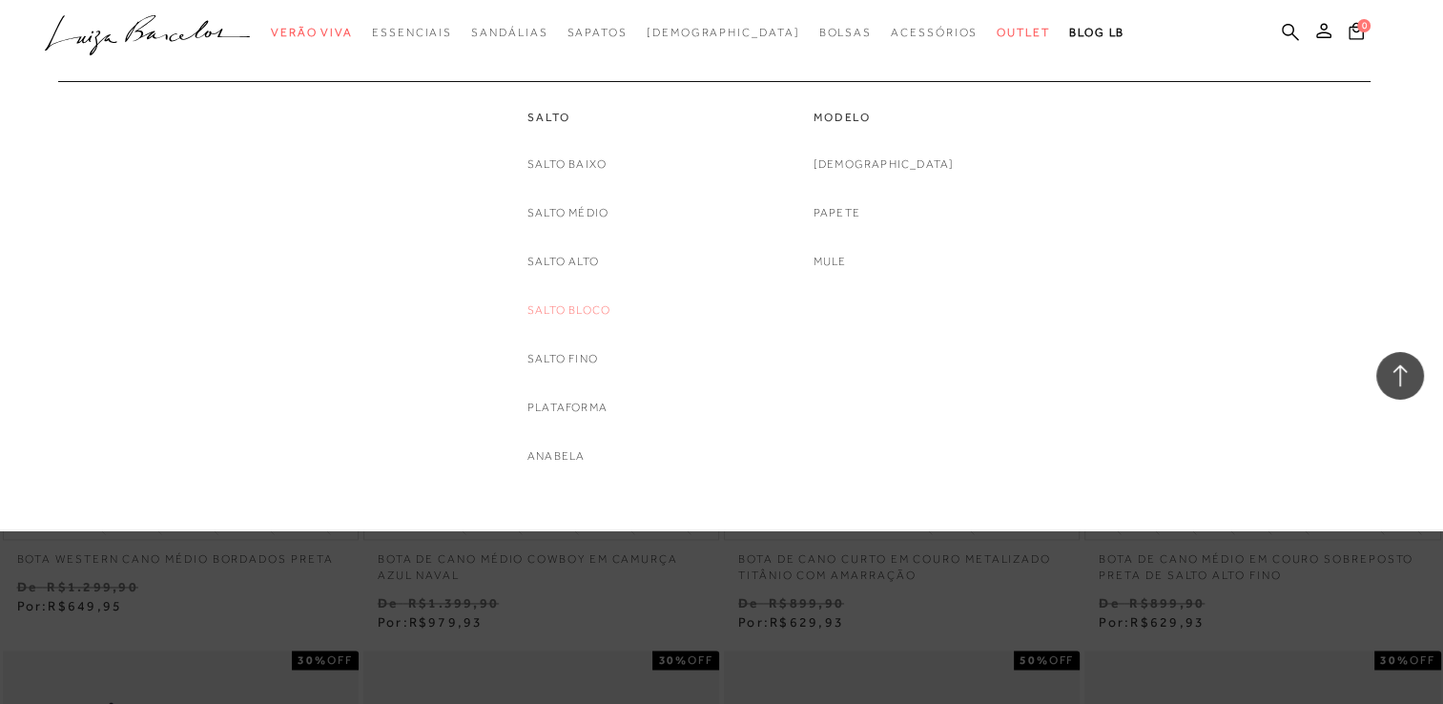
click at [559, 311] on link "Salto Bloco" at bounding box center [568, 310] width 83 height 20
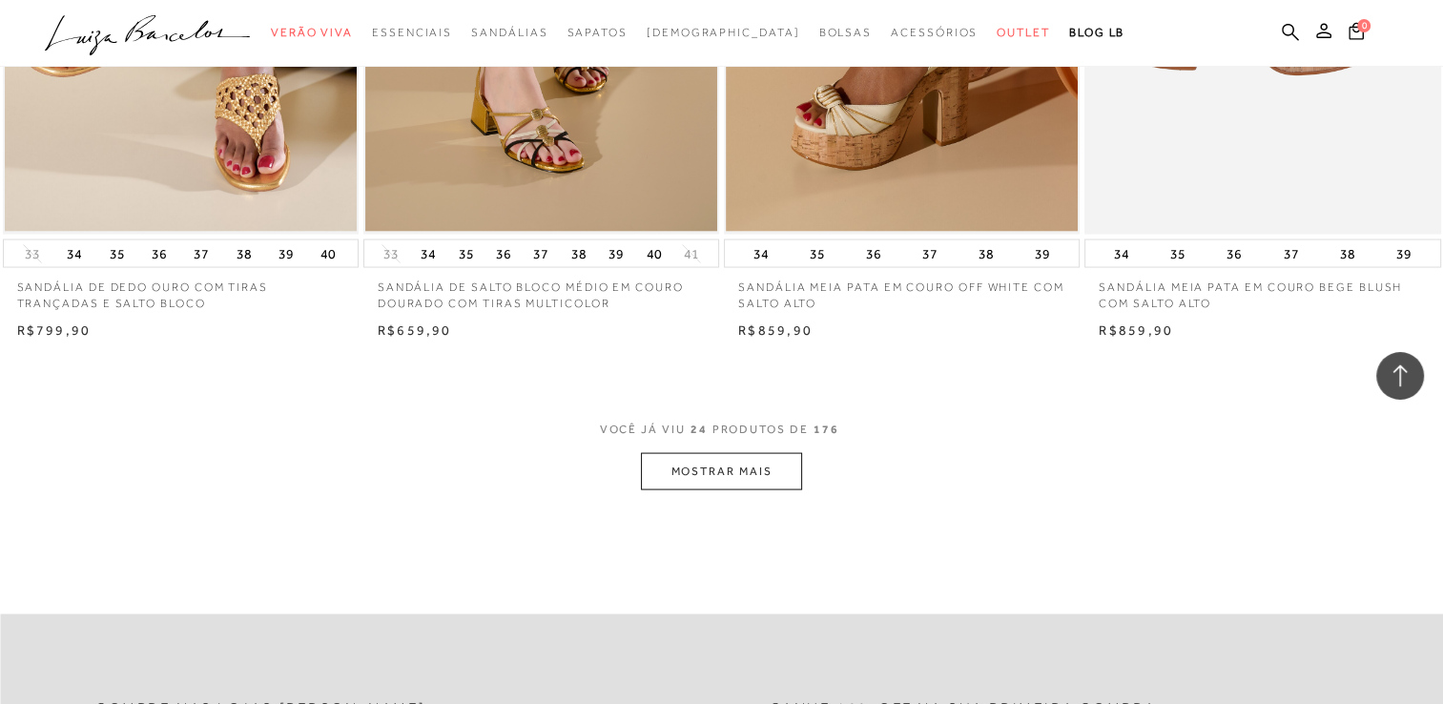
scroll to position [3815, 0]
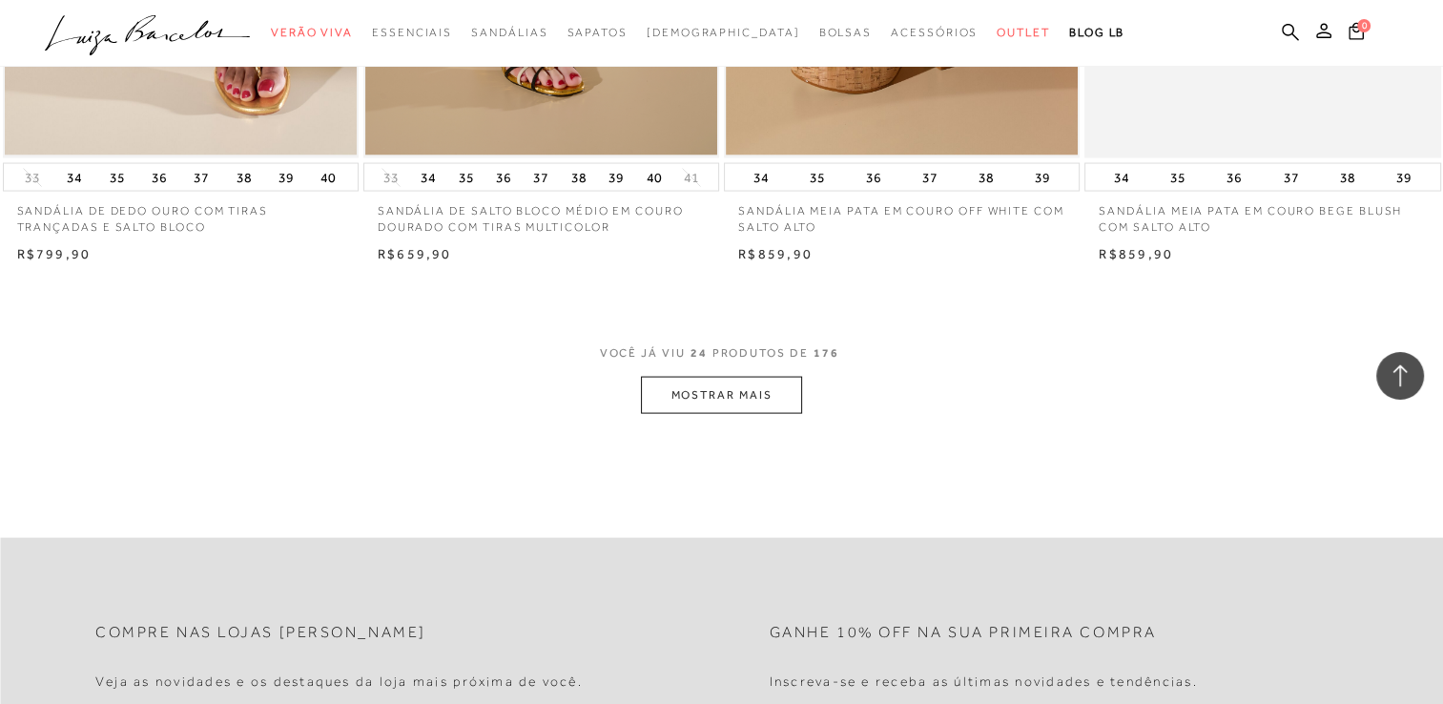
click at [733, 397] on button "MOSTRAR MAIS" at bounding box center [721, 395] width 160 height 37
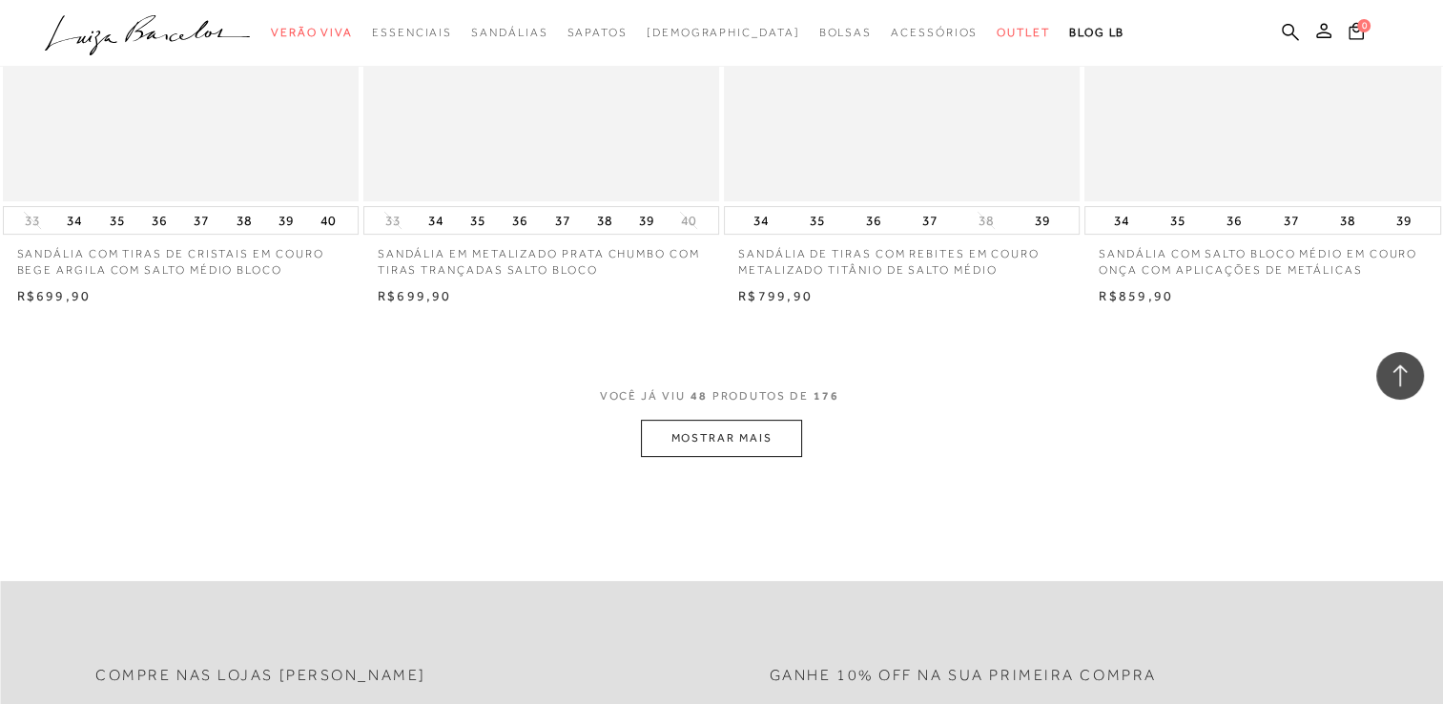
scroll to position [7726, 0]
click at [773, 437] on button "MOSTRAR MAIS" at bounding box center [721, 434] width 160 height 37
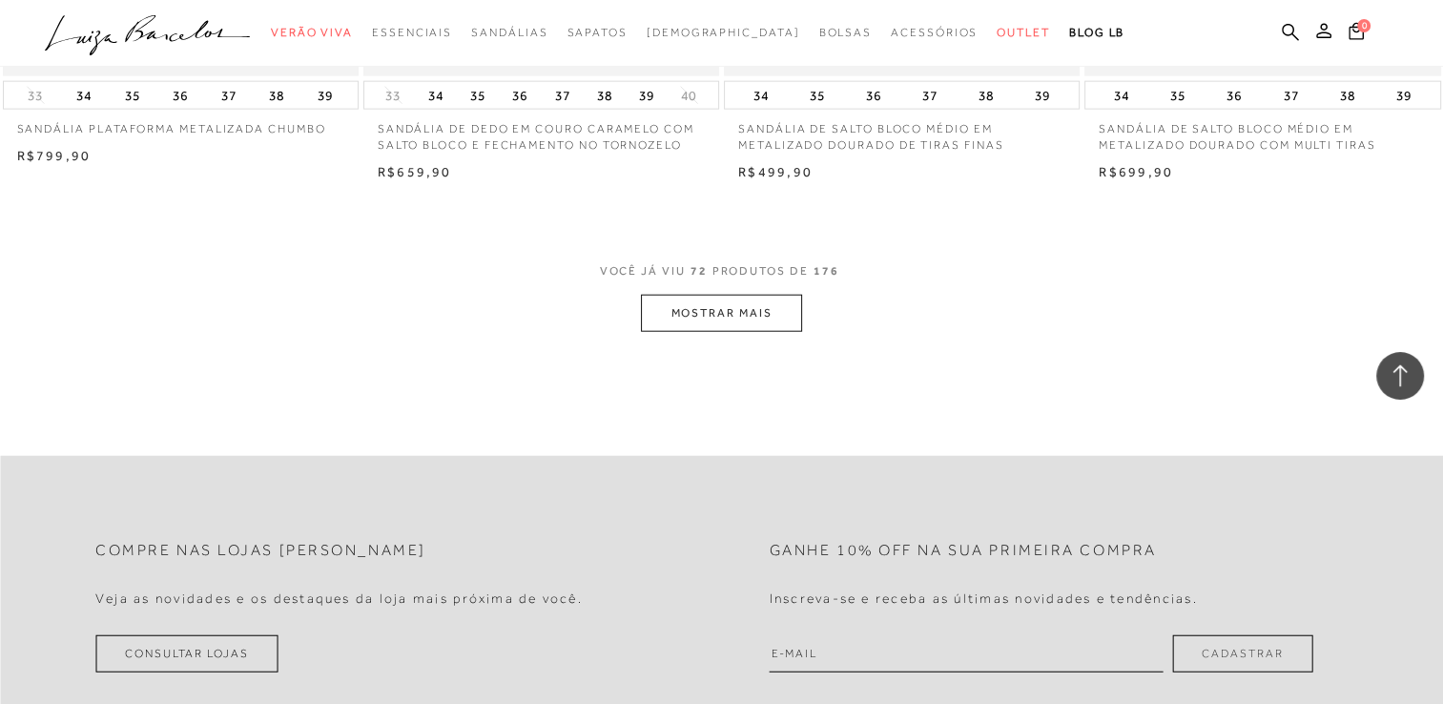
scroll to position [11827, 0]
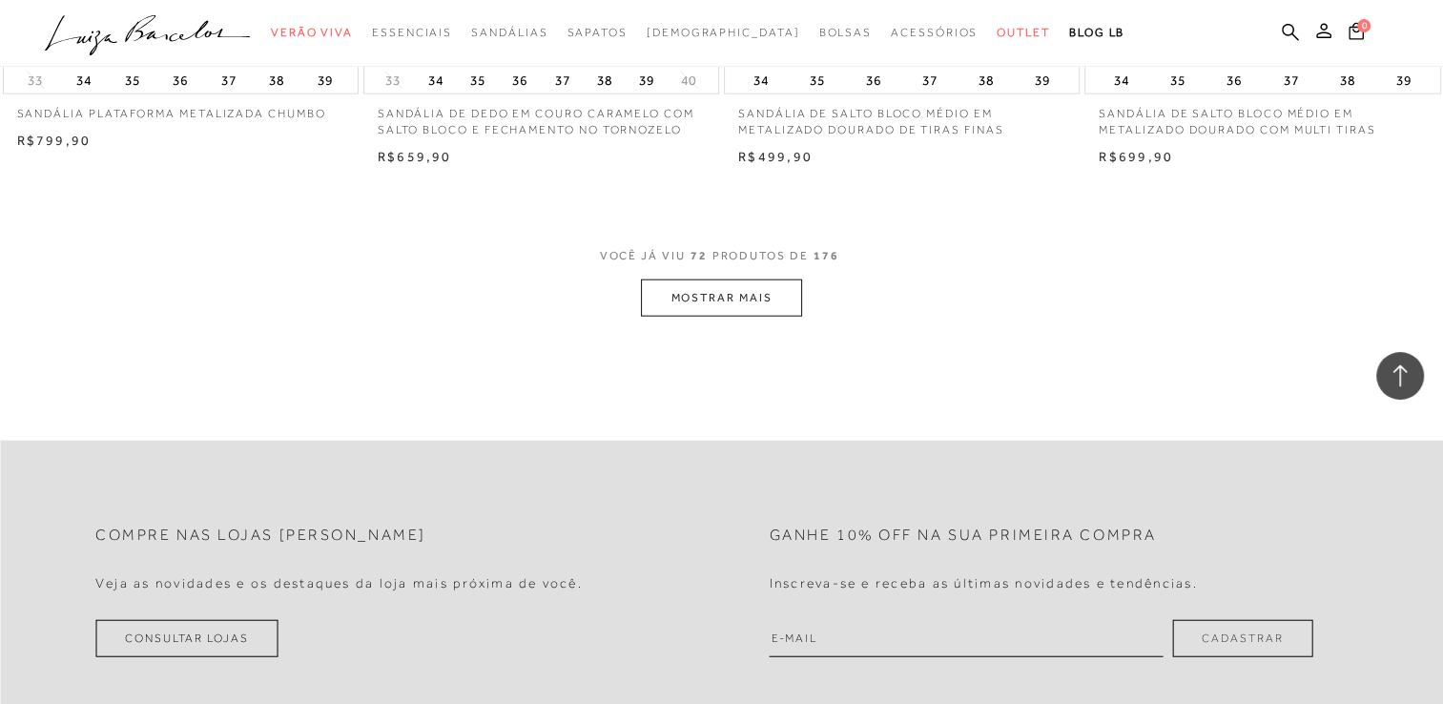
click at [773, 297] on button "MOSTRAR MAIS" at bounding box center [721, 297] width 160 height 37
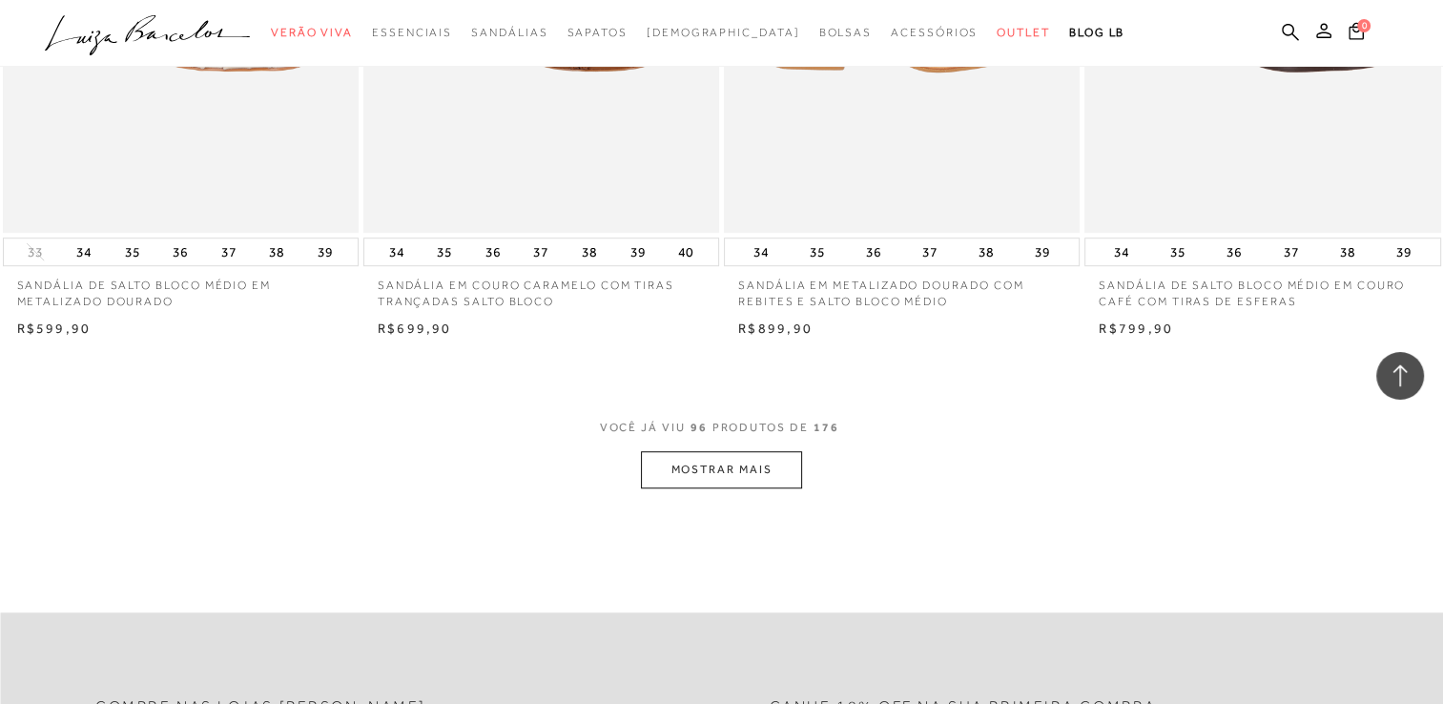
scroll to position [15642, 0]
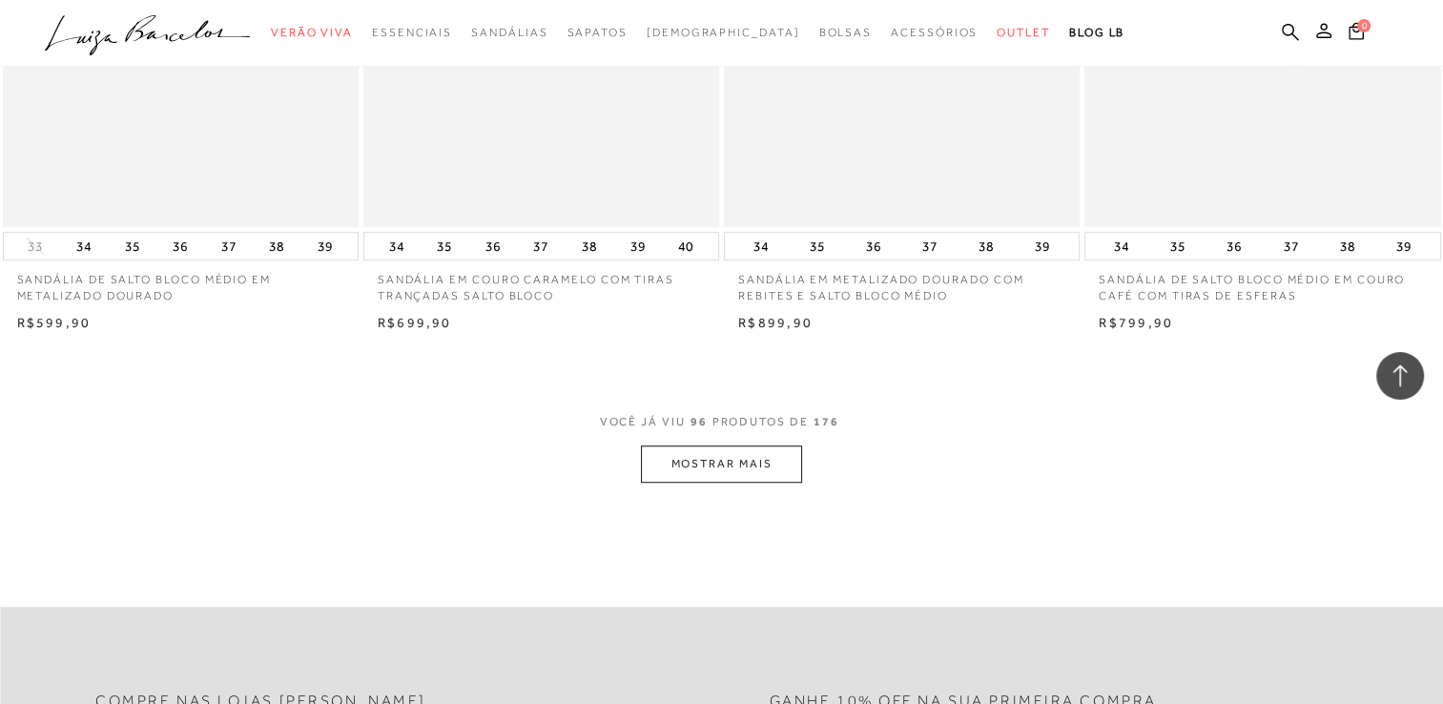
click at [742, 459] on button "MOSTRAR MAIS" at bounding box center [721, 463] width 160 height 37
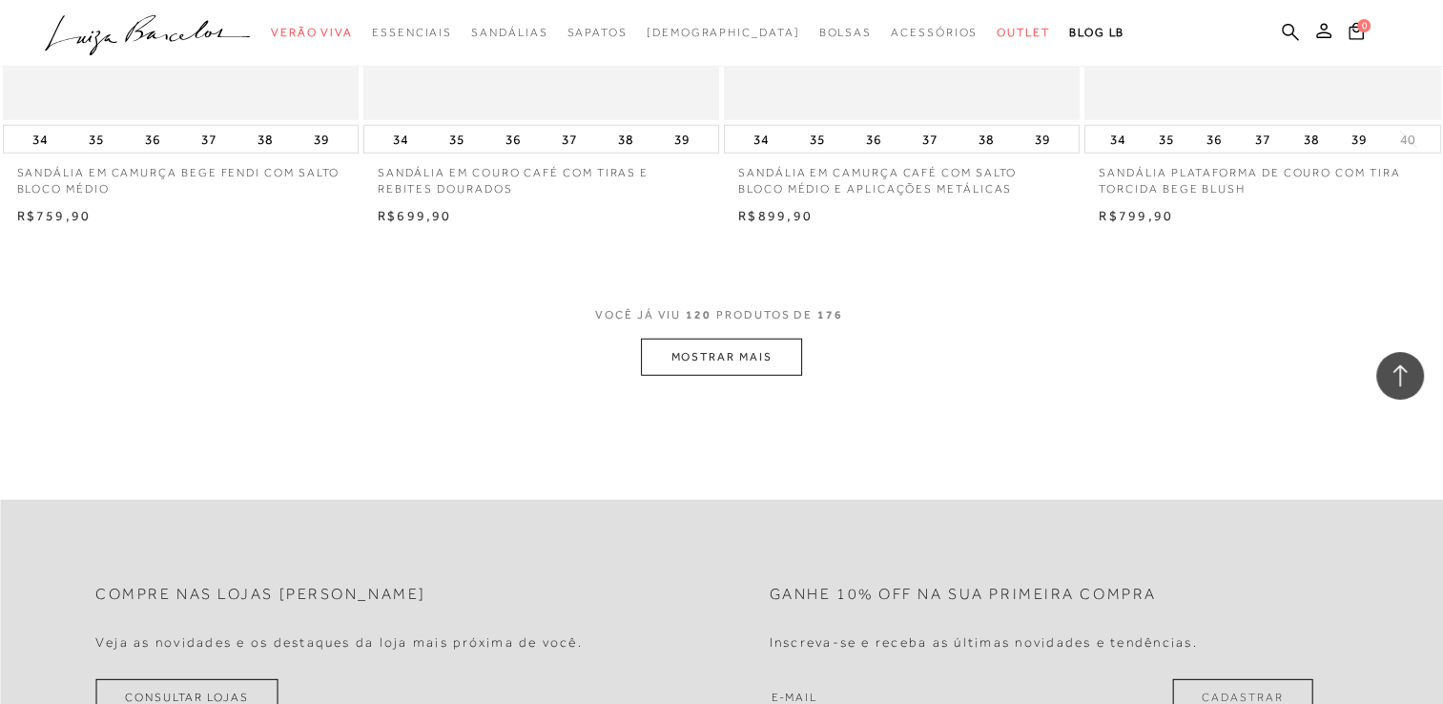
scroll to position [19743, 0]
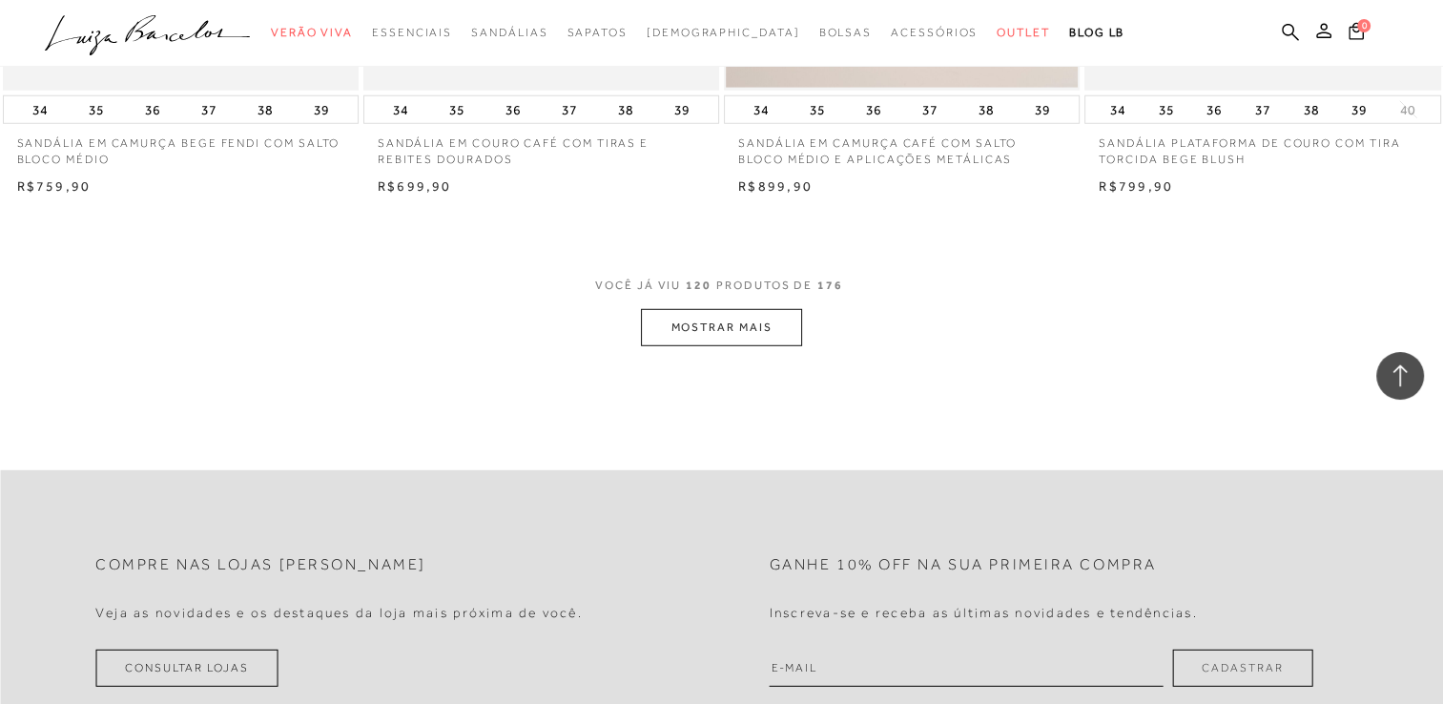
click at [737, 329] on button "MOSTRAR MAIS" at bounding box center [721, 327] width 160 height 37
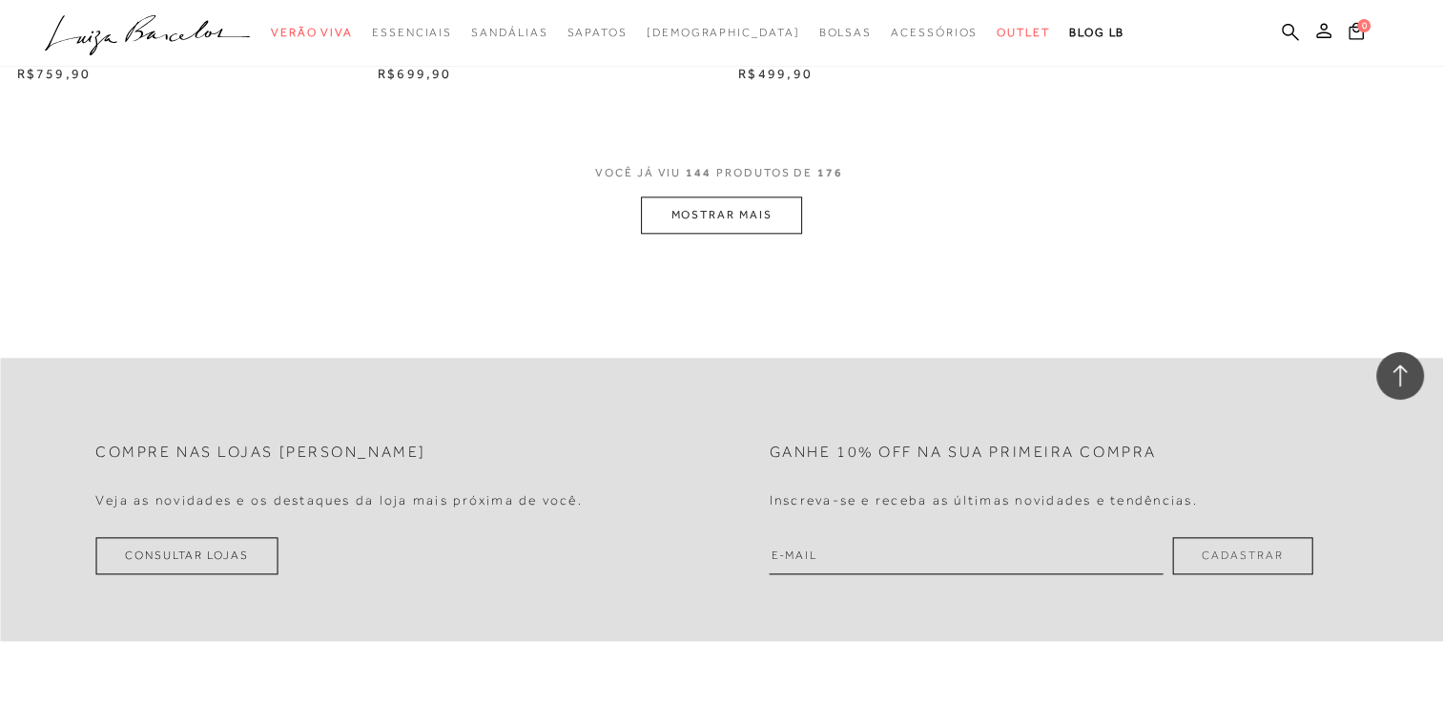
scroll to position [23845, 0]
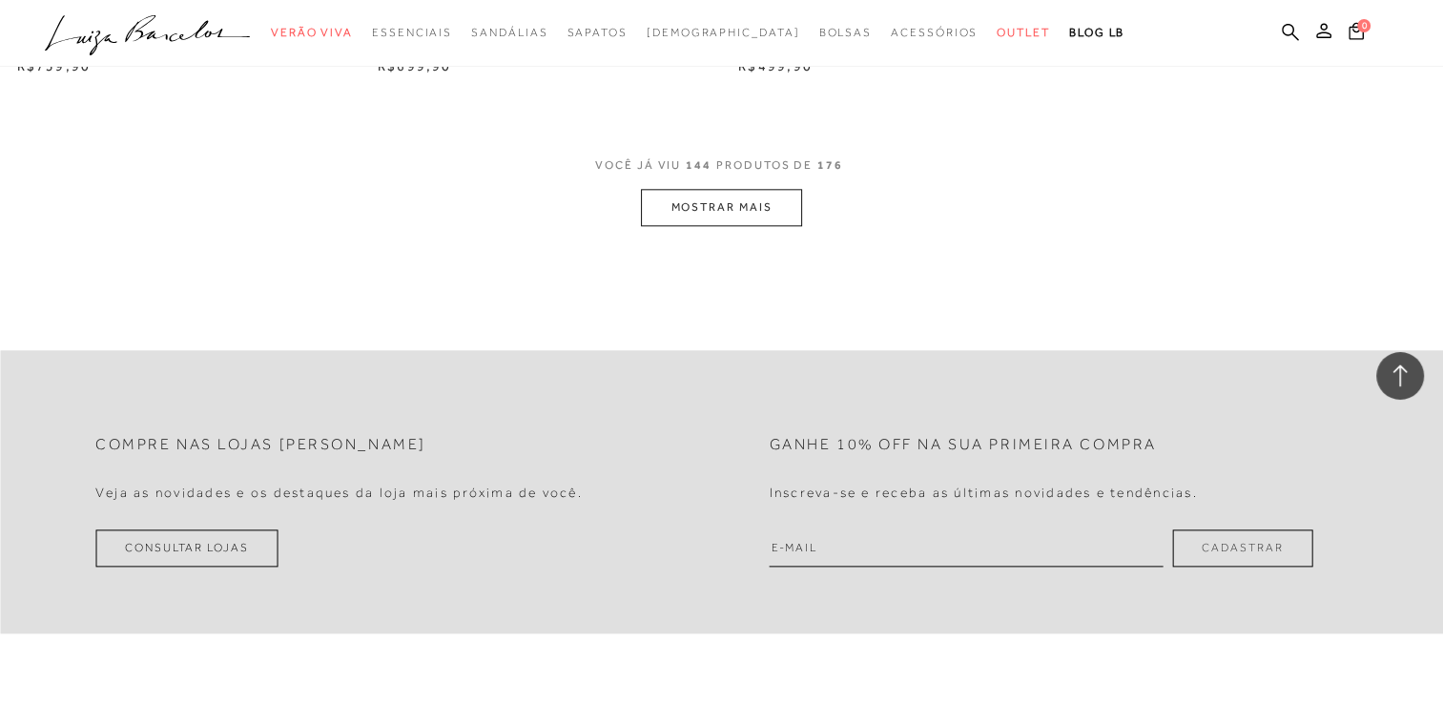
click at [784, 216] on button "MOSTRAR MAIS" at bounding box center [721, 207] width 160 height 37
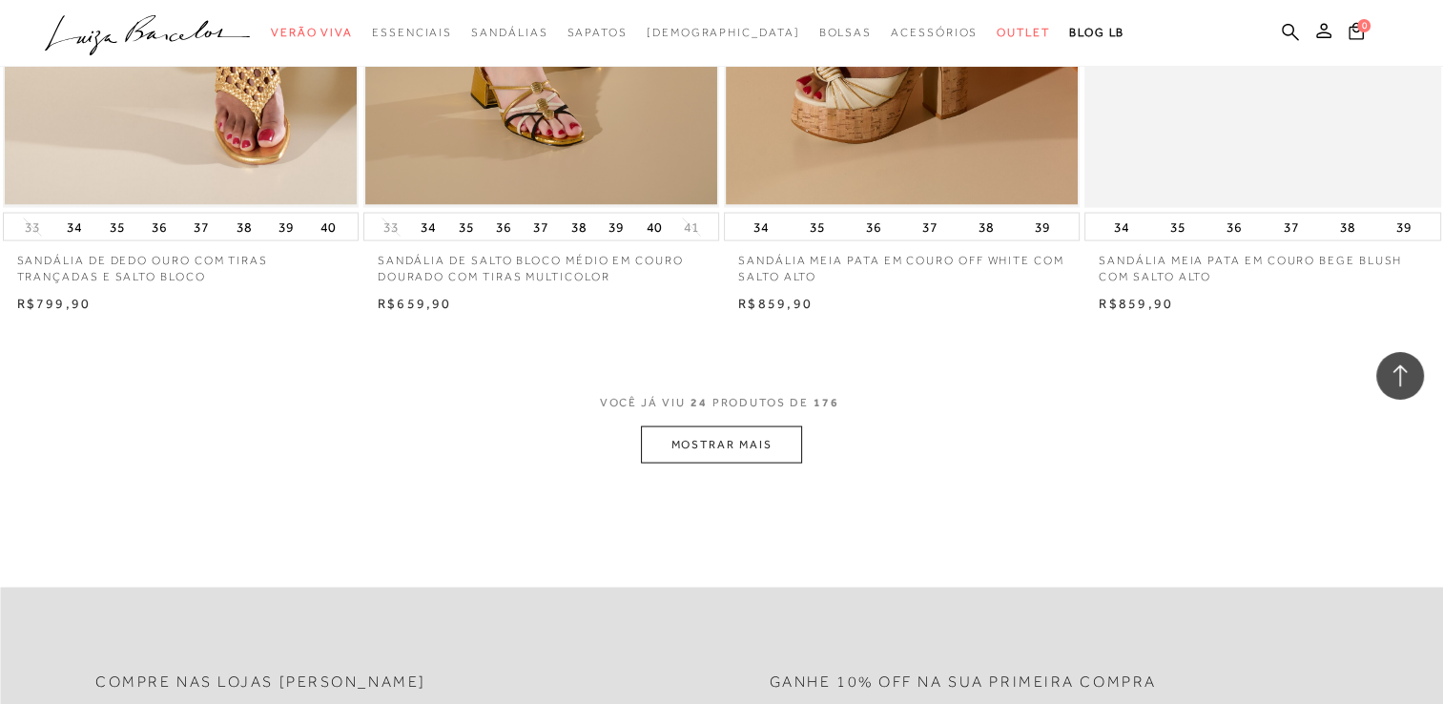
scroll to position [3881, 0]
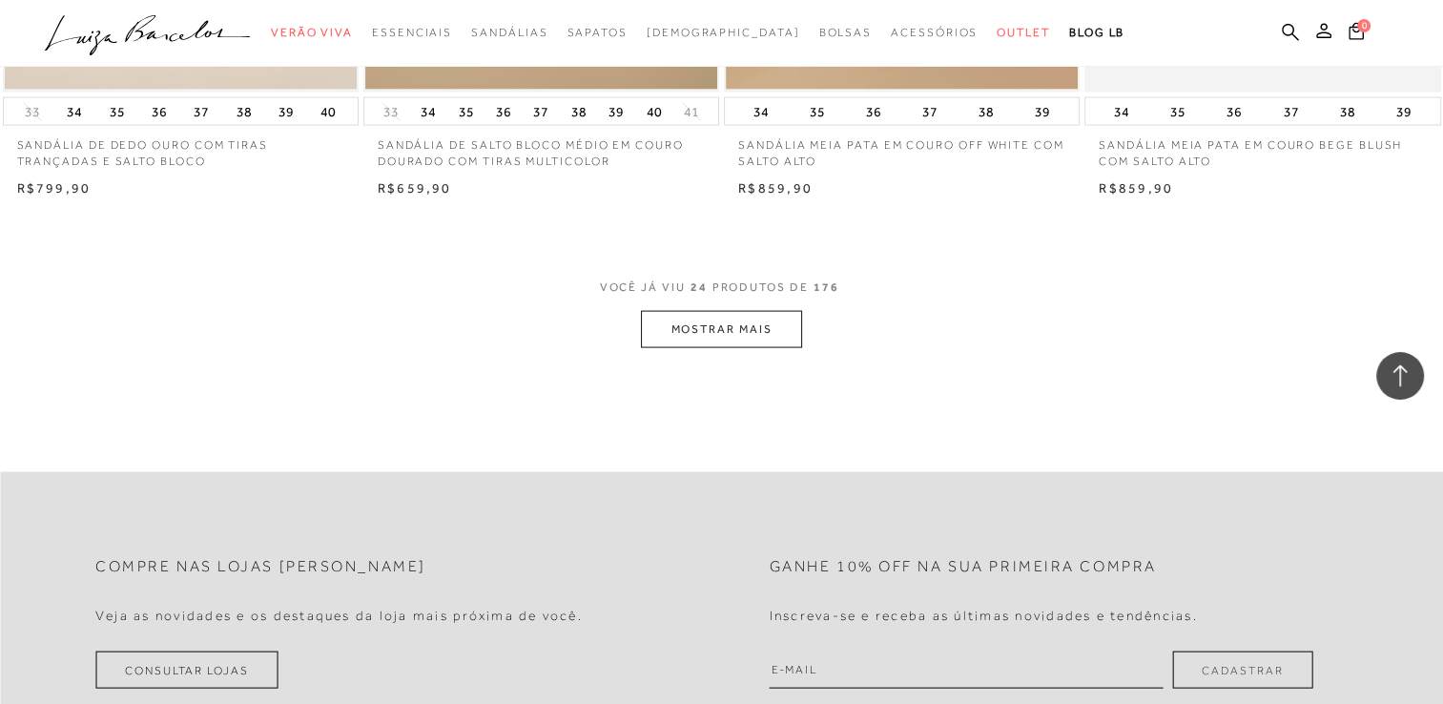
click at [795, 322] on button "MOSTRAR MAIS" at bounding box center [721, 329] width 160 height 37
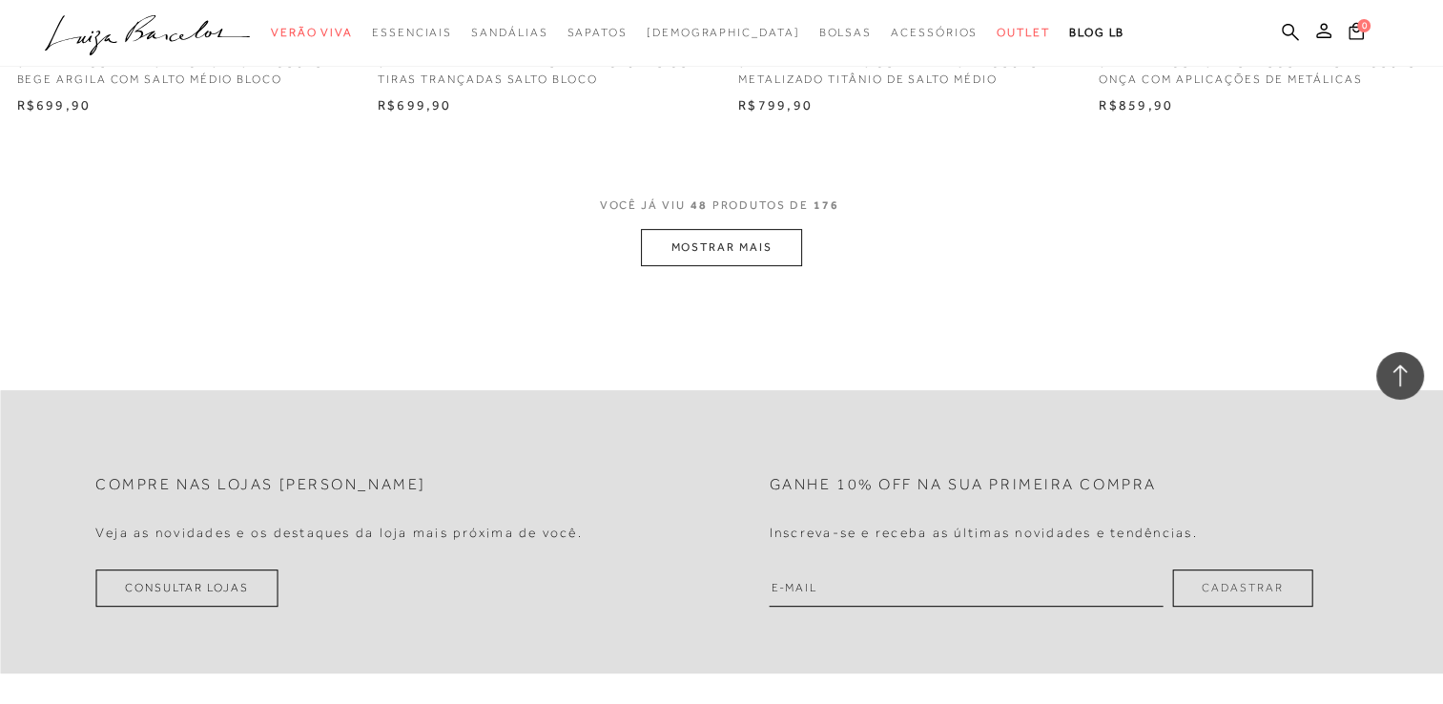
scroll to position [7986, 0]
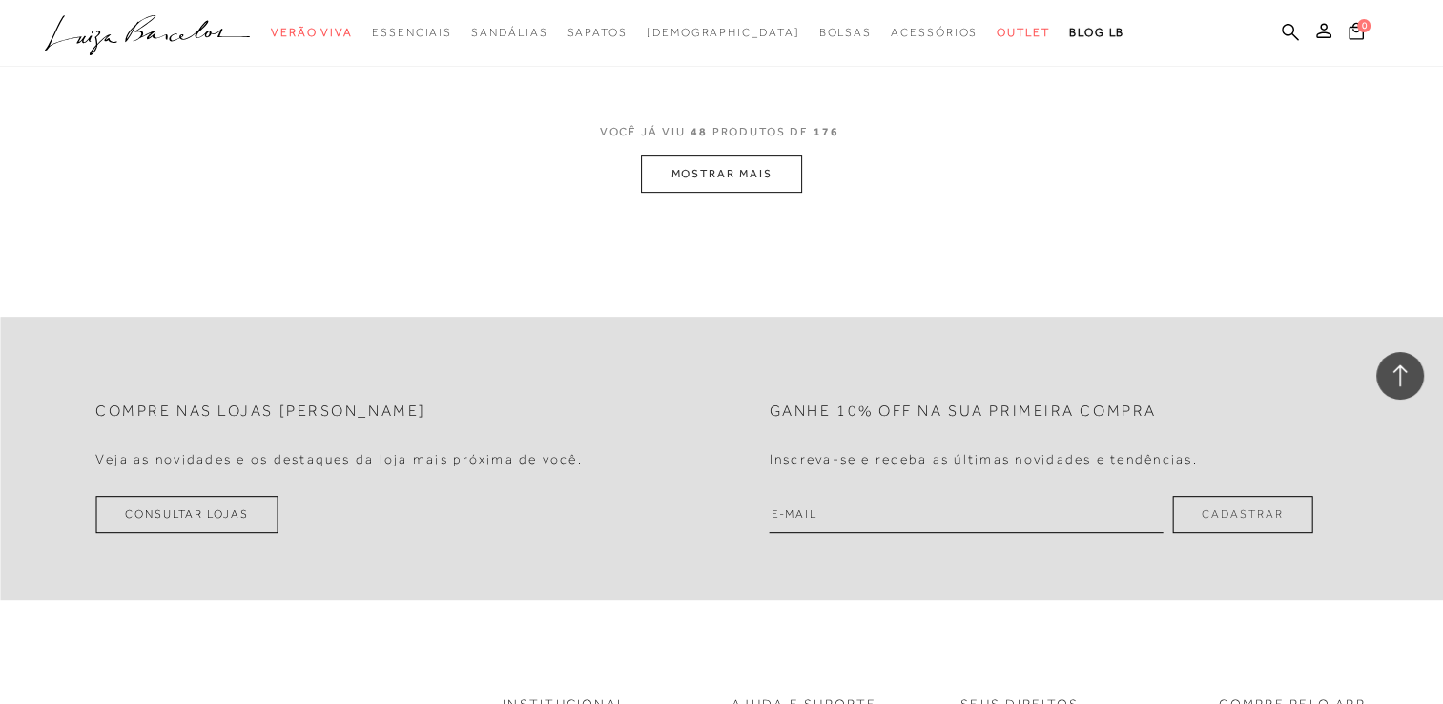
click at [710, 168] on button "MOSTRAR MAIS" at bounding box center [721, 173] width 160 height 37
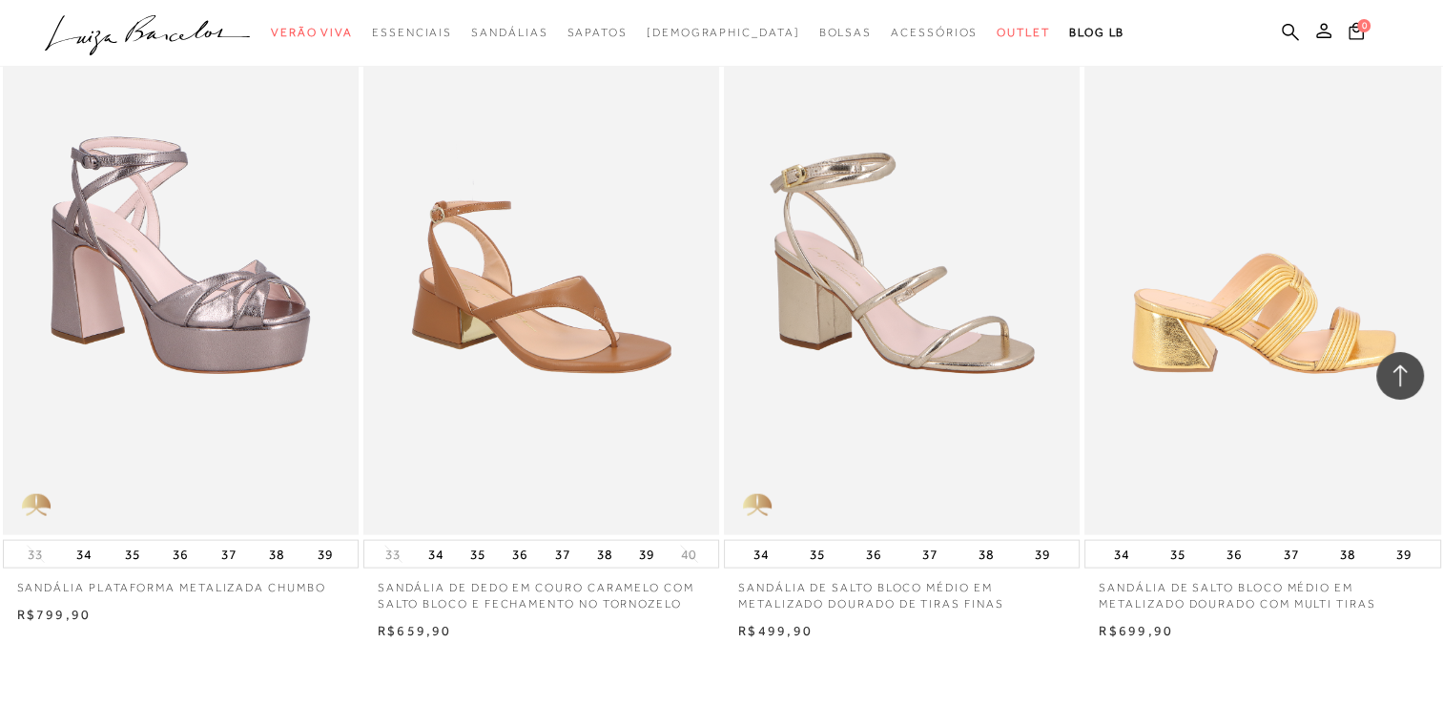
scroll to position [11801, 0]
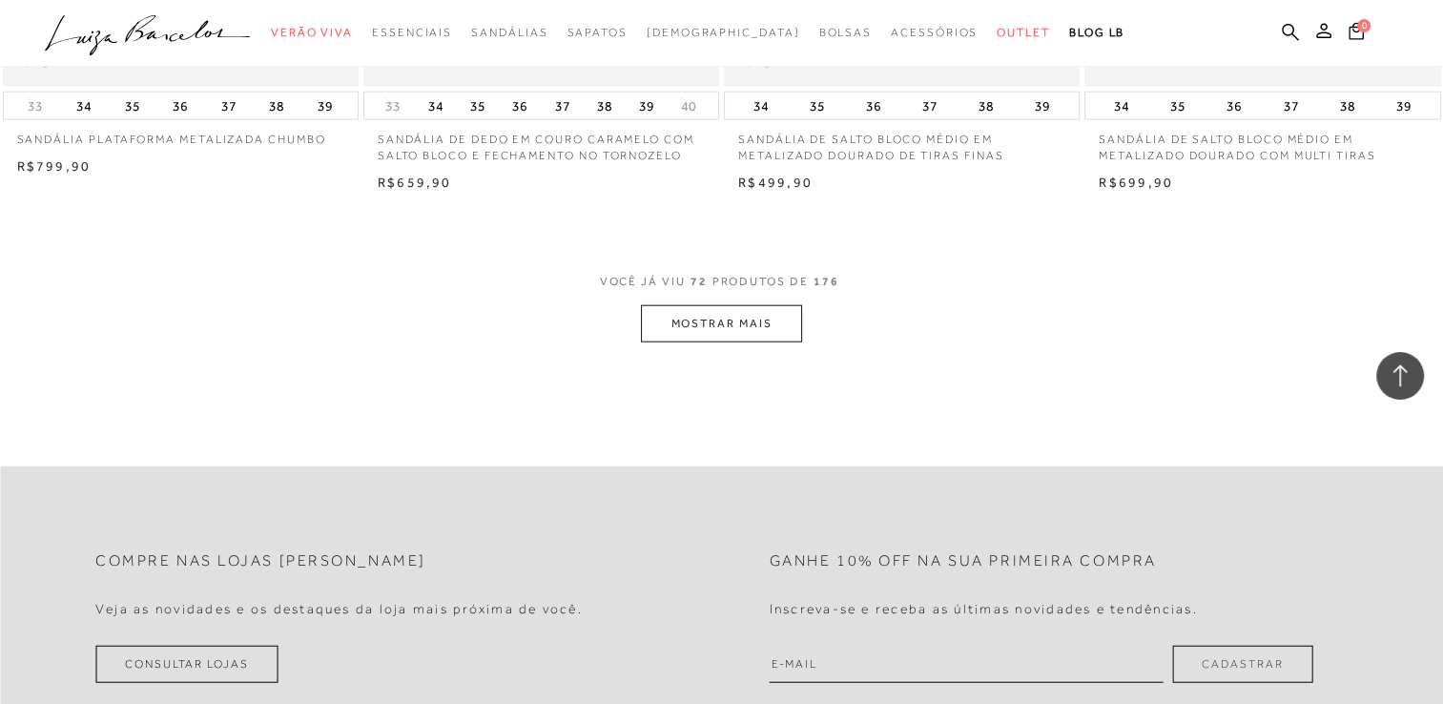
click at [748, 325] on button "MOSTRAR MAIS" at bounding box center [721, 323] width 160 height 37
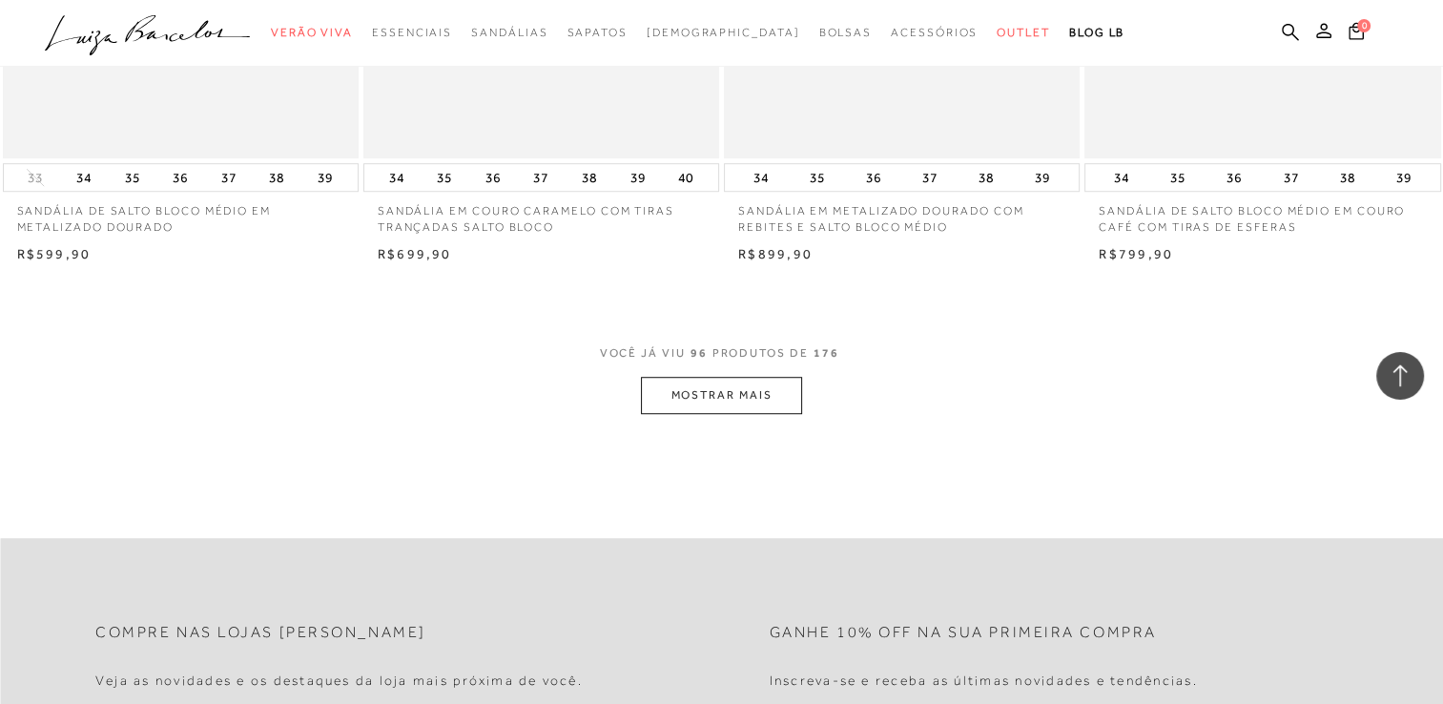
scroll to position [15712, 0]
click at [726, 385] on button "MOSTRAR MAIS" at bounding box center [721, 394] width 160 height 37
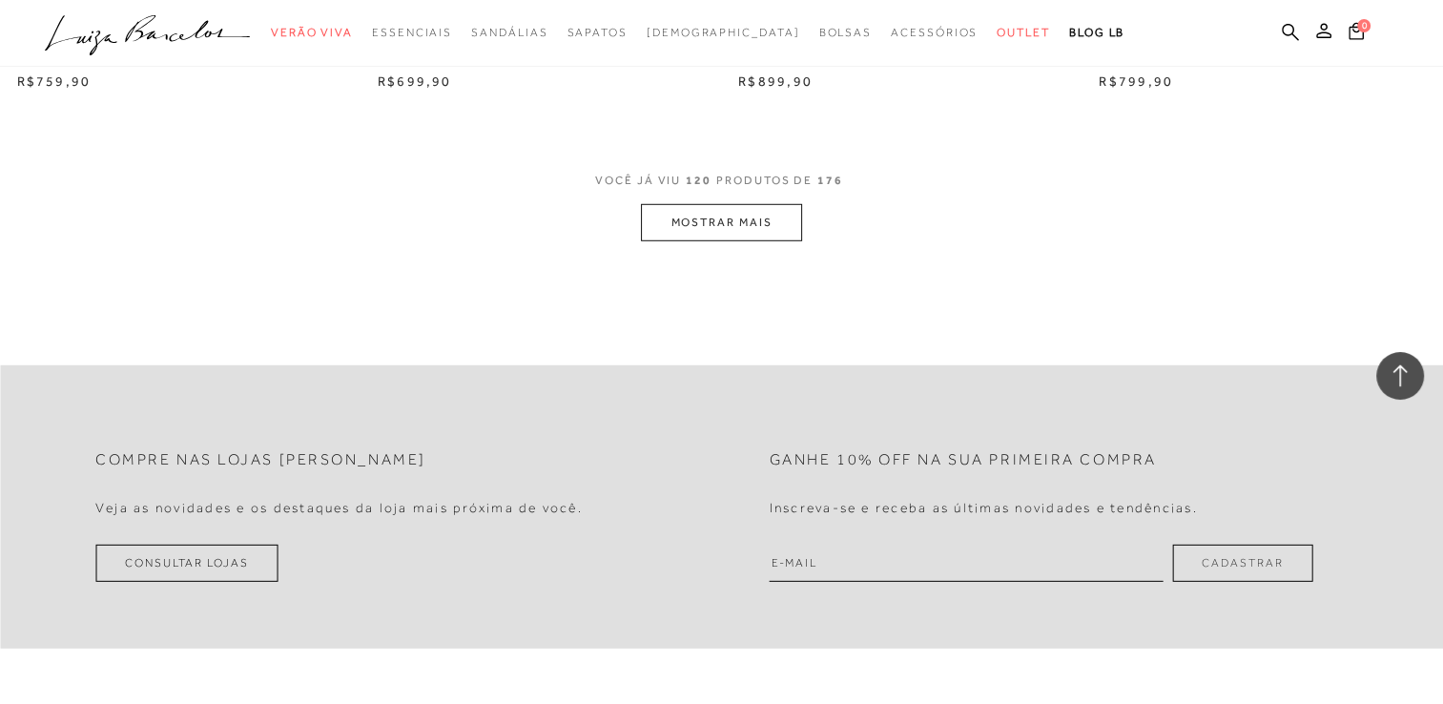
scroll to position [19908, 0]
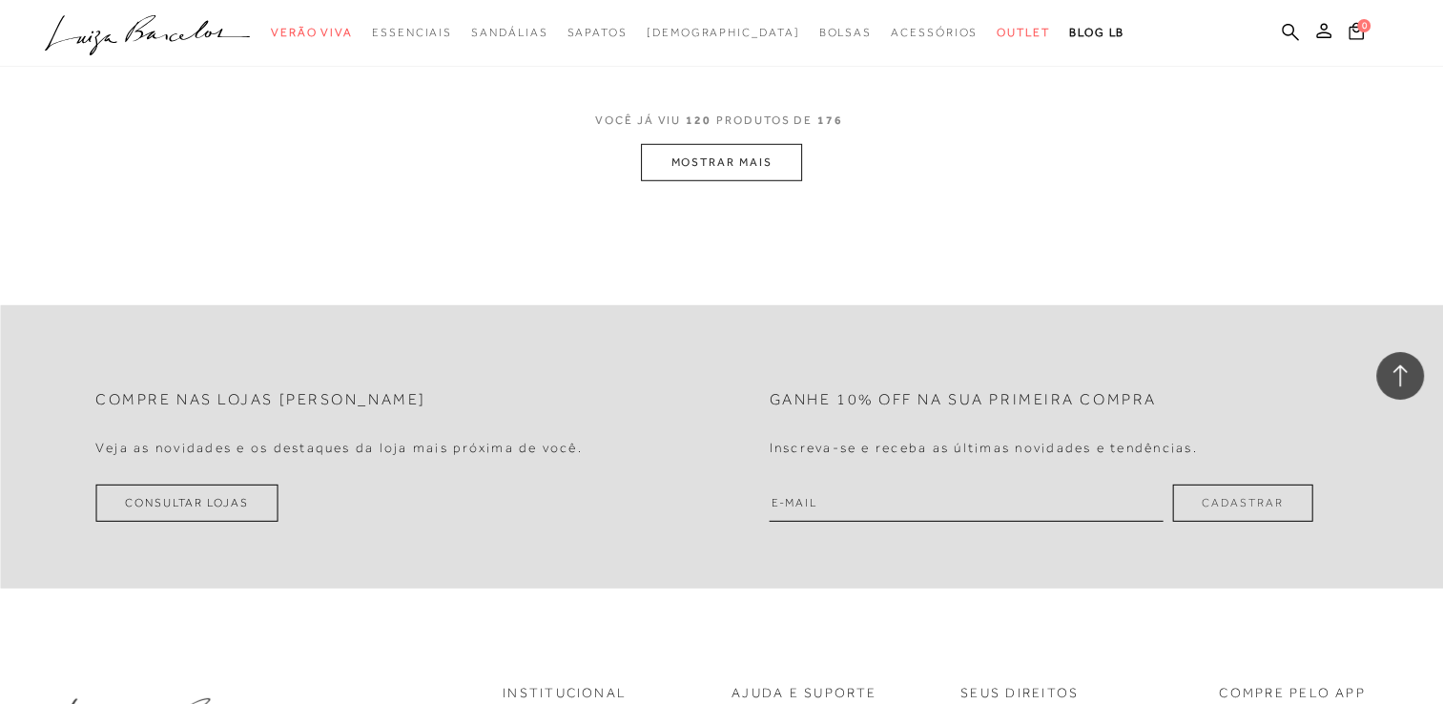
click at [713, 149] on button "MOSTRAR MAIS" at bounding box center [721, 162] width 160 height 37
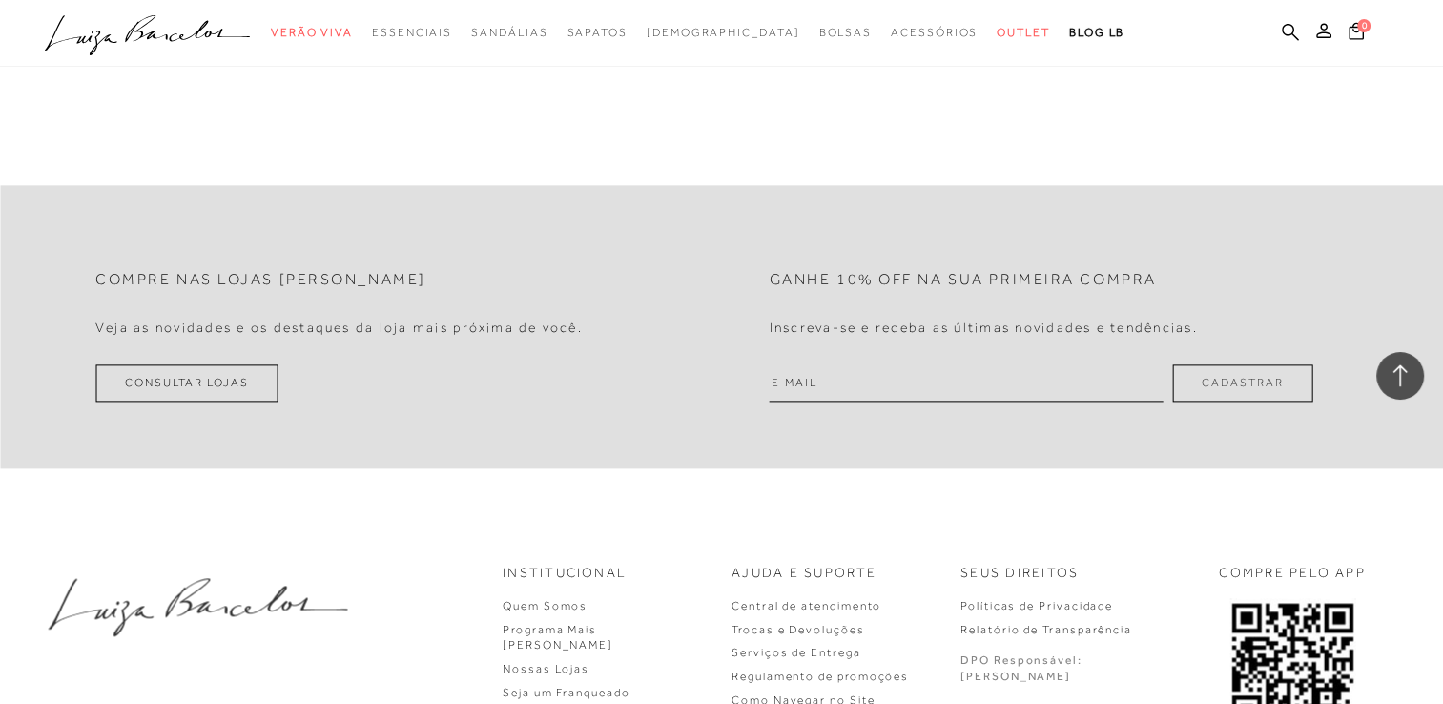
scroll to position [23724, 0]
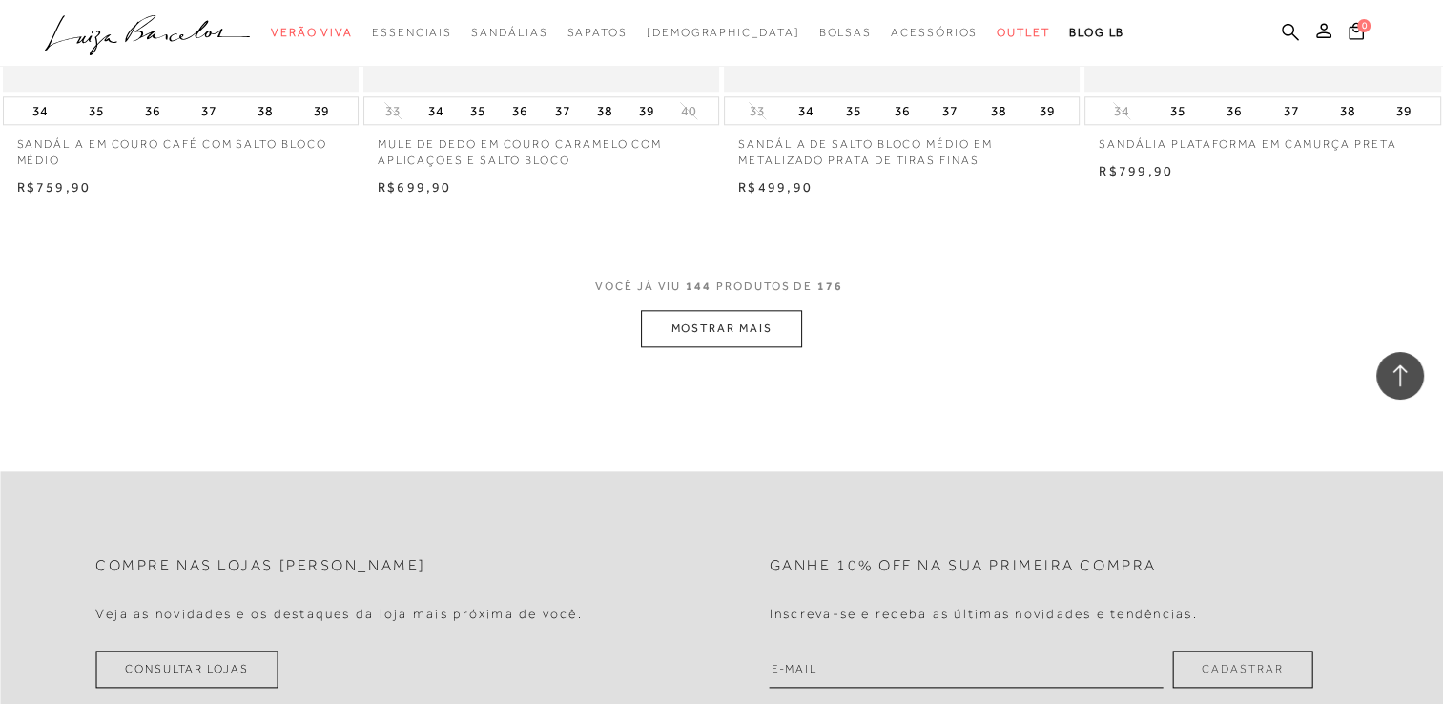
click at [685, 337] on button "MOSTRAR MAIS" at bounding box center [721, 328] width 160 height 37
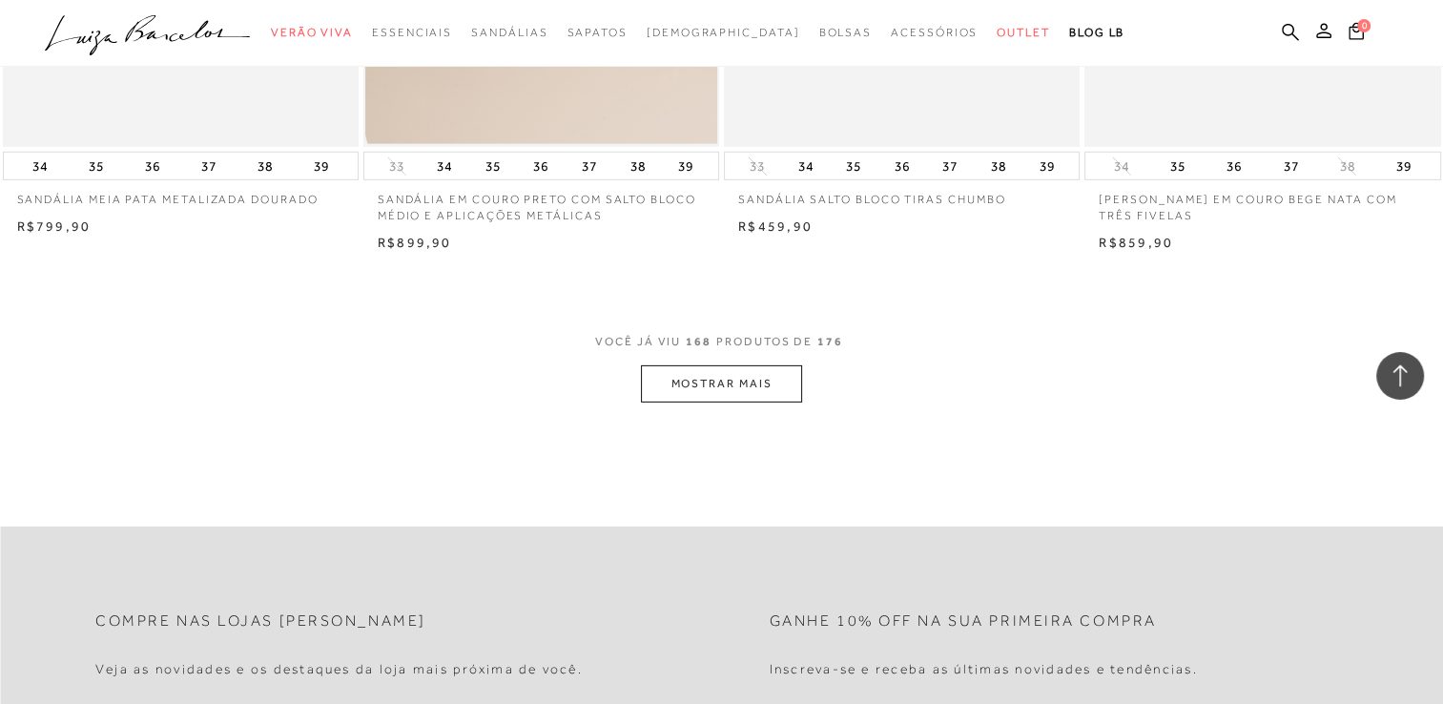
scroll to position [27634, 0]
click at [753, 399] on button "MOSTRAR MAIS" at bounding box center [721, 382] width 160 height 37
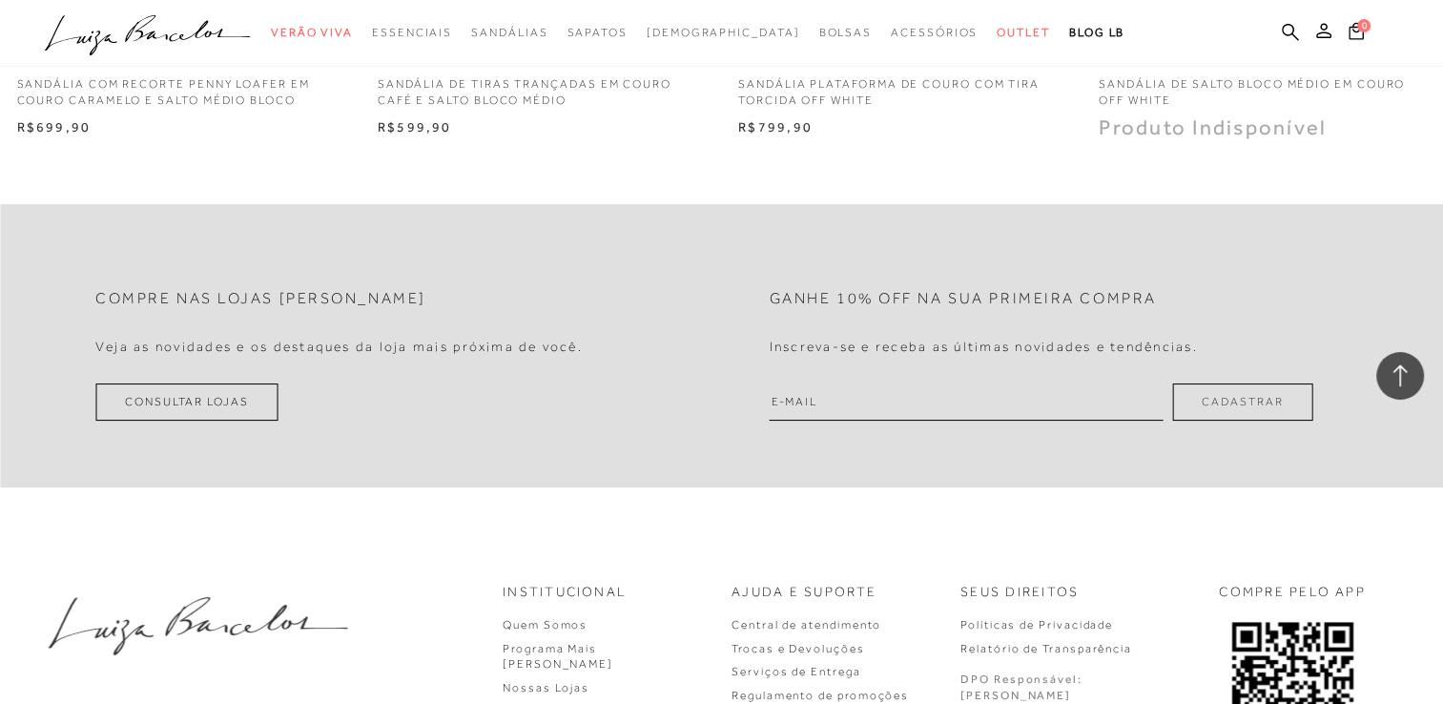
scroll to position [28397, 0]
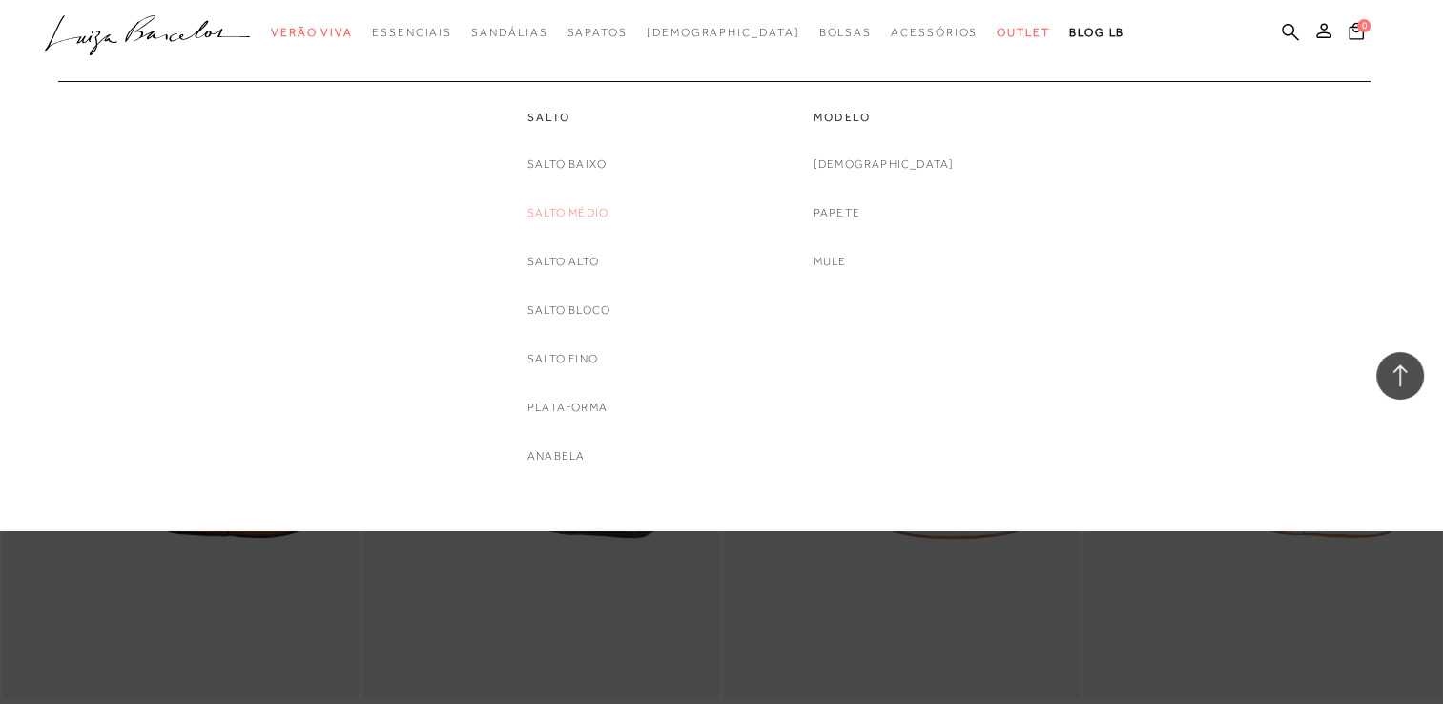
click at [587, 207] on link "Salto Médio" at bounding box center [567, 213] width 81 height 20
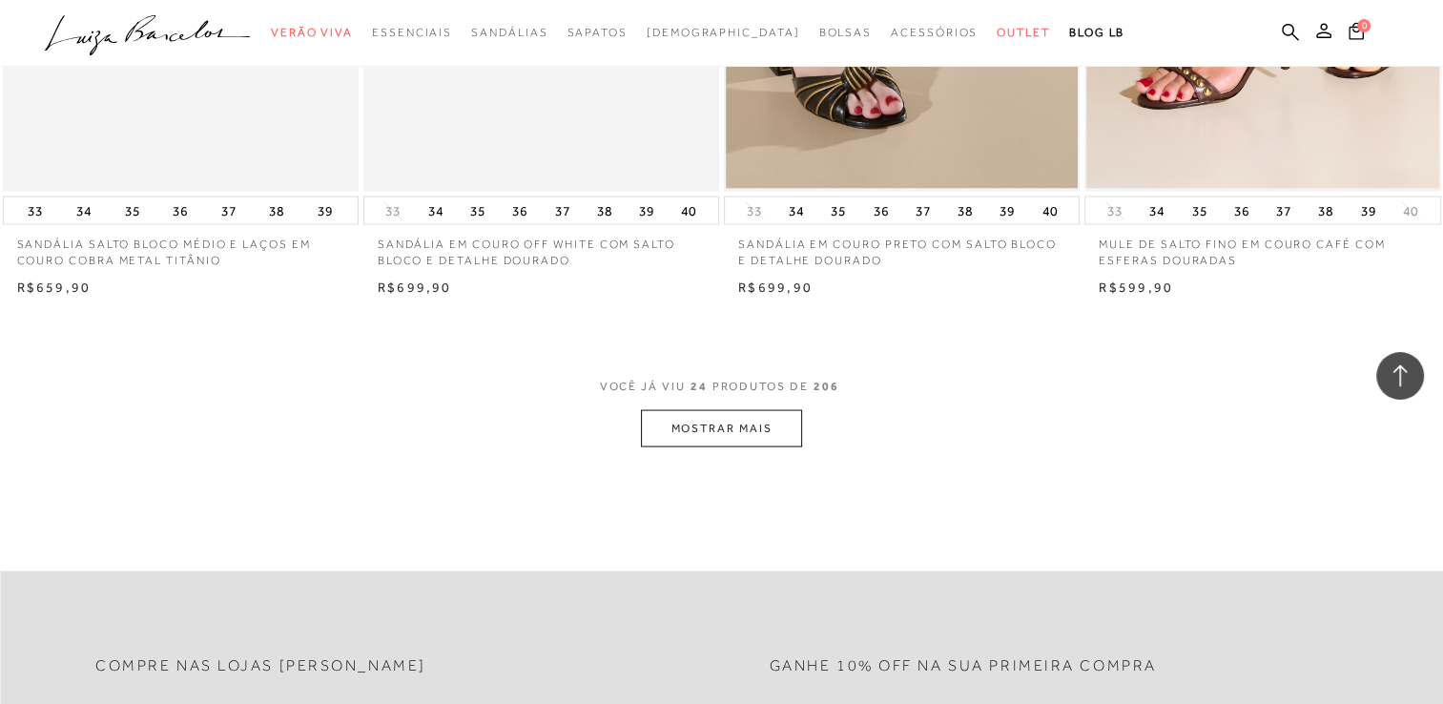
scroll to position [3815, 0]
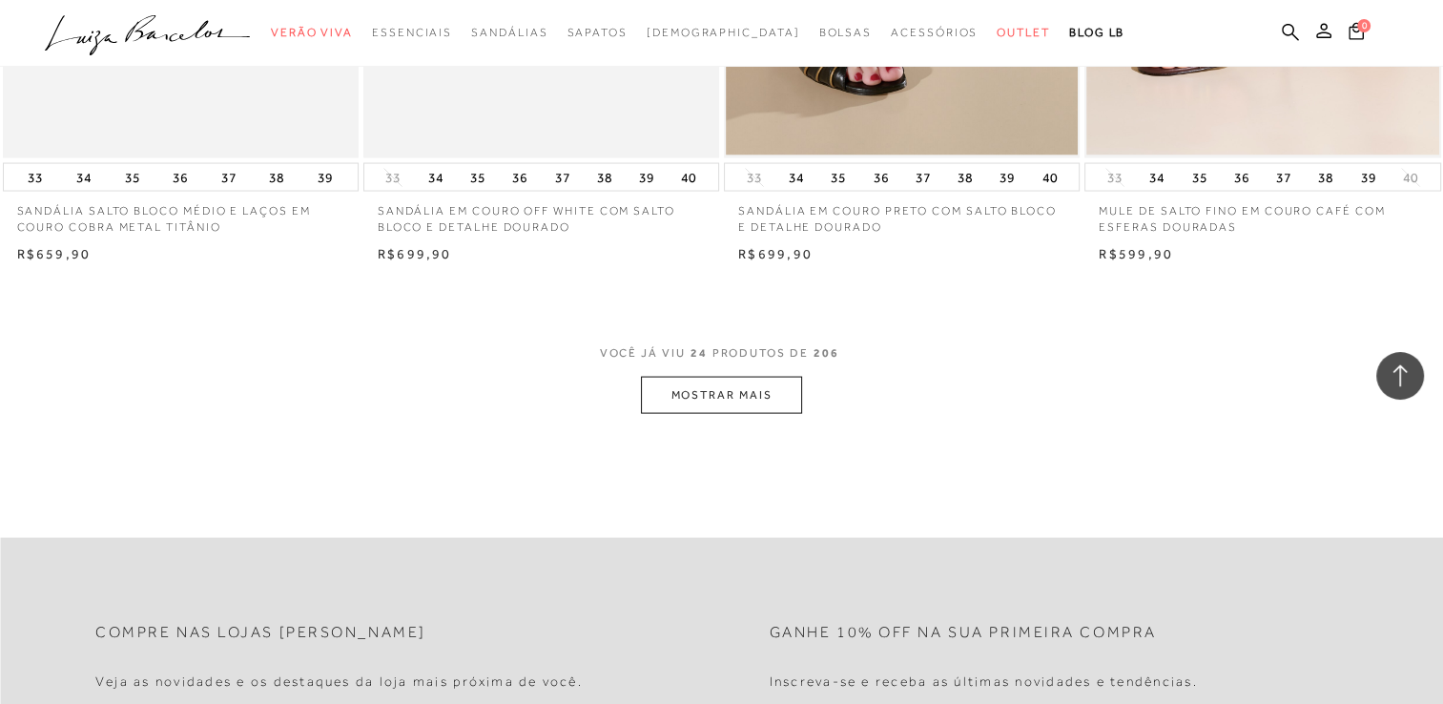
click at [704, 391] on button "MOSTRAR MAIS" at bounding box center [721, 395] width 160 height 37
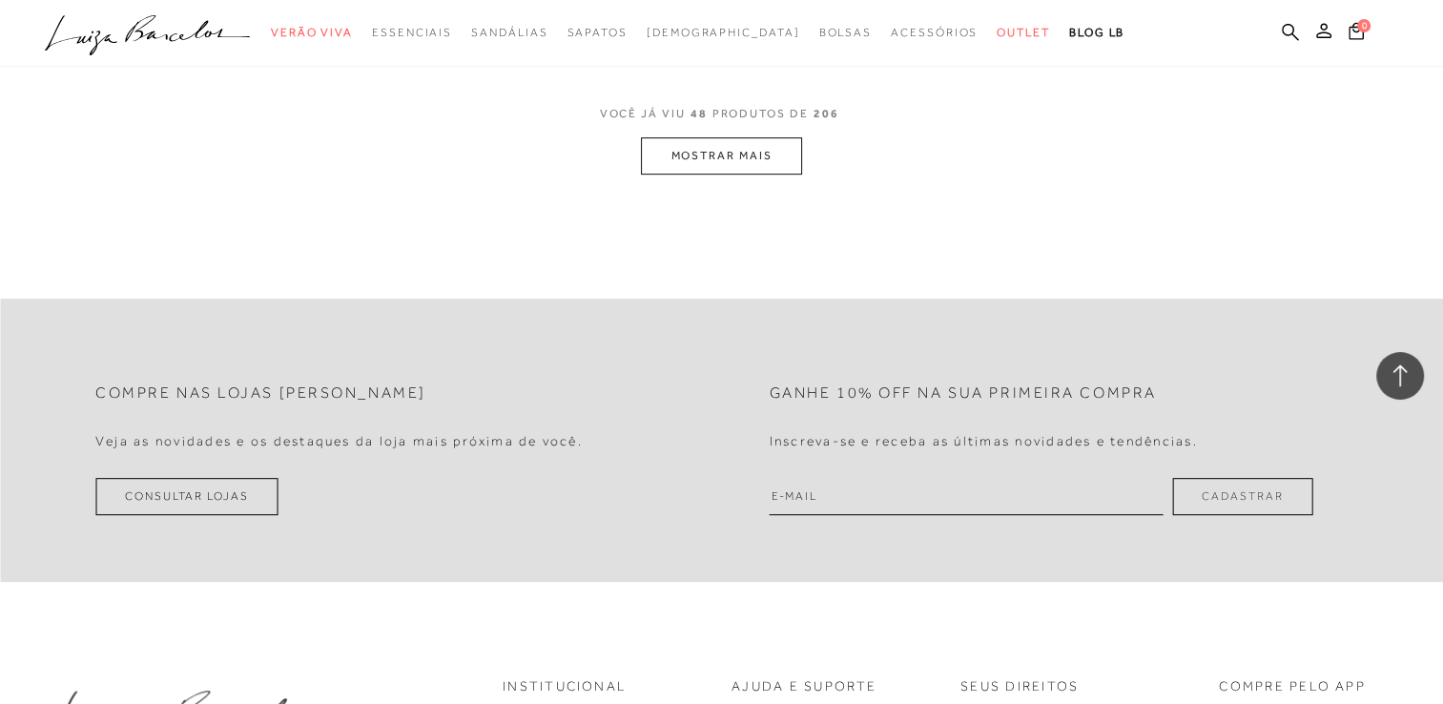
scroll to position [8012, 0]
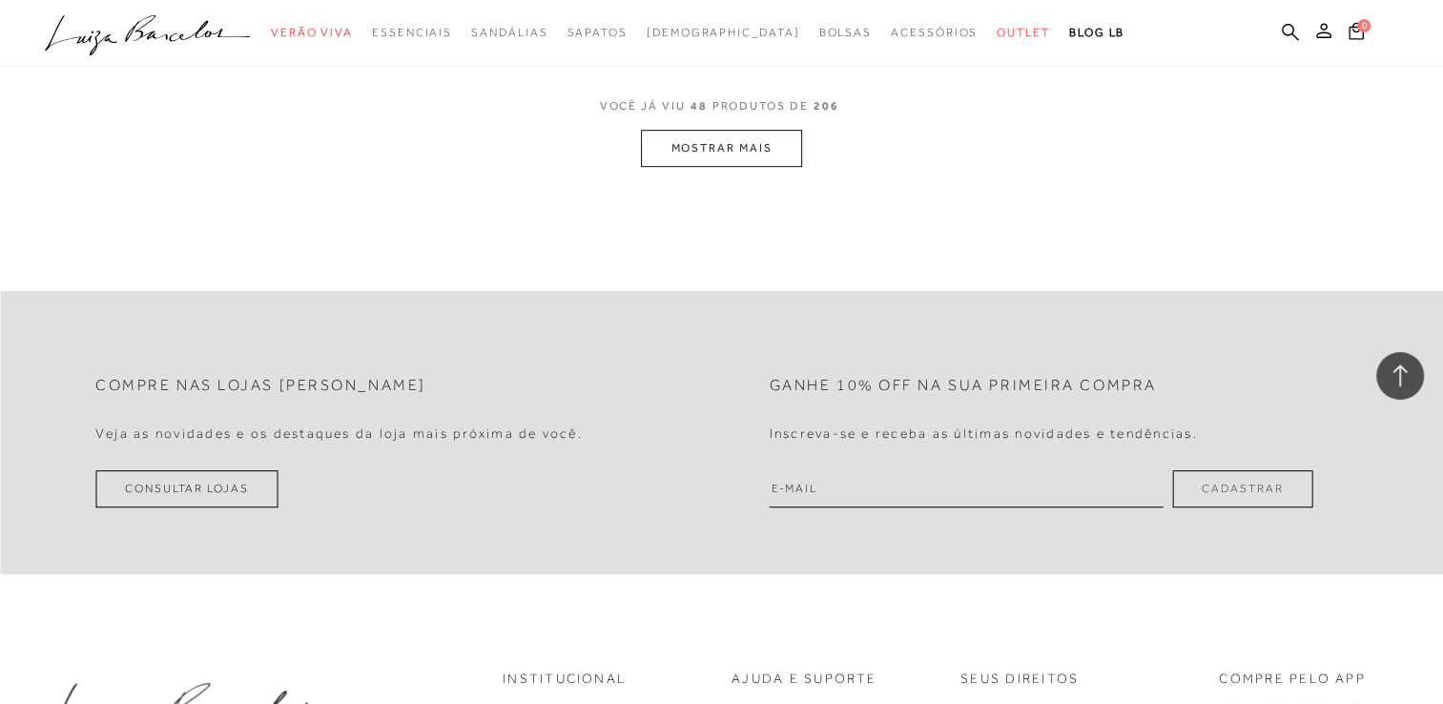
click at [736, 152] on button "MOSTRAR MAIS" at bounding box center [721, 148] width 160 height 37
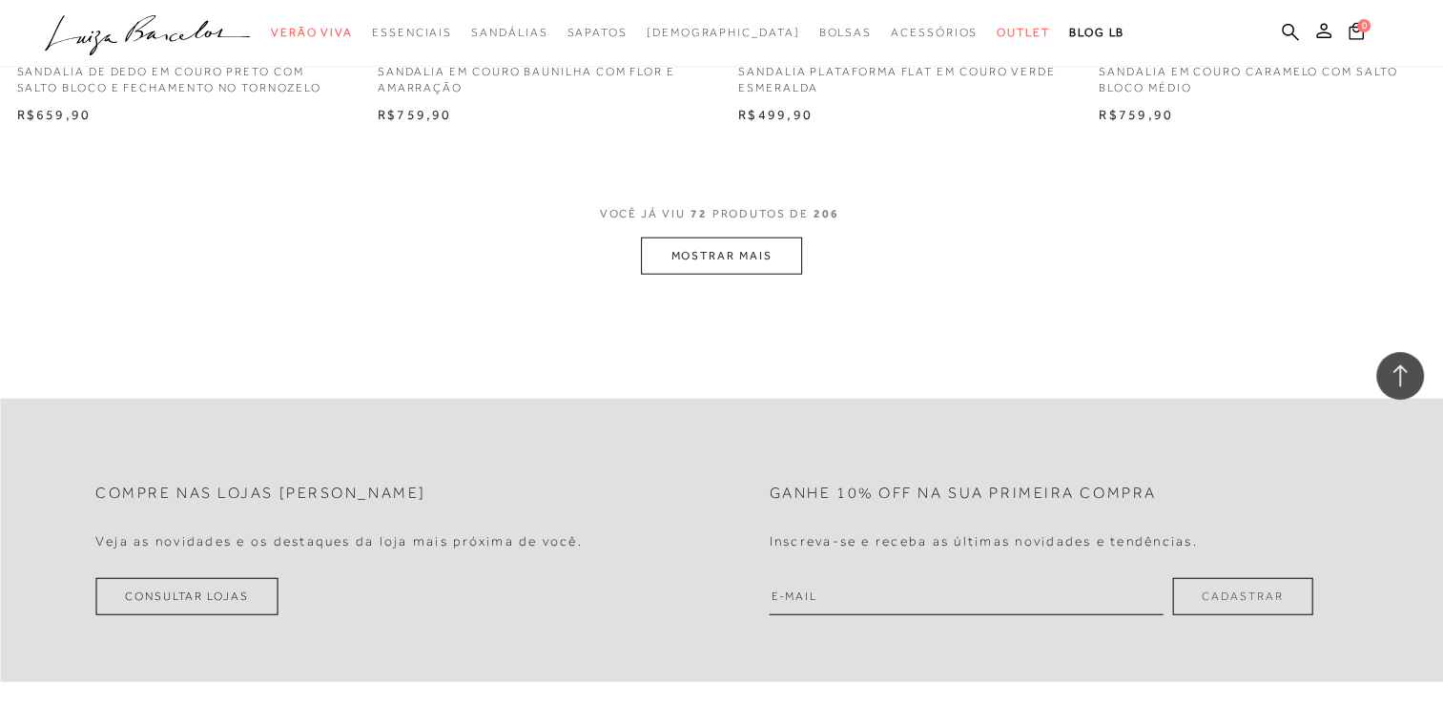
scroll to position [11922, 0]
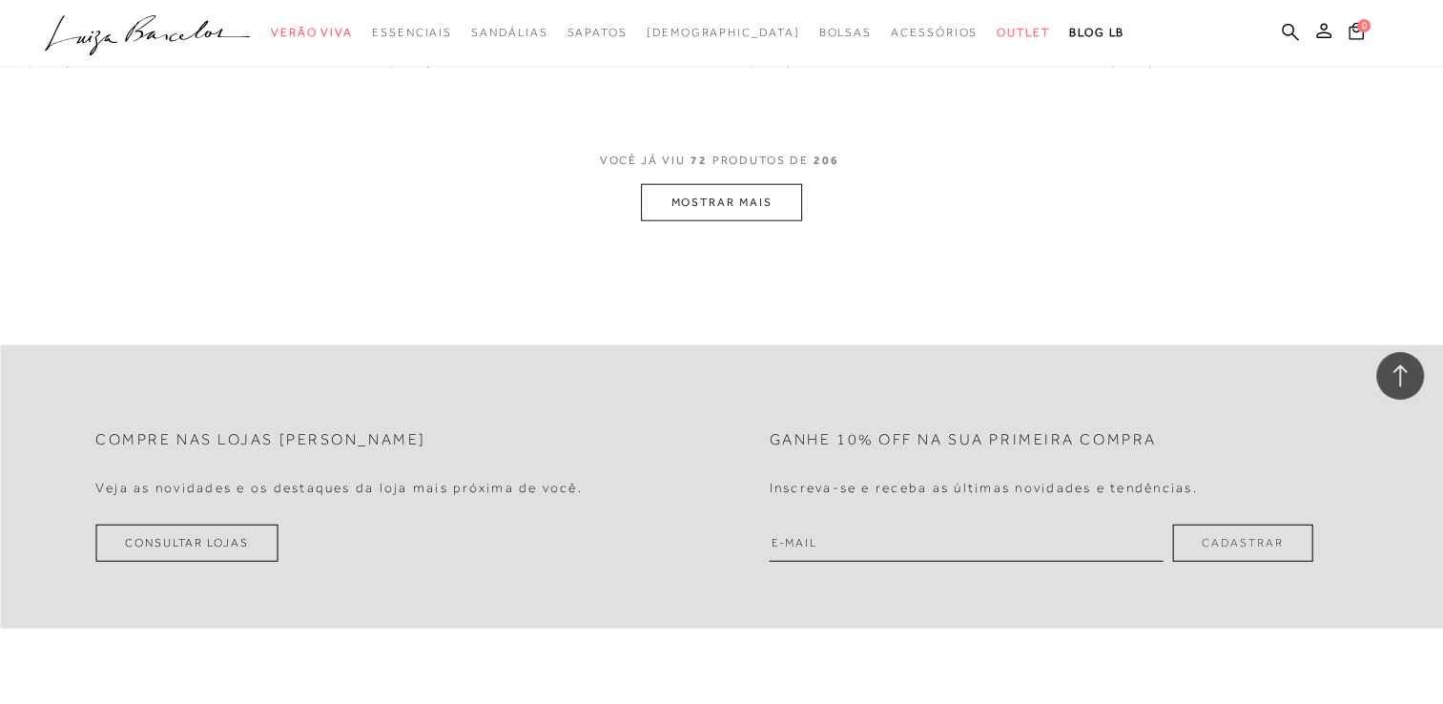
click at [720, 196] on button "MOSTRAR MAIS" at bounding box center [721, 202] width 160 height 37
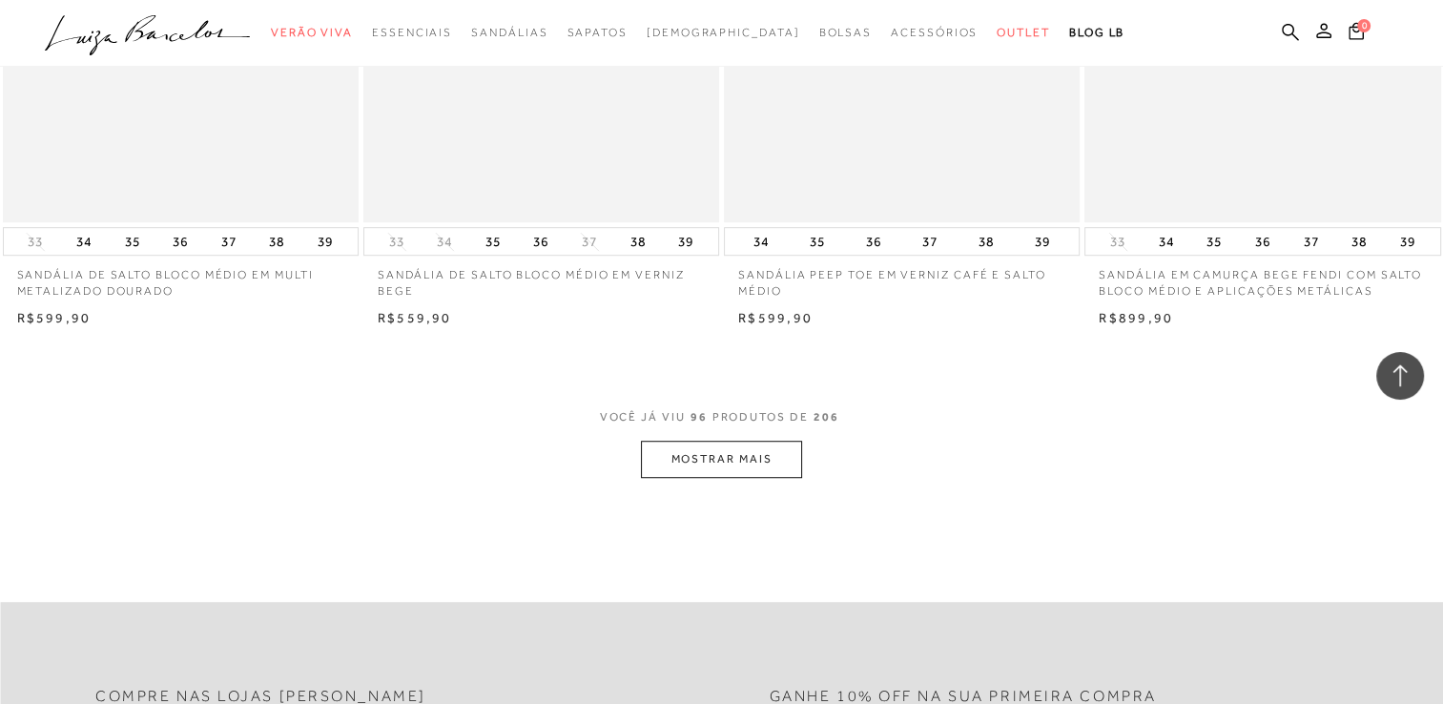
scroll to position [15737, 0]
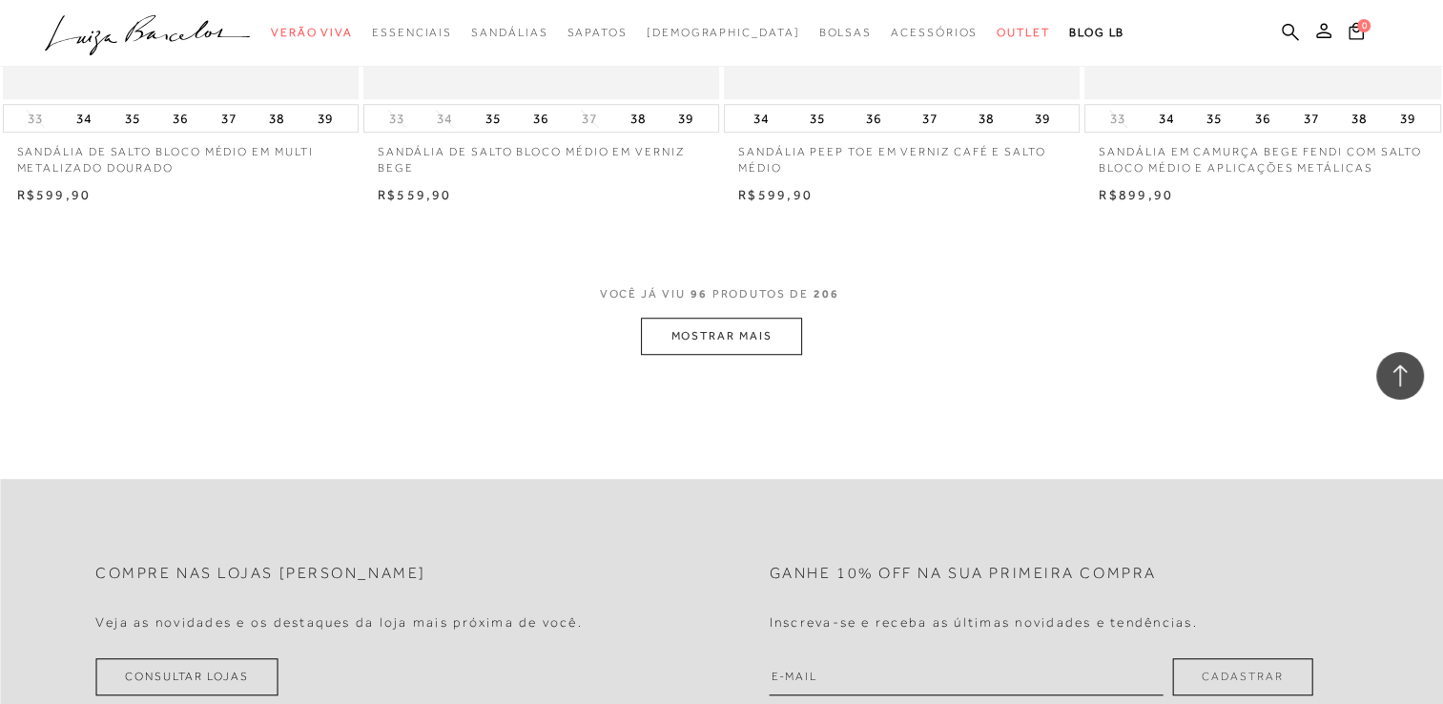
click at [742, 340] on button "MOSTRAR MAIS" at bounding box center [721, 336] width 160 height 37
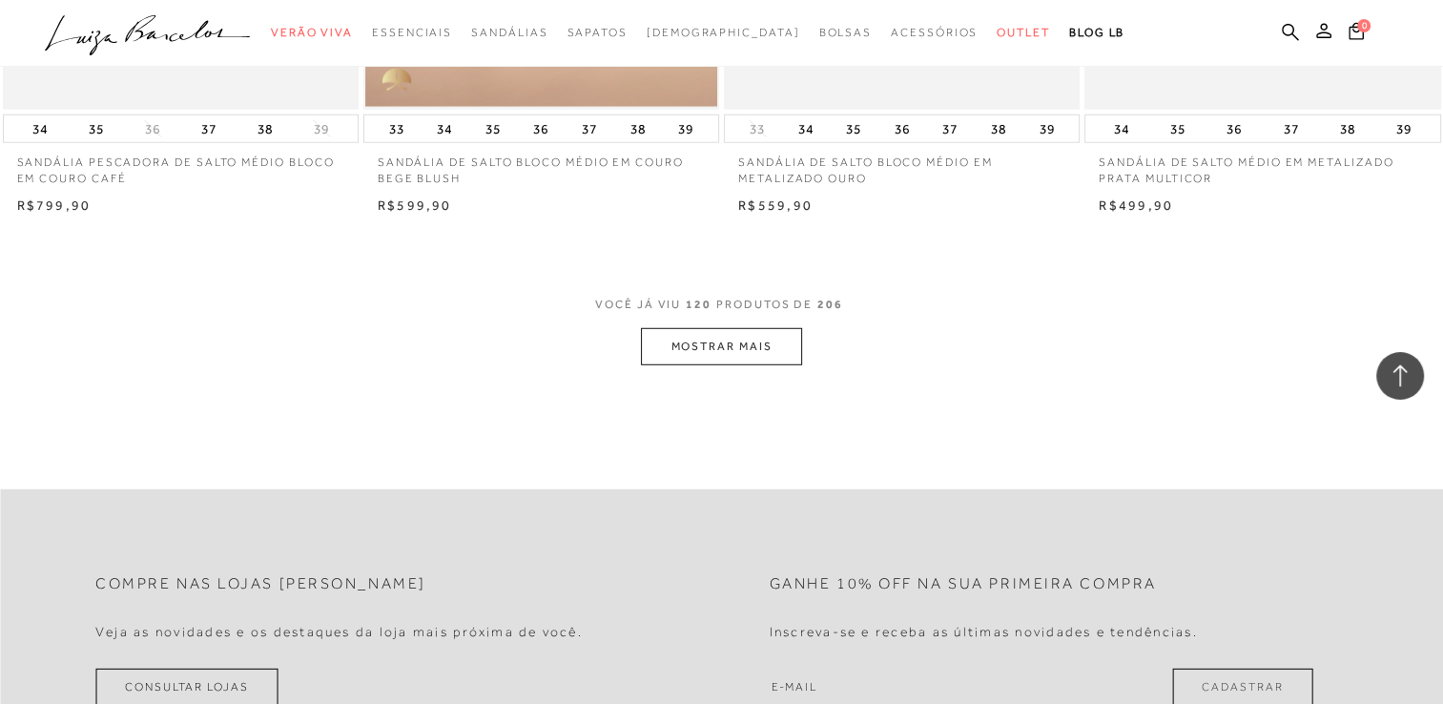
scroll to position [19743, 0]
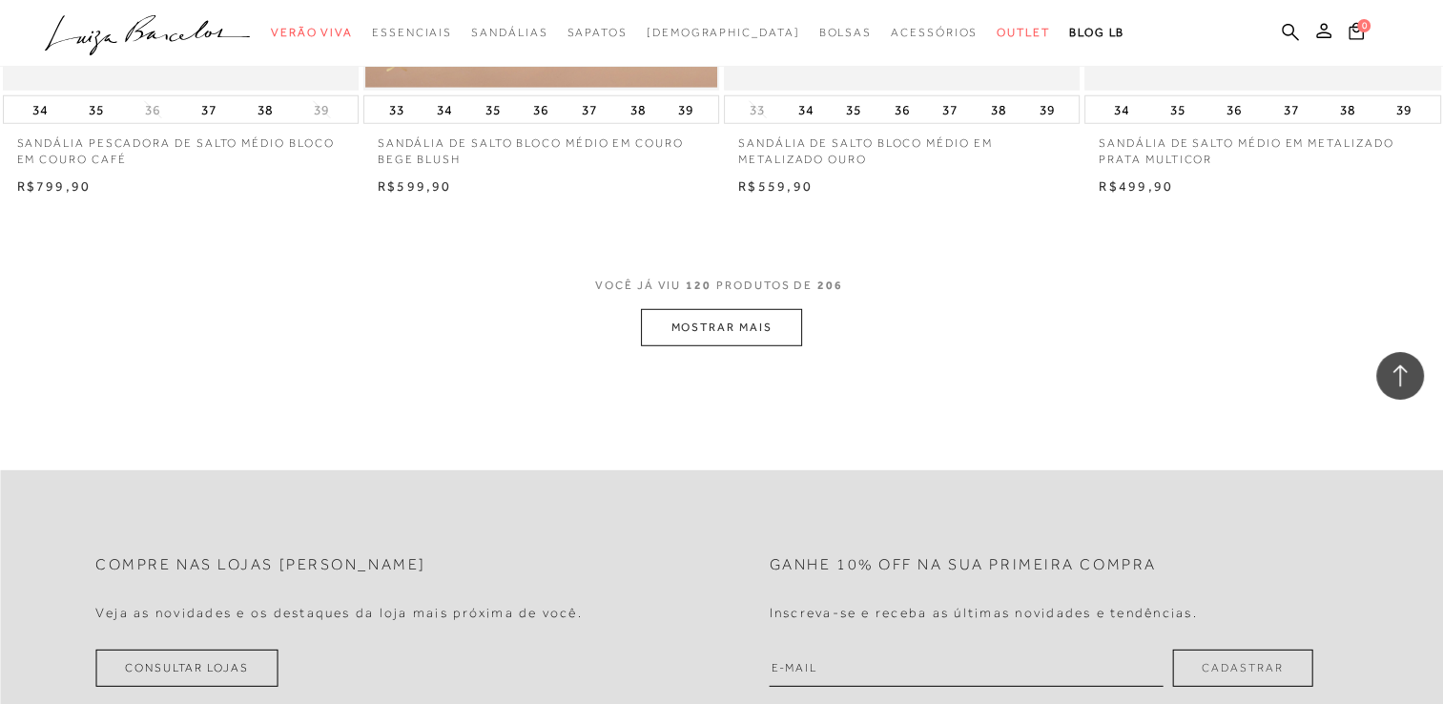
click at [747, 325] on button "MOSTRAR MAIS" at bounding box center [721, 327] width 160 height 37
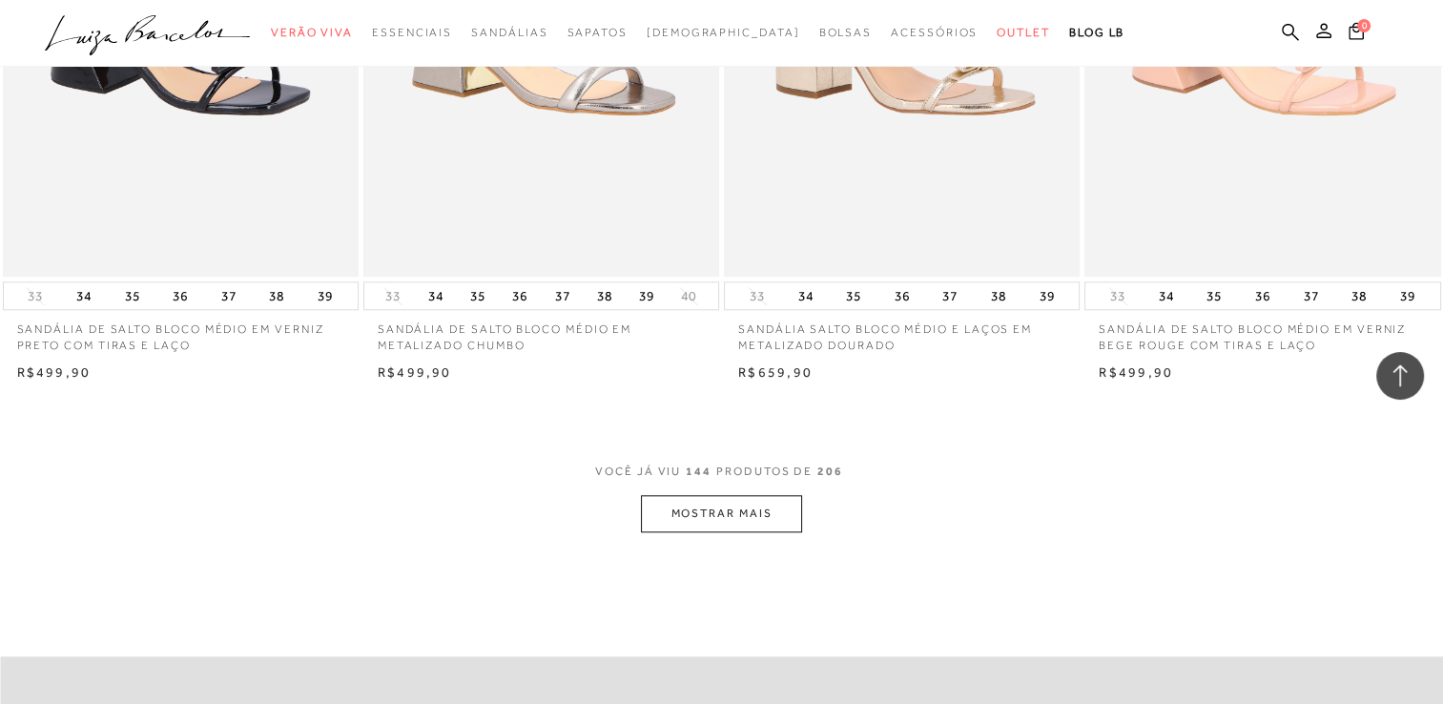
scroll to position [23654, 0]
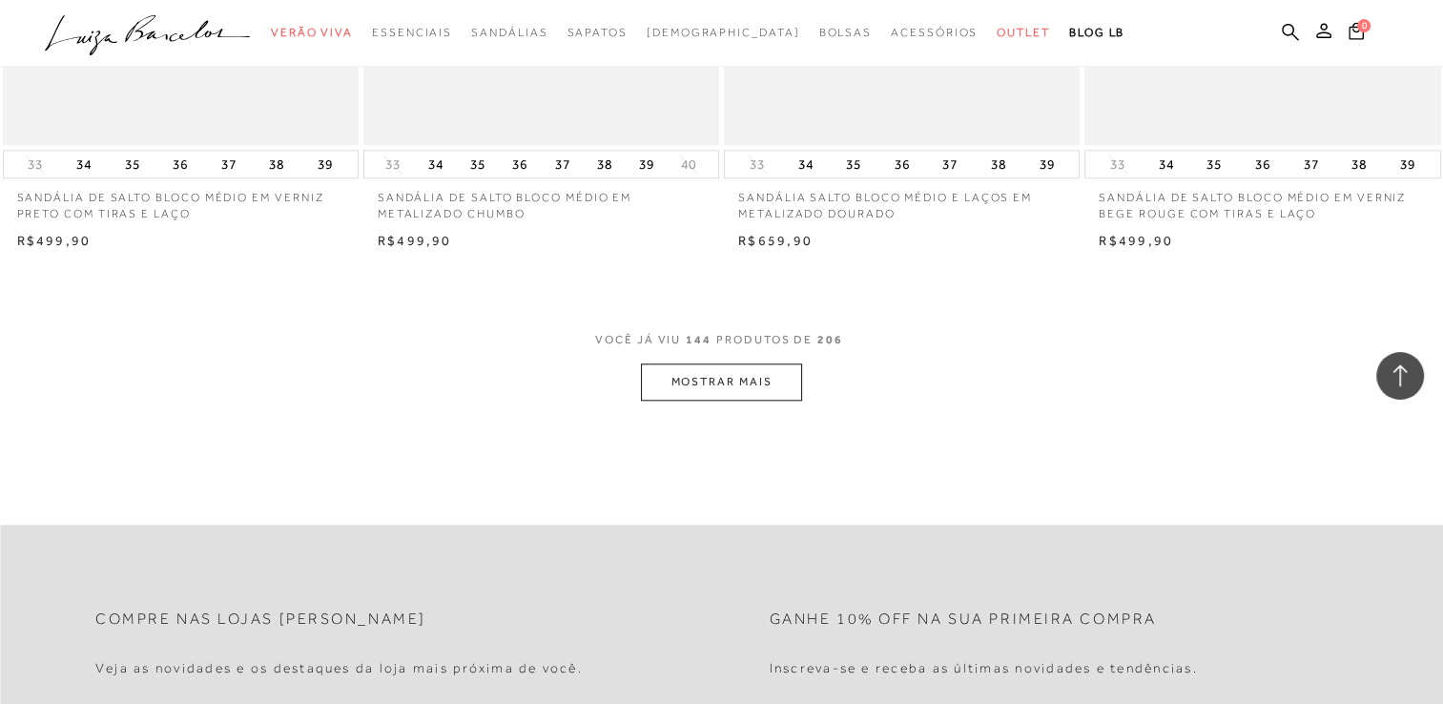
click at [733, 382] on button "MOSTRAR MAIS" at bounding box center [721, 381] width 160 height 37
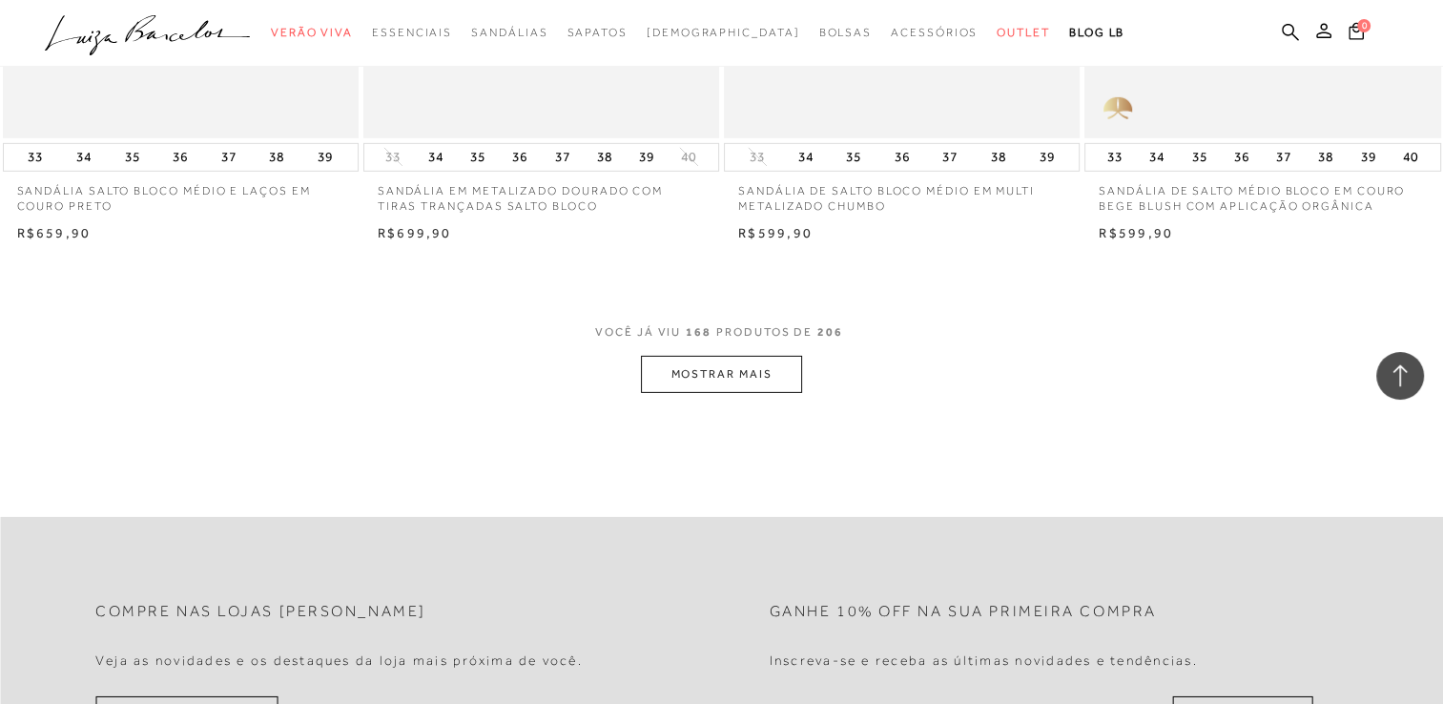
scroll to position [27755, 0]
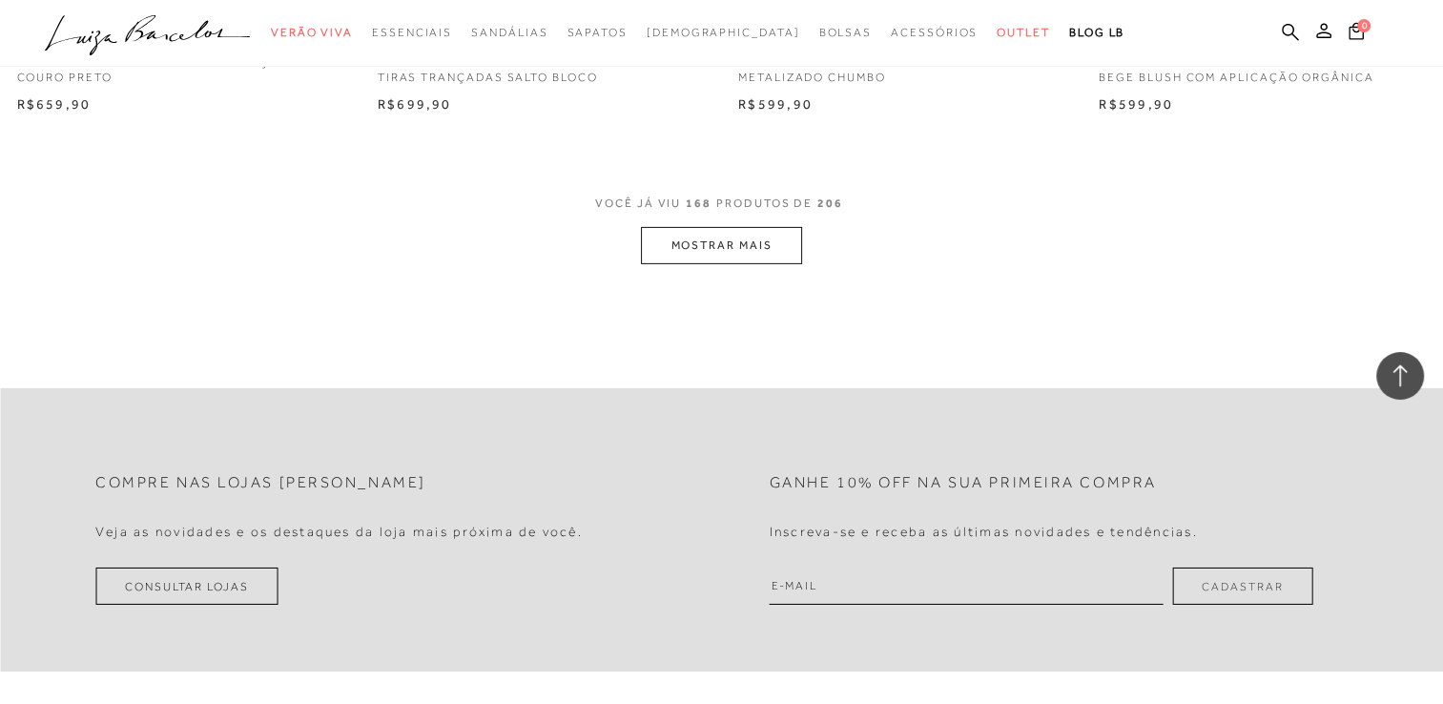
click at [725, 257] on button "MOSTRAR MAIS" at bounding box center [721, 245] width 160 height 37
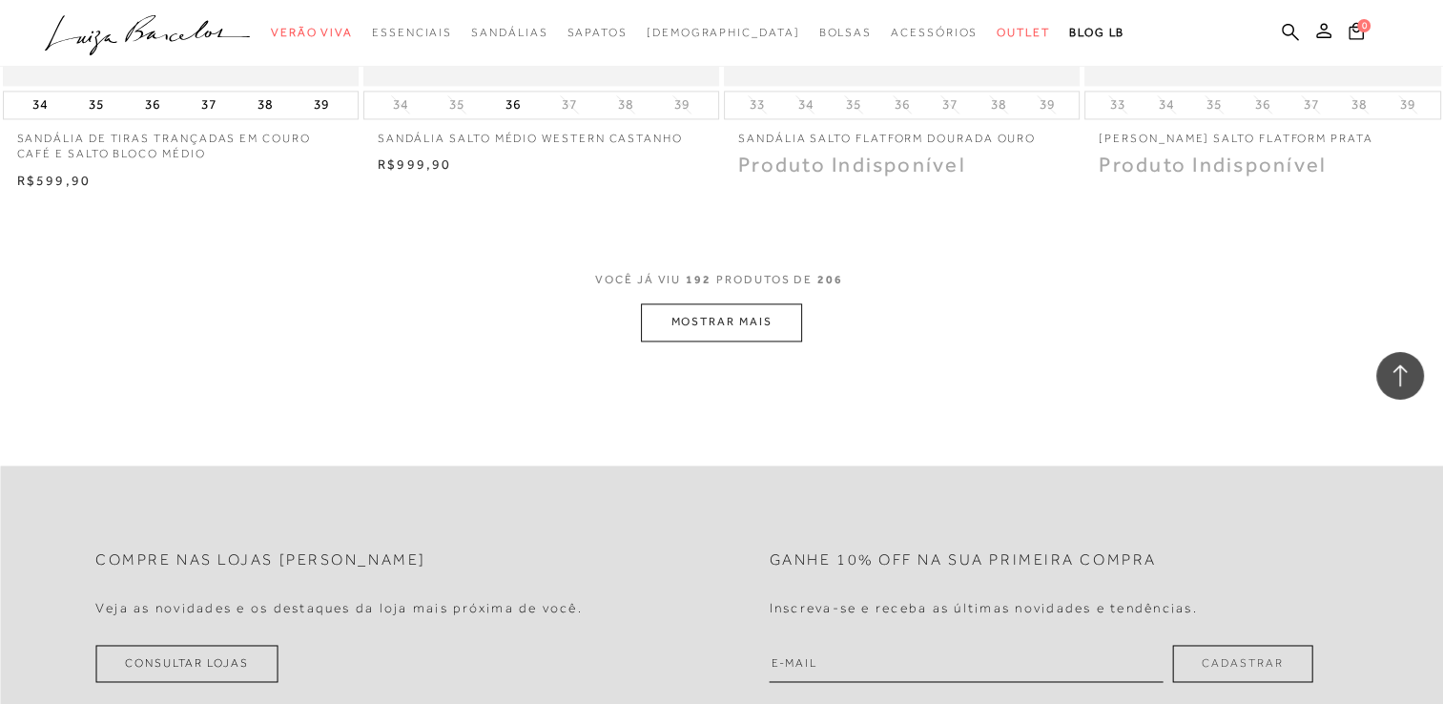
scroll to position [31666, 0]
click at [776, 339] on button "MOSTRAR MAIS" at bounding box center [721, 319] width 160 height 37
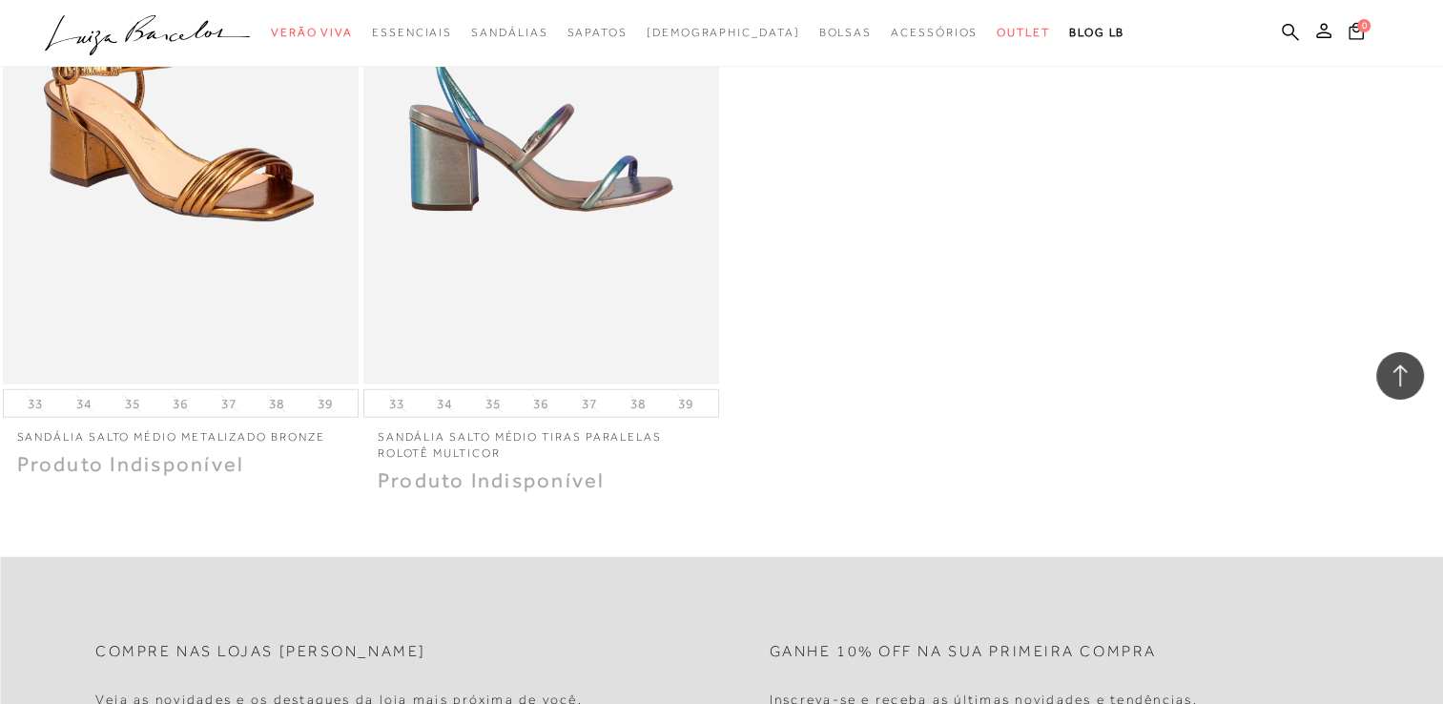
scroll to position [34050, 0]
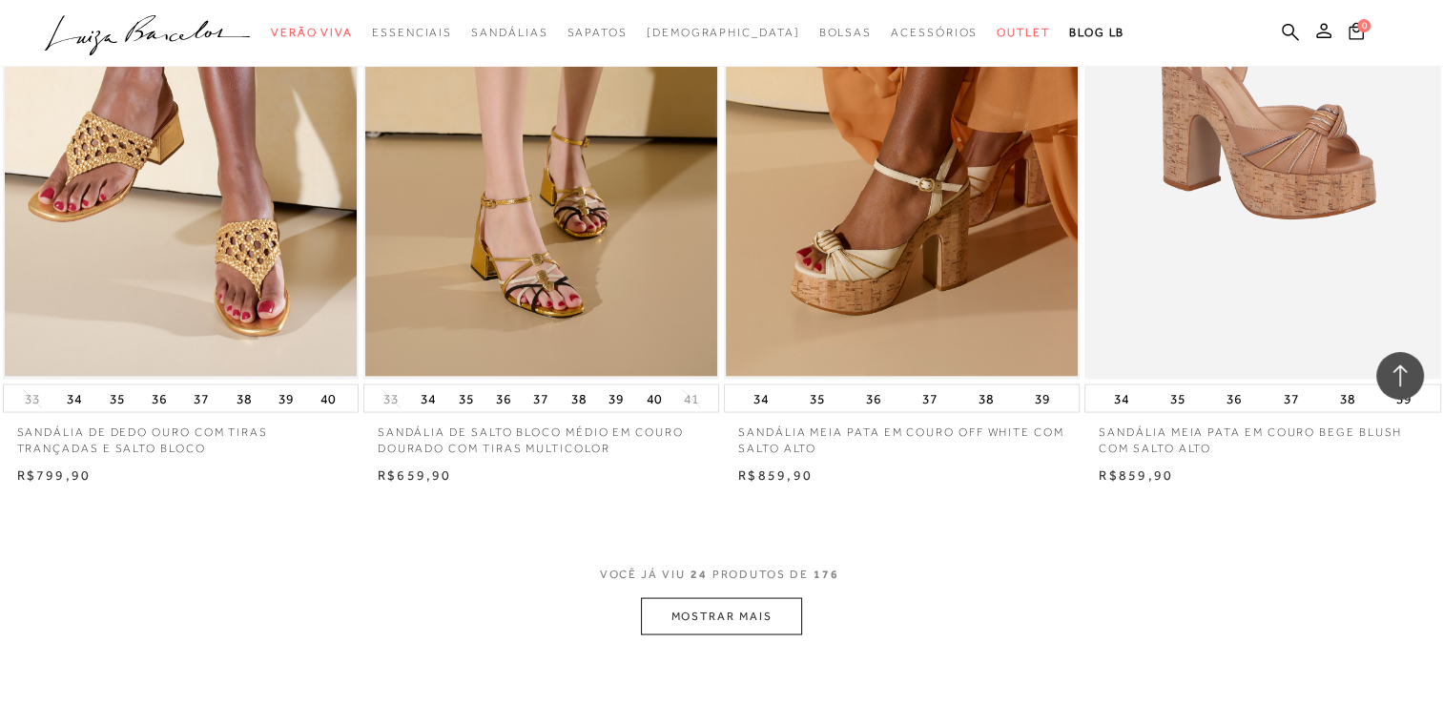
scroll to position [3118, 0]
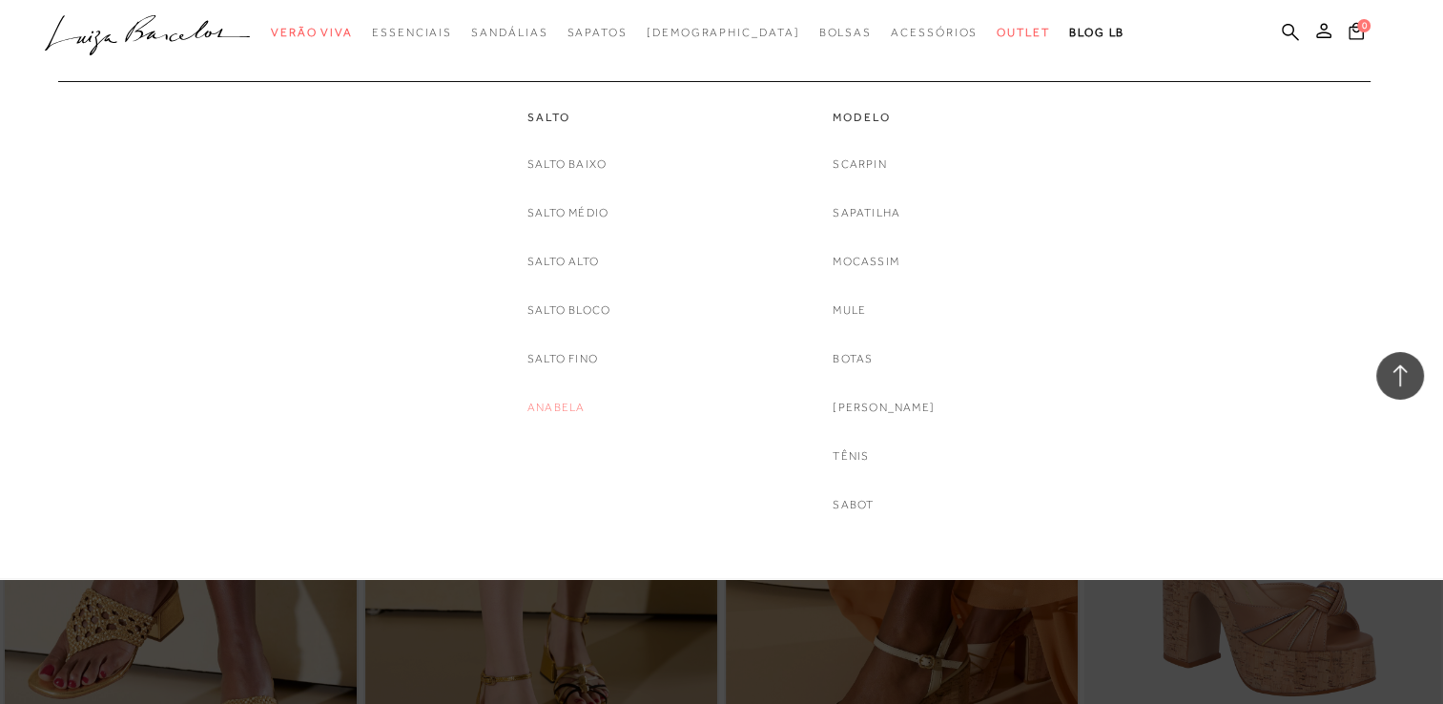
click at [549, 402] on link "Anabela" at bounding box center [555, 408] width 57 height 20
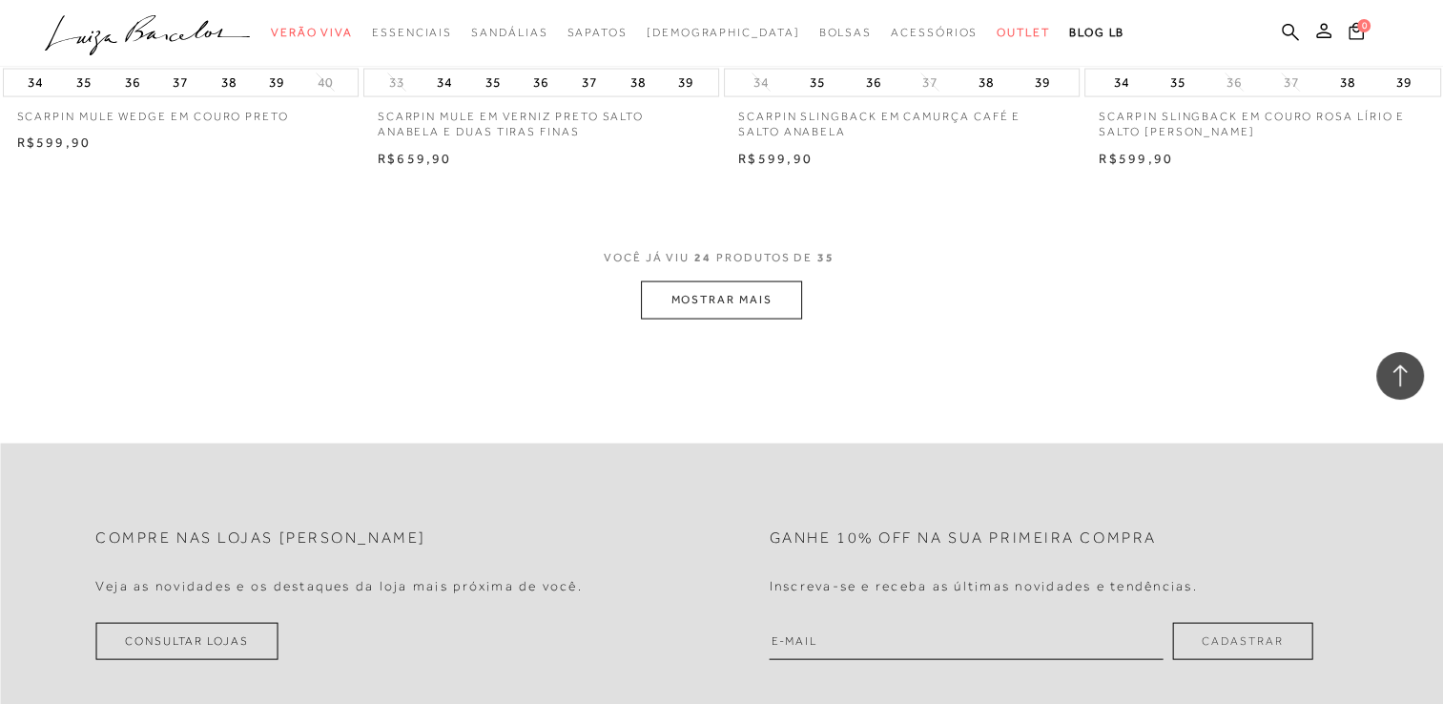
scroll to position [3911, 0]
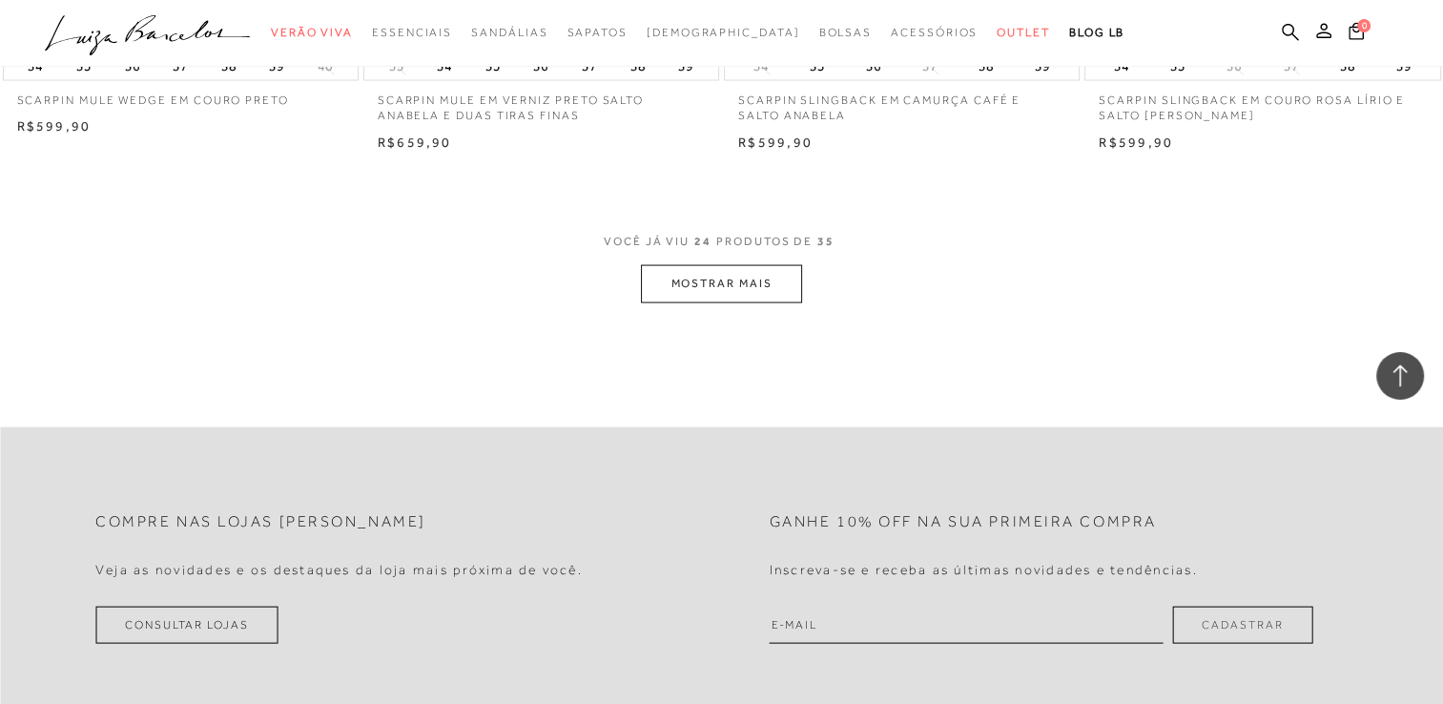
click at [725, 288] on button "MOSTRAR MAIS" at bounding box center [721, 283] width 160 height 37
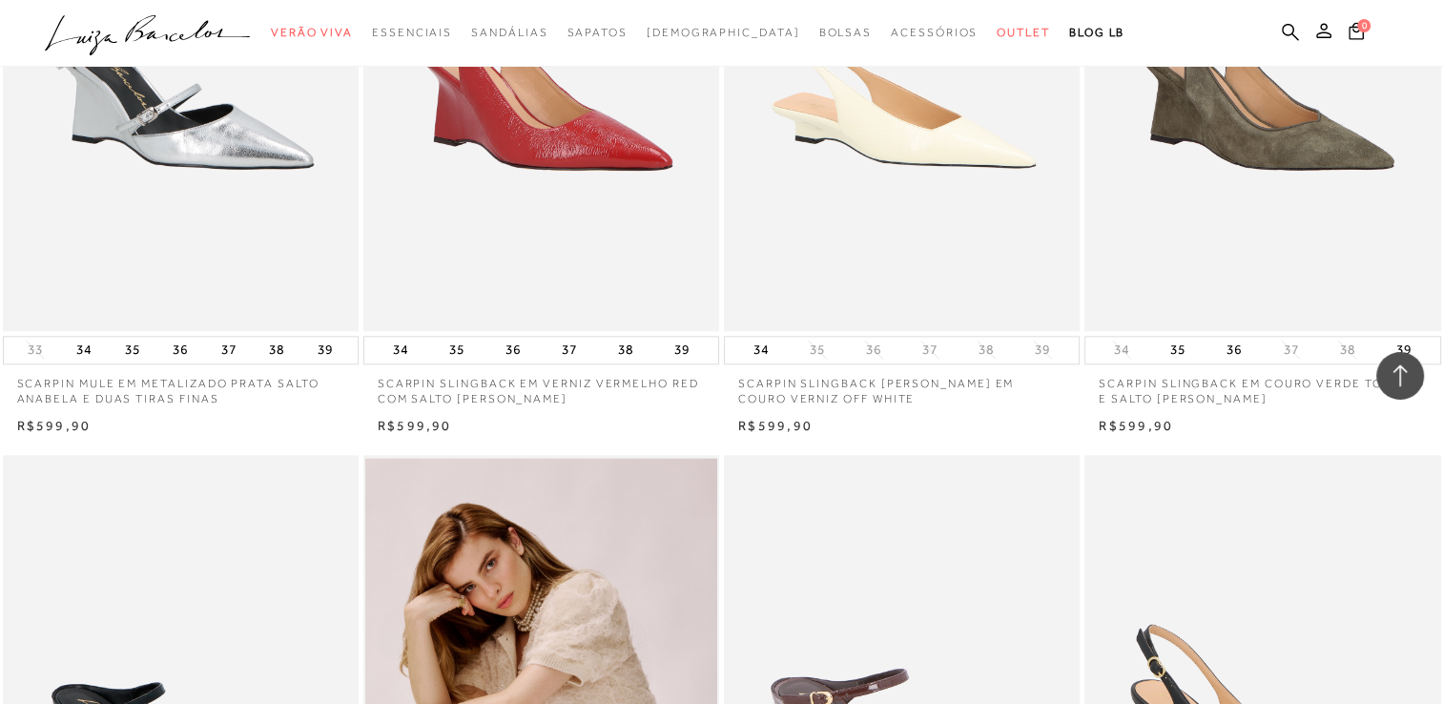
scroll to position [2098, 0]
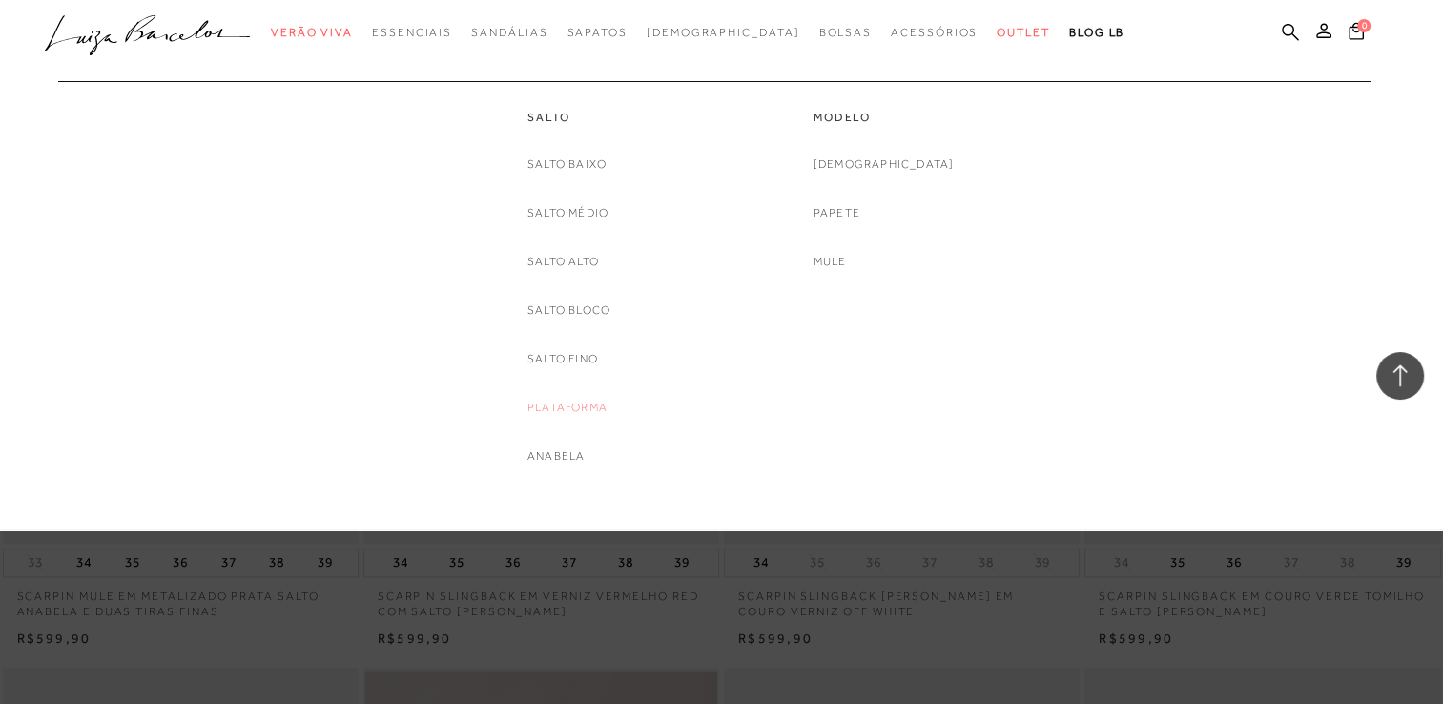
click at [578, 410] on link "Plataforma" at bounding box center [567, 408] width 80 height 20
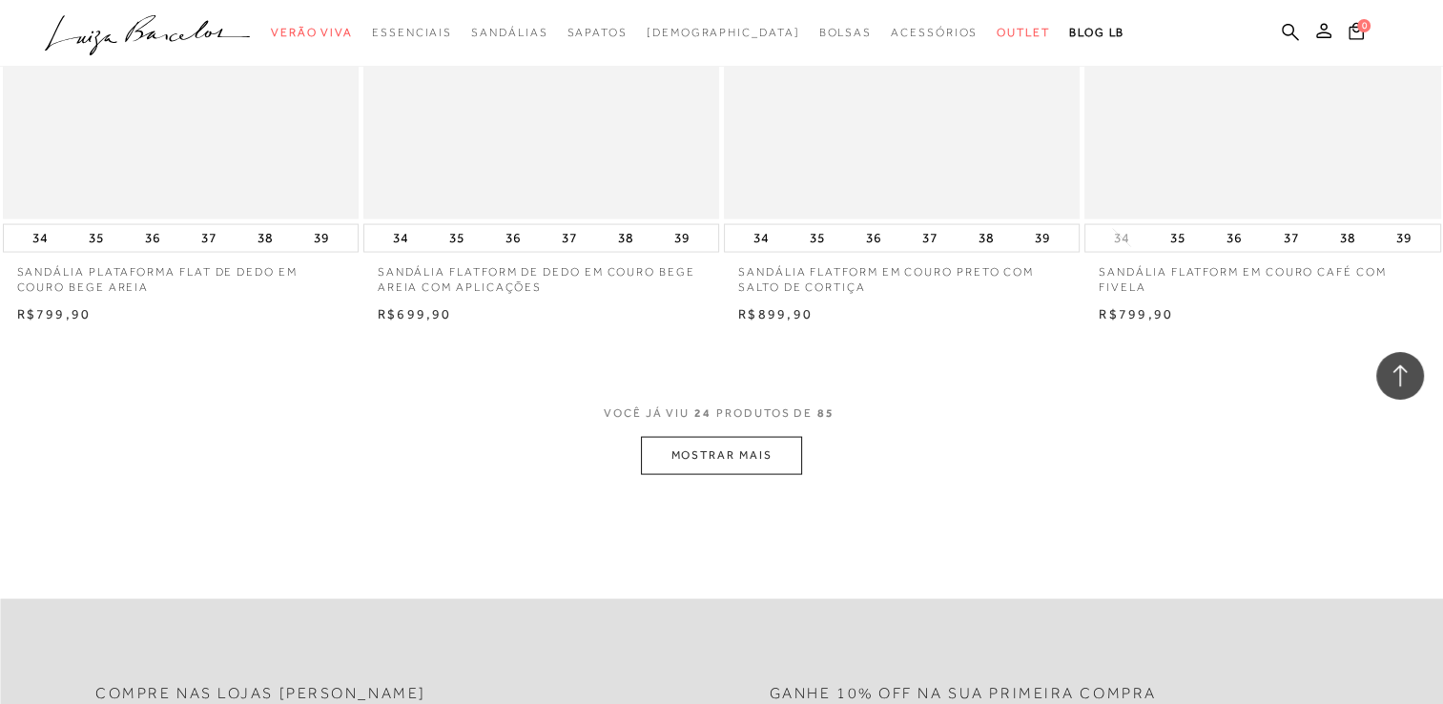
scroll to position [3815, 0]
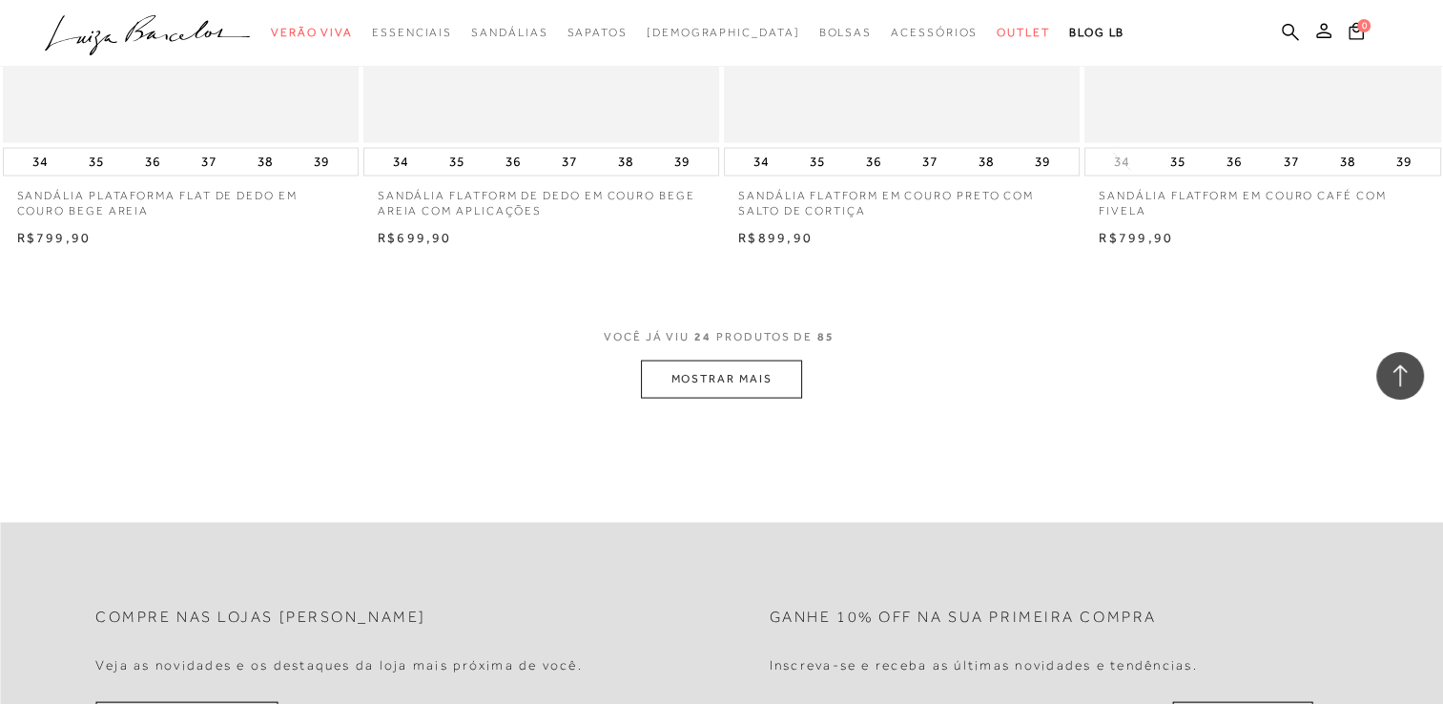
click at [721, 378] on button "MOSTRAR MAIS" at bounding box center [721, 379] width 160 height 37
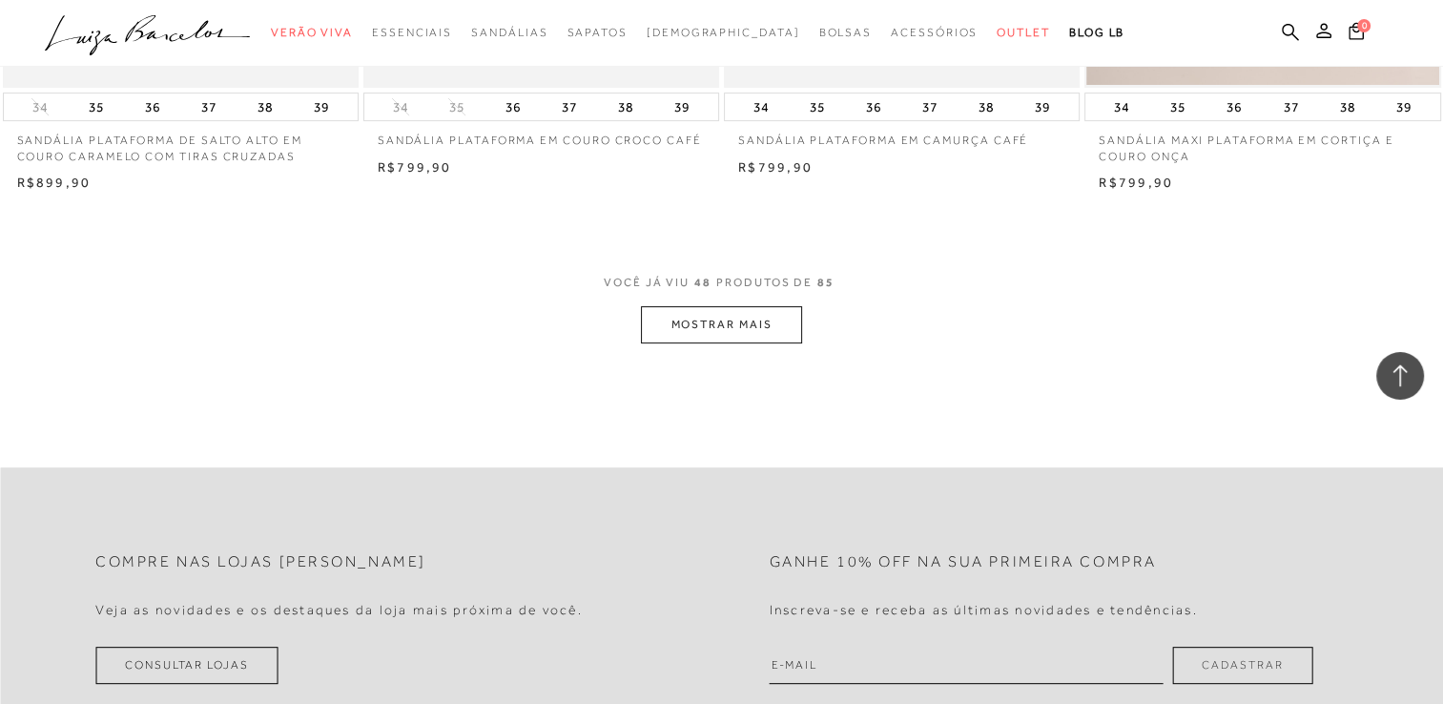
scroll to position [7916, 0]
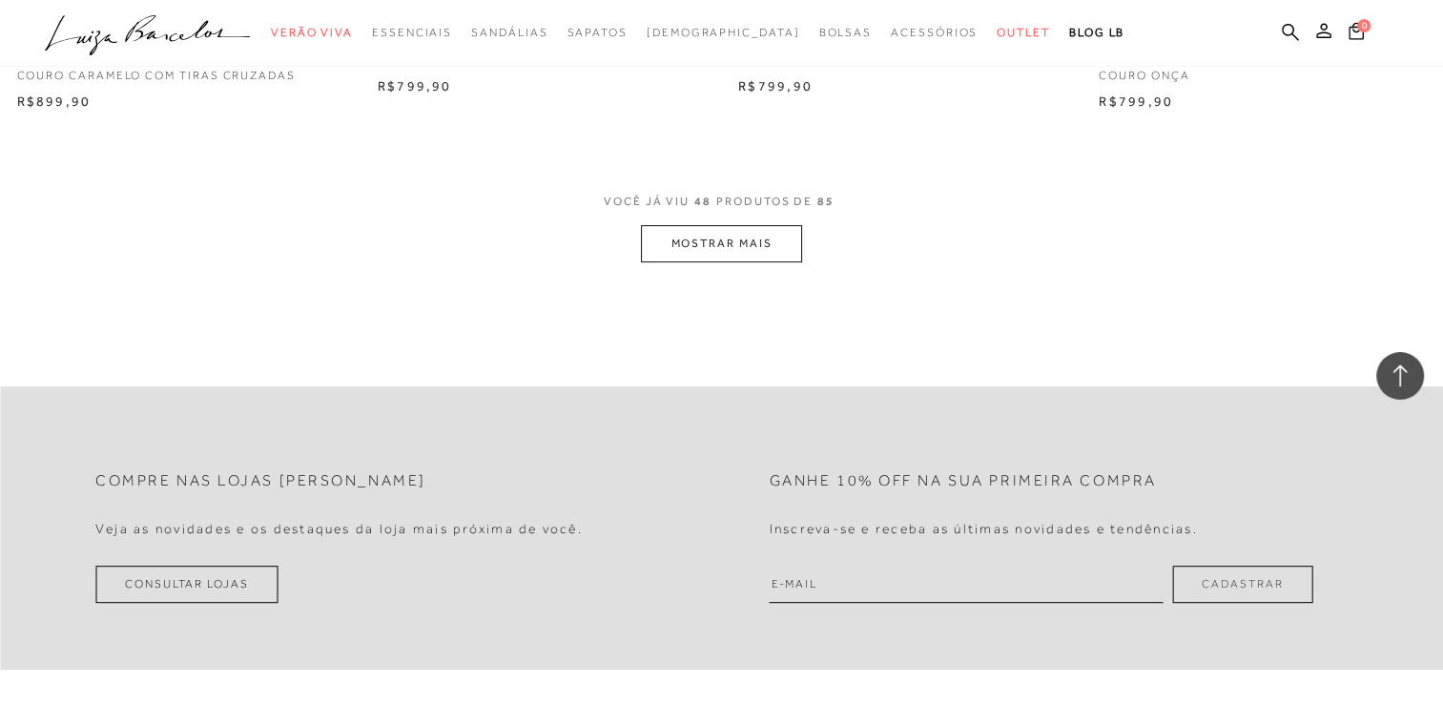
click at [725, 240] on button "MOSTRAR MAIS" at bounding box center [721, 243] width 160 height 37
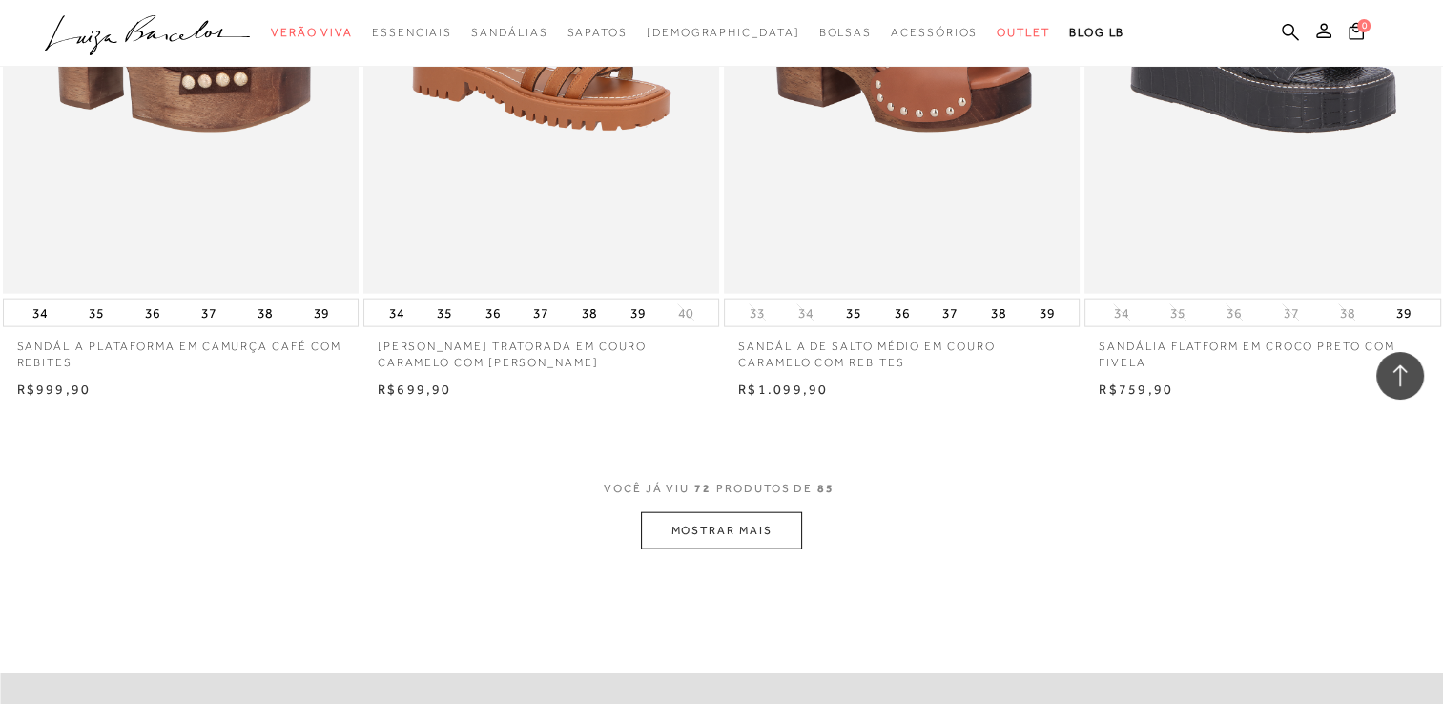
scroll to position [11636, 0]
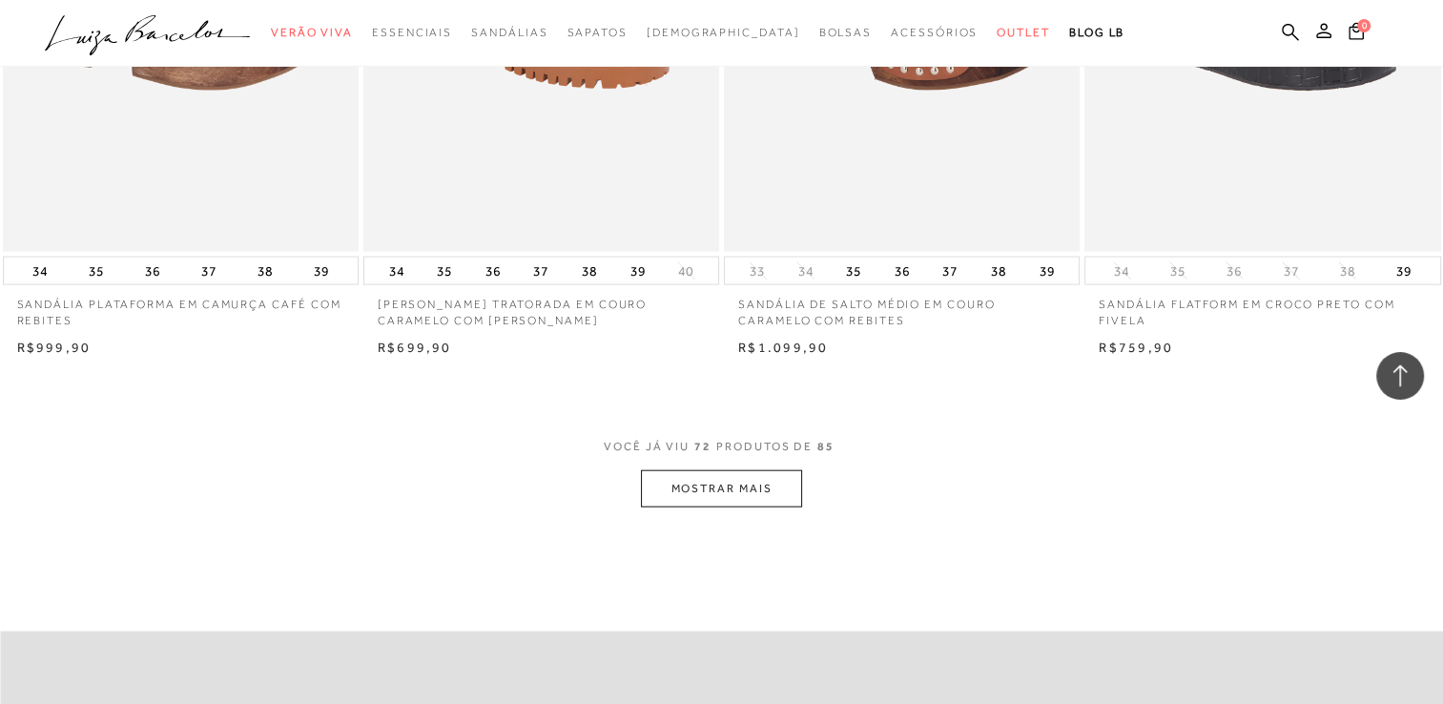
click at [765, 470] on button "MOSTRAR MAIS" at bounding box center [721, 488] width 160 height 37
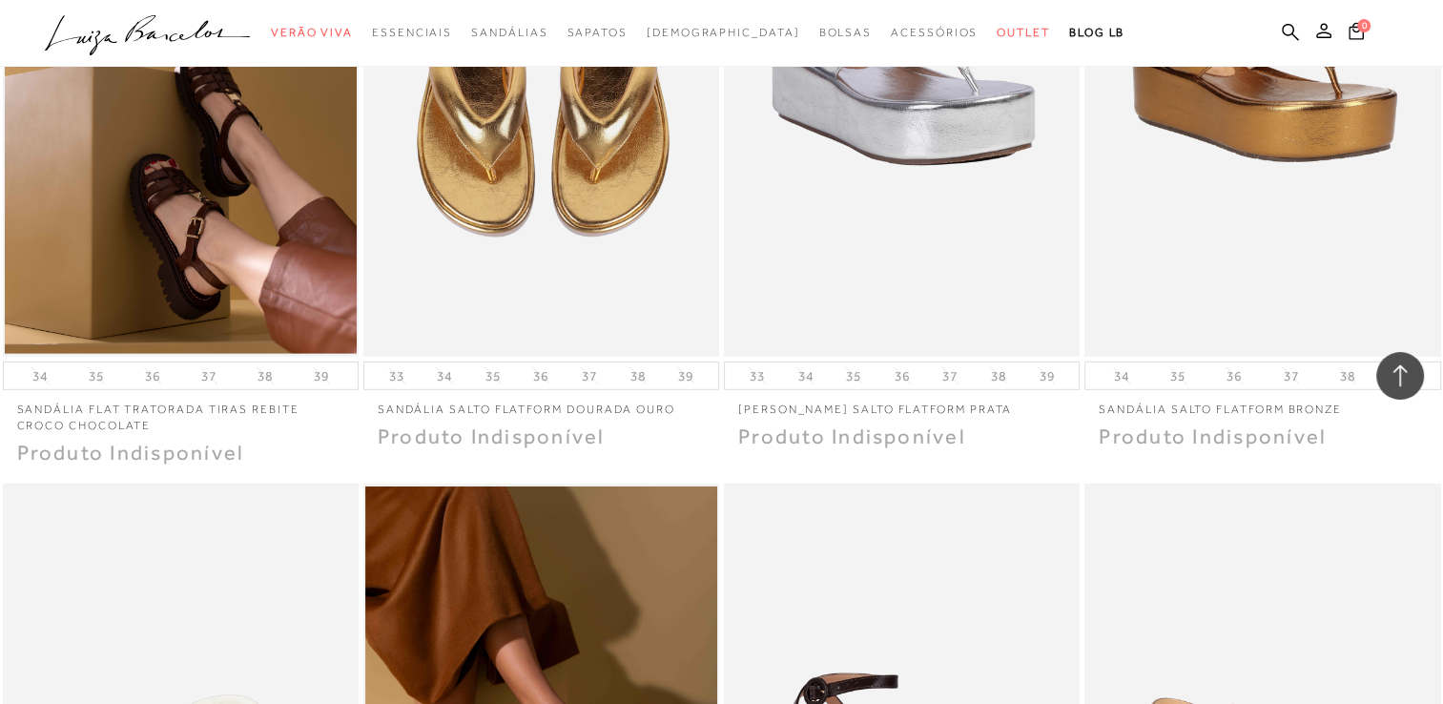
scroll to position [12781, 0]
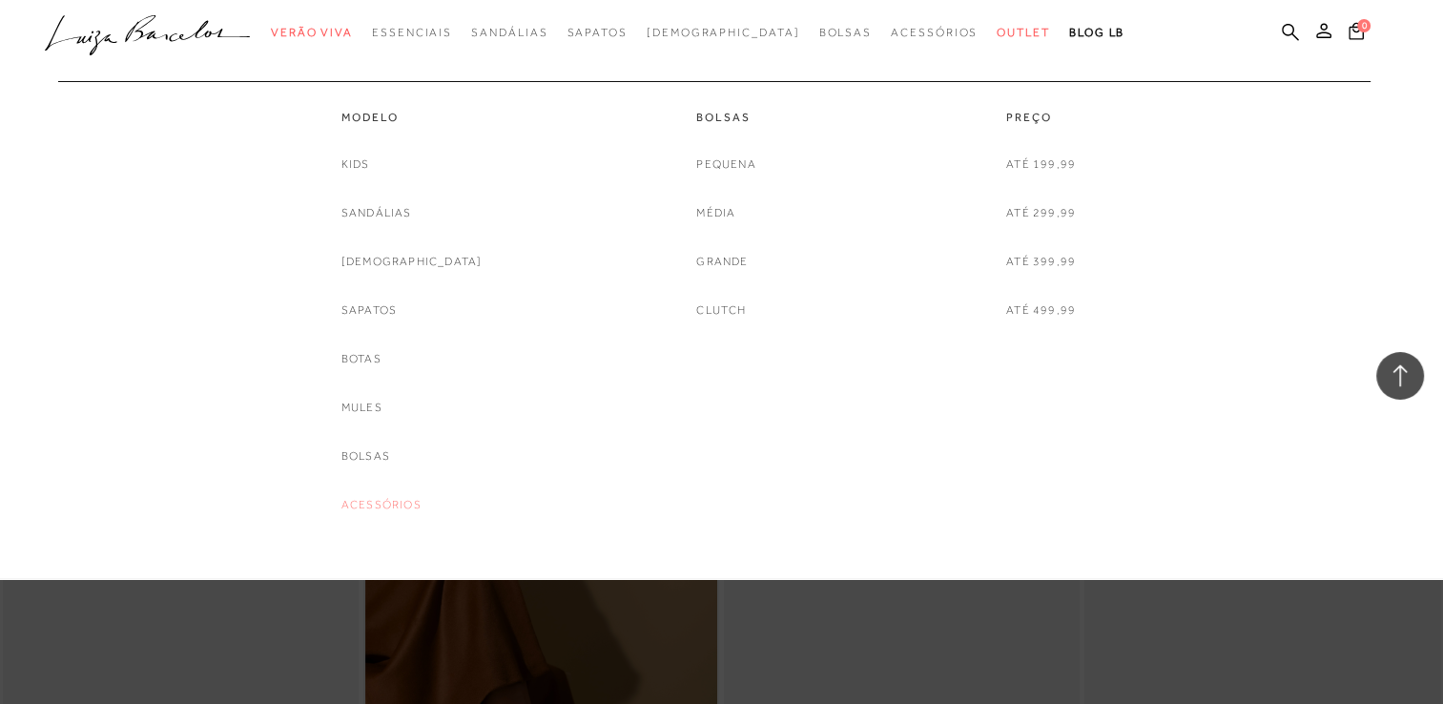
click at [405, 503] on link "Acessórios" at bounding box center [381, 505] width 80 height 20
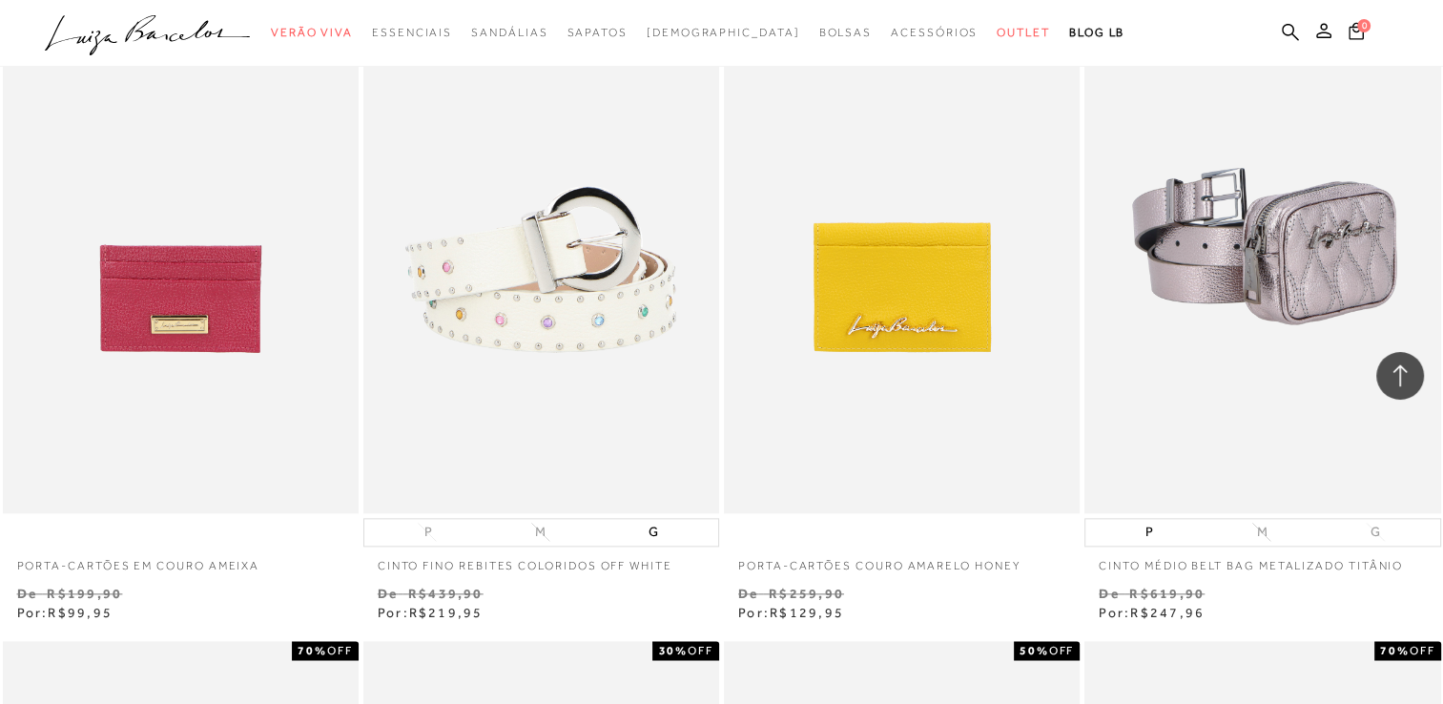
scroll to position [2098, 0]
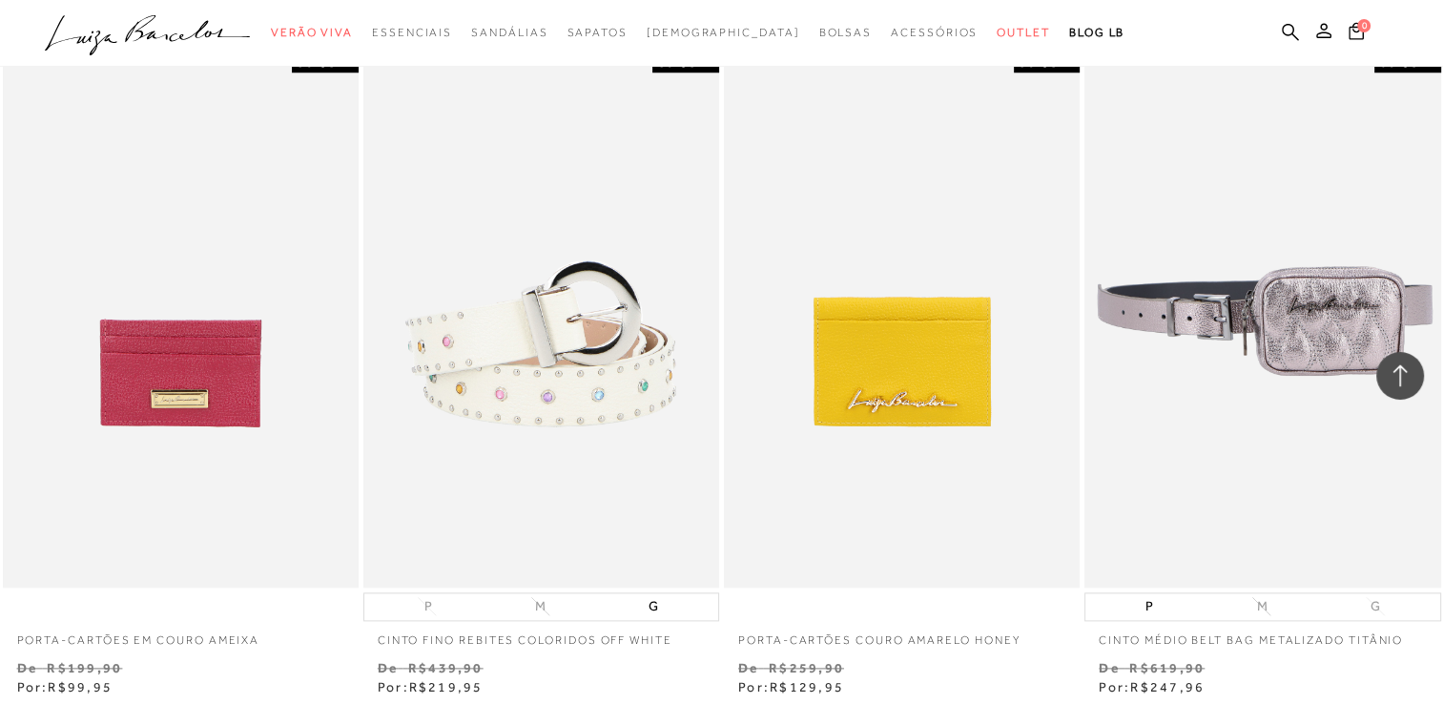
click at [1284, 322] on img at bounding box center [1263, 320] width 354 height 534
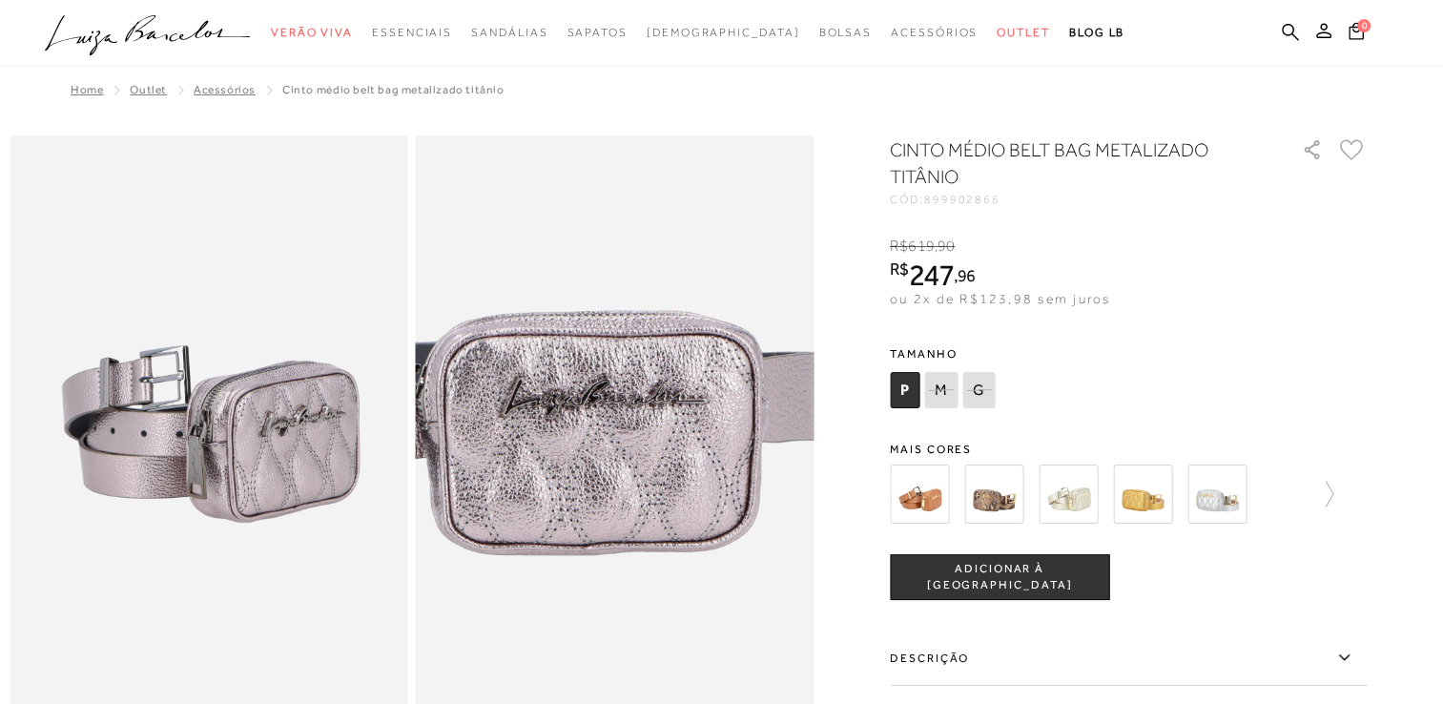
scroll to position [95, 0]
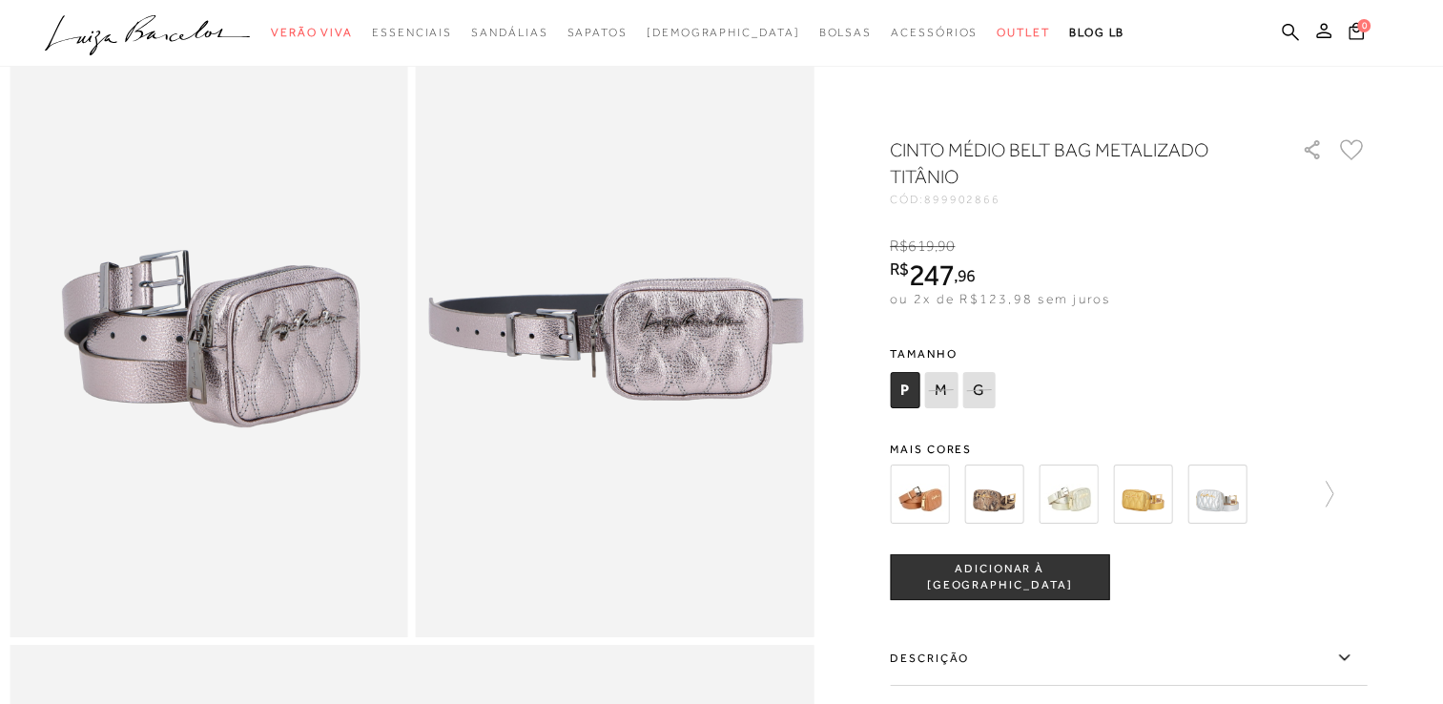
click at [935, 502] on img at bounding box center [919, 493] width 59 height 59
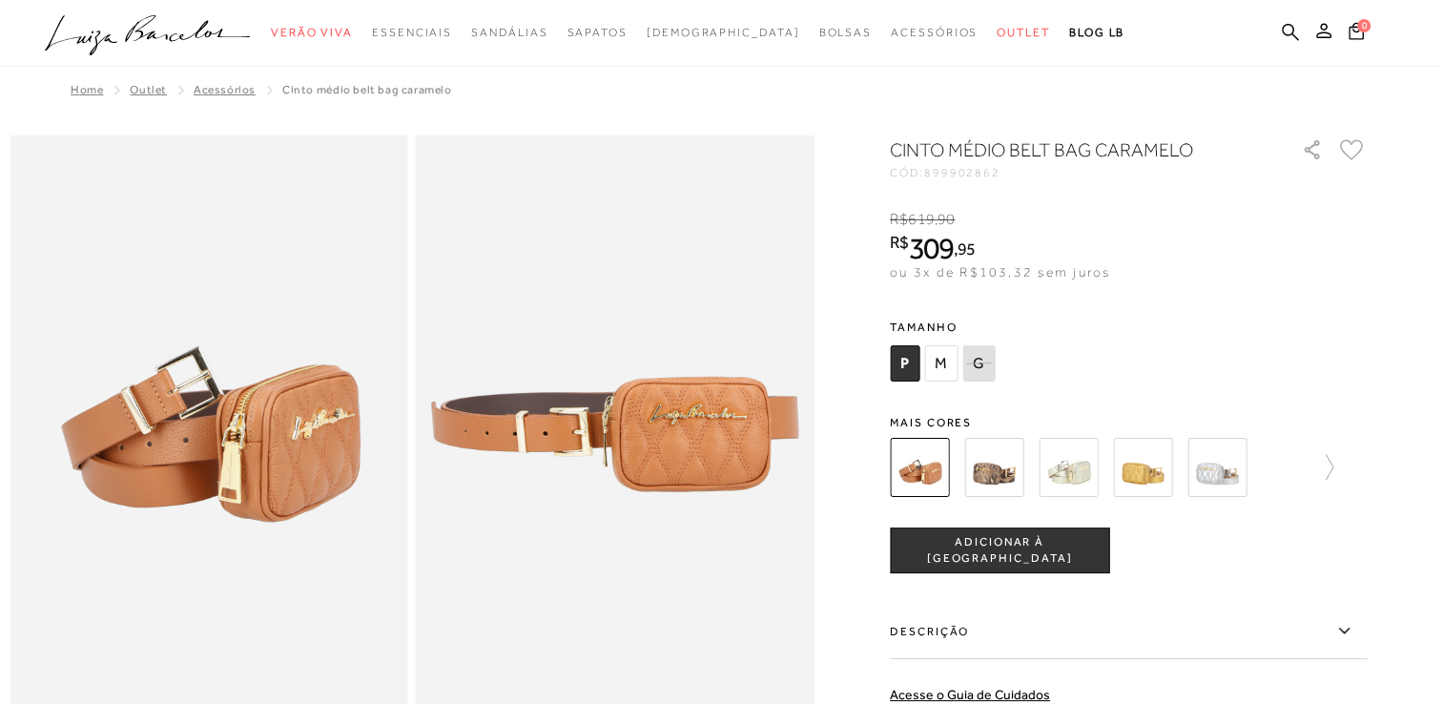
click at [996, 477] on img at bounding box center [993, 467] width 59 height 59
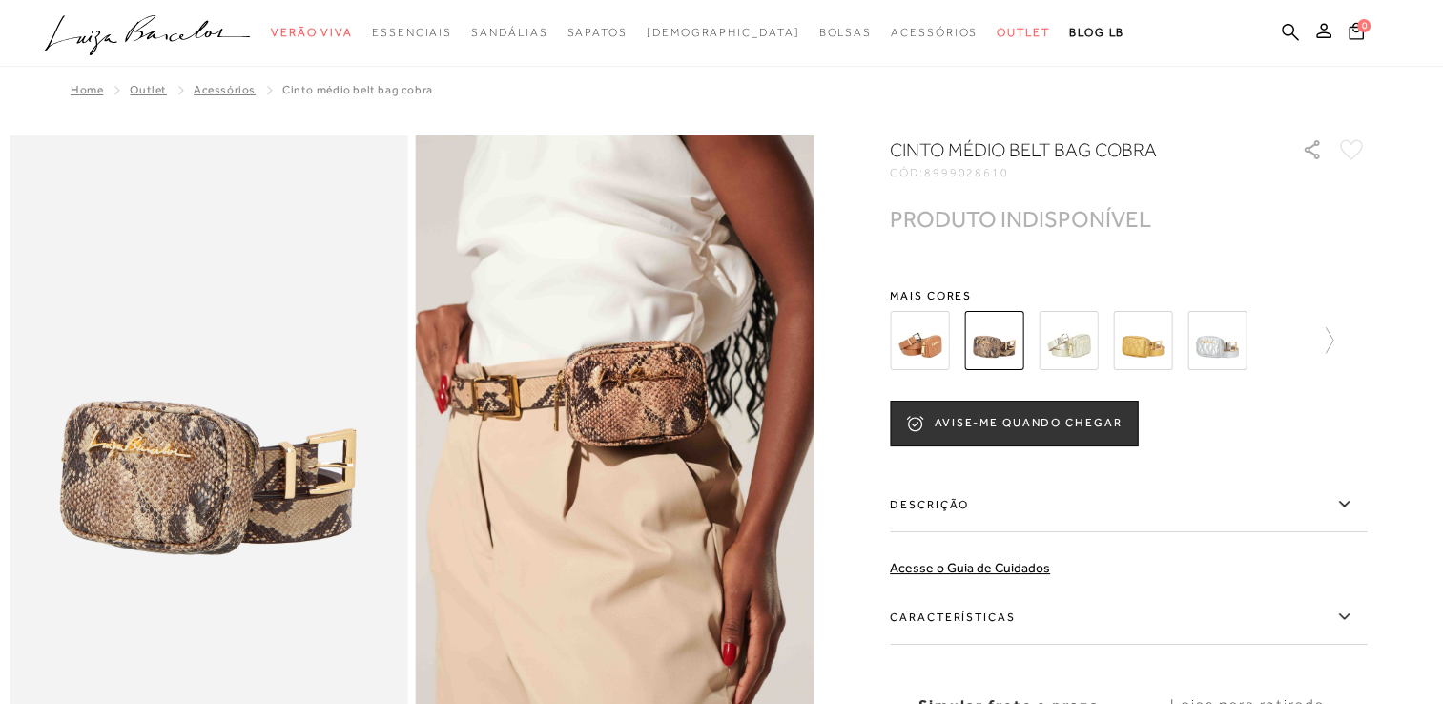
click at [1084, 342] on img at bounding box center [1068, 340] width 59 height 59
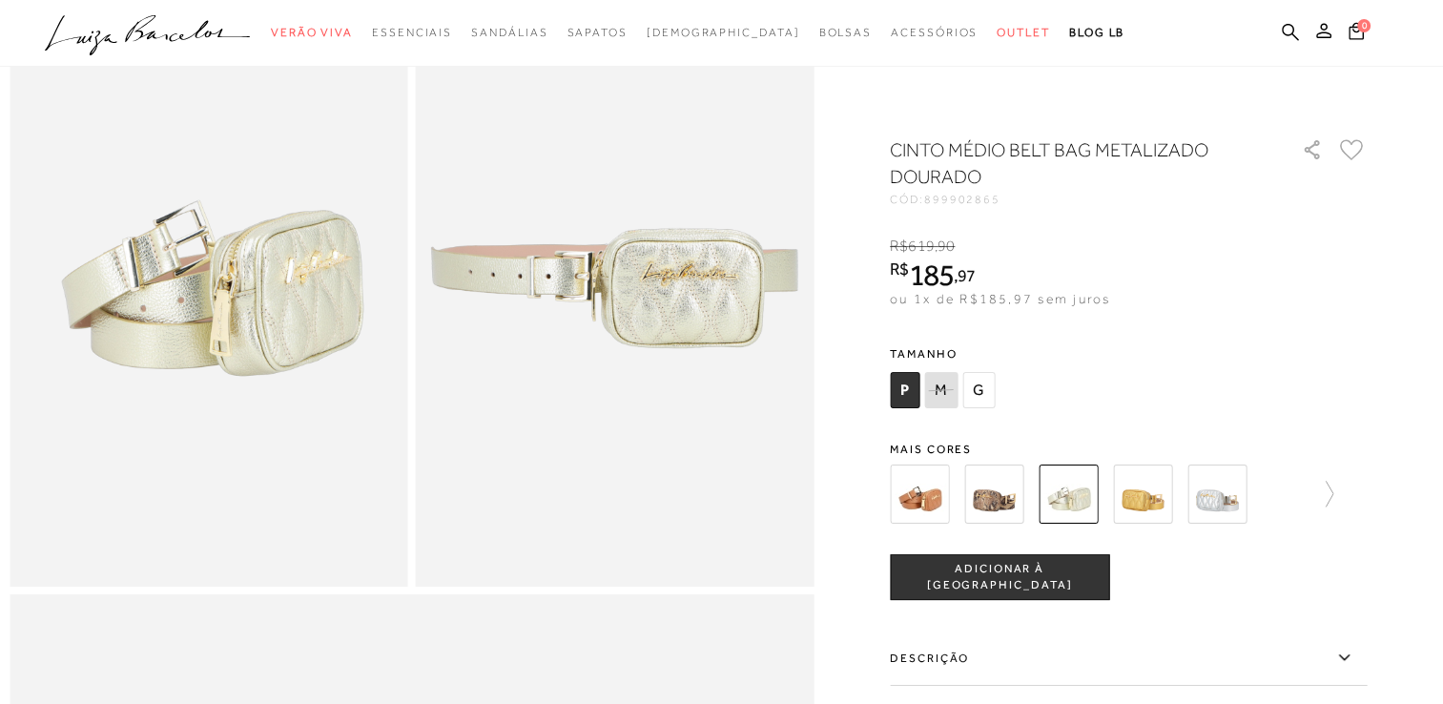
scroll to position [191, 0]
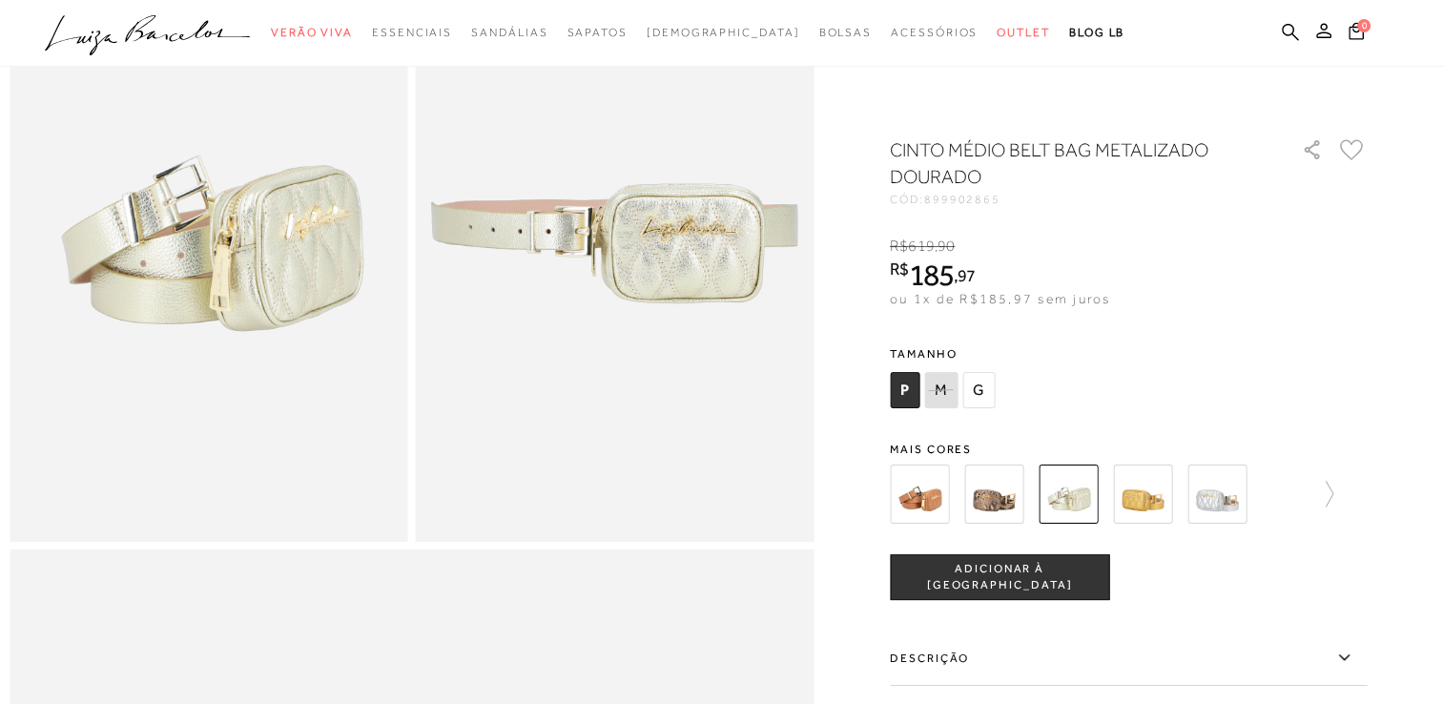
click at [1166, 501] on img at bounding box center [1142, 493] width 59 height 59
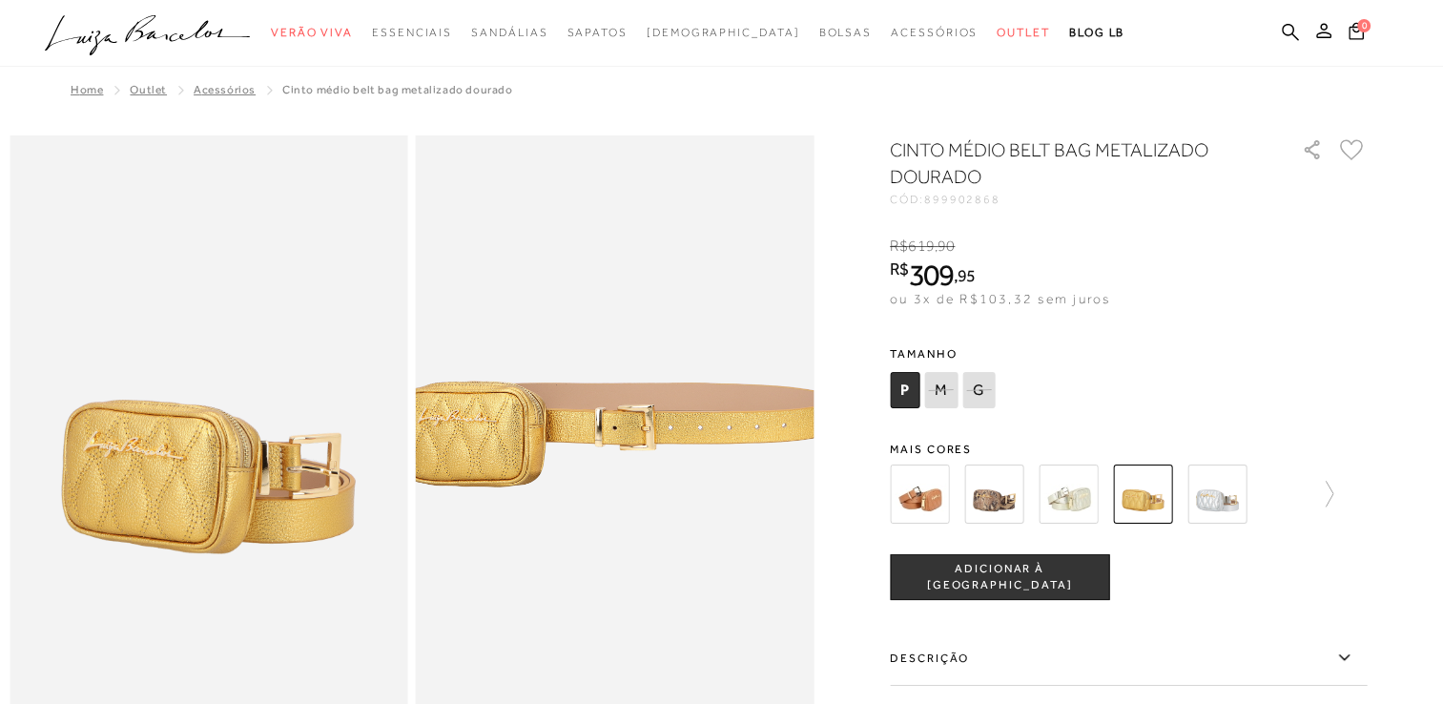
click at [1228, 502] on img at bounding box center [1216, 493] width 59 height 59
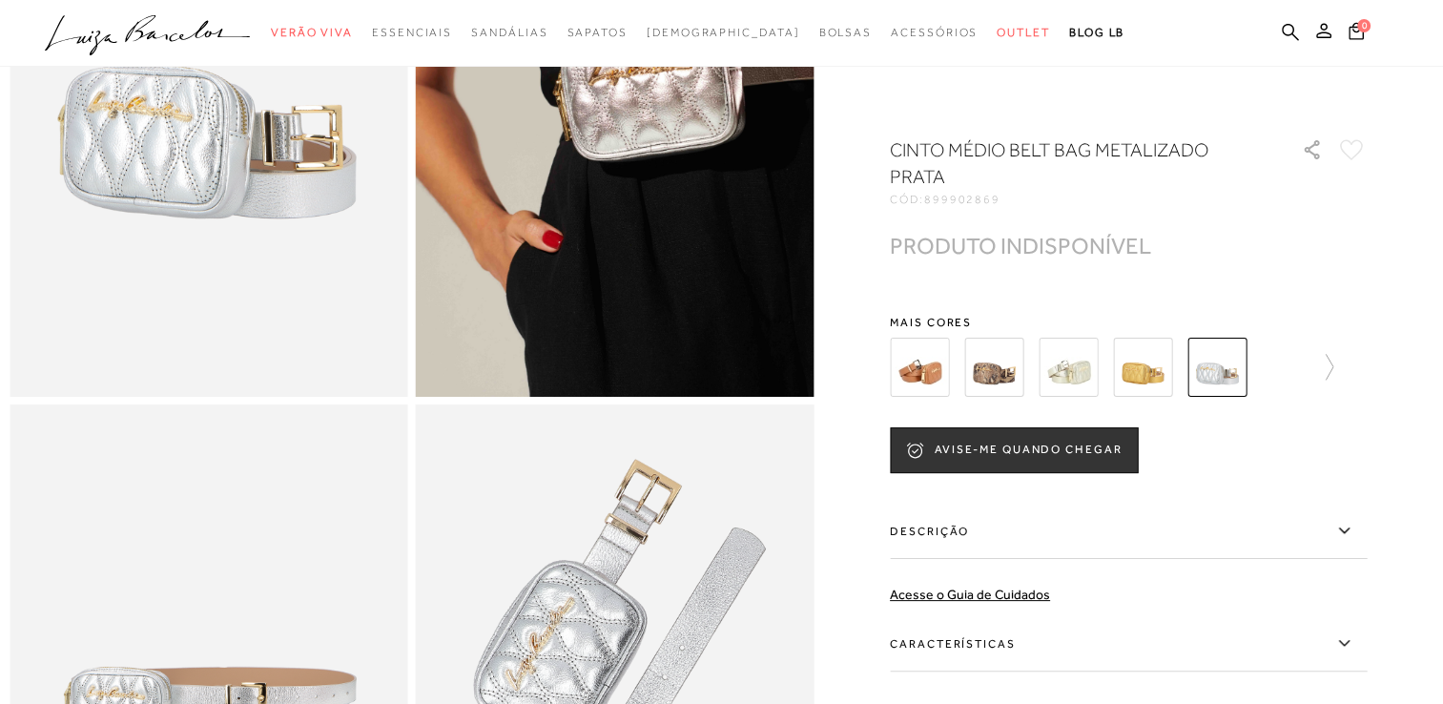
scroll to position [668, 0]
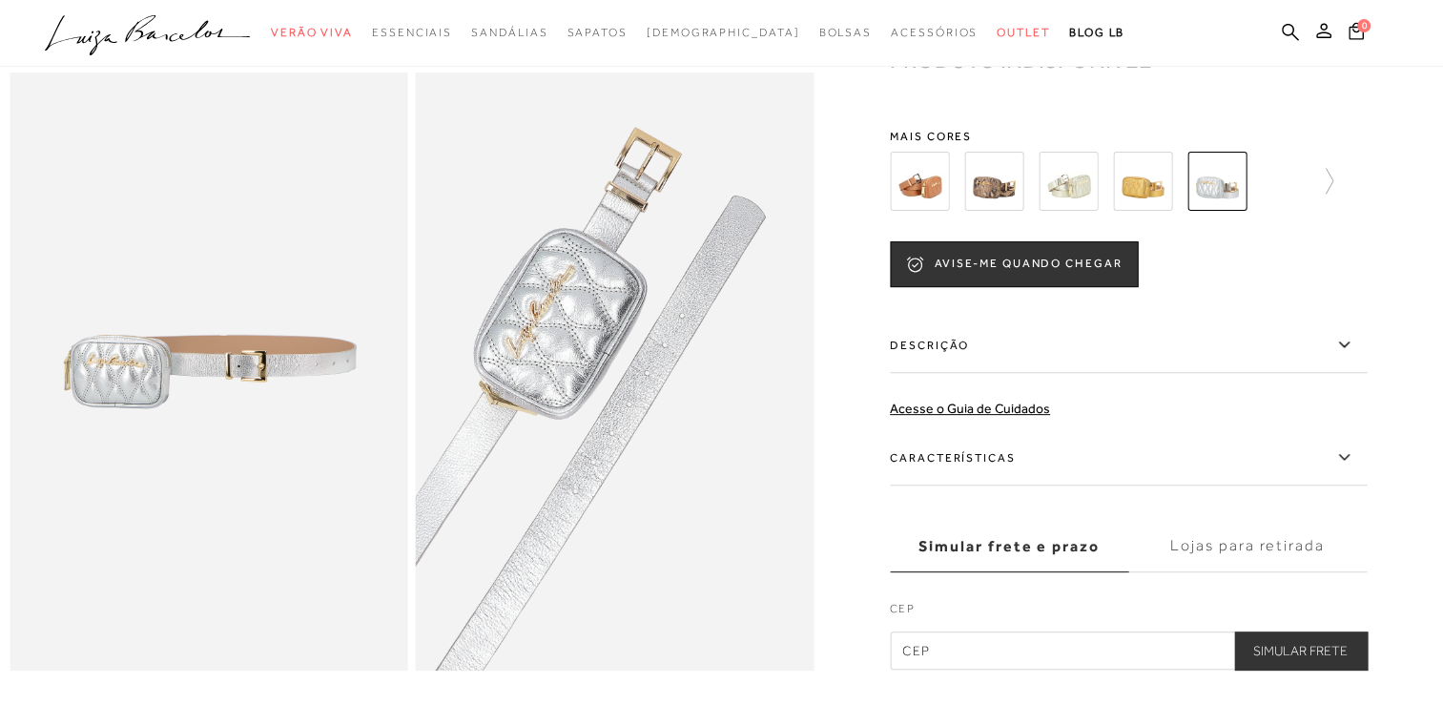
click at [1346, 460] on icon at bounding box center [1343, 457] width 10 height 6
click at [0, 0] on input "Características" at bounding box center [0, 0] width 0 height 0
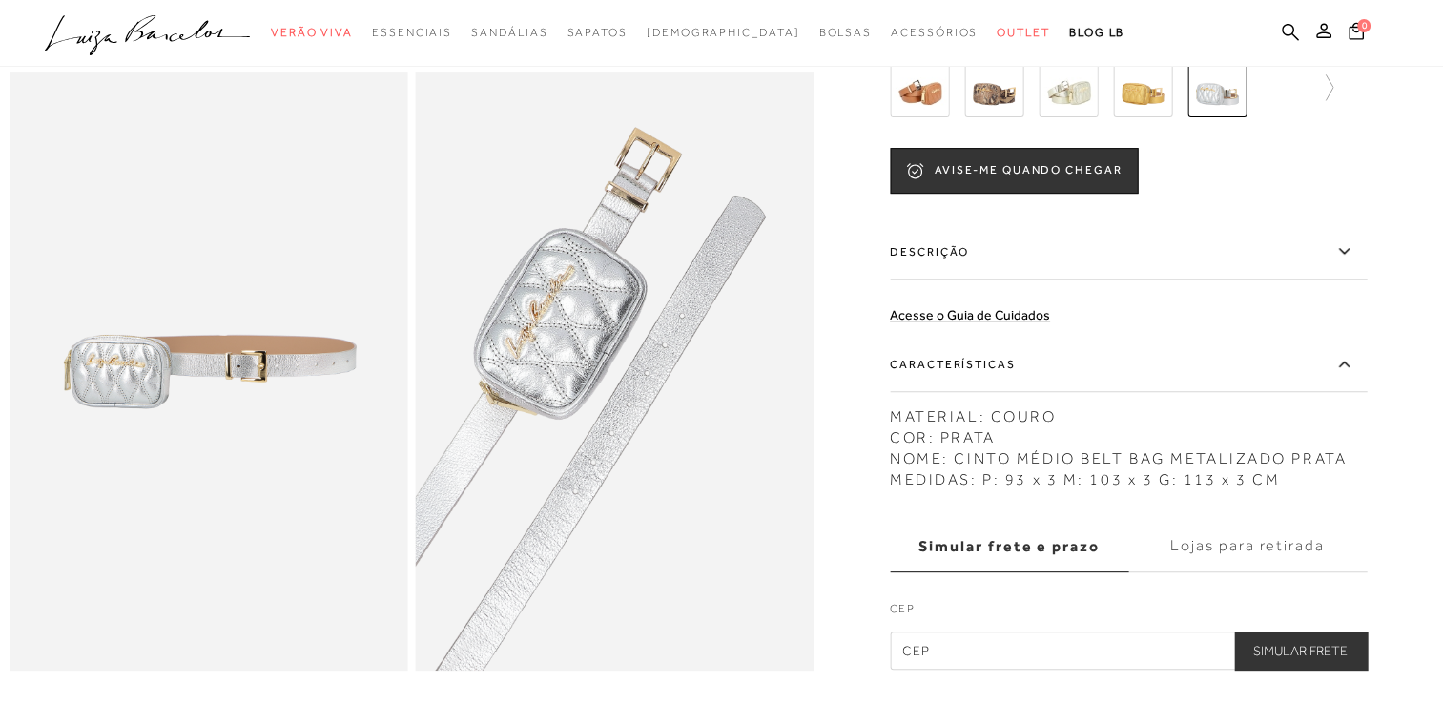
click at [1351, 261] on icon at bounding box center [1343, 251] width 23 height 24
click at [0, 0] on input "Descrição" at bounding box center [0, 0] width 0 height 0
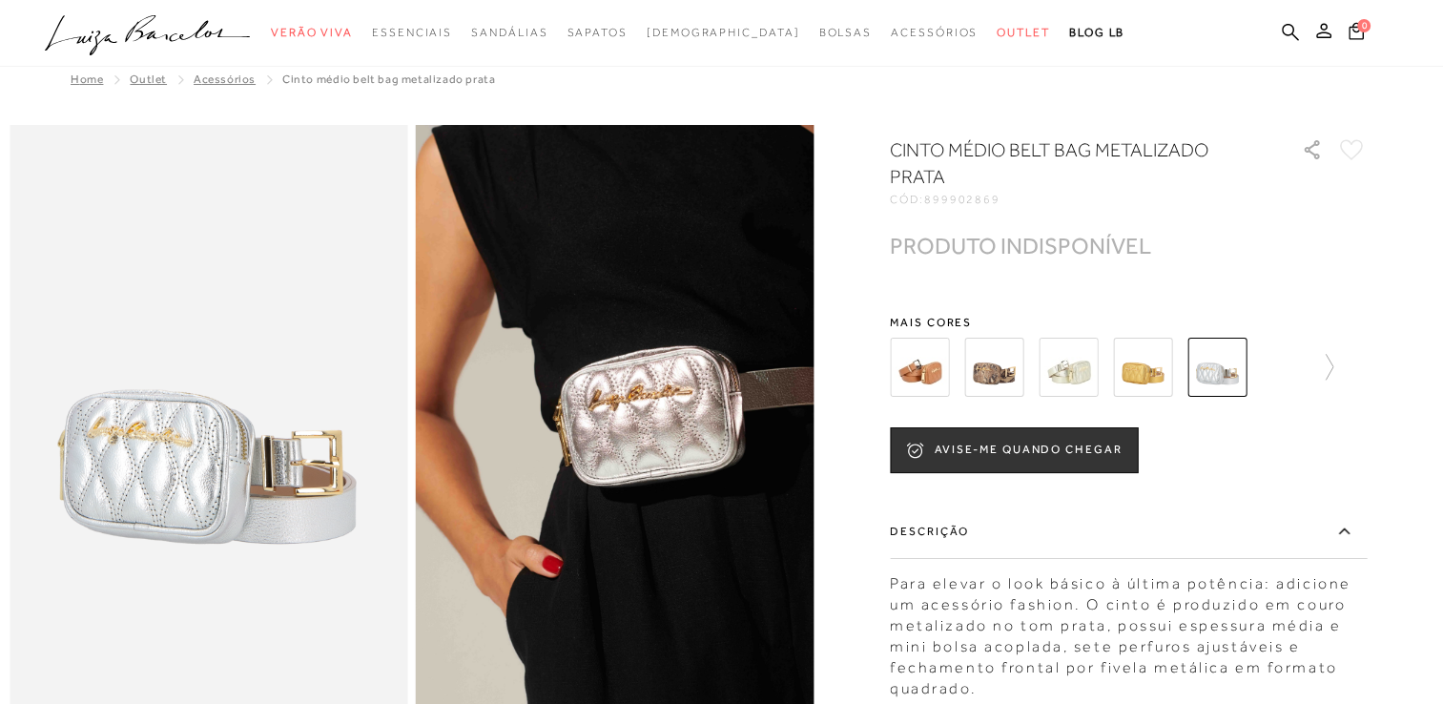
scroll to position [0, 0]
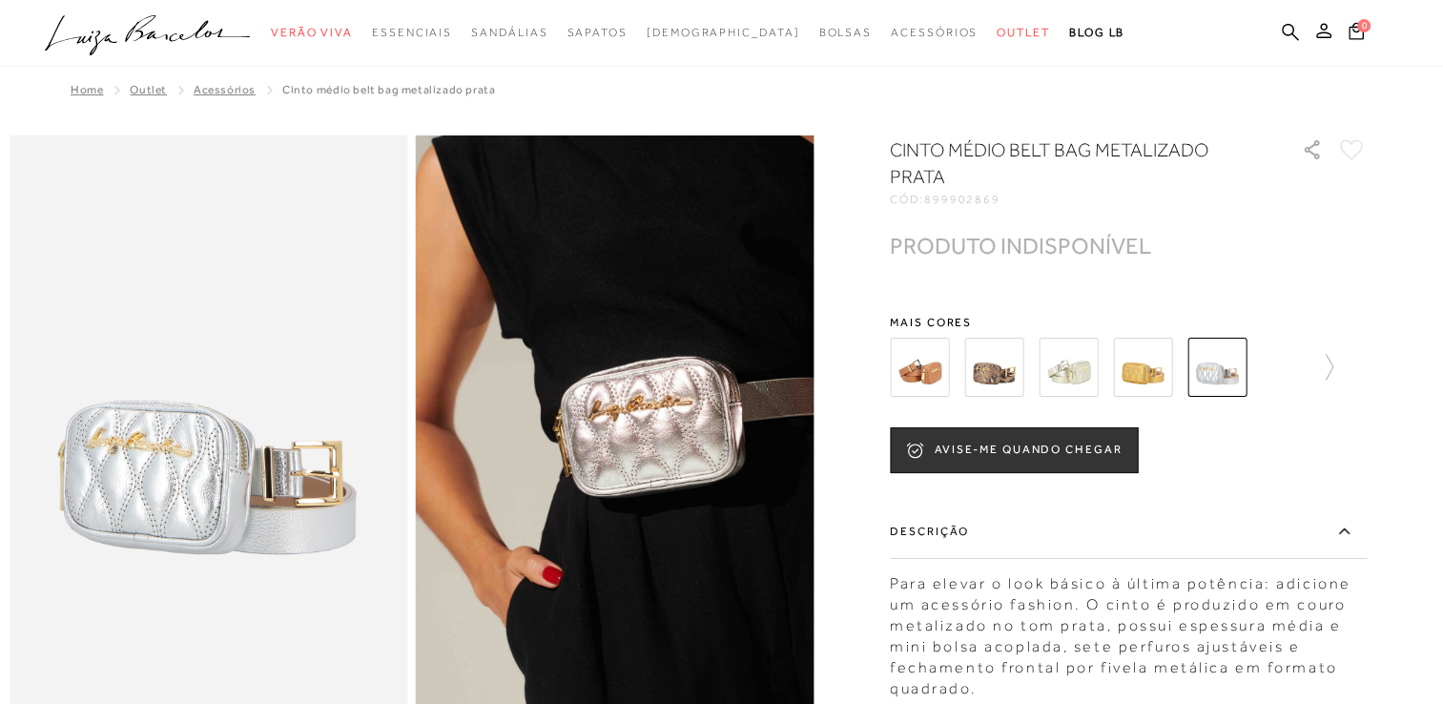
click at [930, 362] on img at bounding box center [919, 367] width 59 height 59
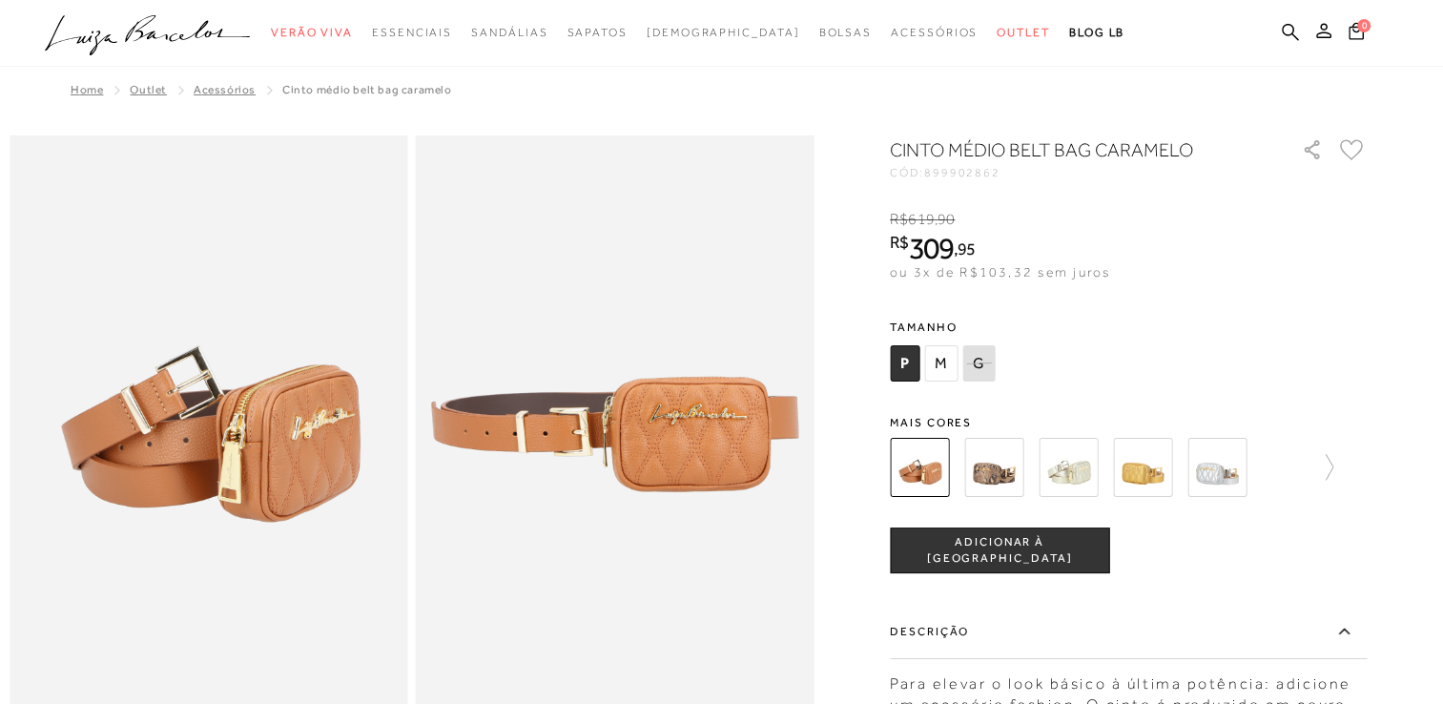
click at [1084, 466] on img at bounding box center [1068, 467] width 59 height 59
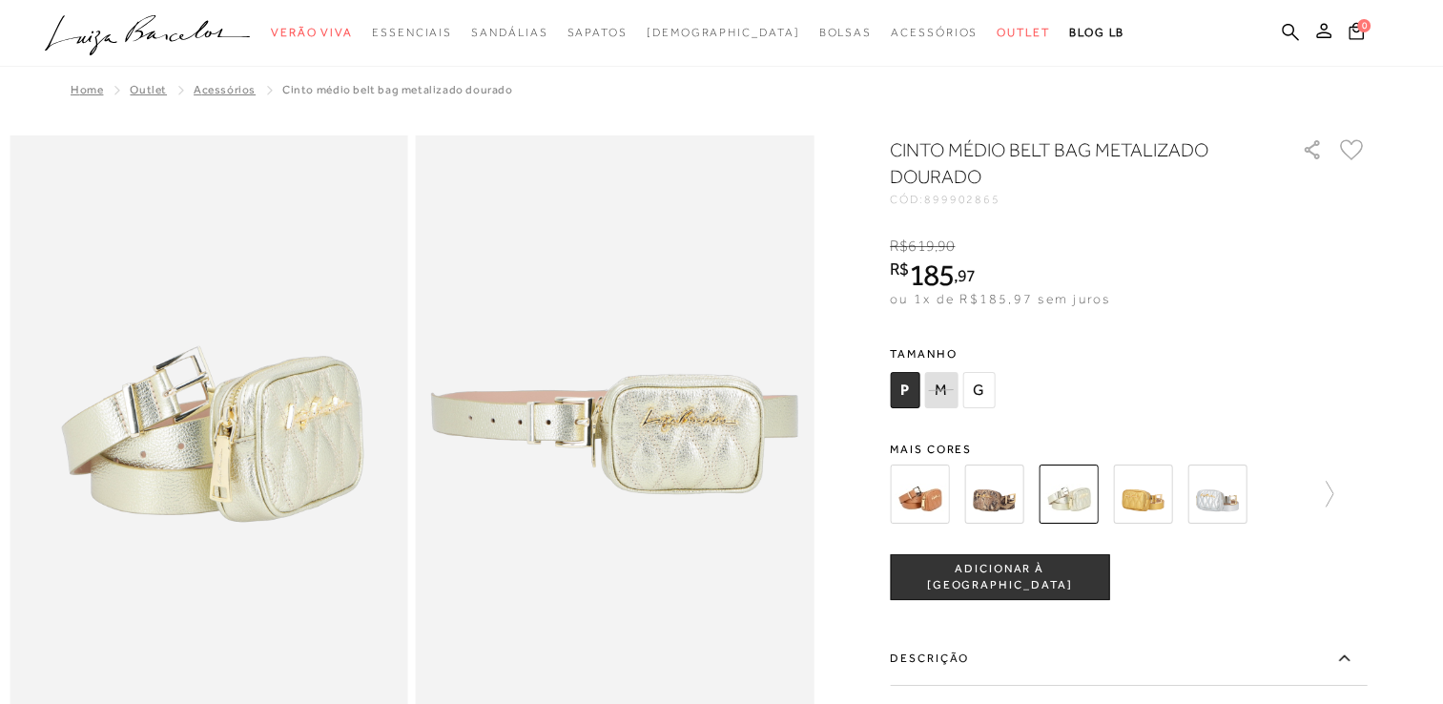
click at [1219, 492] on img at bounding box center [1216, 493] width 59 height 59
